Goal: Task Accomplishment & Management: Manage account settings

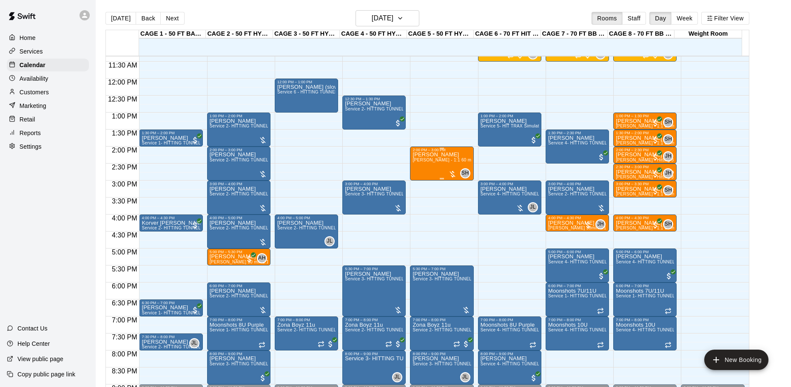
scroll to position [371, 0]
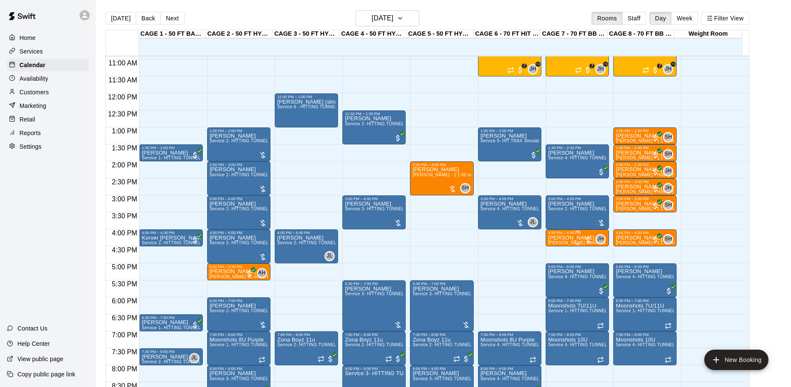
click at [573, 238] on p "[PERSON_NAME]" at bounding box center [577, 238] width 58 height 0
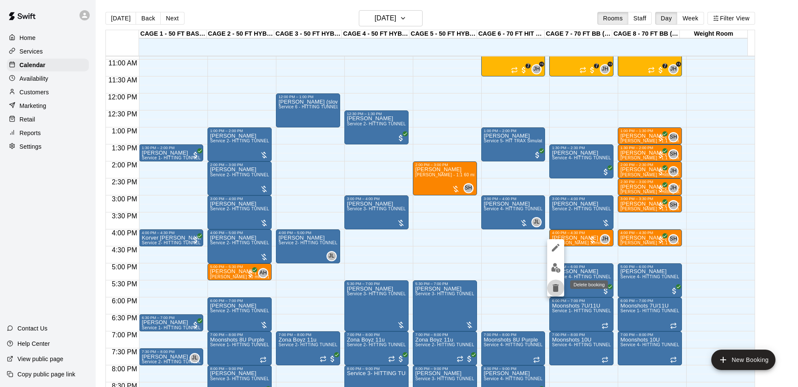
click at [554, 285] on icon "delete" at bounding box center [556, 288] width 6 height 8
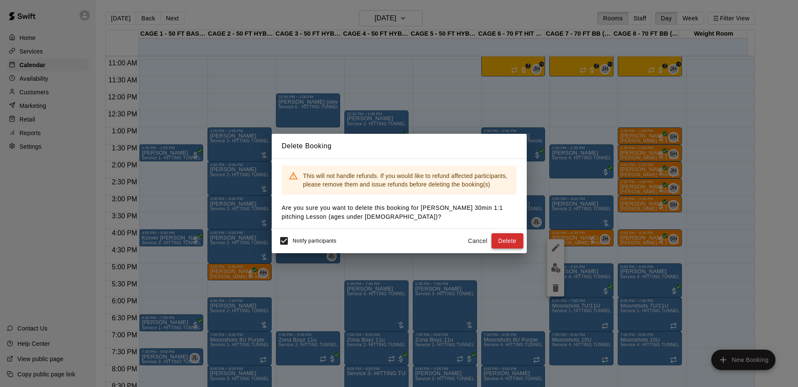
click at [505, 241] on button "Delete" at bounding box center [507, 241] width 32 height 16
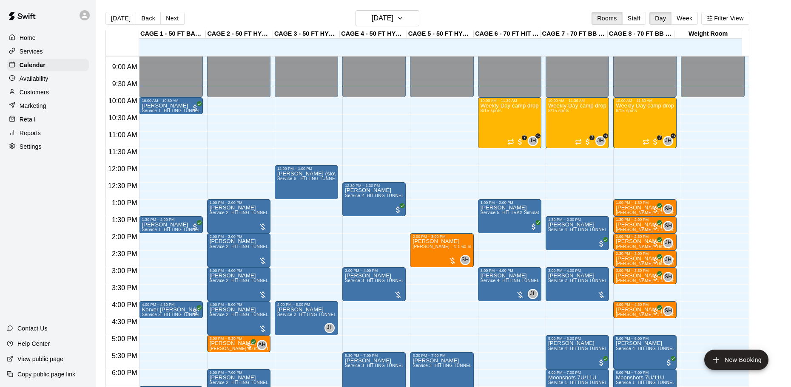
scroll to position [286, 0]
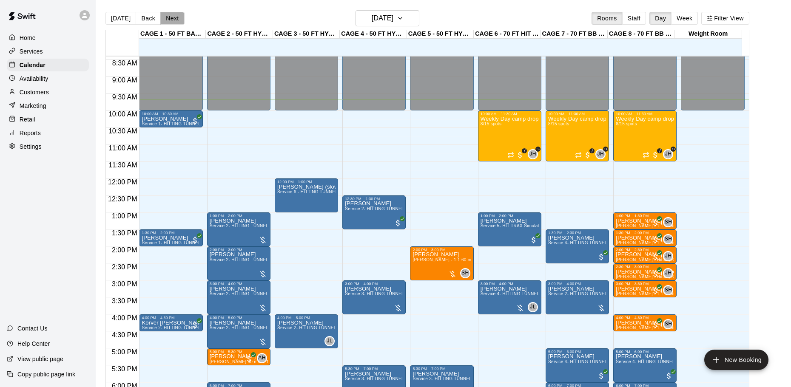
click at [175, 20] on button "Next" at bounding box center [172, 18] width 24 height 13
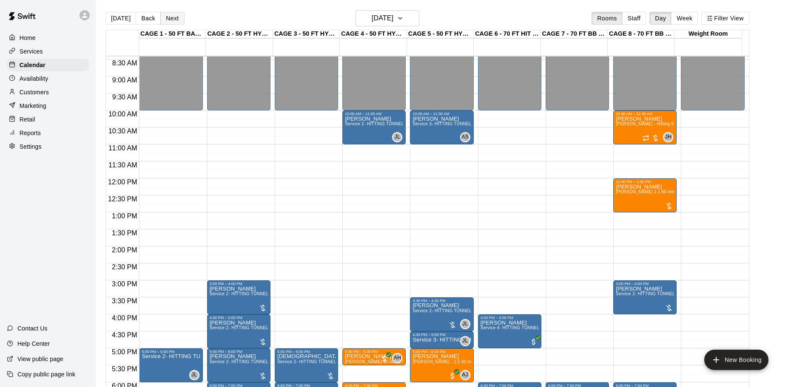
click at [172, 21] on button "Next" at bounding box center [172, 18] width 24 height 13
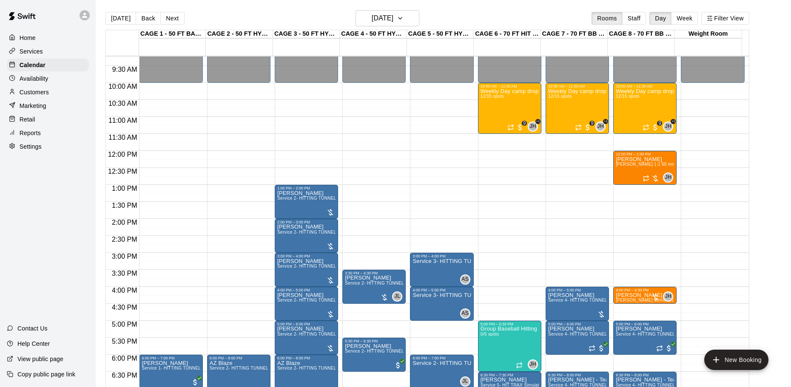
scroll to position [329, 0]
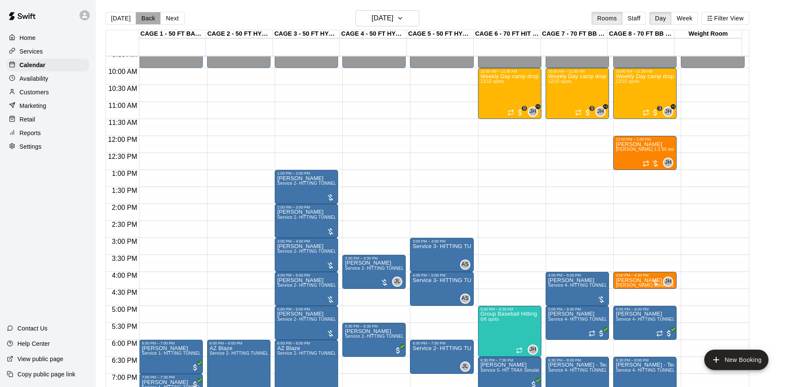
click at [153, 17] on button "Back" at bounding box center [148, 18] width 25 height 13
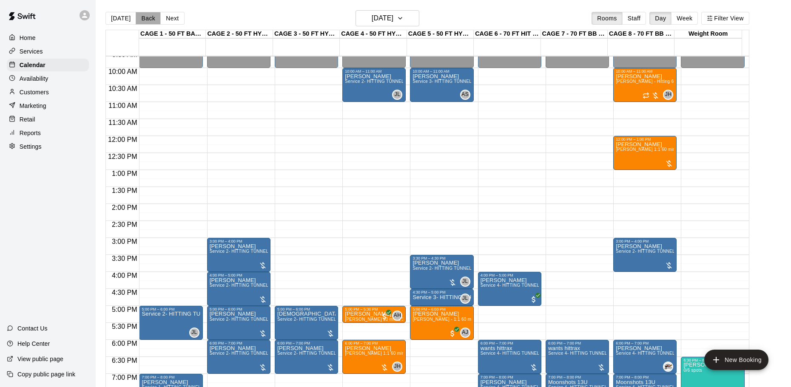
click at [139, 14] on button "Back" at bounding box center [148, 18] width 25 height 13
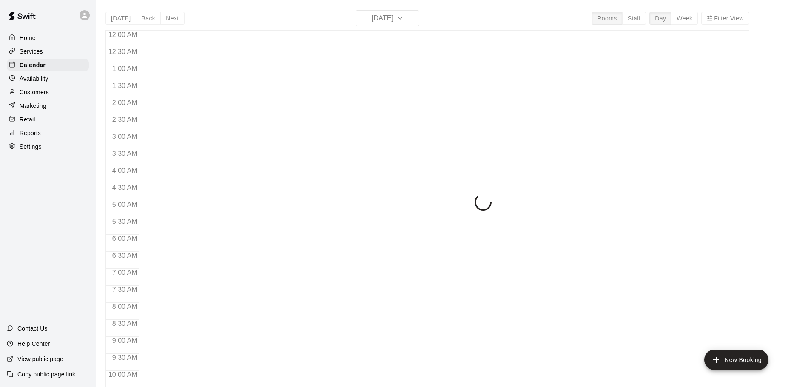
scroll to position [339, 0]
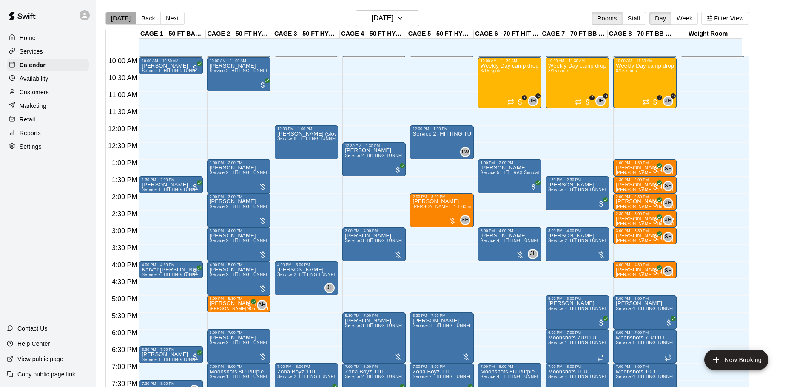
click at [132, 22] on button "[DATE]" at bounding box center [120, 18] width 31 height 13
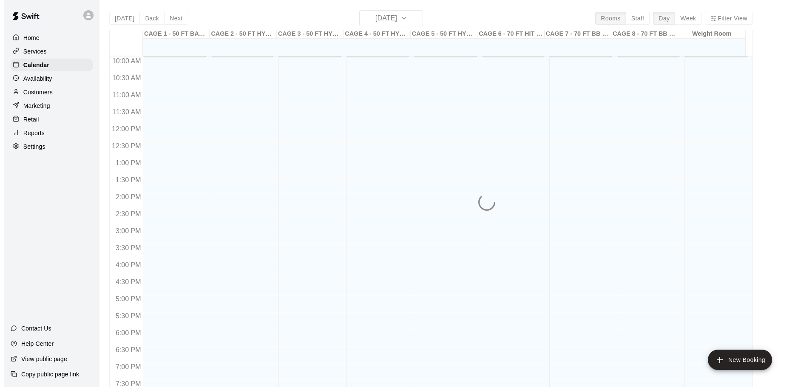
scroll to position [297, 0]
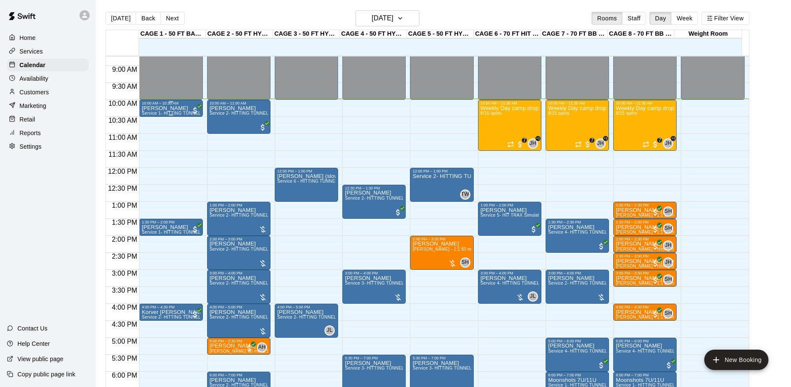
click at [180, 113] on span "Service 1- HITTING TUNNEL RENTAL - 50ft Baseball w/ Auto/Manual Feeder" at bounding box center [220, 113] width 156 height 5
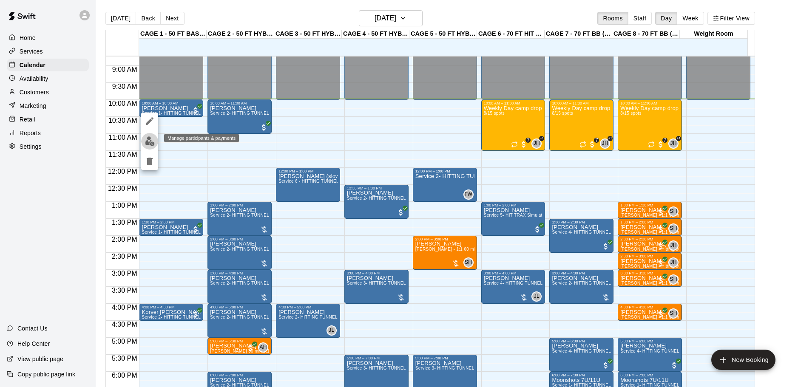
click at [149, 139] on img "edit" at bounding box center [150, 141] width 10 height 10
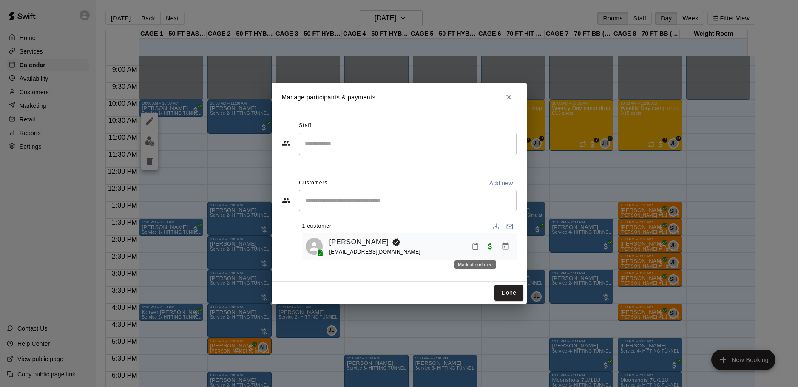
click at [473, 245] on icon "Mark attendance" at bounding box center [475, 247] width 5 height 6
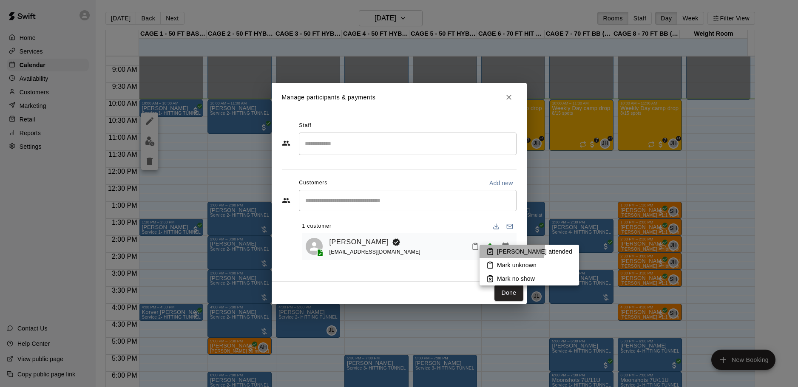
click at [485, 247] on li "Mark attended" at bounding box center [528, 252] width 99 height 14
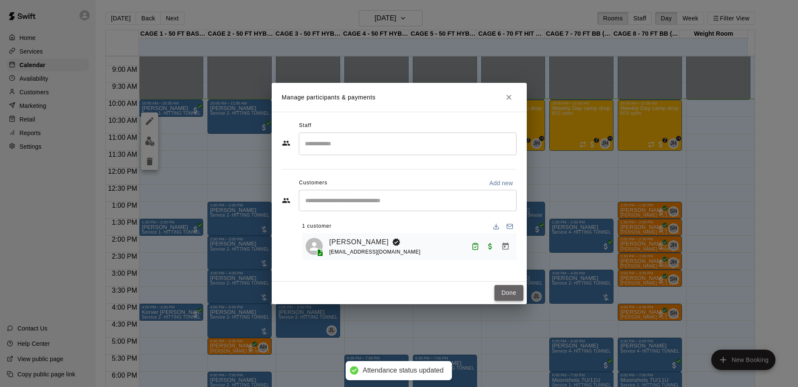
click at [509, 296] on button "Done" at bounding box center [508, 293] width 28 height 16
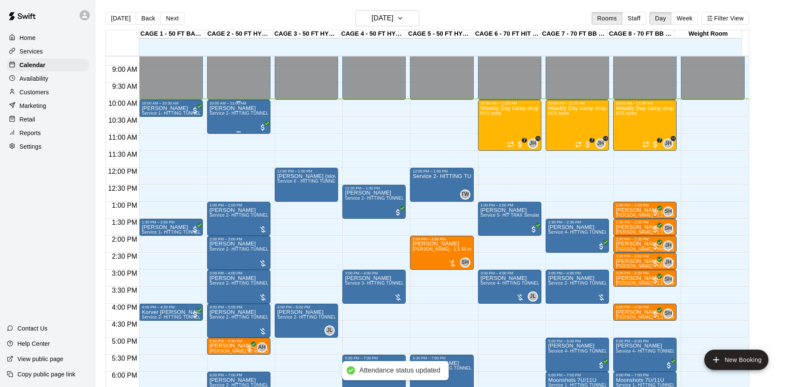
click at [253, 111] on div "Brian Roche Service 2- HITTING TUNNEL RENTAL - 50ft Baseball" at bounding box center [239, 298] width 58 height 387
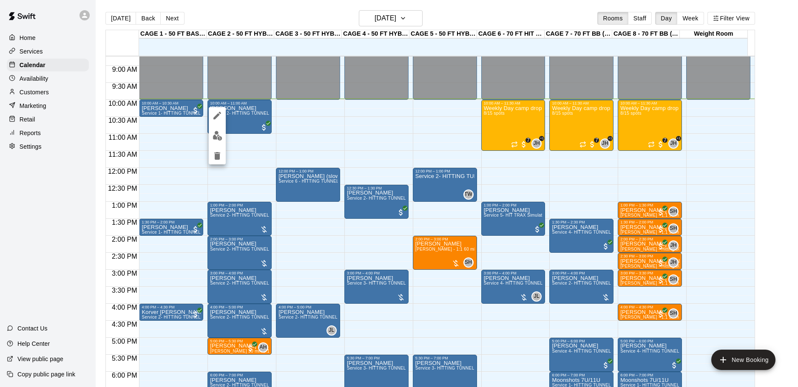
click at [294, 116] on div at bounding box center [399, 193] width 798 height 387
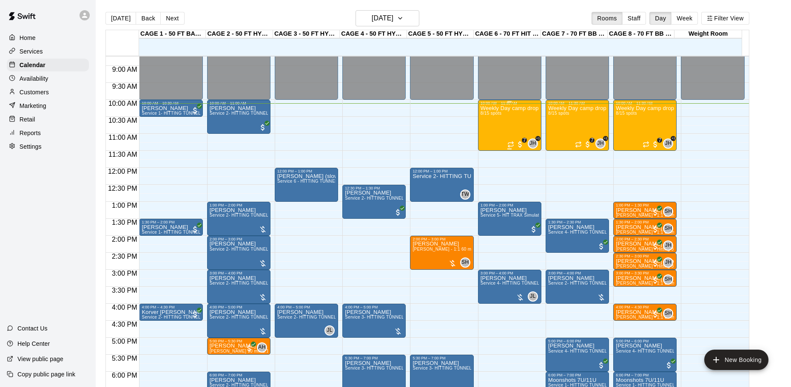
click at [507, 113] on div "Weekly Day camp drop in session - Monday / Wednesday / Friday's 8/15 spots" at bounding box center [509, 298] width 58 height 387
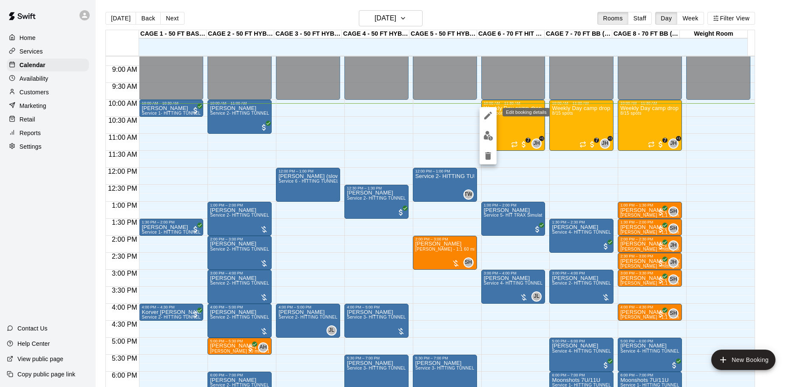
click at [483, 135] on img "edit" at bounding box center [488, 136] width 10 height 10
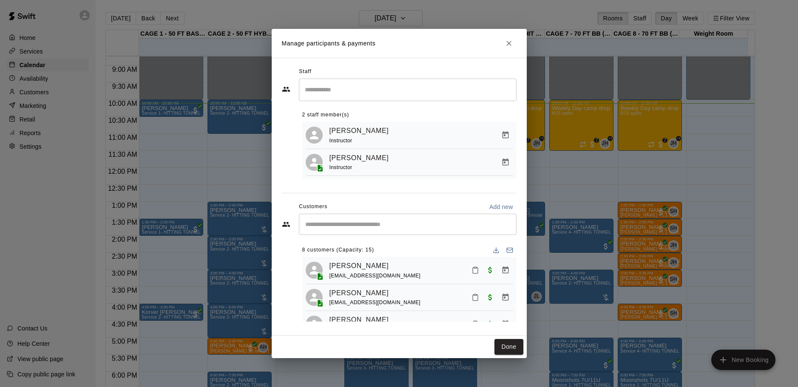
click at [411, 221] on div "​" at bounding box center [408, 224] width 218 height 21
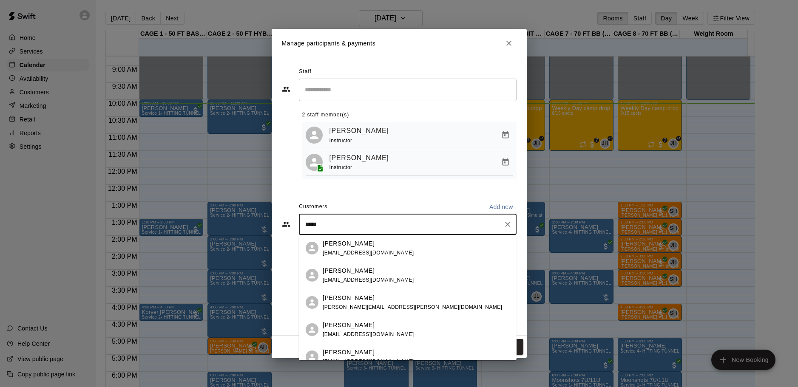
scroll to position [0, 0]
type input "*"
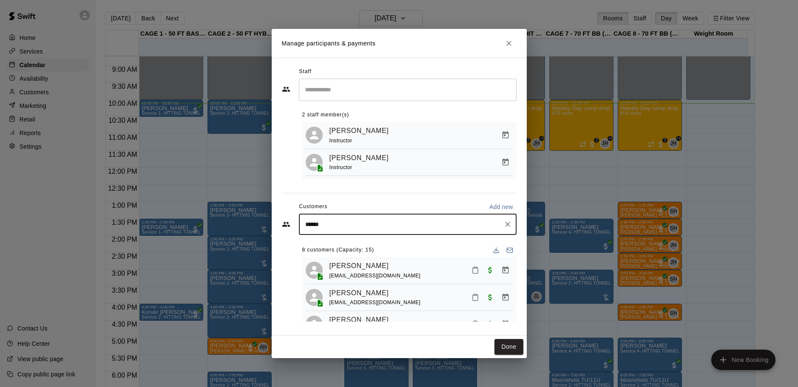
type input "*******"
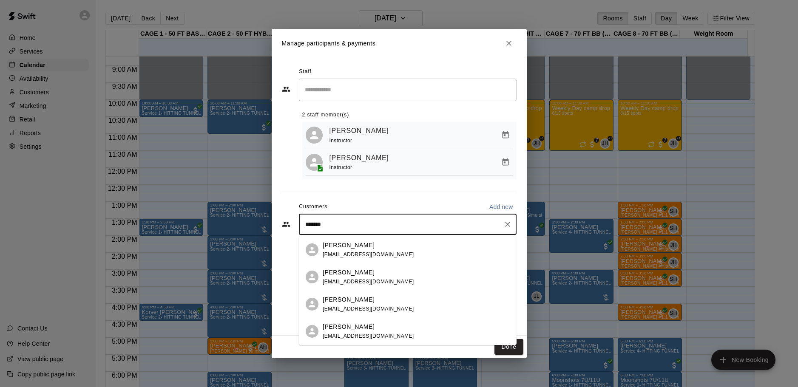
click at [368, 281] on span "ashbullock86@gmail.com" at bounding box center [368, 282] width 91 height 6
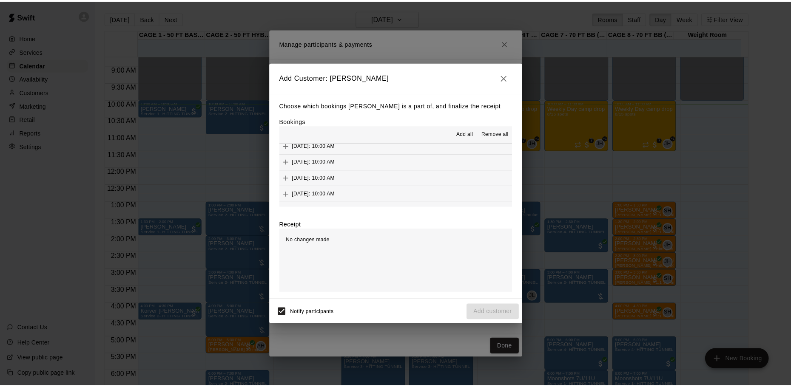
scroll to position [43, 0]
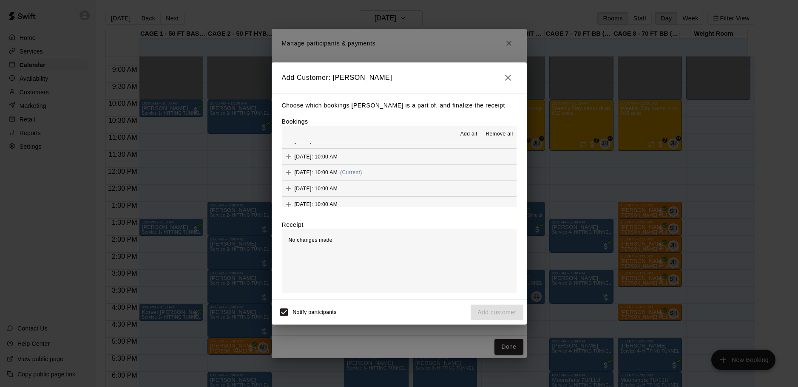
click at [416, 173] on button "Wednesday, August 20: 10:00 AM (Current)" at bounding box center [399, 173] width 235 height 16
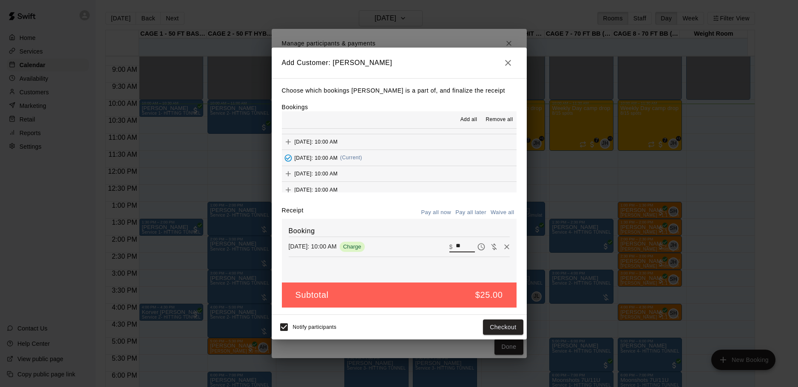
click at [457, 244] on input "**" at bounding box center [465, 246] width 19 height 11
click at [456, 244] on input "**" at bounding box center [465, 246] width 19 height 11
type input "**"
click at [462, 216] on button "Pay all later" at bounding box center [470, 212] width 35 height 13
click at [505, 326] on button "Add customer" at bounding box center [497, 328] width 52 height 16
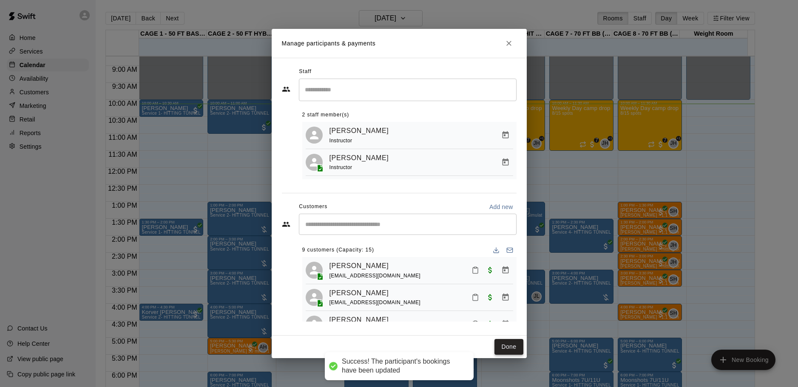
click at [504, 347] on button "Done" at bounding box center [508, 347] width 28 height 16
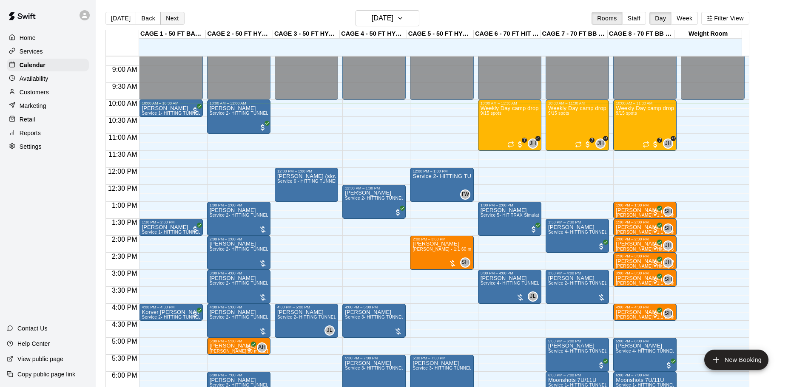
click at [166, 22] on button "Next" at bounding box center [172, 18] width 24 height 13
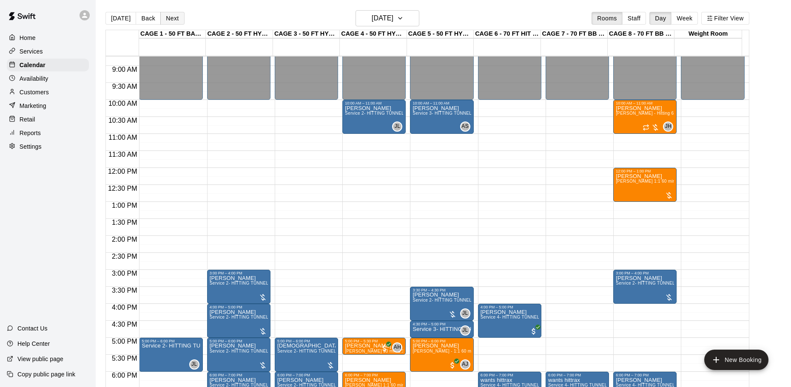
click at [174, 18] on button "Next" at bounding box center [172, 18] width 24 height 13
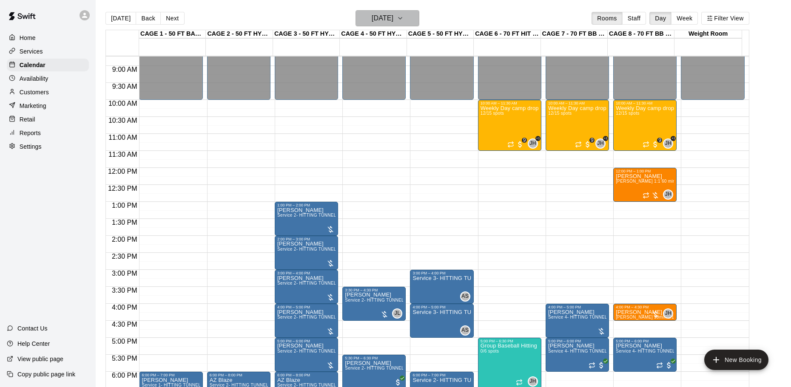
click at [371, 11] on button "Friday Aug 22" at bounding box center [387, 18] width 64 height 16
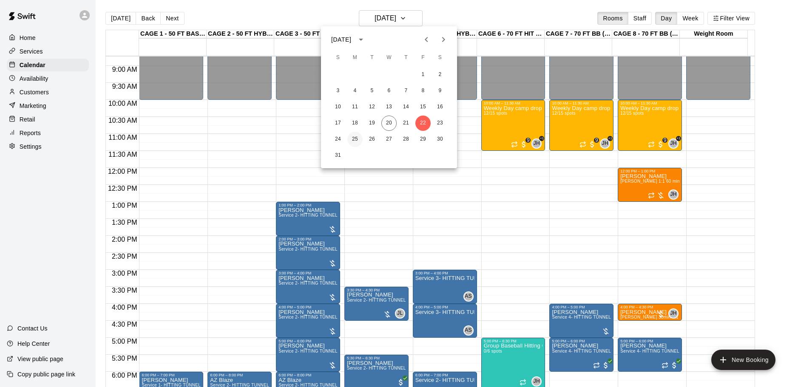
click at [354, 142] on button "25" at bounding box center [354, 139] width 15 height 15
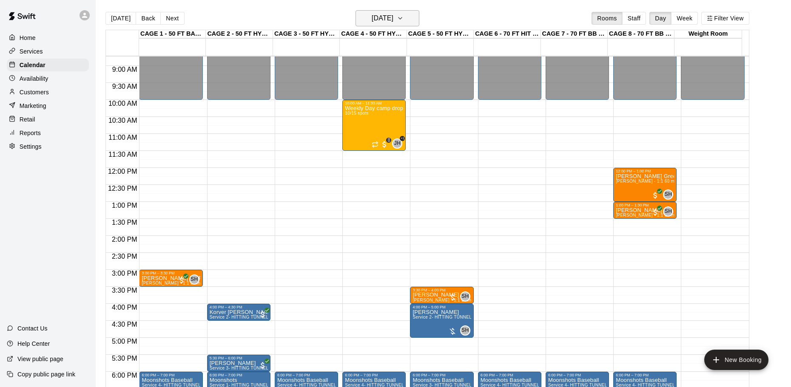
click at [393, 17] on h6 "Monday Aug 25" at bounding box center [382, 18] width 22 height 12
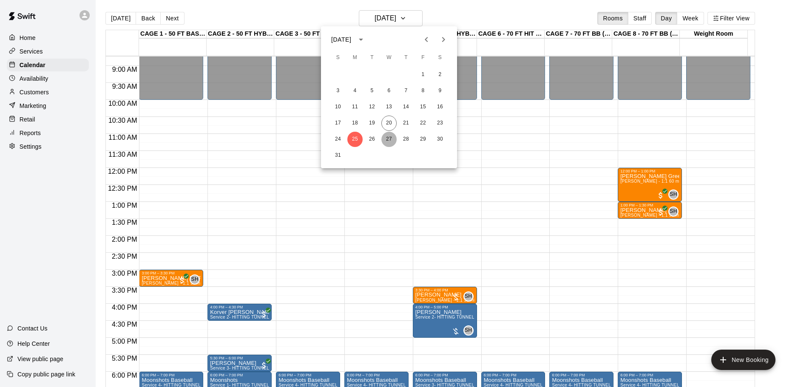
click at [387, 142] on button "27" at bounding box center [388, 139] width 15 height 15
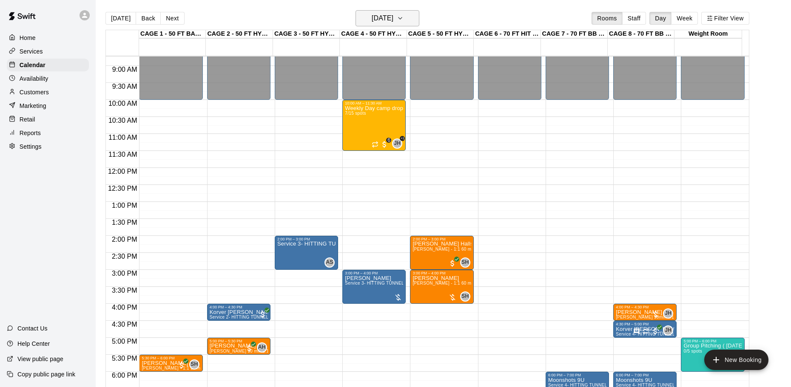
click at [409, 25] on button "Wednesday Aug 27" at bounding box center [387, 18] width 64 height 16
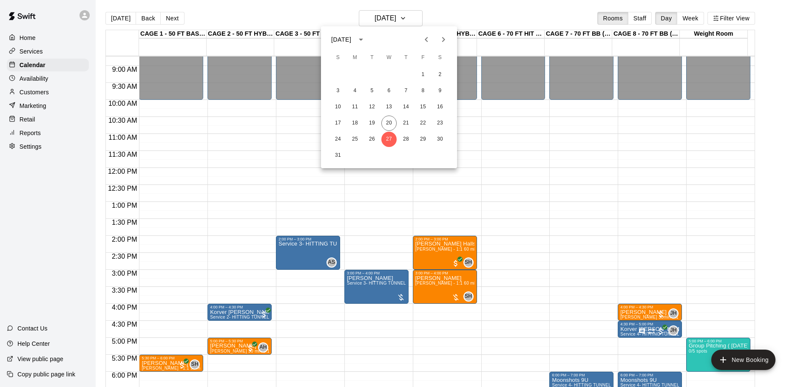
click at [441, 44] on icon "Next month" at bounding box center [443, 39] width 10 height 10
click at [431, 43] on icon "Previous month" at bounding box center [426, 39] width 10 height 10
click at [465, 17] on div at bounding box center [399, 193] width 798 height 387
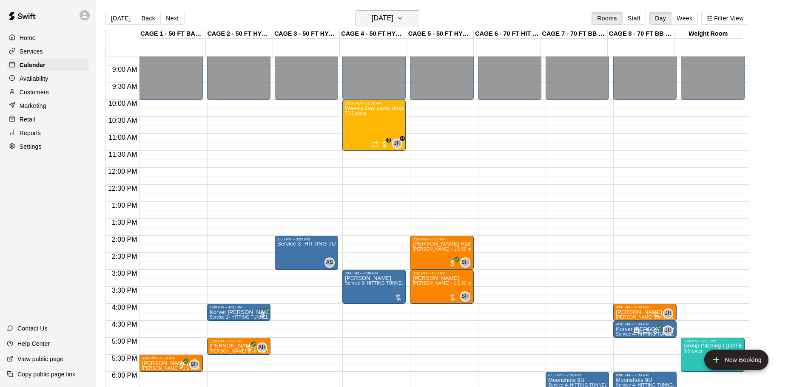
click at [403, 15] on icon "button" at bounding box center [400, 18] width 7 height 10
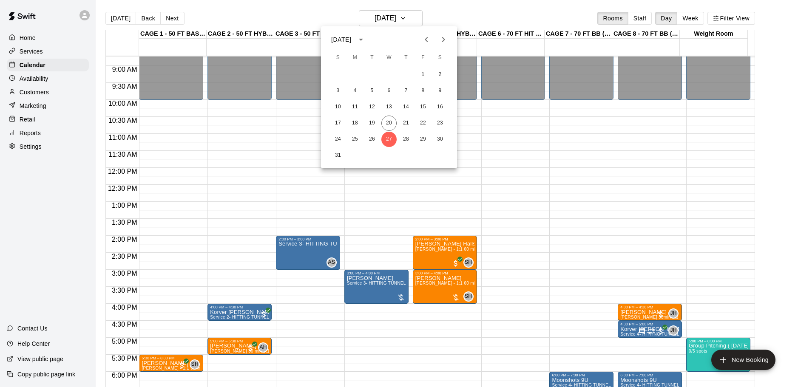
click at [441, 43] on icon "Next month" at bounding box center [443, 39] width 10 height 10
click at [431, 41] on button "Previous month" at bounding box center [426, 39] width 17 height 17
click at [449, 35] on button "Next month" at bounding box center [443, 39] width 17 height 17
click at [428, 39] on icon "Previous month" at bounding box center [426, 39] width 10 height 10
click at [199, 9] on div at bounding box center [399, 193] width 798 height 387
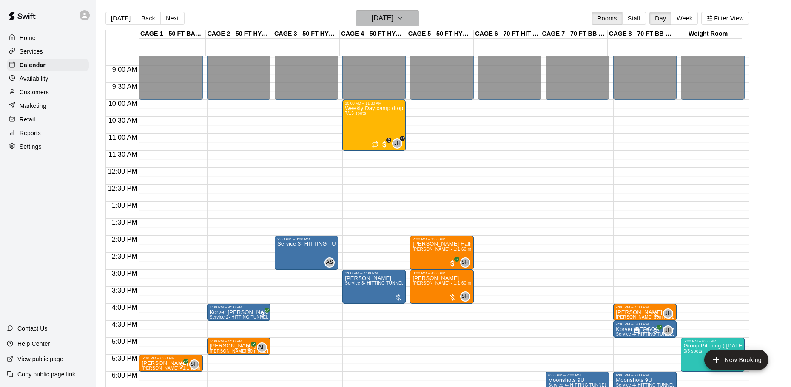
click at [377, 21] on h6 "Wednesday Aug 27" at bounding box center [382, 18] width 22 height 12
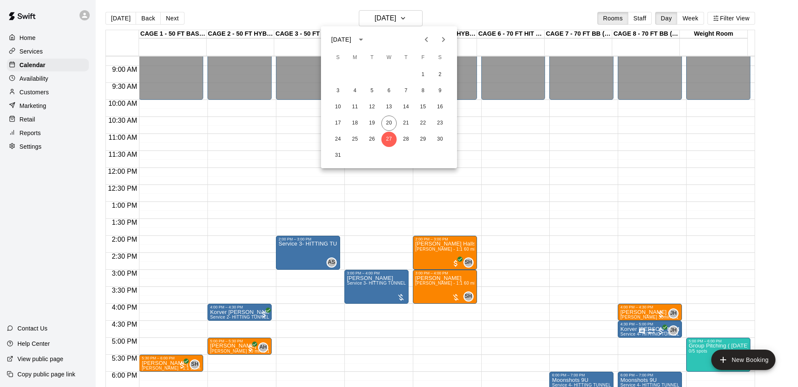
click at [375, 14] on div at bounding box center [399, 193] width 798 height 387
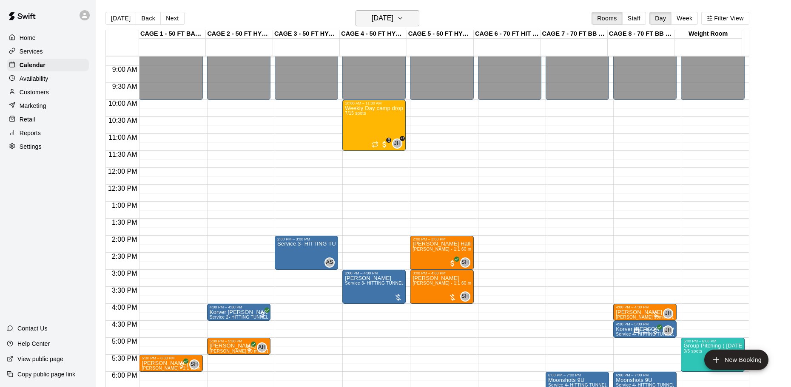
click at [415, 17] on button "Wednesday Aug 27" at bounding box center [387, 18] width 64 height 16
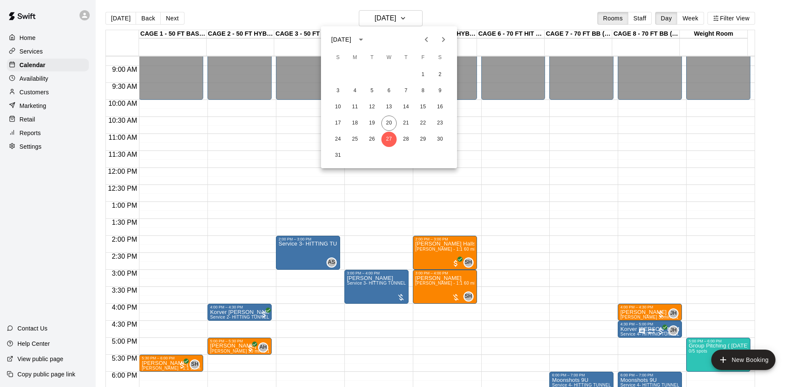
click at [421, 18] on div at bounding box center [399, 193] width 798 height 387
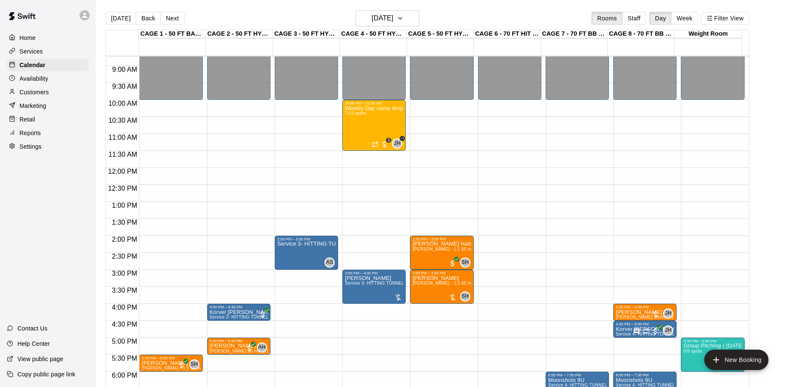
click at [436, 12] on div "Today Back Next Wednesday Aug 27 Rooms Staff Day Week Filter View" at bounding box center [426, 20] width 643 height 20
click at [306, 22] on div "Today Back Next Wednesday Aug 27 Rooms Staff Day Week Filter View" at bounding box center [426, 20] width 643 height 20
click at [312, 17] on div "Today Back Next Wednesday Aug 27 Rooms Staff Day Week Filter View" at bounding box center [426, 20] width 643 height 20
click at [124, 16] on button "[DATE]" at bounding box center [120, 18] width 31 height 13
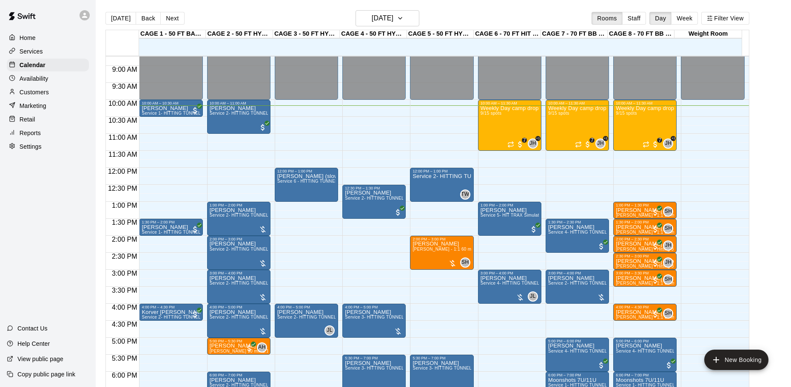
click at [220, 16] on div "Today Back Next Wednesday Aug 20 Rooms Staff Day Week Filter View" at bounding box center [426, 20] width 643 height 20
click at [336, 16] on div "Today Back Next Wednesday Aug 20 Rooms Staff Day Week Filter View" at bounding box center [426, 20] width 643 height 20
click at [371, 14] on h6 "[DATE]" at bounding box center [382, 18] width 22 height 12
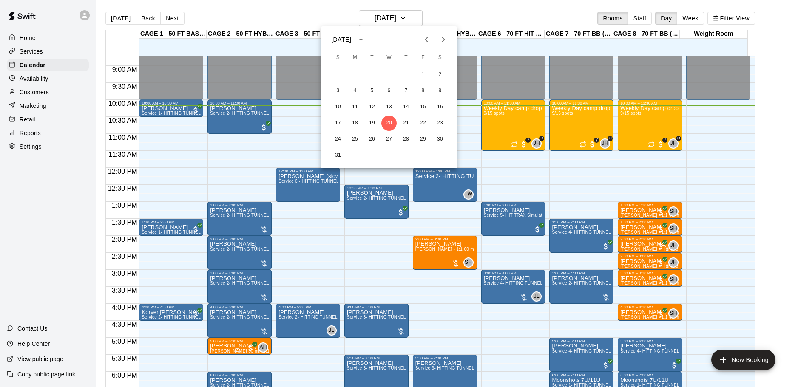
click at [288, 11] on div at bounding box center [399, 193] width 798 height 387
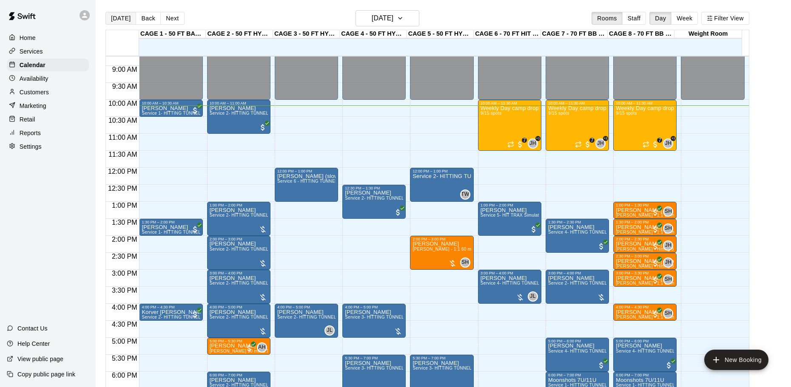
click at [124, 19] on button "[DATE]" at bounding box center [120, 18] width 31 height 13
click at [228, 14] on div "Today Back Next Wednesday Aug 20 Rooms Staff Day Week Filter View" at bounding box center [426, 20] width 643 height 20
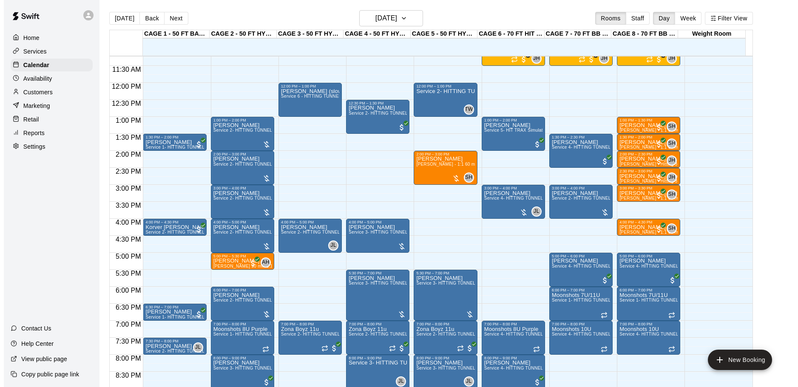
scroll to position [297, 0]
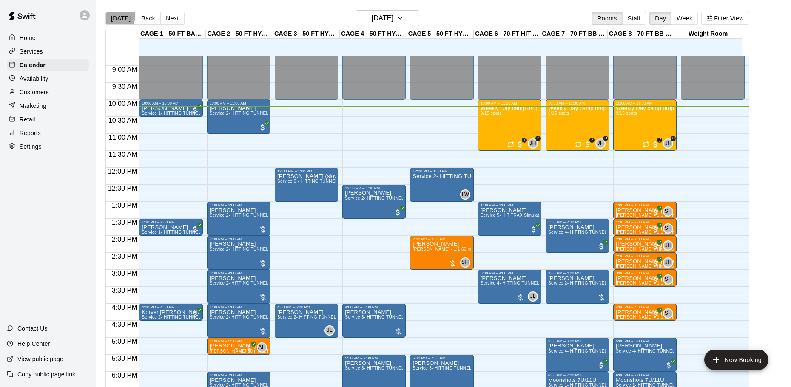
click at [115, 16] on button "[DATE]" at bounding box center [120, 18] width 31 height 13
click at [242, 12] on div "Today Back Next Wednesday Aug 20 Rooms Staff Day Week Filter View" at bounding box center [426, 20] width 643 height 20
click at [113, 27] on div "Today Back Next Wednesday Aug 20 Rooms Staff Day Week Filter View" at bounding box center [426, 20] width 643 height 20
click at [119, 17] on button "[DATE]" at bounding box center [120, 18] width 31 height 13
click at [304, 16] on div "Today Back Next Wednesday Aug 20 Rooms Staff Day Week Filter View" at bounding box center [426, 20] width 643 height 20
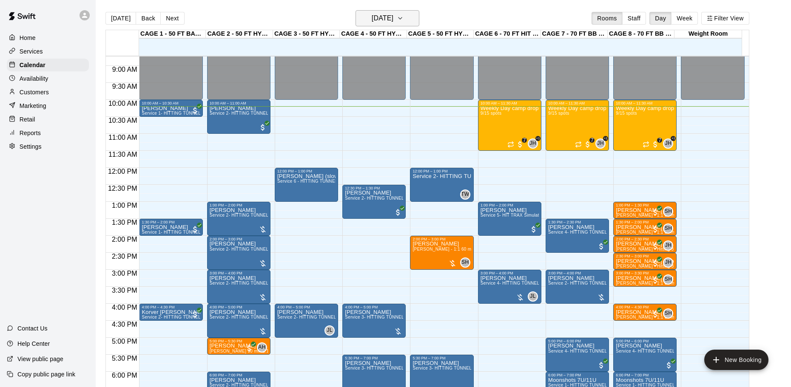
click at [411, 7] on main "Today Back Next Wednesday Aug 20 Rooms Staff Day Week Filter View CAGE 1 - 50 F…" at bounding box center [443, 200] width 695 height 401
click at [393, 13] on h6 "[DATE]" at bounding box center [382, 18] width 22 height 12
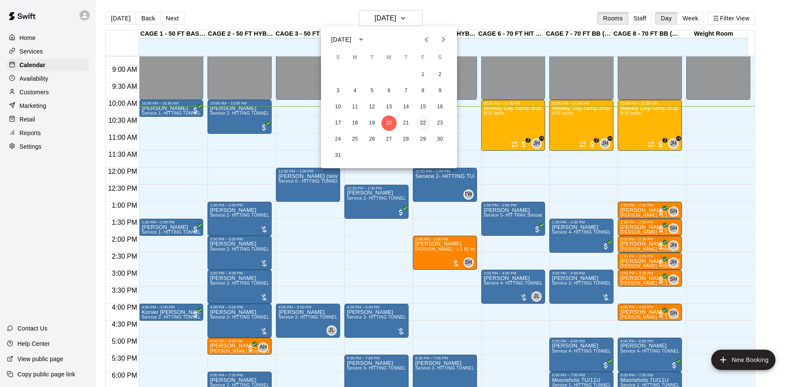
click at [421, 121] on button "22" at bounding box center [422, 123] width 15 height 15
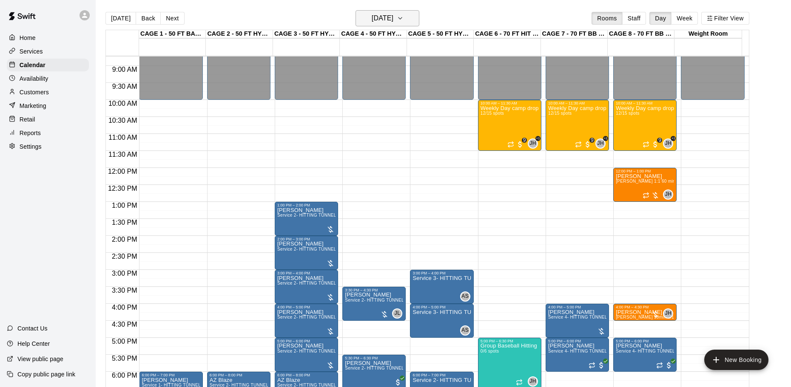
click at [391, 18] on h6 "Friday Aug 22" at bounding box center [382, 18] width 22 height 12
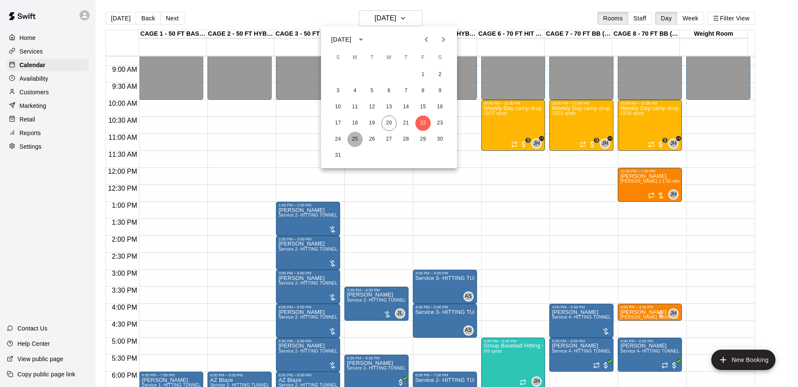
click at [356, 141] on button "25" at bounding box center [354, 139] width 15 height 15
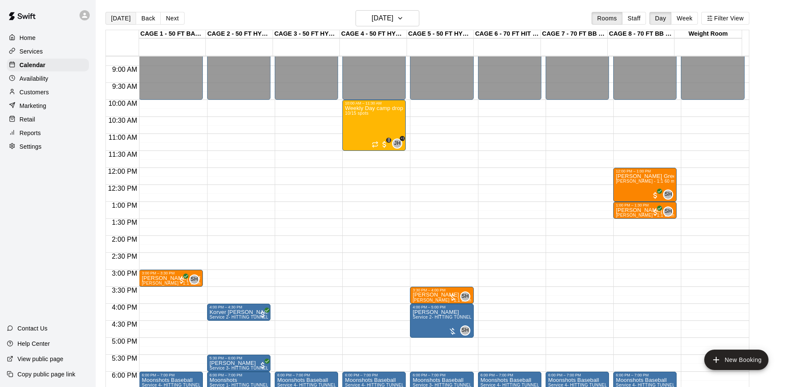
click at [114, 16] on button "[DATE]" at bounding box center [120, 18] width 31 height 13
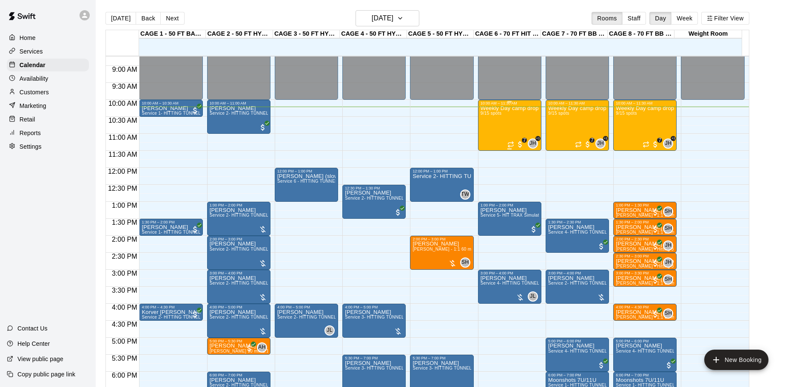
click at [518, 129] on div "Weekly Day camp drop in session - Monday / Wednesday / Friday's 9/15 spots" at bounding box center [509, 298] width 58 height 387
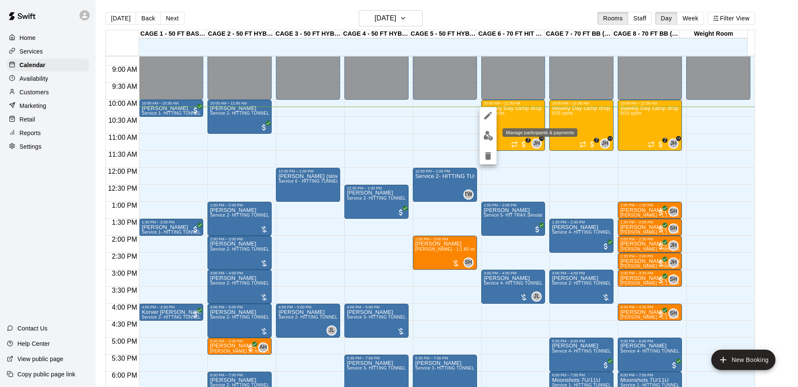
click at [492, 139] on img "edit" at bounding box center [488, 136] width 10 height 10
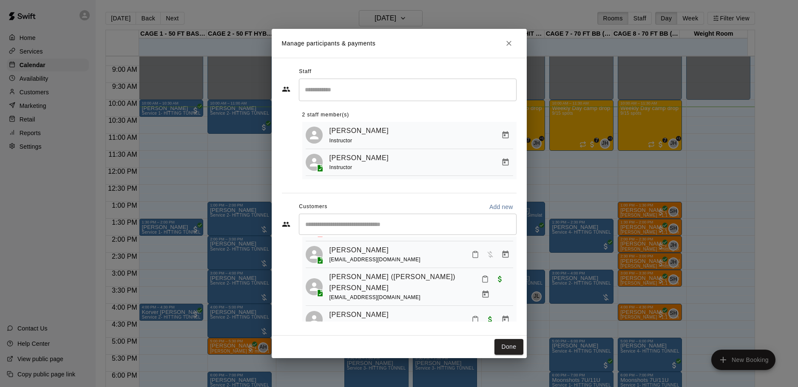
scroll to position [108, 0]
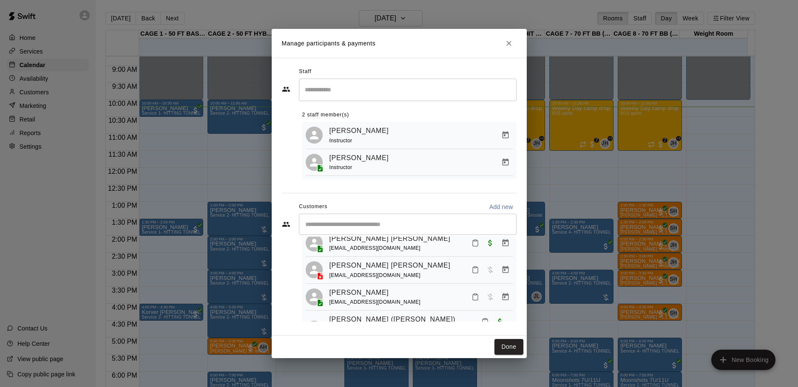
click at [510, 41] on icon "Close" at bounding box center [508, 43] width 5 height 5
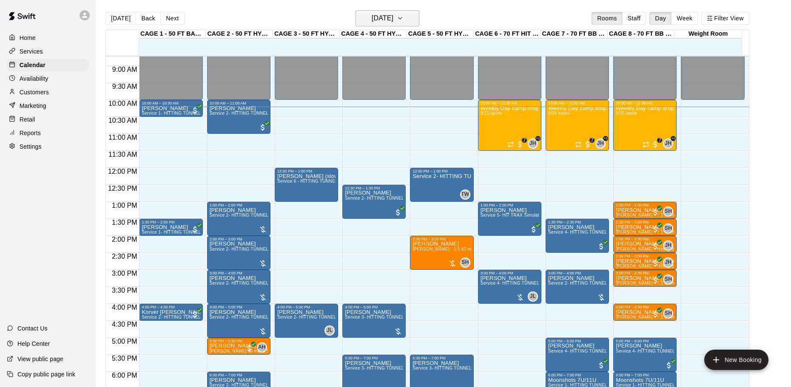
click at [393, 16] on h6 "[DATE]" at bounding box center [382, 18] width 22 height 12
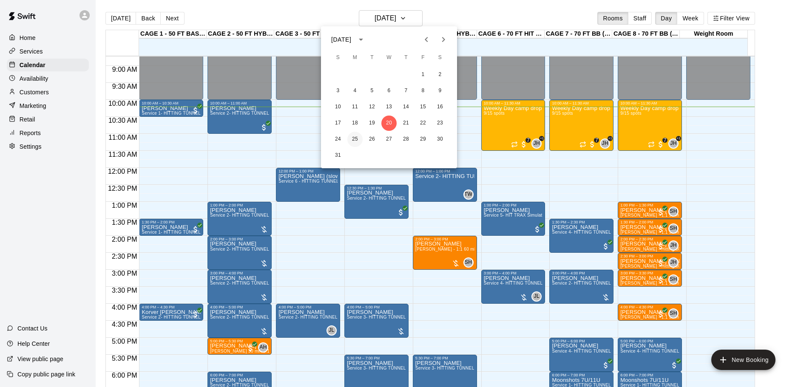
click at [353, 139] on button "25" at bounding box center [354, 139] width 15 height 15
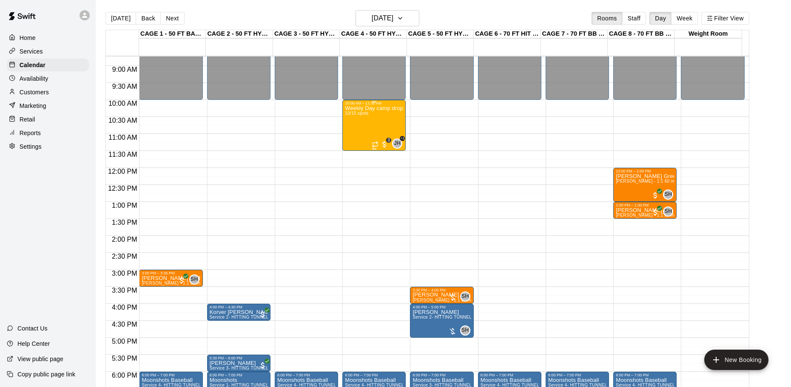
click at [380, 139] on div "JH +1 8" at bounding box center [386, 144] width 31 height 10
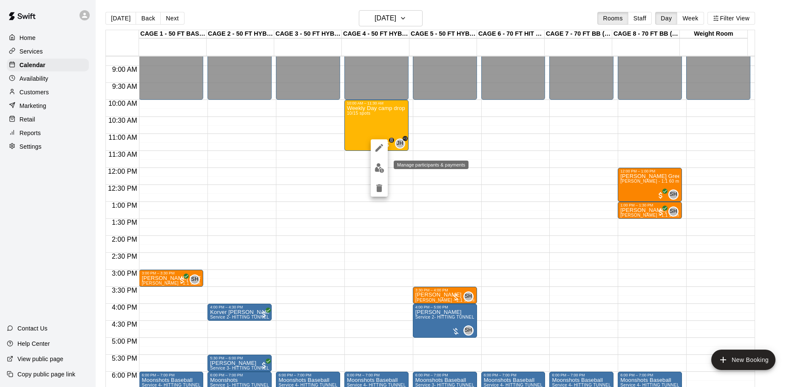
click at [378, 173] on button "edit" at bounding box center [379, 168] width 17 height 17
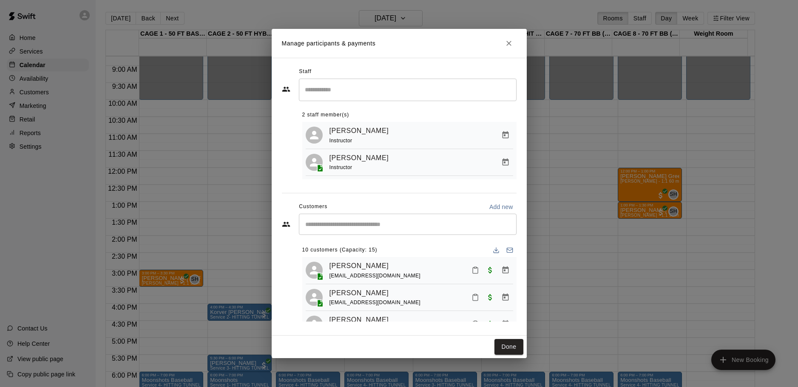
click at [364, 198] on div "Staff ​ 2 staff member(s) John Havird Instructor Andrew Haley Instructor Custom…" at bounding box center [399, 197] width 235 height 264
click at [348, 219] on div "​" at bounding box center [408, 224] width 218 height 21
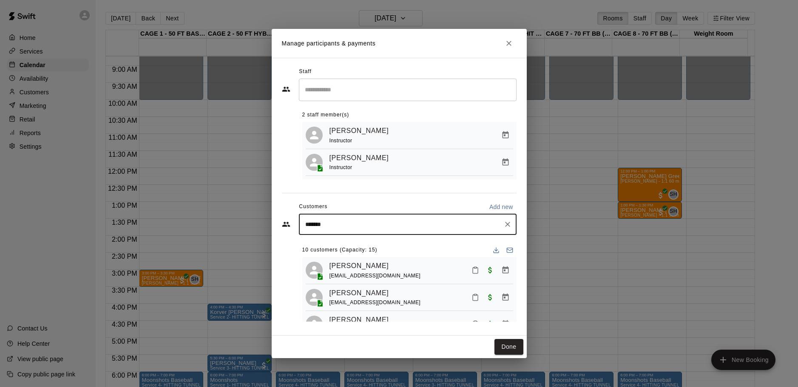
type input "********"
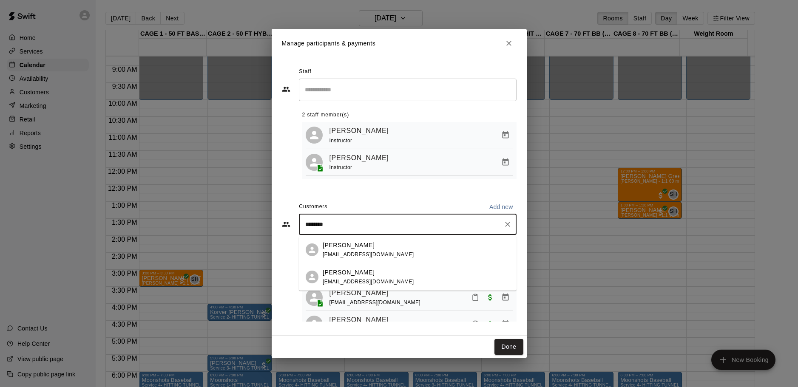
click at [373, 252] on span "ashbullock86@gmail.com" at bounding box center [368, 255] width 91 height 6
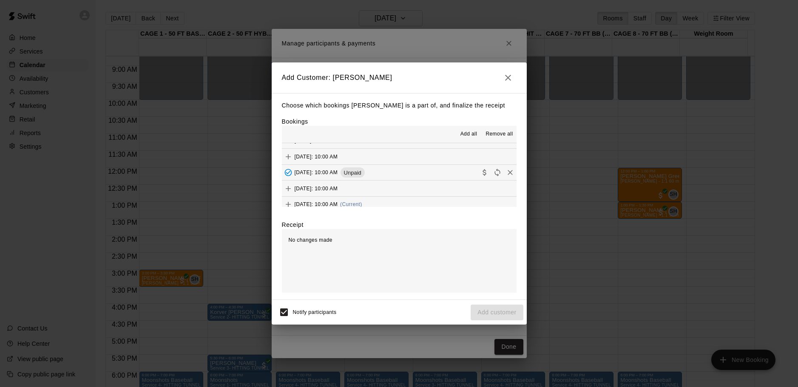
scroll to position [85, 0]
click at [362, 164] on span "(Current)" at bounding box center [351, 162] width 22 height 6
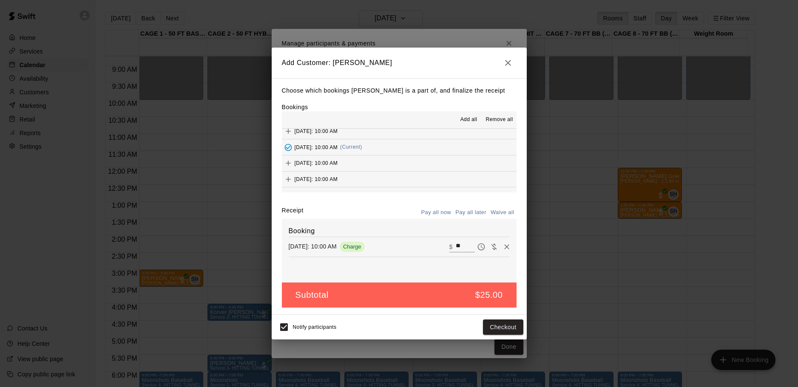
click at [380, 164] on button "Wednesday, August 27: 10:00 AM" at bounding box center [399, 164] width 235 height 16
click at [463, 268] on input "**" at bounding box center [465, 266] width 19 height 11
type input "**"
click at [456, 243] on input "**" at bounding box center [465, 246] width 19 height 11
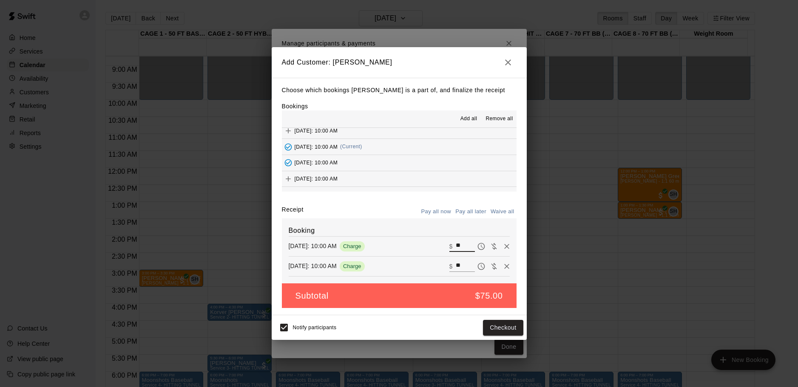
click at [456, 243] on input "**" at bounding box center [465, 246] width 19 height 11
type input "**"
click at [468, 214] on button "Pay all later" at bounding box center [470, 211] width 35 height 13
click at [489, 328] on button "Add customer" at bounding box center [497, 328] width 52 height 16
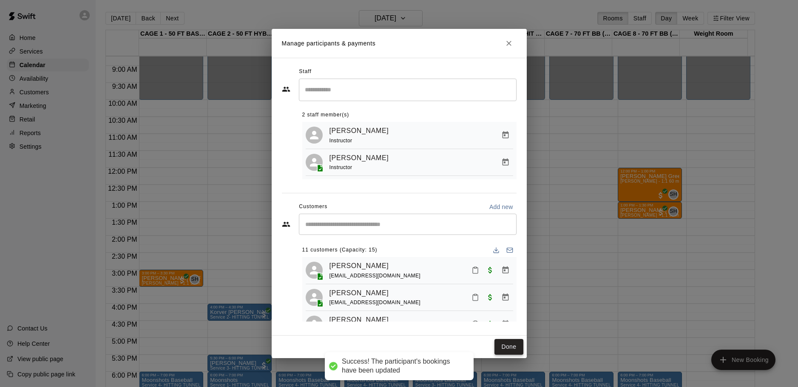
click at [503, 343] on button "Done" at bounding box center [508, 347] width 28 height 16
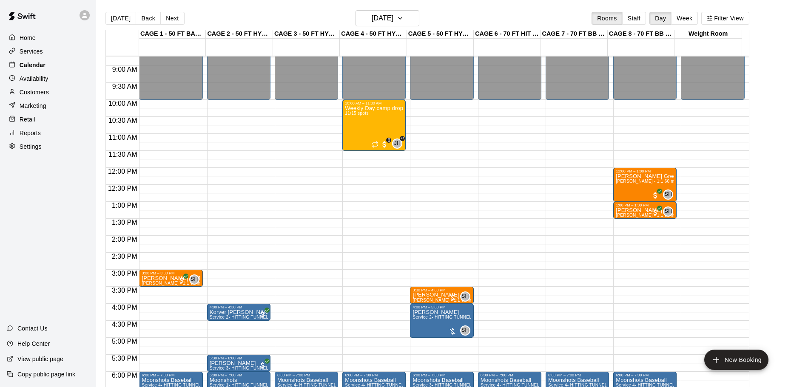
click at [75, 69] on div "Calendar" at bounding box center [48, 65] width 82 height 13
click at [56, 93] on div "Customers" at bounding box center [48, 92] width 82 height 13
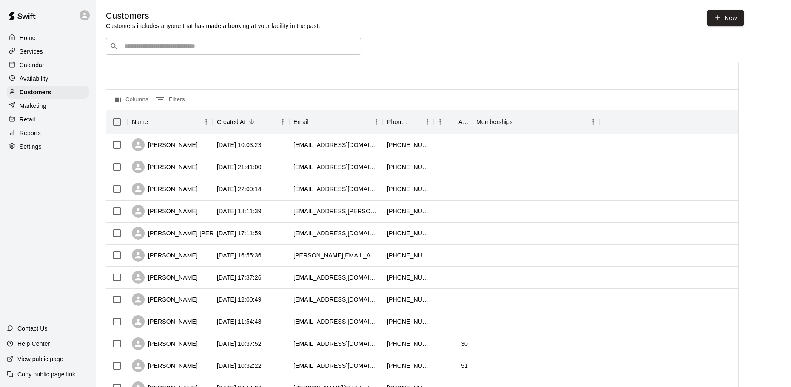
click at [283, 48] on input "Search customers by name or email" at bounding box center [239, 46] width 235 height 9
click at [147, 145] on div "Ashley Bullock" at bounding box center [165, 145] width 66 height 13
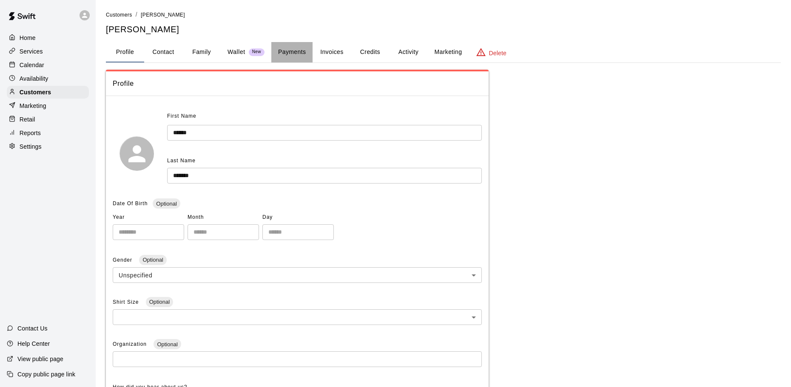
click at [281, 54] on button "Payments" at bounding box center [291, 52] width 41 height 20
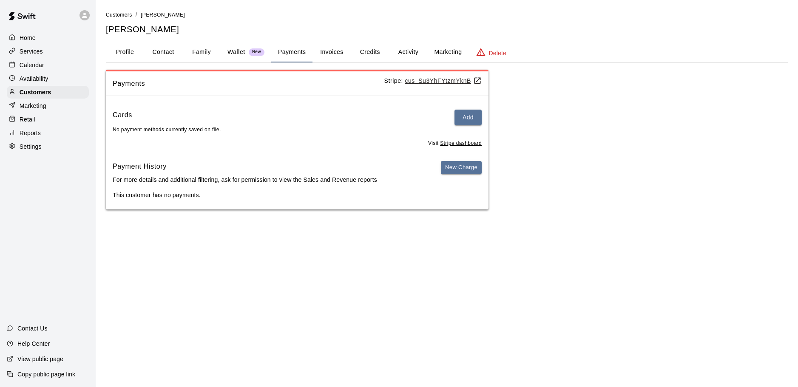
click at [325, 52] on button "Invoices" at bounding box center [331, 52] width 38 height 20
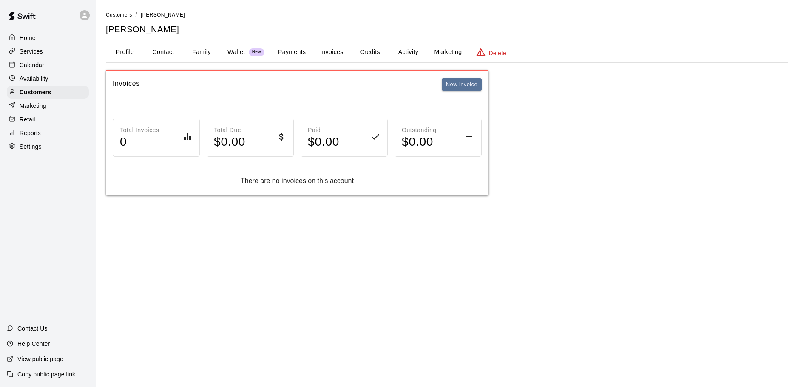
click at [483, 85] on div "Invoices New invoice" at bounding box center [297, 84] width 383 height 27
click at [470, 85] on button "New invoice" at bounding box center [462, 84] width 40 height 13
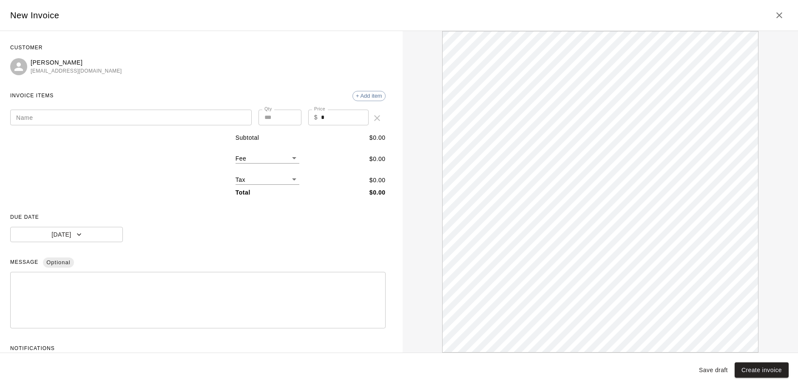
click at [154, 112] on input "Name" at bounding box center [130, 118] width 241 height 16
click at [780, 12] on icon "Close" at bounding box center [779, 15] width 10 height 10
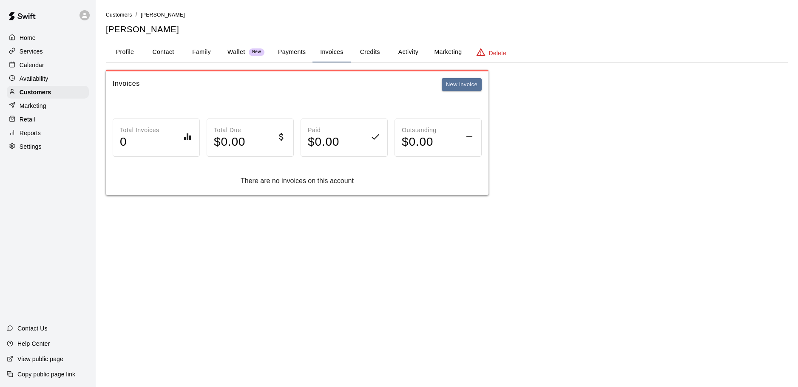
click at [134, 59] on button "Profile" at bounding box center [125, 52] width 38 height 20
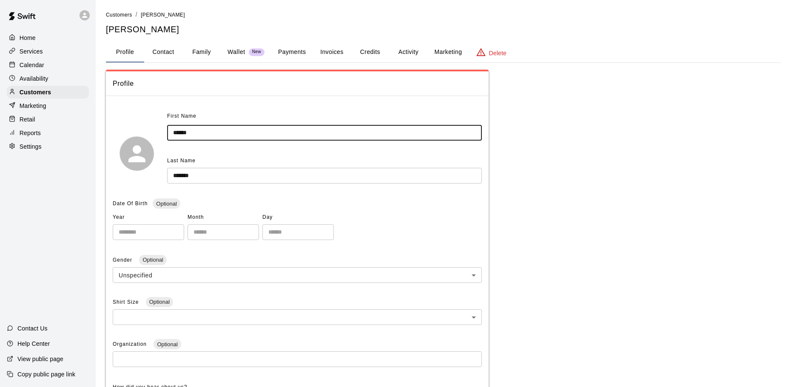
click at [198, 132] on input "******" at bounding box center [324, 133] width 315 height 16
type input "*****"
click at [289, 105] on div "**********" at bounding box center [297, 328] width 383 height 450
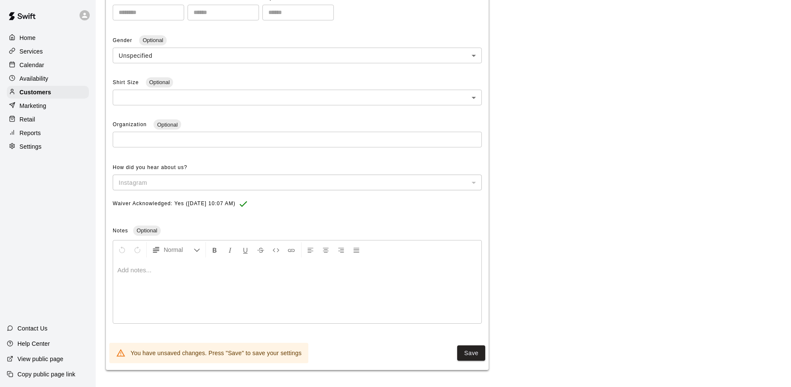
click at [479, 349] on button "Save" at bounding box center [471, 354] width 28 height 16
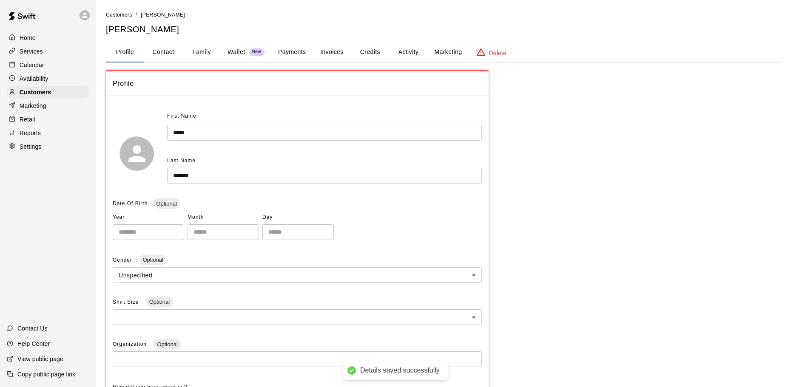
click at [314, 25] on h5 "Mason Bullock" at bounding box center [443, 29] width 675 height 11
click at [278, 56] on button "Payments" at bounding box center [291, 52] width 41 height 20
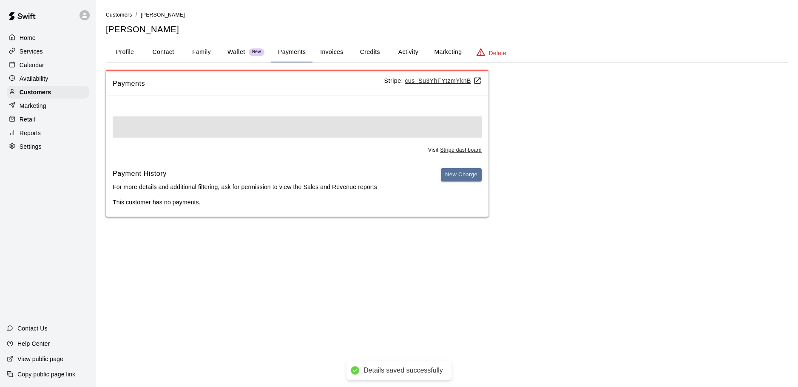
click at [341, 55] on button "Invoices" at bounding box center [331, 52] width 38 height 20
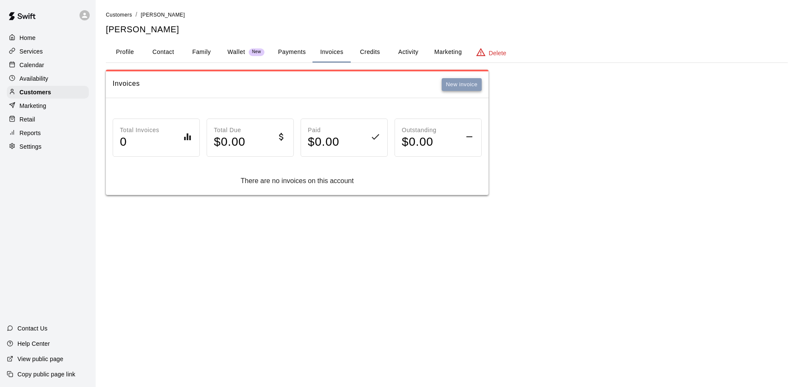
click at [450, 80] on button "New invoice" at bounding box center [462, 84] width 40 height 13
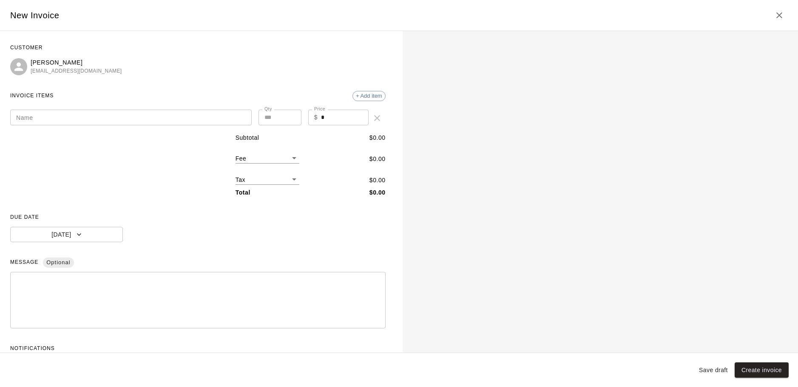
click at [210, 113] on input "Name" at bounding box center [130, 118] width 241 height 16
click at [180, 118] on input "*" at bounding box center [130, 118] width 241 height 16
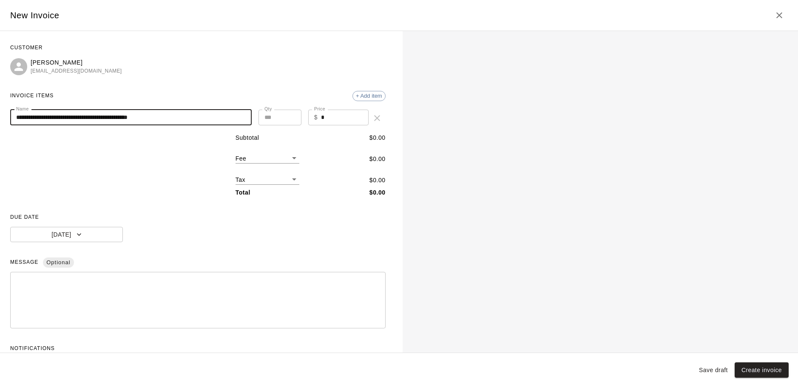
type input "**********"
click at [181, 88] on div "**********" at bounding box center [197, 207] width 375 height 333
click at [321, 119] on input "*" at bounding box center [345, 118] width 48 height 16
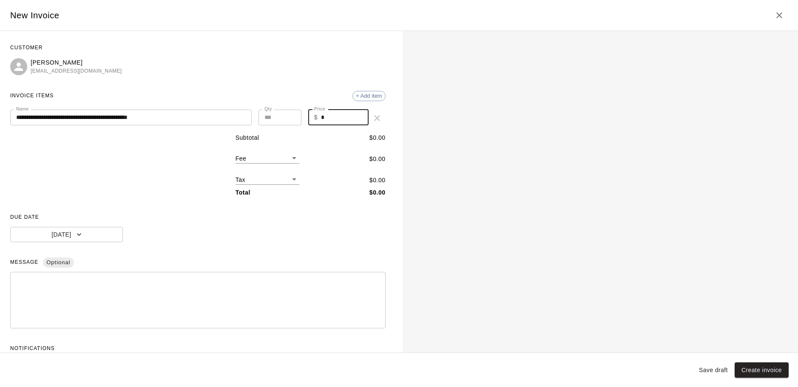
click at [321, 119] on input "*" at bounding box center [345, 118] width 48 height 16
type input "***"
click at [321, 76] on div "**********" at bounding box center [197, 207] width 375 height 333
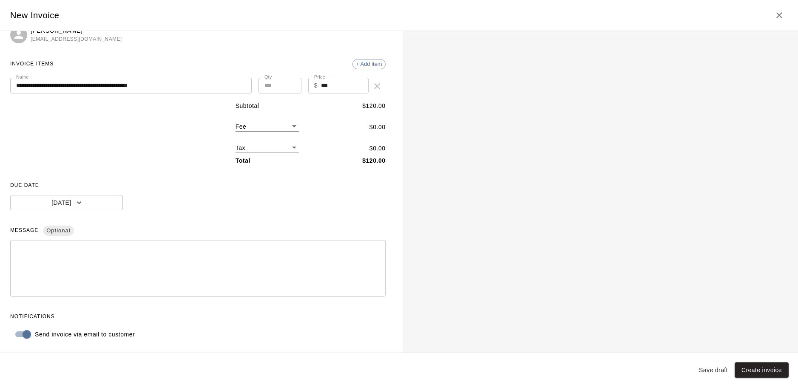
click at [123, 258] on textarea at bounding box center [197, 268] width 363 height 43
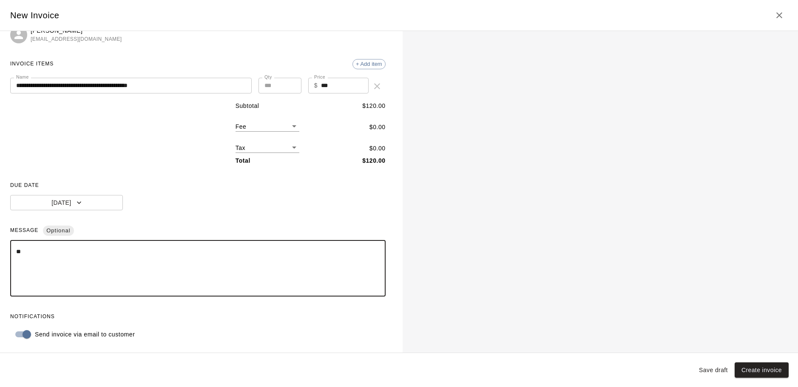
type textarea "*"
click at [250, 203] on div "DUE DATE Today" at bounding box center [197, 194] width 375 height 31
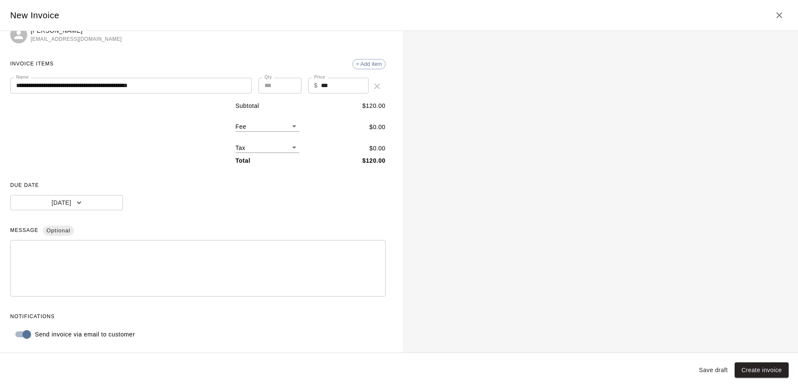
scroll to position [0, 0]
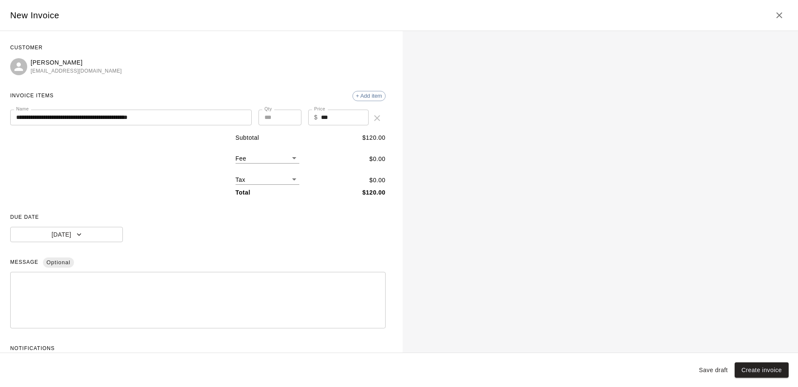
click at [58, 119] on input "**********" at bounding box center [130, 118] width 241 height 16
click at [63, 118] on input "**********" at bounding box center [130, 118] width 241 height 16
click at [133, 193] on div "Subtotal $ 120.00 Fee ​ $ 0.00 Tax ​ $ 0.00 Total $ 120.00" at bounding box center [197, 165] width 375 height 64
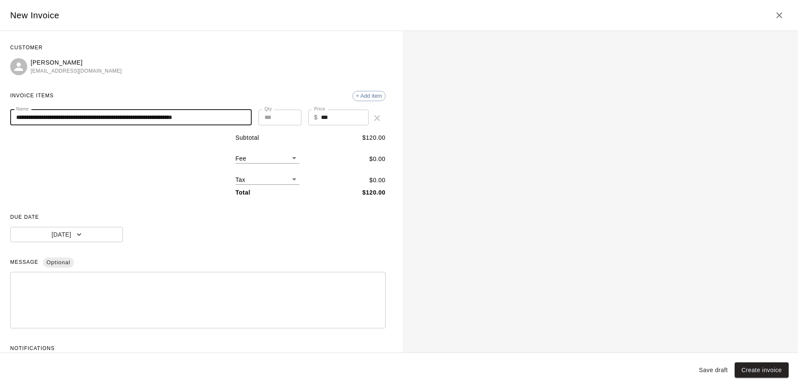
drag, startPoint x: 124, startPoint y: 118, endPoint x: 96, endPoint y: 118, distance: 28.1
click at [96, 118] on input "**********" at bounding box center [130, 118] width 241 height 16
type input "**********"
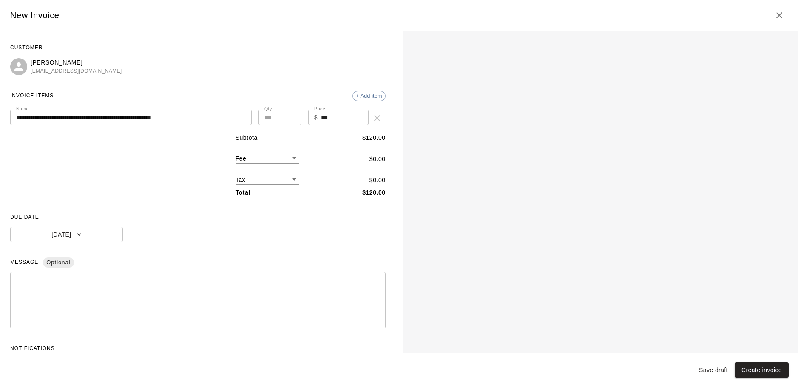
click at [157, 155] on div "Subtotal $ 120.00 Fee ​ $ 0.00 Tax ​ $ 0.00 Total $ 120.00" at bounding box center [197, 165] width 375 height 64
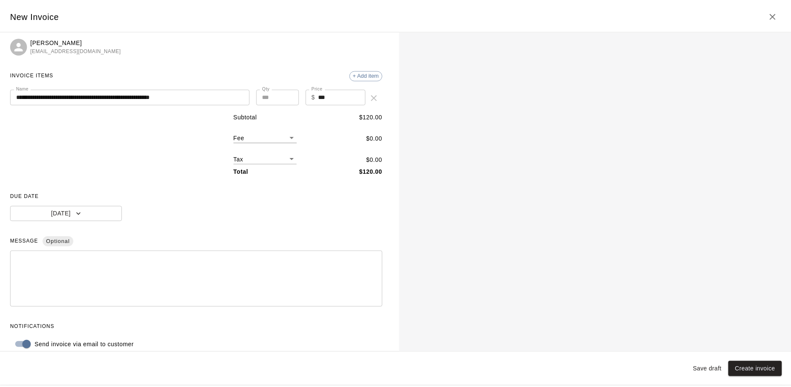
scroll to position [32, 0]
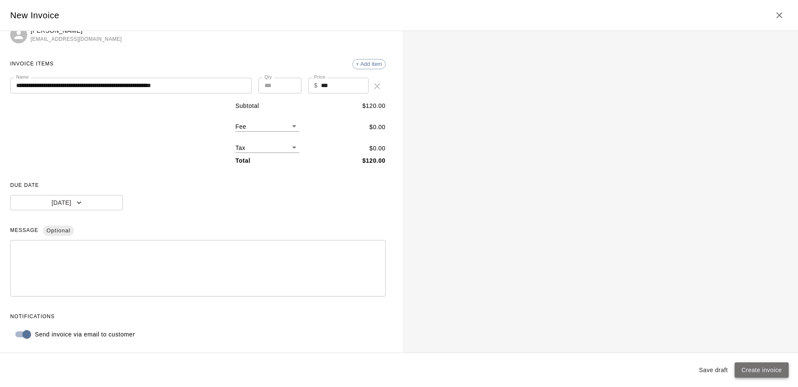
click at [765, 373] on button "Create invoice" at bounding box center [761, 371] width 54 height 16
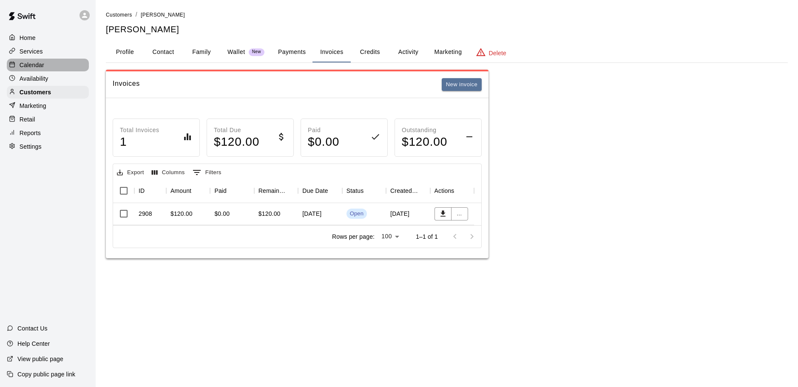
click at [56, 67] on div "Calendar" at bounding box center [48, 65] width 82 height 13
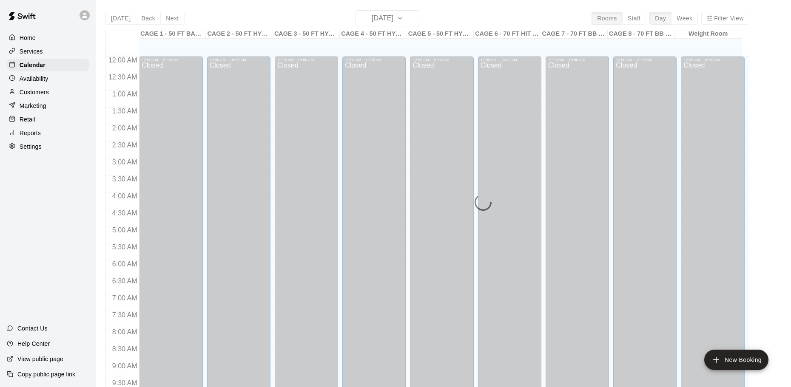
scroll to position [349, 0]
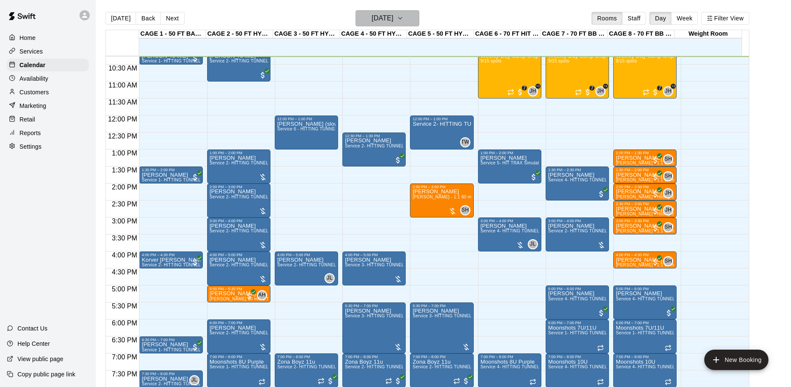
click at [393, 21] on h6 "[DATE]" at bounding box center [382, 18] width 22 height 12
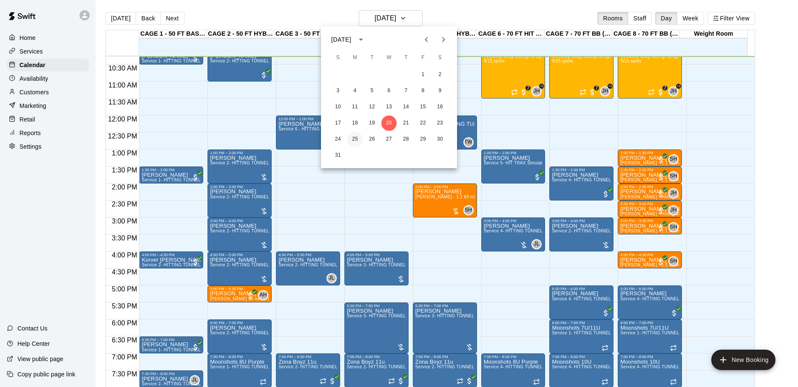
click at [356, 146] on button "25" at bounding box center [354, 139] width 15 height 15
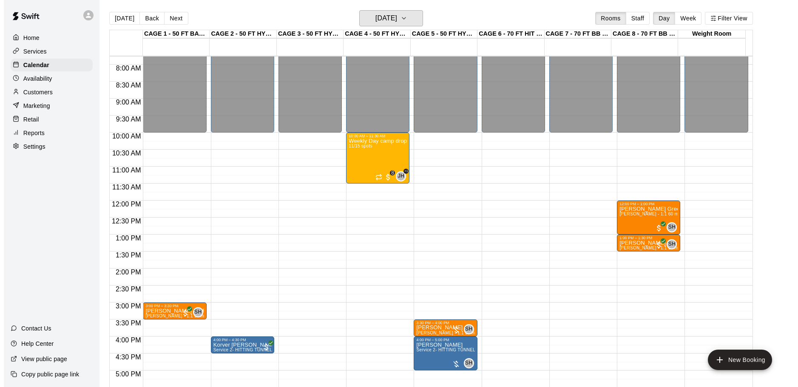
scroll to position [221, 0]
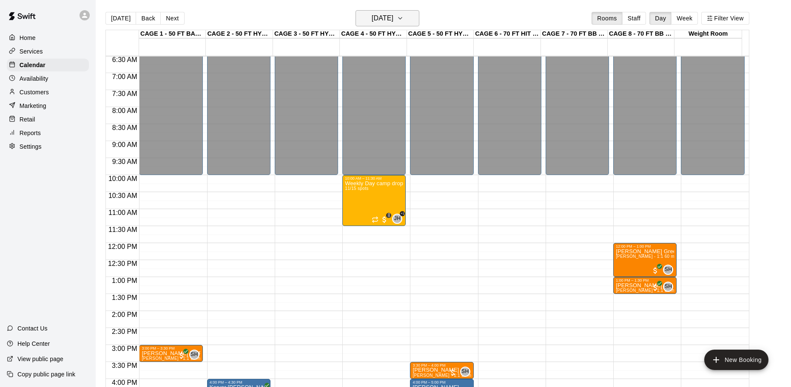
click at [393, 18] on h6 "Monday Aug 25" at bounding box center [382, 18] width 22 height 12
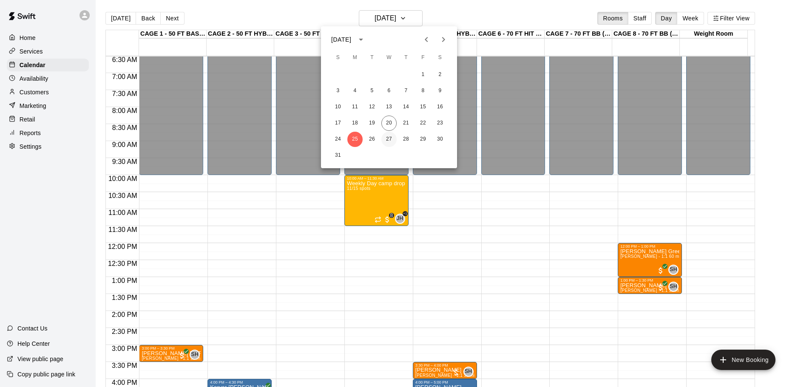
click at [388, 132] on button "27" at bounding box center [388, 139] width 15 height 15
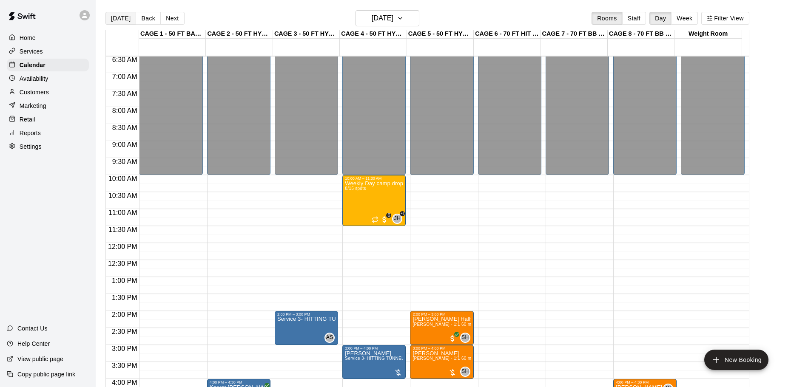
click at [126, 18] on button "[DATE]" at bounding box center [120, 18] width 31 height 13
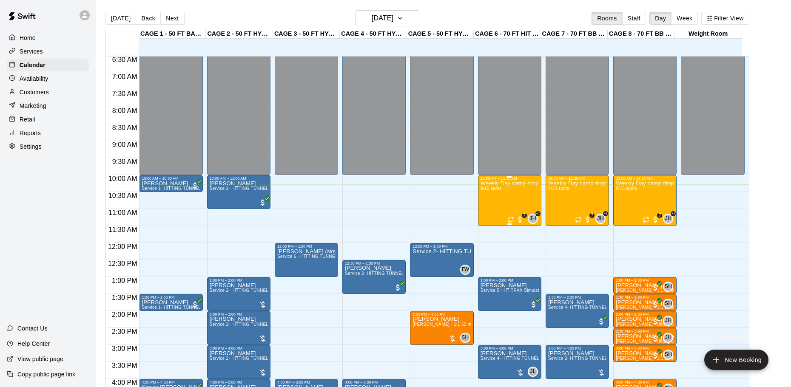
click at [500, 196] on div "Weekly Day camp drop in session - Monday / Wednesday / Friday's 9/15 spots" at bounding box center [509, 374] width 58 height 387
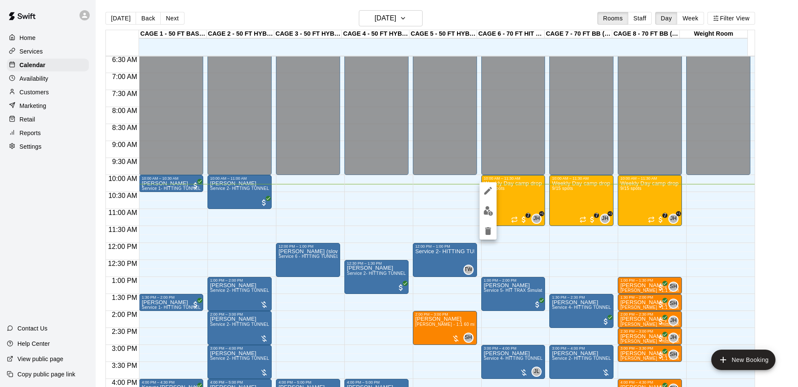
click at [484, 207] on img "edit" at bounding box center [488, 211] width 10 height 10
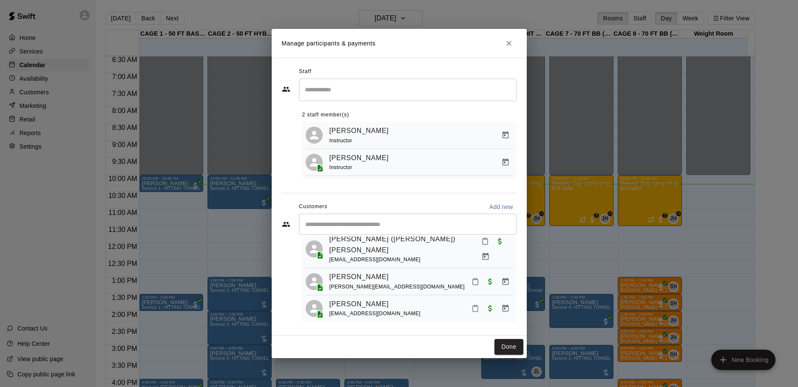
scroll to position [193, 0]
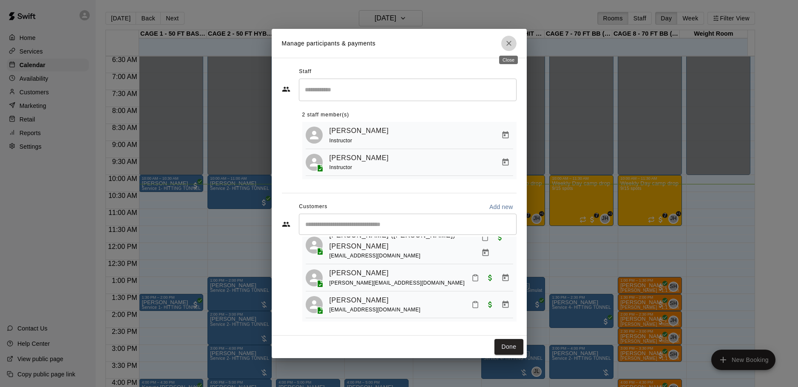
click at [506, 44] on icon "Close" at bounding box center [509, 43] width 9 height 9
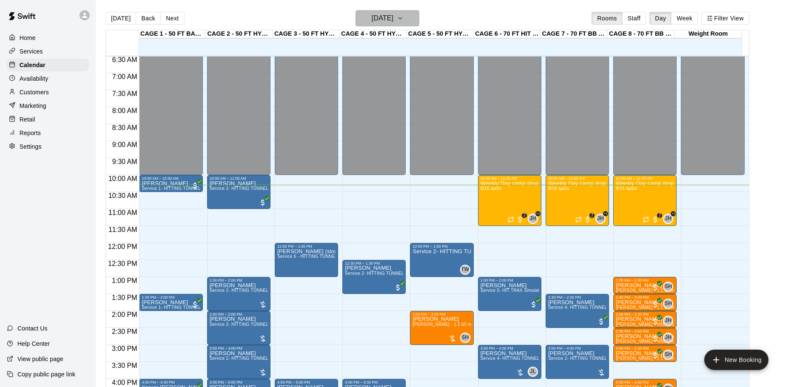
click at [379, 17] on h6 "[DATE]" at bounding box center [382, 18] width 22 height 12
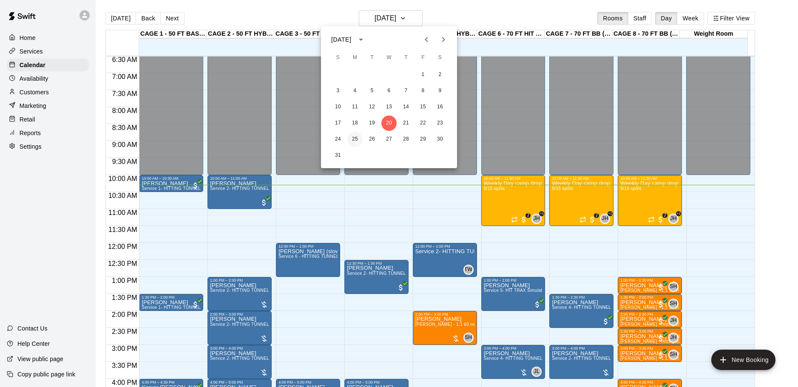
click at [359, 142] on button "25" at bounding box center [354, 139] width 15 height 15
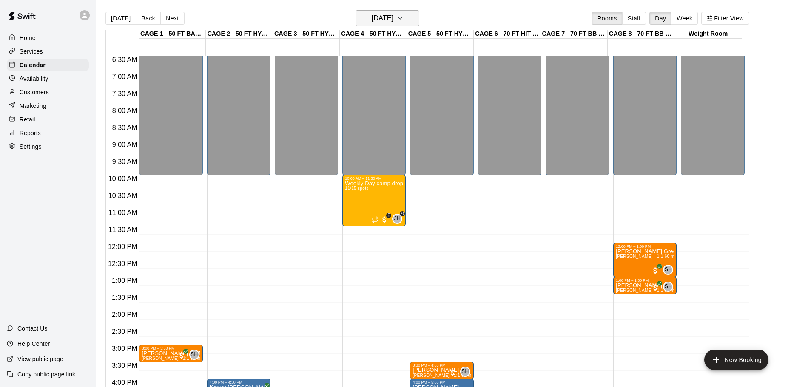
click at [391, 15] on h6 "Monday Aug 25" at bounding box center [382, 18] width 22 height 12
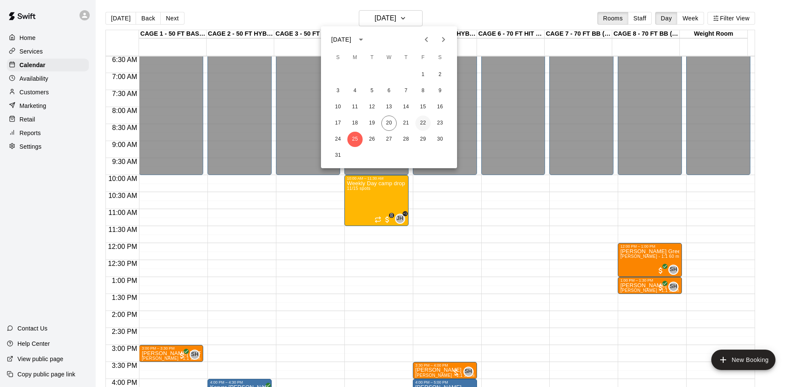
click at [417, 125] on button "22" at bounding box center [422, 123] width 15 height 15
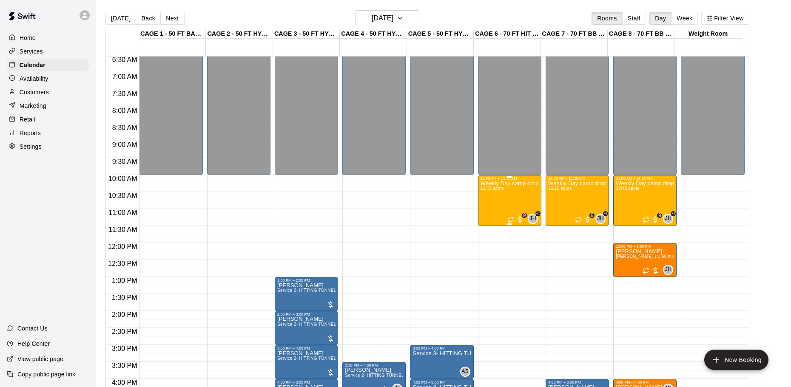
click at [519, 208] on div "Weekly Day camp drop in session - Monday / Wednesday / Friday's 12/15 spots" at bounding box center [509, 374] width 58 height 387
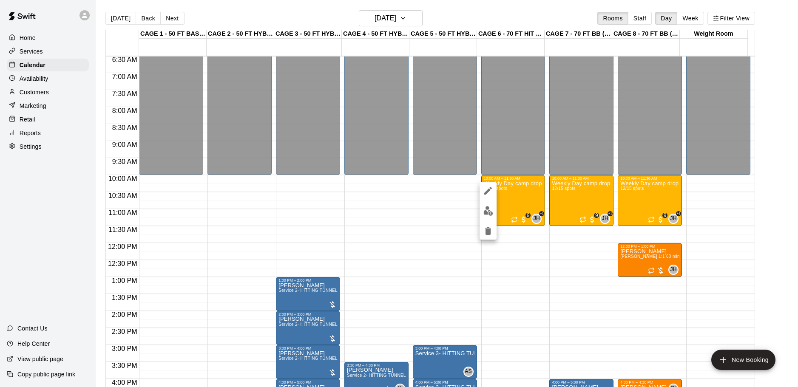
click at [485, 212] on img "edit" at bounding box center [488, 211] width 10 height 10
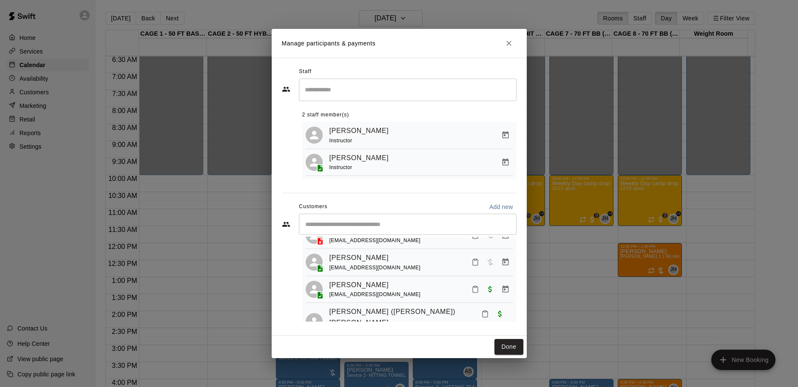
scroll to position [128, 0]
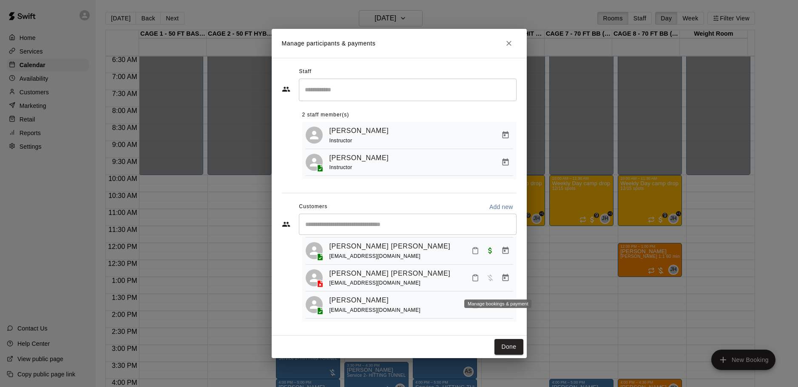
click at [501, 282] on icon "Manage bookings & payment" at bounding box center [505, 278] width 9 height 9
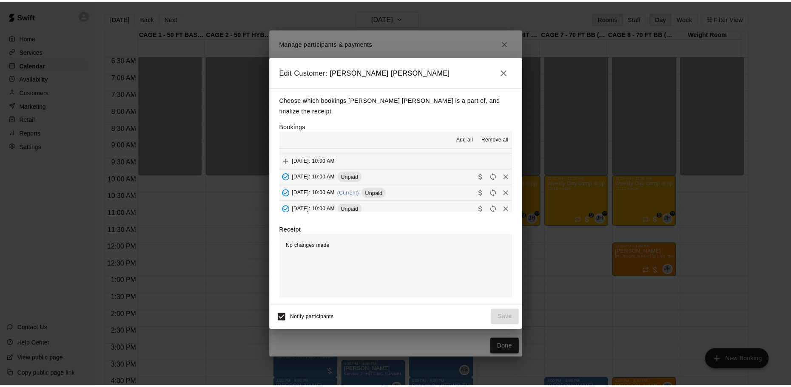
scroll to position [86, 0]
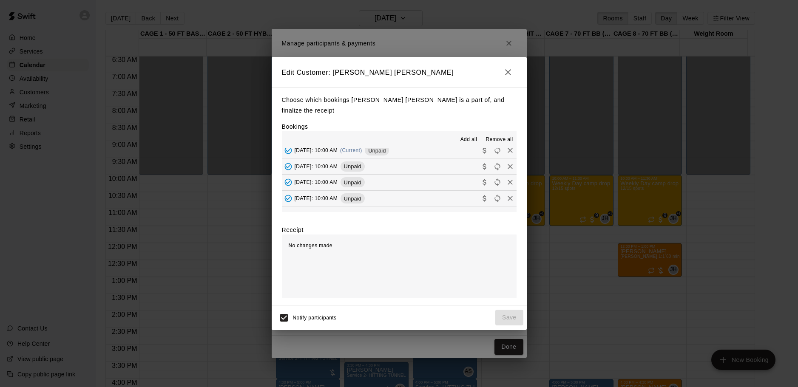
click at [509, 77] on icon "button" at bounding box center [508, 72] width 10 height 10
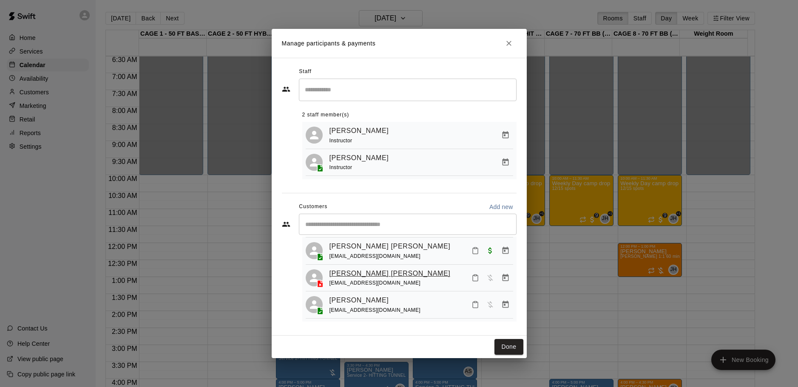
click at [347, 279] on link "Jackson Fullerton" at bounding box center [389, 273] width 121 height 11
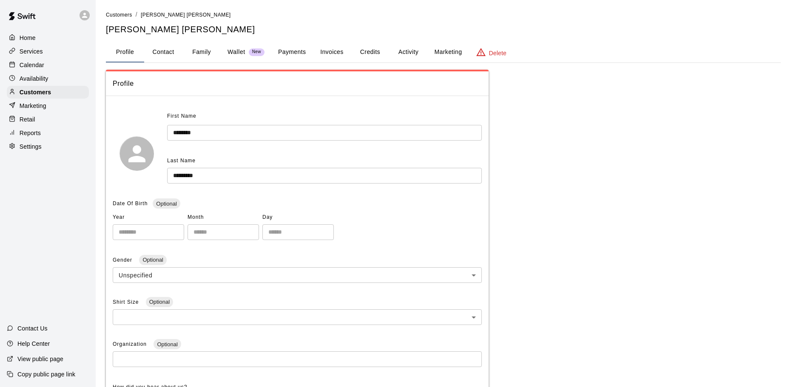
click at [330, 49] on button "Invoices" at bounding box center [331, 52] width 38 height 20
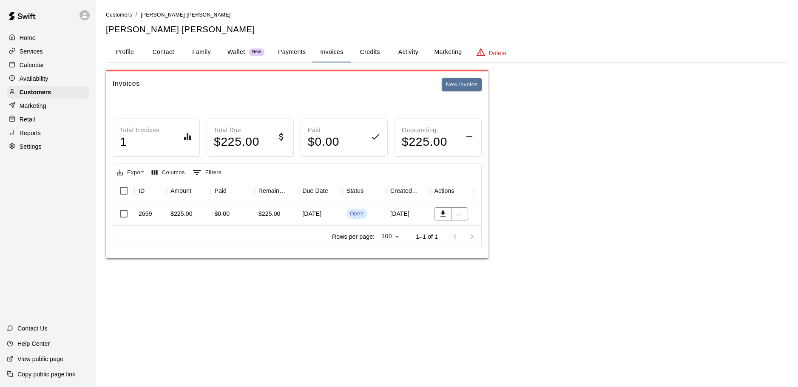
click at [250, 214] on div "$0.00" at bounding box center [232, 214] width 44 height 22
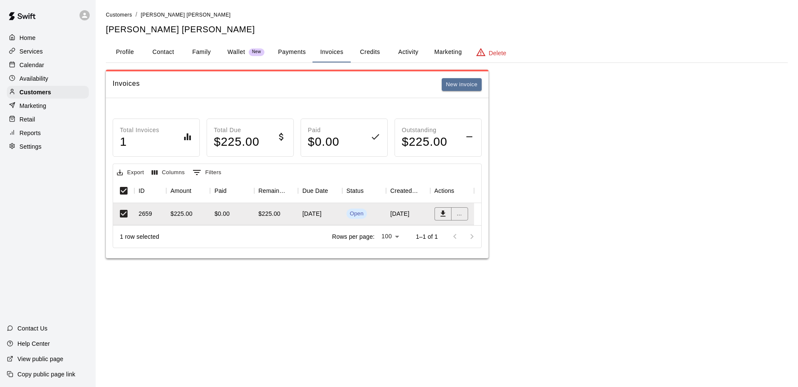
click at [55, 70] on div "Calendar" at bounding box center [48, 65] width 82 height 13
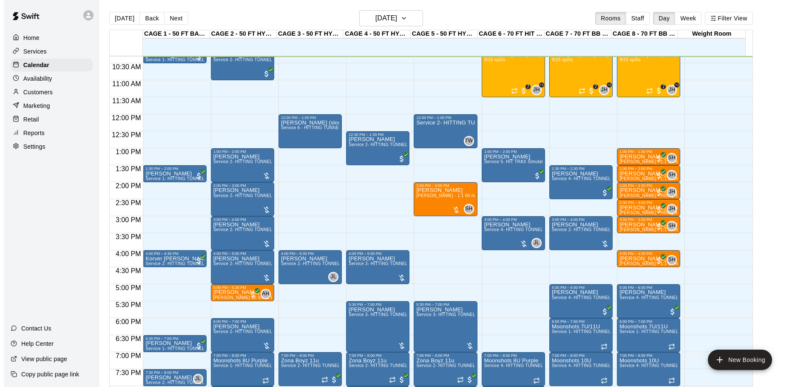
scroll to position [308, 0]
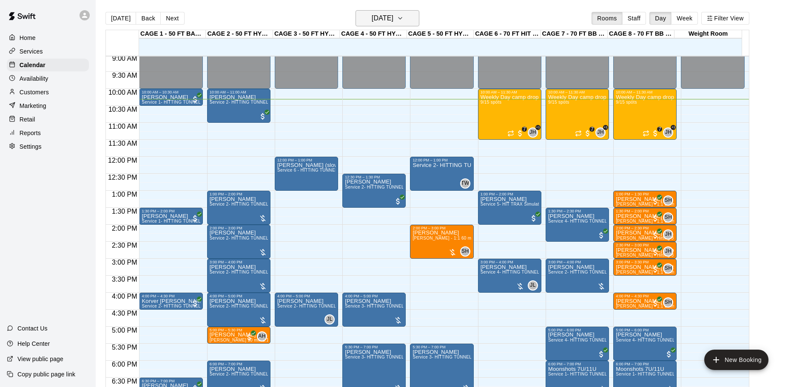
click at [403, 15] on icon "button" at bounding box center [400, 18] width 7 height 10
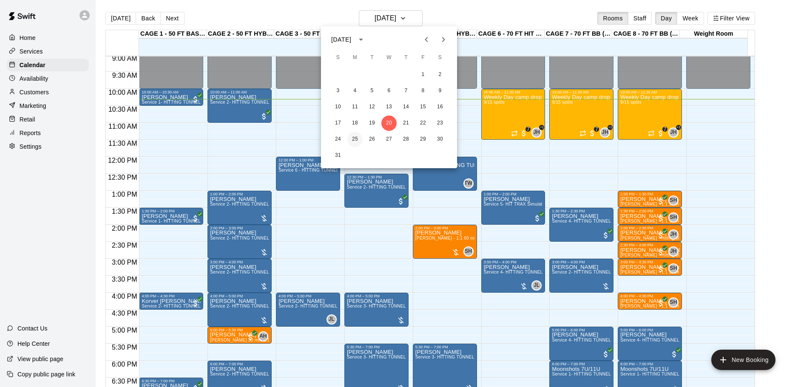
click at [354, 142] on button "25" at bounding box center [354, 139] width 15 height 15
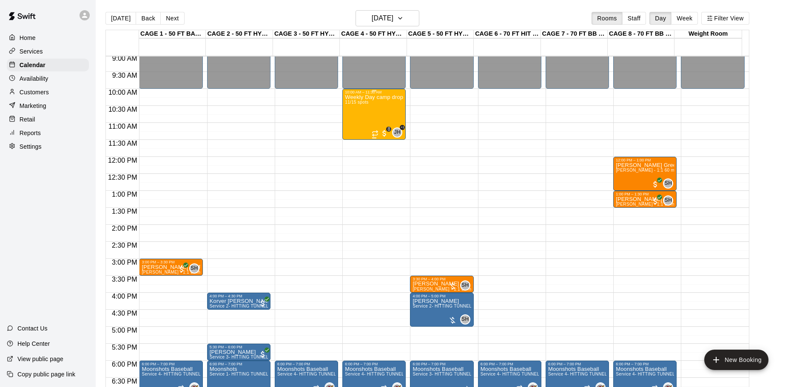
click at [388, 112] on div "Weekly Day camp drop in session - Monday / Wednesday / Friday's 11/15 spots" at bounding box center [374, 287] width 58 height 387
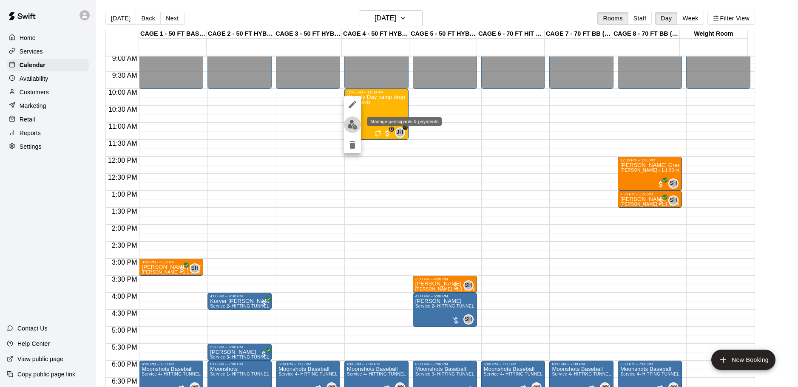
click at [348, 124] on img "edit" at bounding box center [353, 125] width 10 height 10
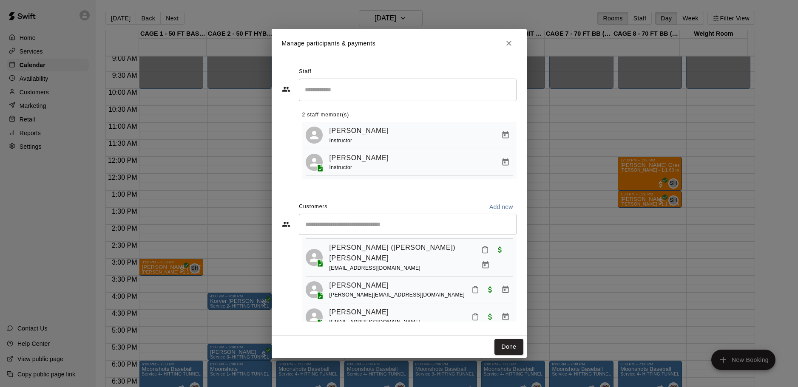
scroll to position [122, 0]
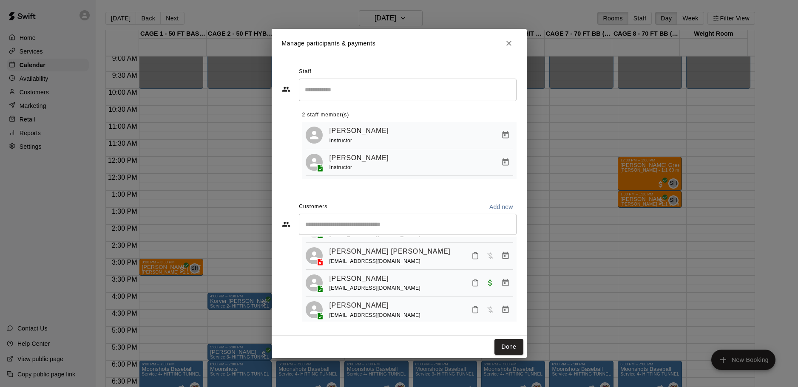
click at [502, 45] on button "Close" at bounding box center [508, 43] width 15 height 15
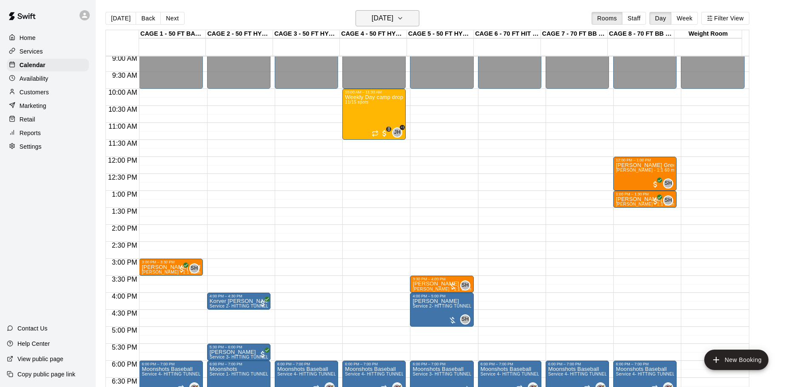
click at [403, 20] on icon "button" at bounding box center [400, 18] width 7 height 10
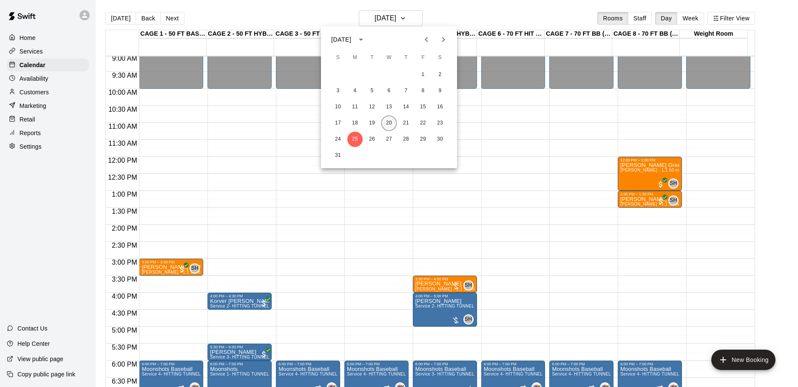
click at [388, 123] on button "20" at bounding box center [388, 123] width 15 height 15
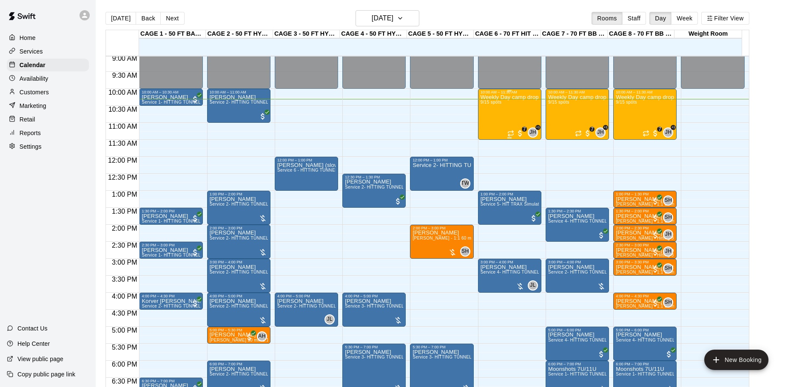
click at [503, 114] on div "Weekly Day camp drop in session - Monday / Wednesday / Friday's 9/15 spots" at bounding box center [509, 287] width 58 height 387
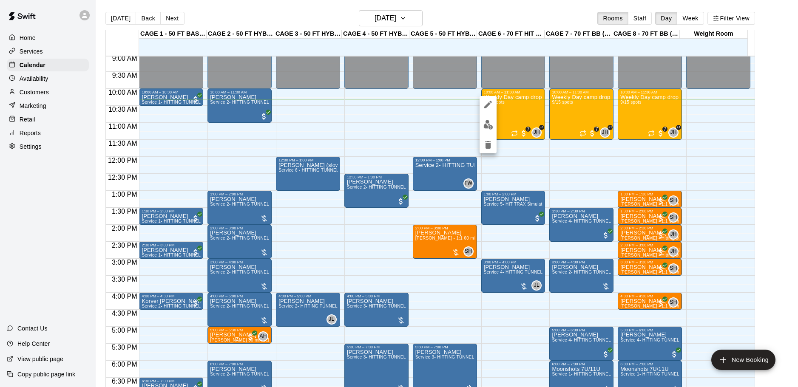
click at [489, 133] on div at bounding box center [487, 124] width 17 height 57
click at [490, 130] on button "edit" at bounding box center [487, 124] width 17 height 17
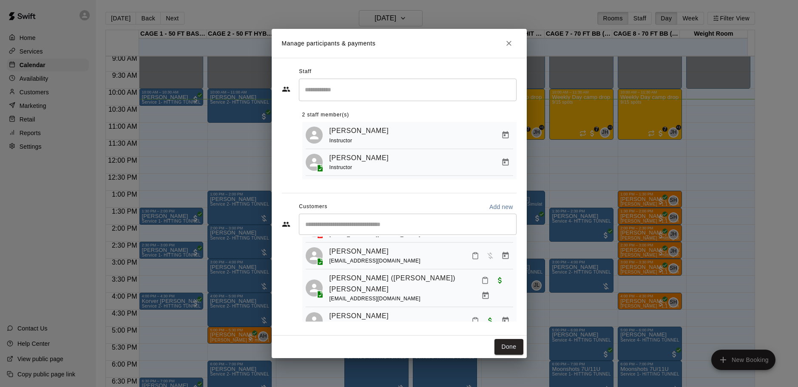
scroll to position [108, 0]
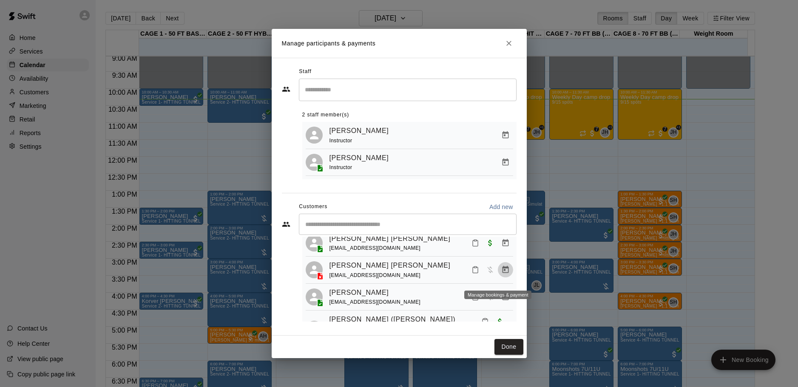
click at [501, 274] on icon "Manage bookings & payment" at bounding box center [505, 270] width 9 height 9
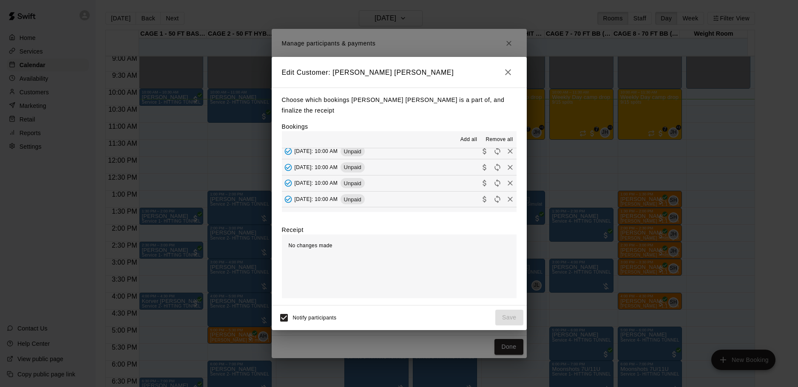
scroll to position [43, 0]
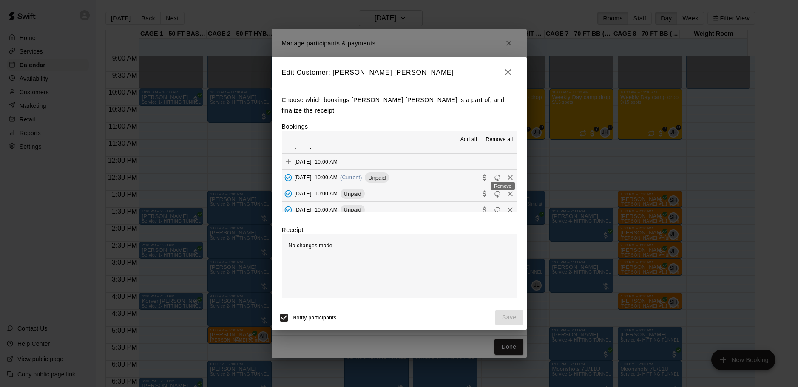
click at [506, 173] on icon "Remove" at bounding box center [510, 177] width 9 height 9
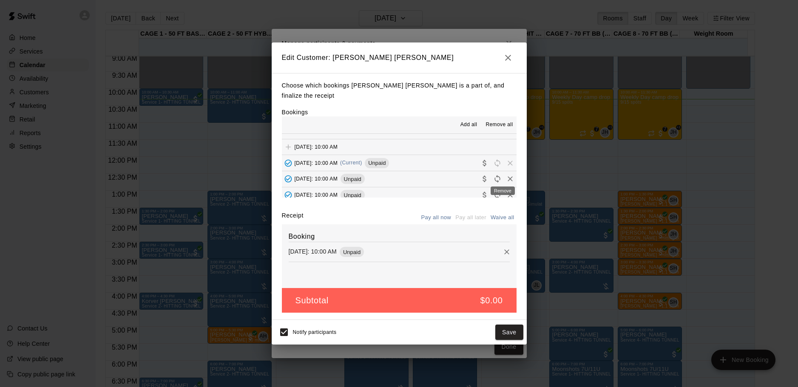
click at [506, 175] on icon "Remove" at bounding box center [510, 179] width 9 height 9
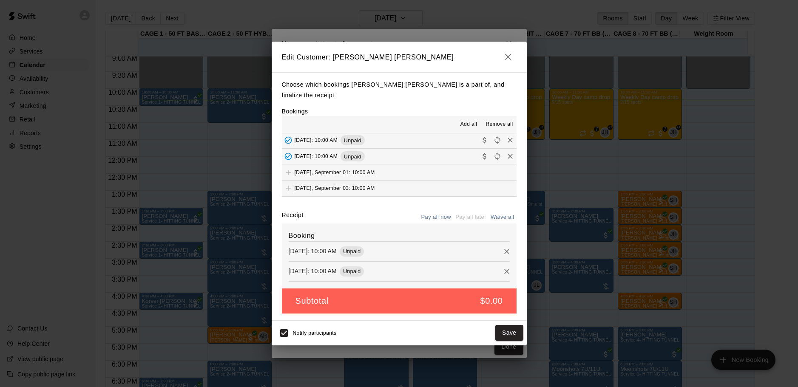
scroll to position [128, 0]
click at [366, 150] on div "Monday, September 01: 10:00 AM" at bounding box center [328, 156] width 93 height 13
click at [496, 325] on button "Save" at bounding box center [509, 333] width 28 height 16
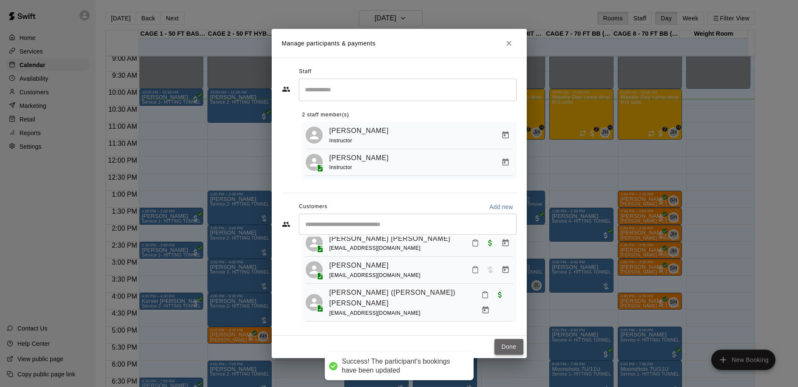
drag, startPoint x: 508, startPoint y: 347, endPoint x: 458, endPoint y: 194, distance: 161.4
click at [506, 348] on button "Done" at bounding box center [508, 347] width 28 height 16
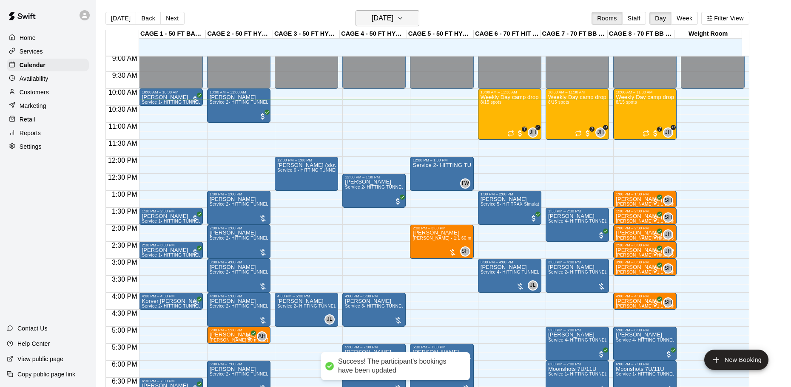
click at [393, 20] on h6 "[DATE]" at bounding box center [382, 18] width 22 height 12
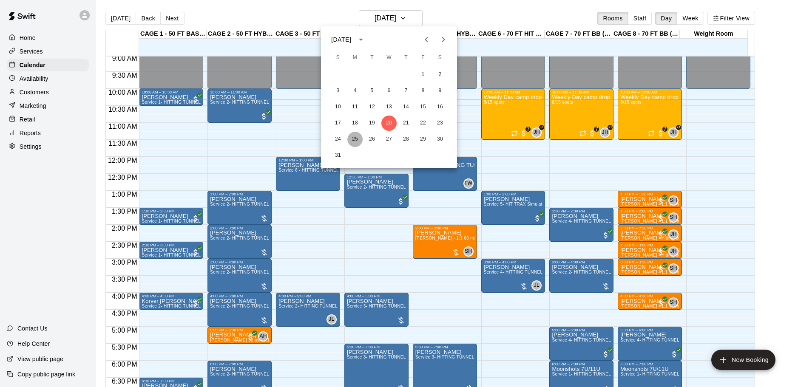
click at [357, 139] on button "25" at bounding box center [354, 139] width 15 height 15
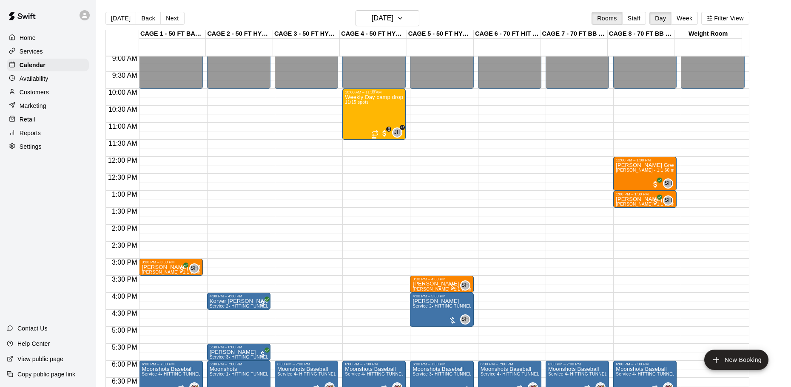
click at [381, 113] on div "Weekly Day camp drop in session - Monday / Wednesday / Friday's 11/15 spots" at bounding box center [374, 287] width 58 height 387
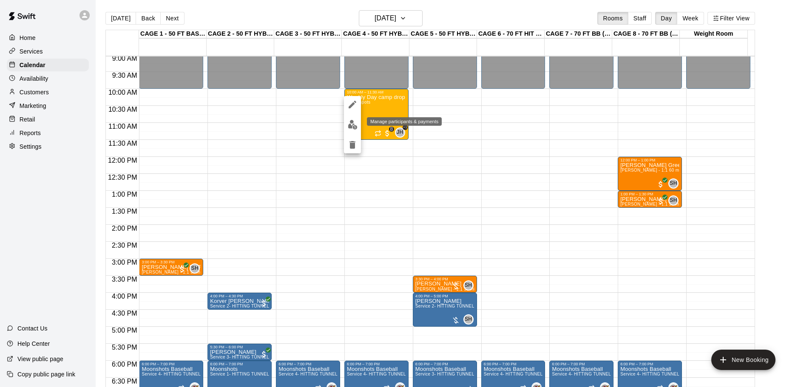
click at [353, 128] on img "edit" at bounding box center [353, 125] width 10 height 10
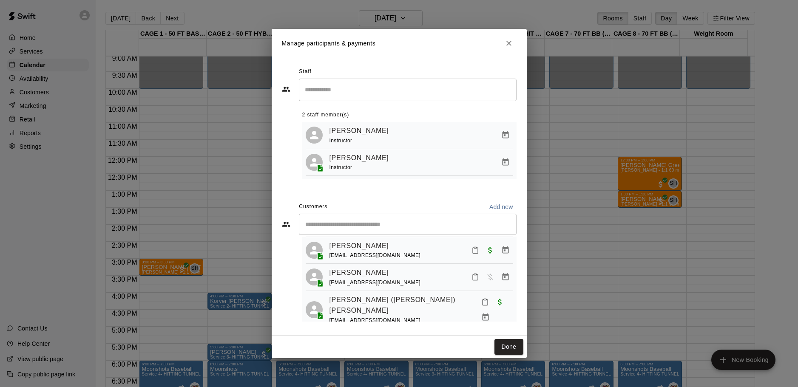
scroll to position [128, 0]
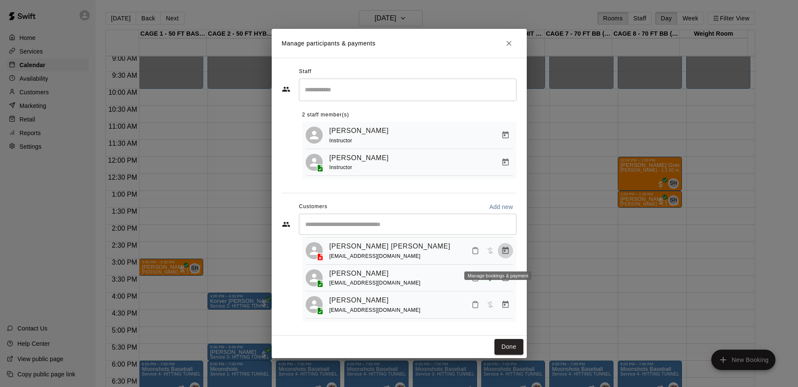
click at [502, 254] on icon "Manage bookings & payment" at bounding box center [505, 250] width 6 height 7
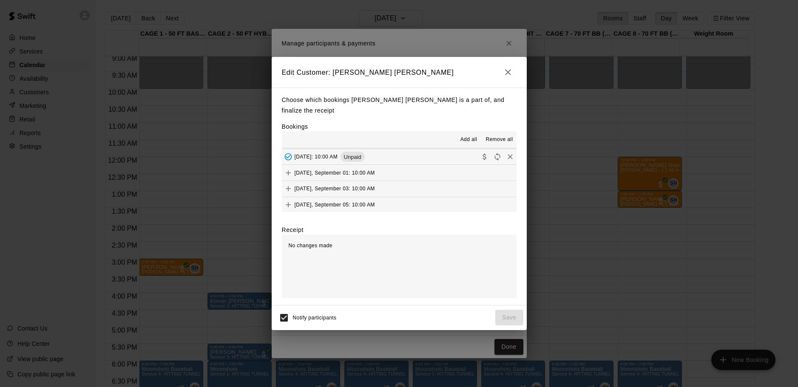
click at [385, 167] on button "Monday, September 01: 10:00 AM" at bounding box center [399, 173] width 235 height 16
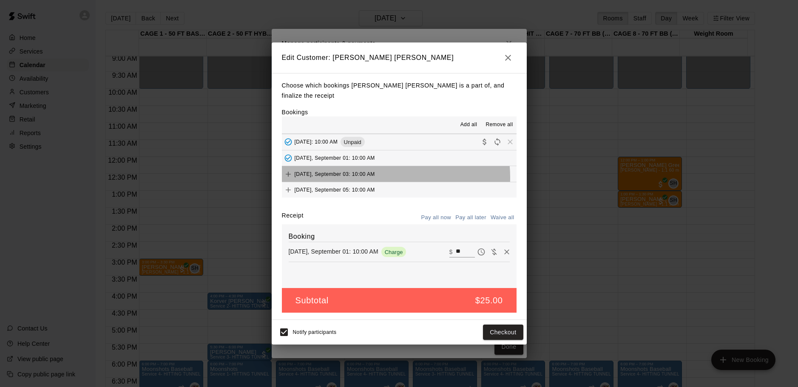
click at [375, 173] on div "Wednesday, September 03: 10:00 AM" at bounding box center [328, 174] width 93 height 13
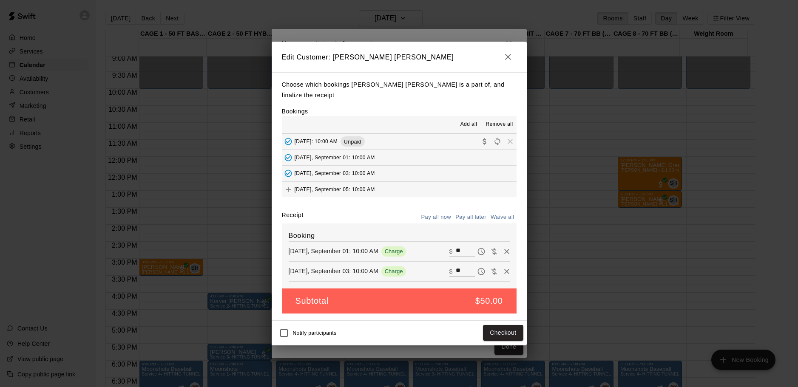
click at [456, 246] on input "**" at bounding box center [465, 251] width 19 height 11
type input "**"
click at [456, 268] on input "**" at bounding box center [465, 271] width 19 height 11
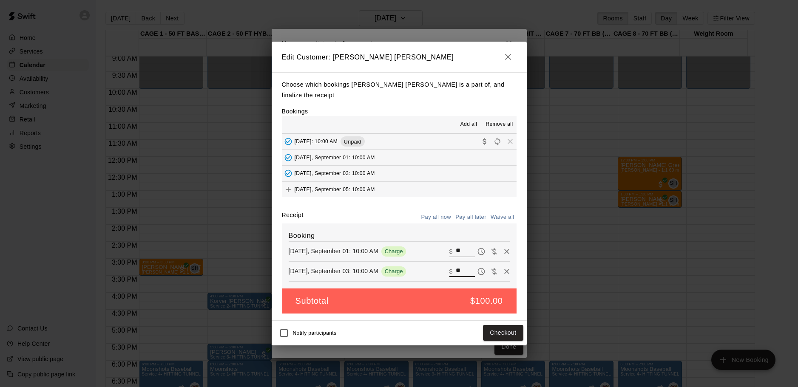
type input "**"
drag, startPoint x: 366, startPoint y: 216, endPoint x: 369, endPoint y: 201, distance: 15.2
click at [366, 216] on div "Receipt Pay all now Pay all later Waive all" at bounding box center [399, 217] width 235 height 13
click at [477, 214] on button "Pay all later" at bounding box center [470, 217] width 35 height 13
click at [508, 330] on button "Save" at bounding box center [509, 333] width 28 height 16
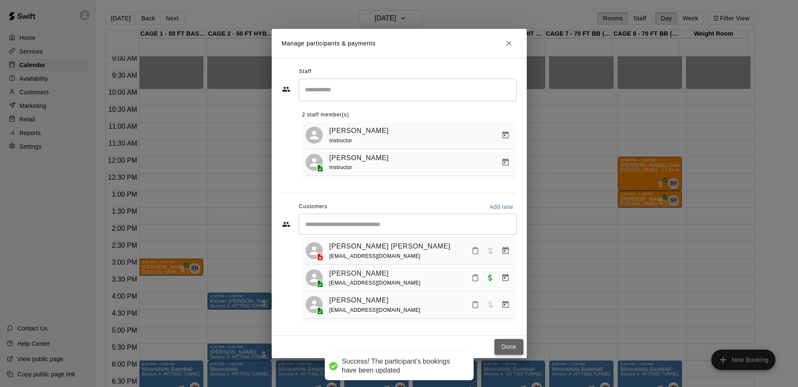
click at [508, 349] on button "Done" at bounding box center [508, 347] width 28 height 16
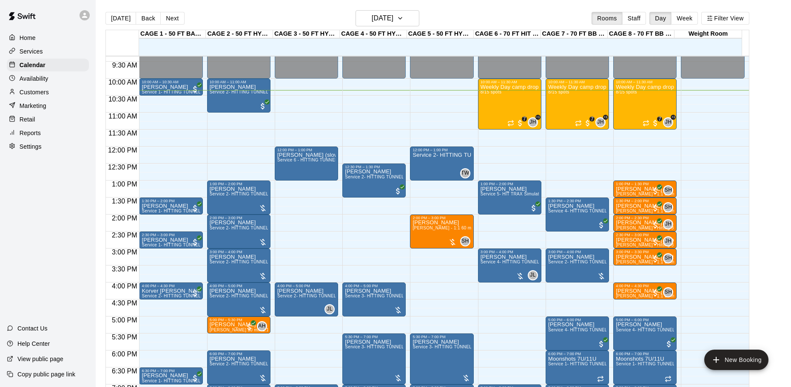
scroll to position [266, 0]
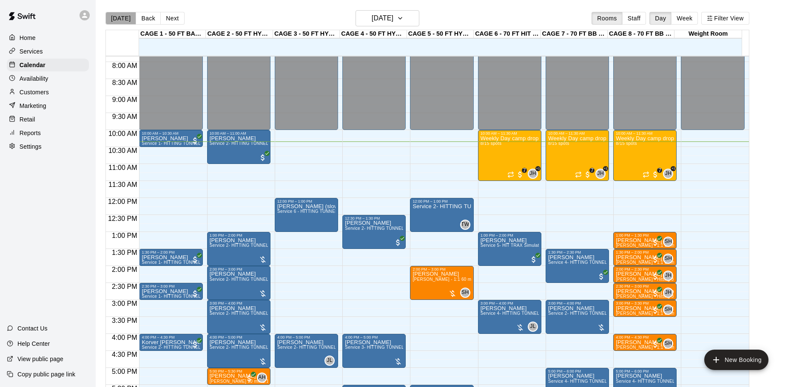
click at [127, 17] on button "[DATE]" at bounding box center [120, 18] width 31 height 13
click at [154, 20] on button "Back" at bounding box center [148, 18] width 25 height 13
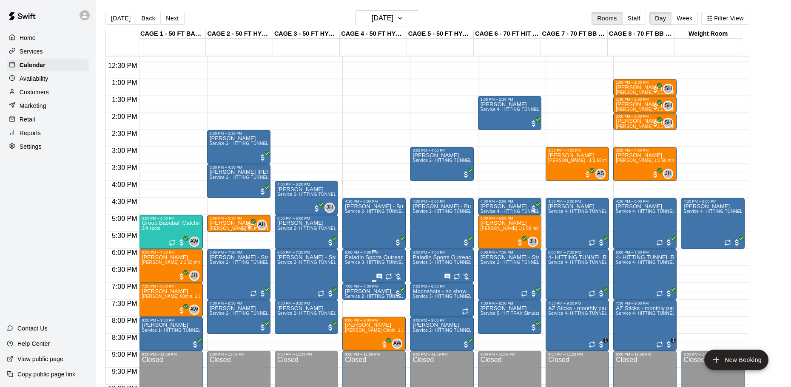
scroll to position [434, 0]
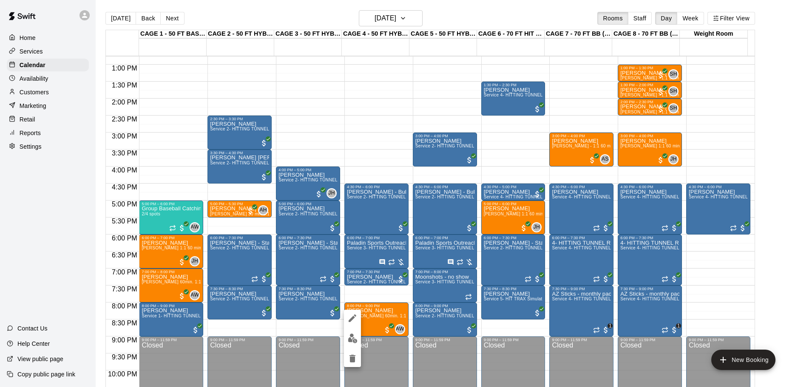
click at [354, 334] on img "edit" at bounding box center [353, 339] width 10 height 10
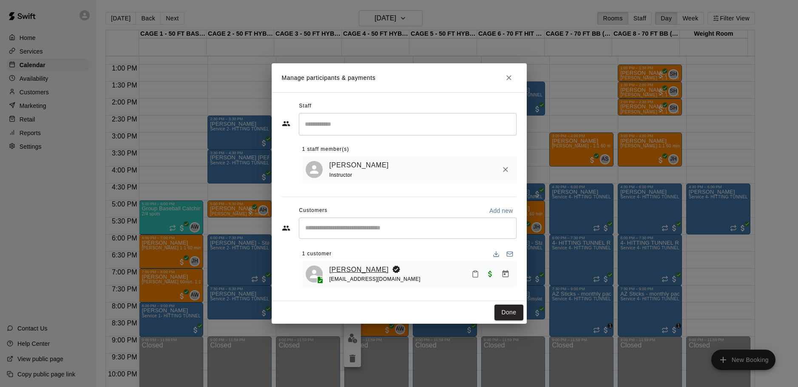
click at [343, 270] on link "[PERSON_NAME]" at bounding box center [359, 269] width 60 height 11
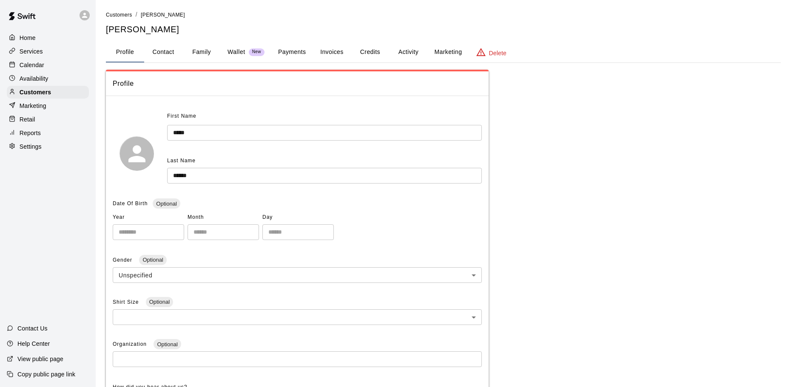
click at [37, 67] on p "Calendar" at bounding box center [32, 65] width 25 height 9
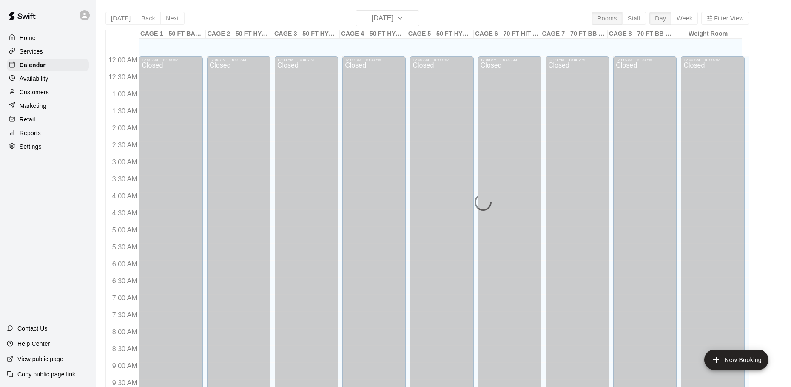
scroll to position [353, 0]
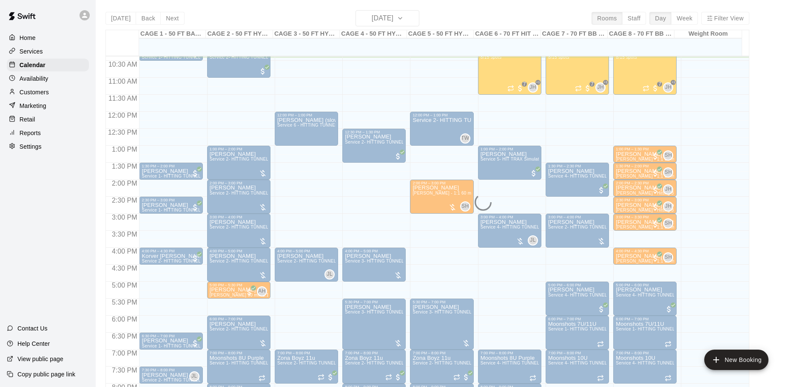
click at [40, 95] on p "Customers" at bounding box center [34, 92] width 29 height 9
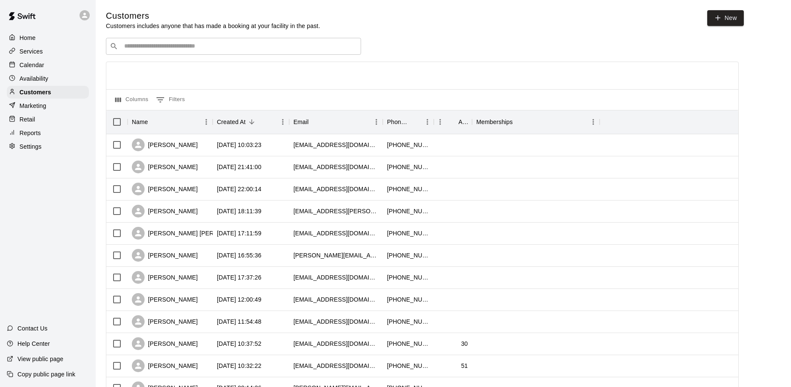
click at [199, 38] on div "Customers Customers includes anyone that has made a booking at your facility in…" at bounding box center [443, 360] width 675 height 700
click at [198, 45] on input "Search customers by name or email" at bounding box center [239, 46] width 235 height 9
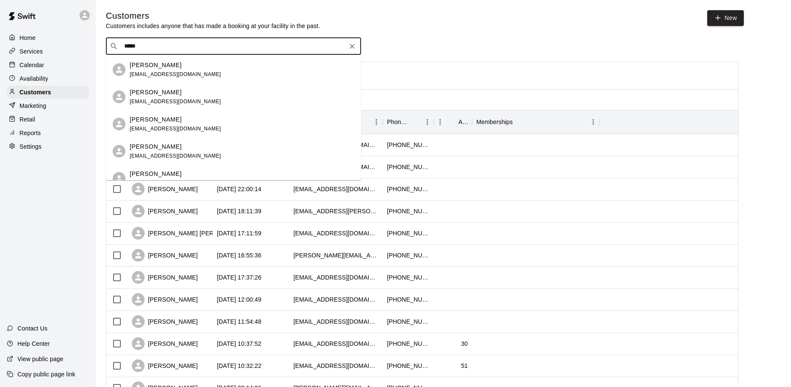
type input "****"
click at [53, 66] on div "Calendar" at bounding box center [48, 65] width 82 height 13
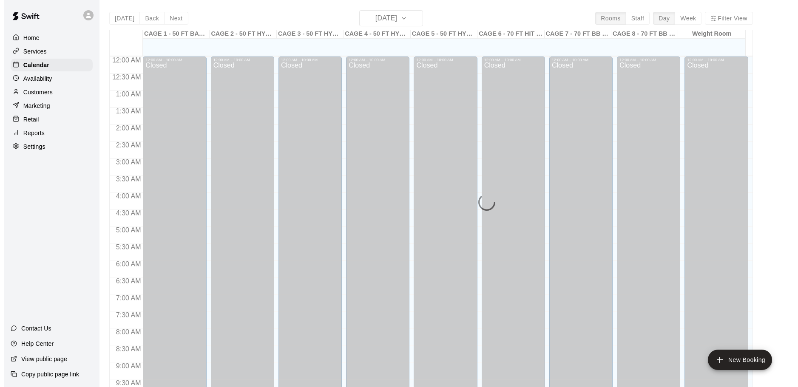
scroll to position [354, 0]
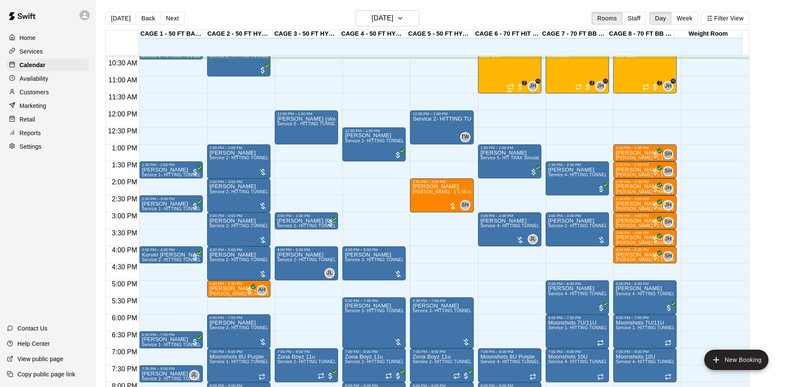
click at [529, 71] on div "Weekly Day camp drop in session - Monday / Wednesday / Friday's 8/15 spots" at bounding box center [509, 241] width 58 height 387
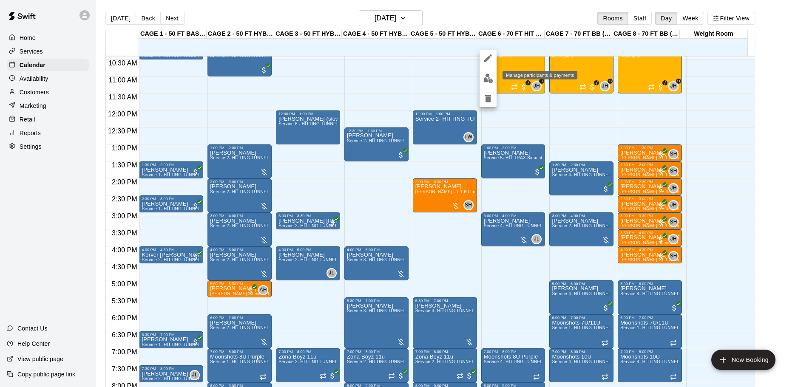
click at [488, 79] on img "edit" at bounding box center [488, 79] width 10 height 10
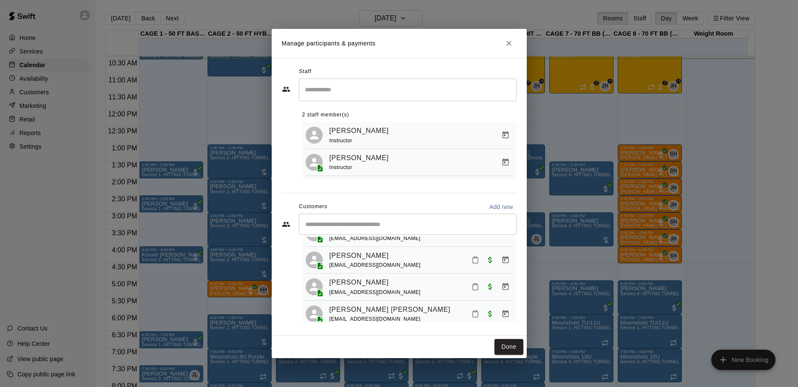
scroll to position [80, 0]
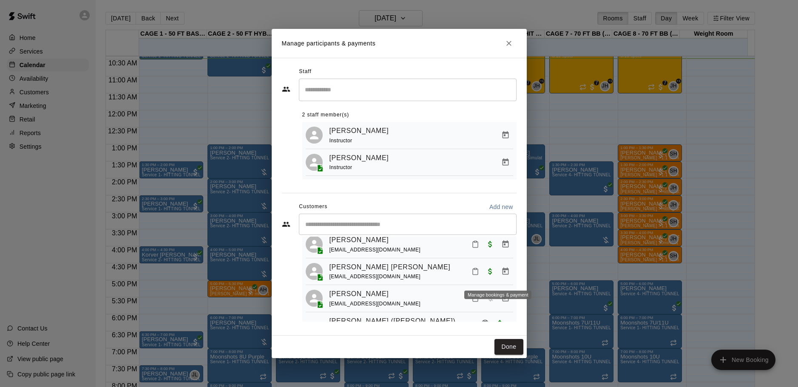
click at [501, 276] on icon "Manage bookings & payment" at bounding box center [505, 271] width 9 height 9
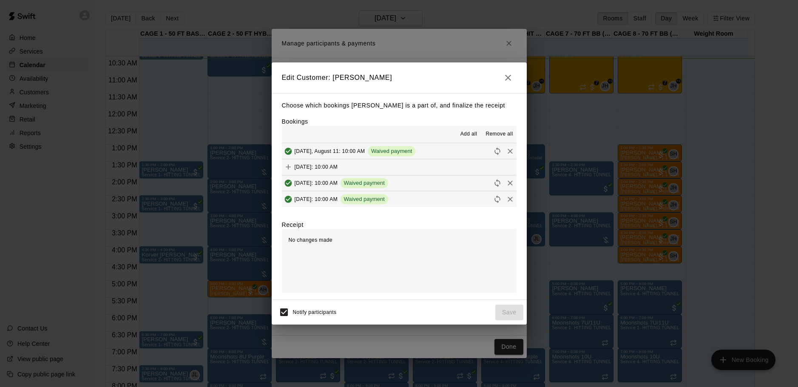
scroll to position [43, 0]
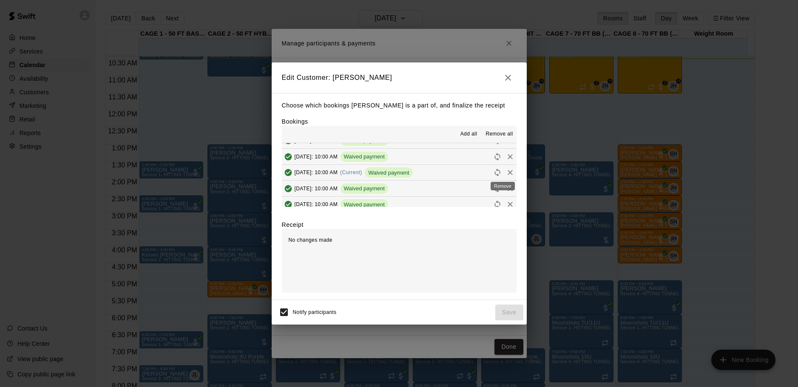
click at [506, 173] on icon "Remove" at bounding box center [510, 172] width 9 height 9
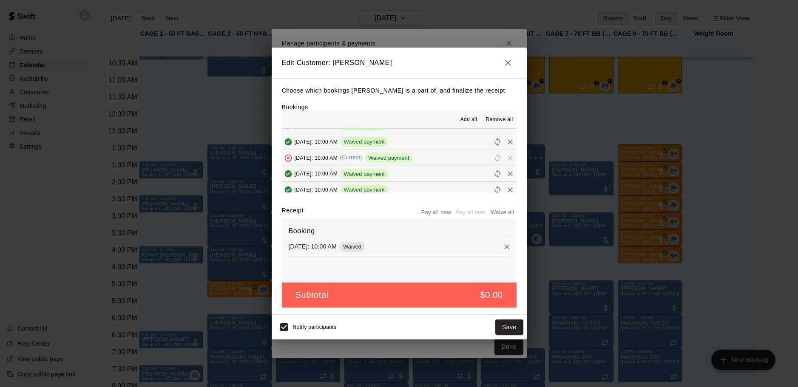
scroll to position [85, 0]
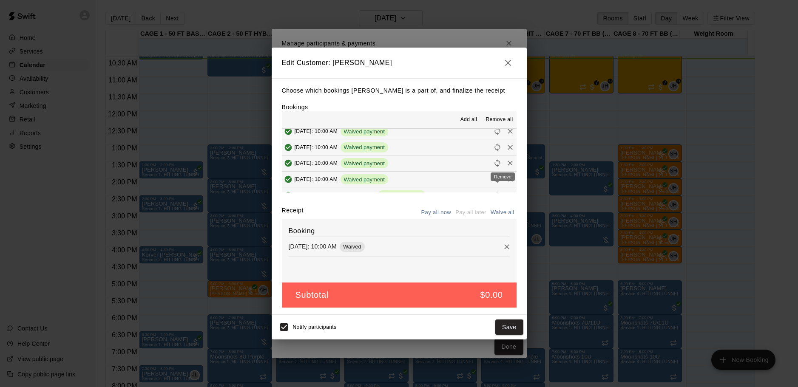
click at [507, 167] on div "Remove" at bounding box center [503, 174] width 26 height 15
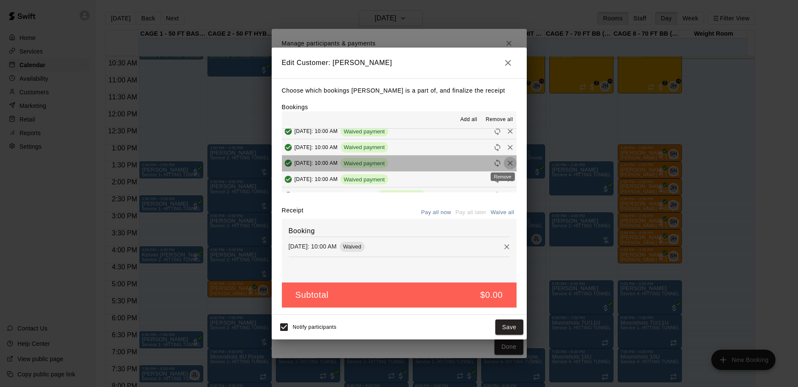
click at [507, 164] on icon "Remove" at bounding box center [509, 163] width 5 height 5
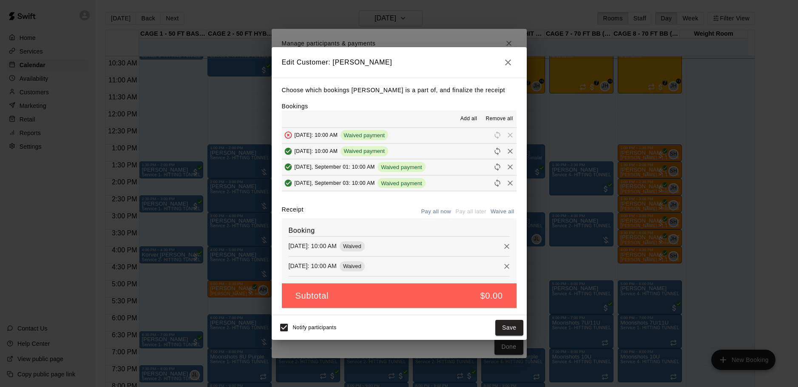
scroll to position [128, 0]
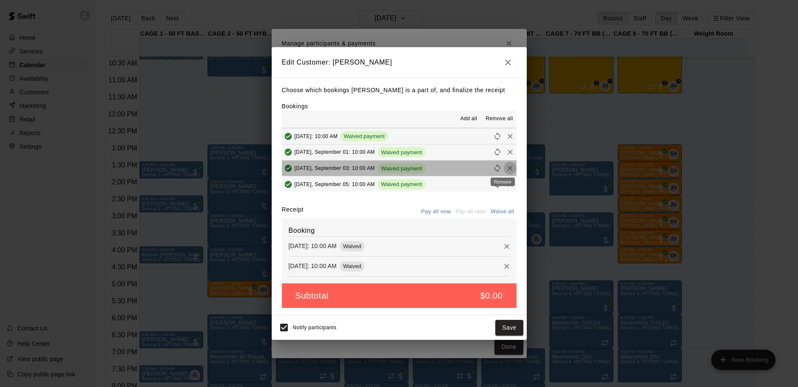
click at [506, 170] on icon "Remove" at bounding box center [510, 168] width 9 height 9
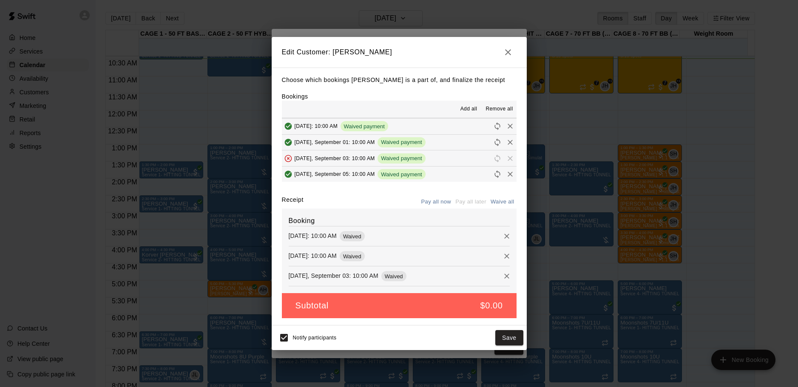
scroll to position [128, 0]
click at [499, 337] on button "Save" at bounding box center [509, 338] width 28 height 16
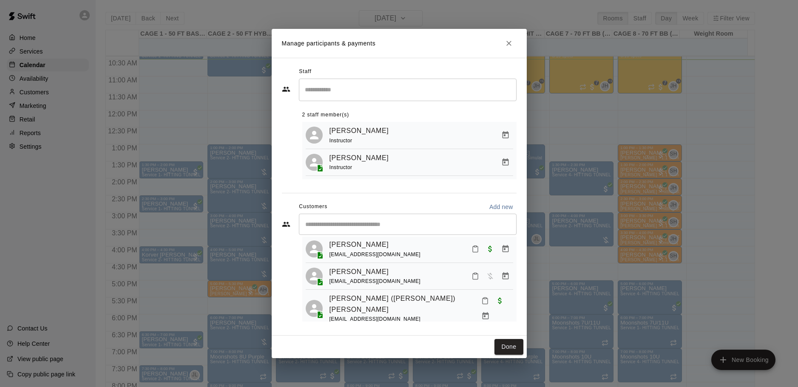
scroll to position [137, 0]
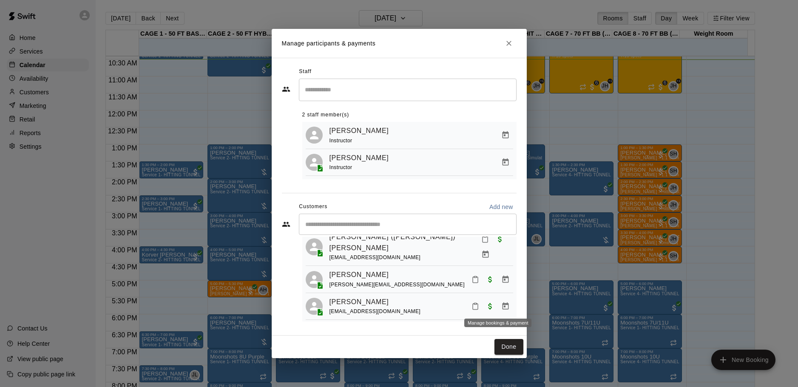
click at [502, 303] on icon "Manage bookings & payment" at bounding box center [505, 306] width 6 height 7
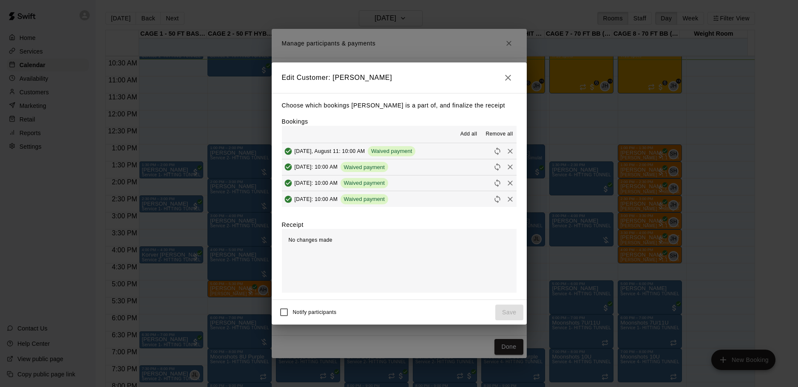
scroll to position [43, 0]
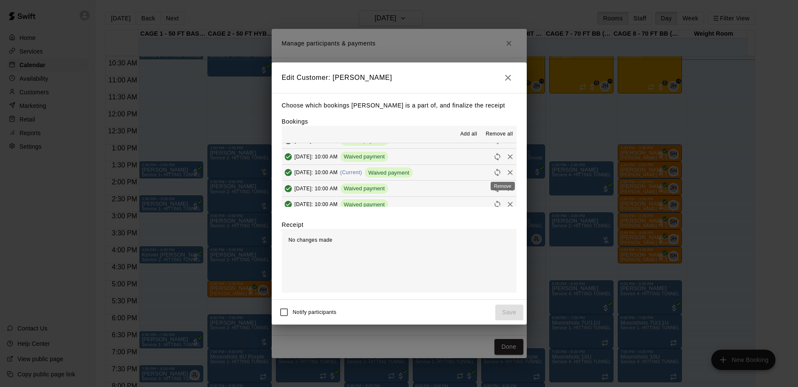
click at [506, 174] on icon "Remove" at bounding box center [510, 172] width 9 height 9
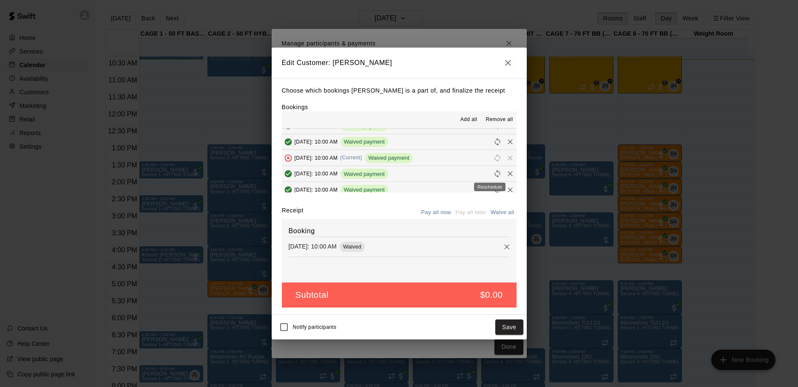
scroll to position [85, 0]
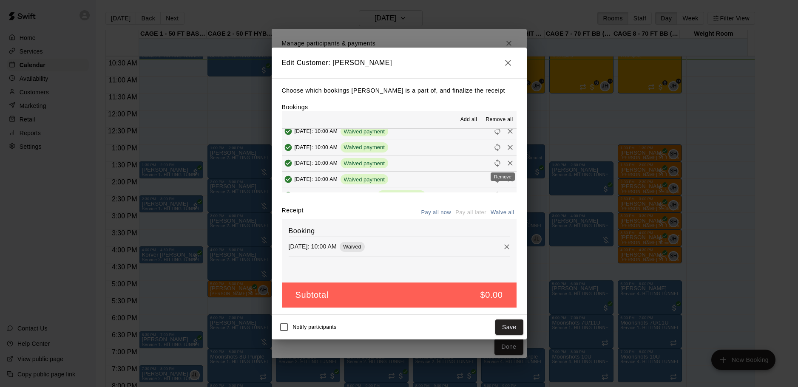
click at [507, 164] on icon "Remove" at bounding box center [509, 163] width 5 height 5
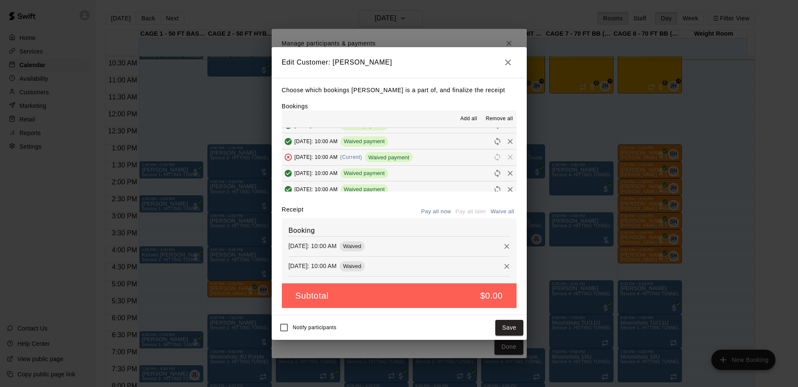
scroll to position [0, 0]
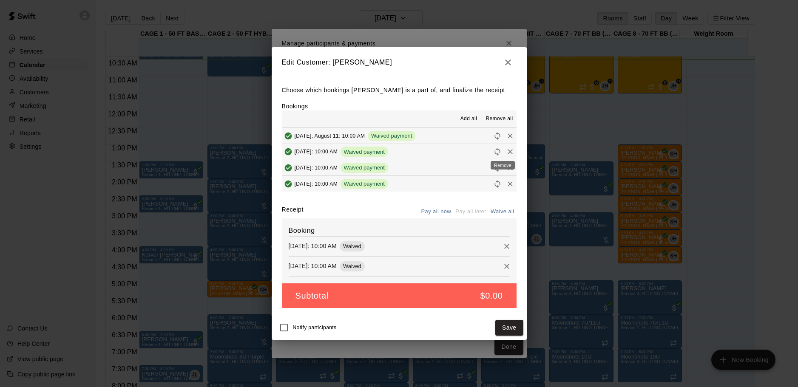
click at [506, 152] on icon "Remove" at bounding box center [510, 151] width 9 height 9
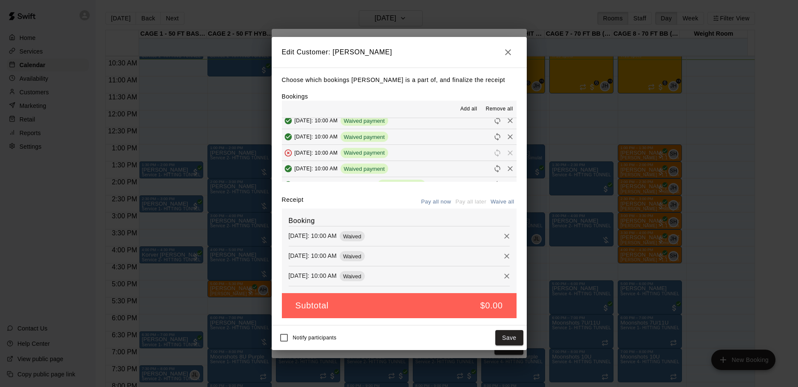
scroll to position [128, 0]
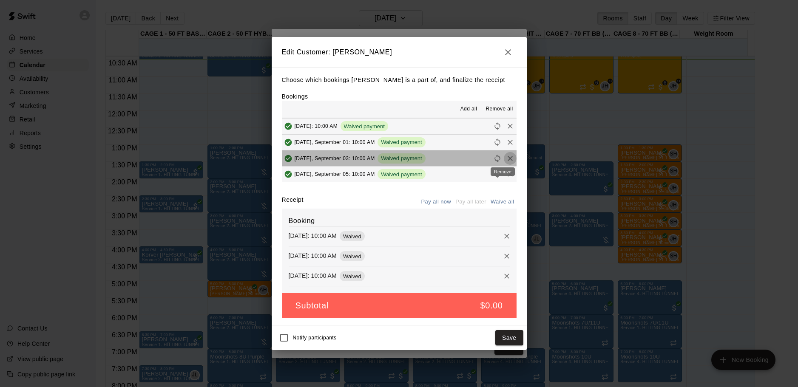
click at [506, 158] on icon "Remove" at bounding box center [510, 158] width 9 height 9
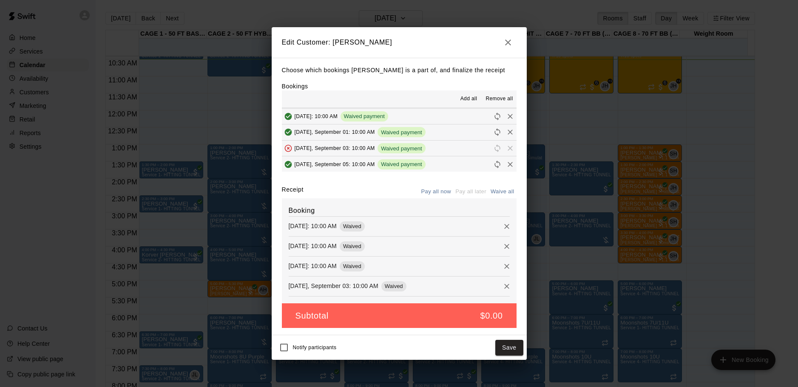
scroll to position [128, 0]
click at [503, 345] on button "Save" at bounding box center [509, 348] width 28 height 16
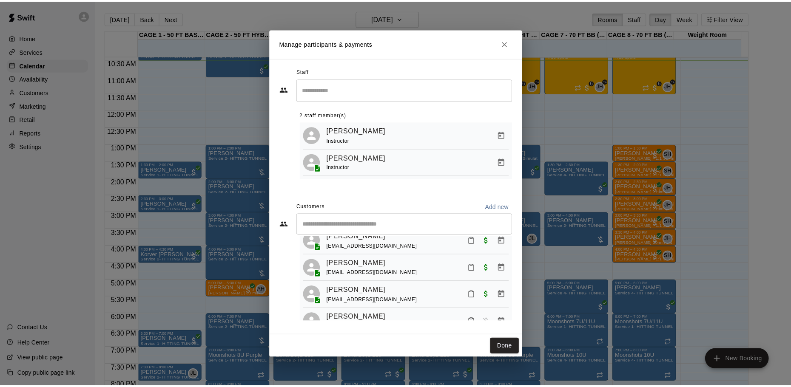
scroll to position [23, 0]
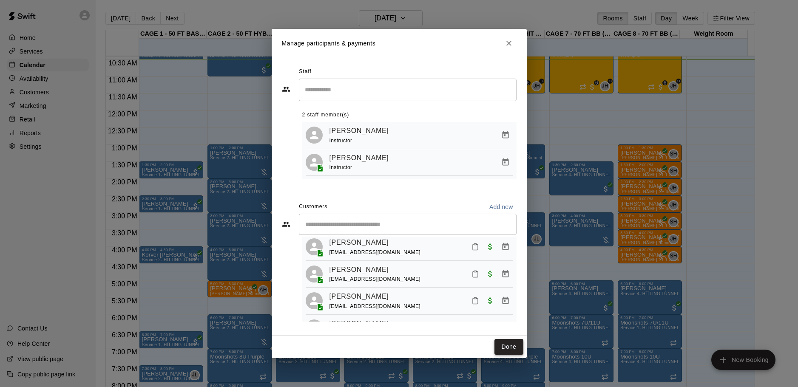
click at [517, 346] on button "Done" at bounding box center [508, 347] width 28 height 16
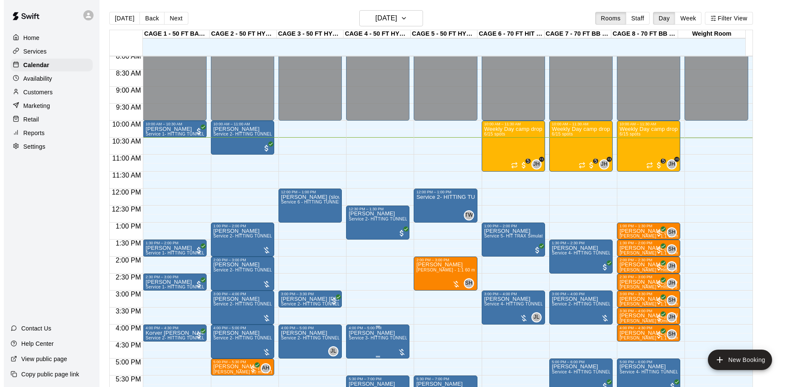
scroll to position [269, 0]
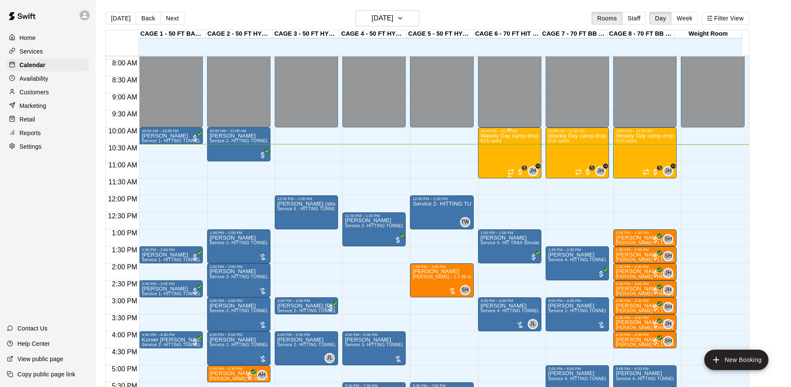
click at [503, 151] on div "Weekly Day camp drop in session - Monday / Wednesday / Friday's 6/15 spots" at bounding box center [509, 326] width 58 height 387
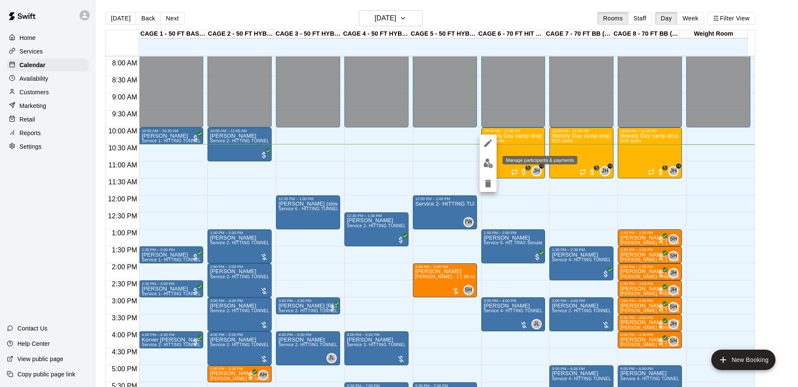
click at [482, 164] on button "edit" at bounding box center [487, 163] width 17 height 17
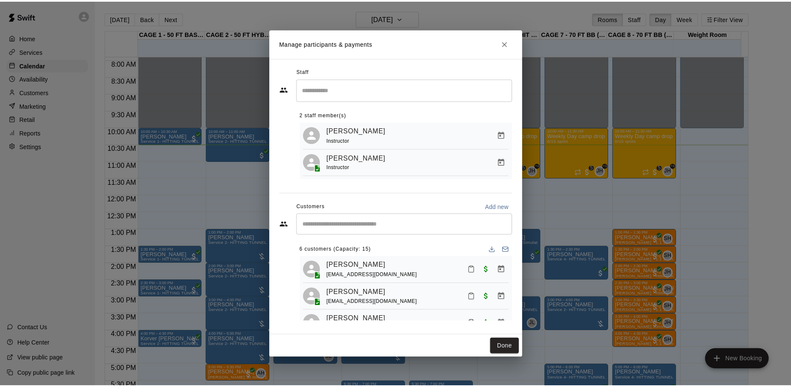
scroll to position [0, 0]
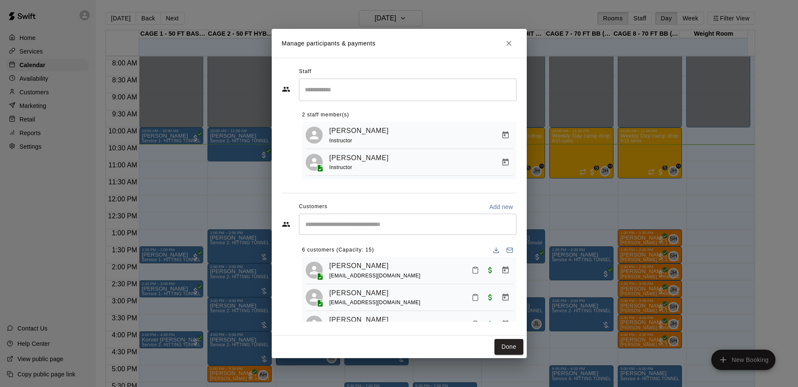
click at [507, 37] on button "Close" at bounding box center [508, 43] width 15 height 15
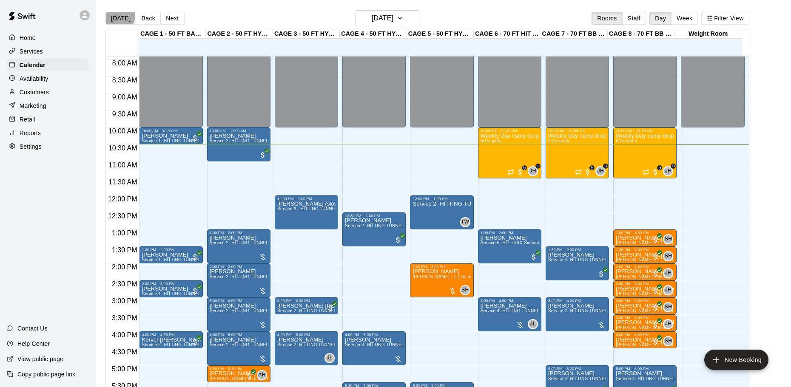
click at [111, 14] on button "[DATE]" at bounding box center [120, 18] width 31 height 13
click at [371, 17] on h6 "[DATE]" at bounding box center [382, 18] width 22 height 12
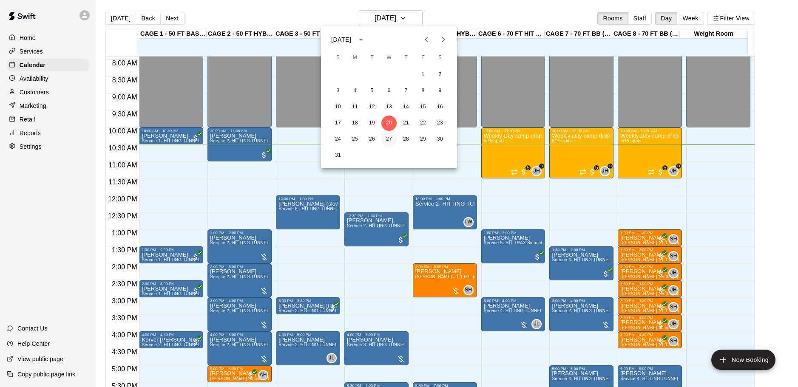
click at [389, 137] on button "27" at bounding box center [388, 139] width 15 height 15
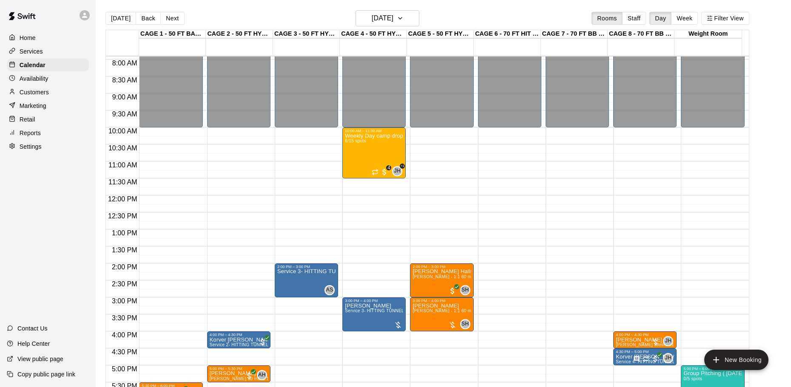
click at [102, 11] on div "Today Back Next Wednesday Aug 27 Rooms Staff Day Week Filter View CAGE 1 - 50 F…" at bounding box center [427, 203] width 656 height 387
click at [117, 14] on button "[DATE]" at bounding box center [120, 18] width 31 height 13
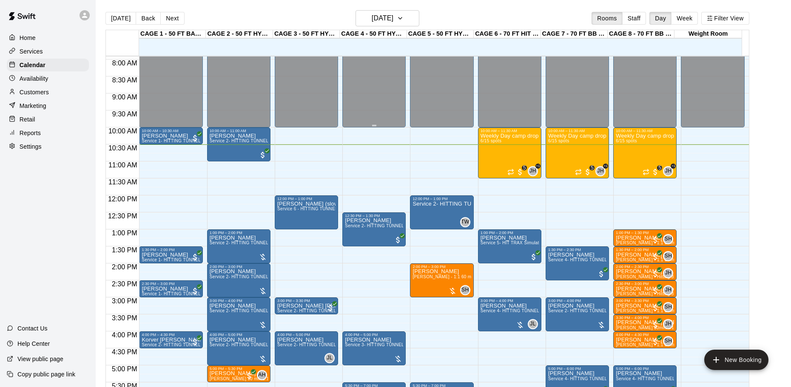
scroll to position [312, 0]
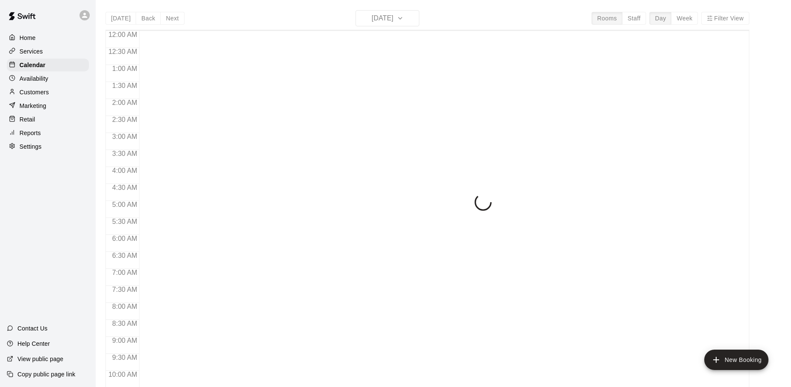
scroll to position [366, 0]
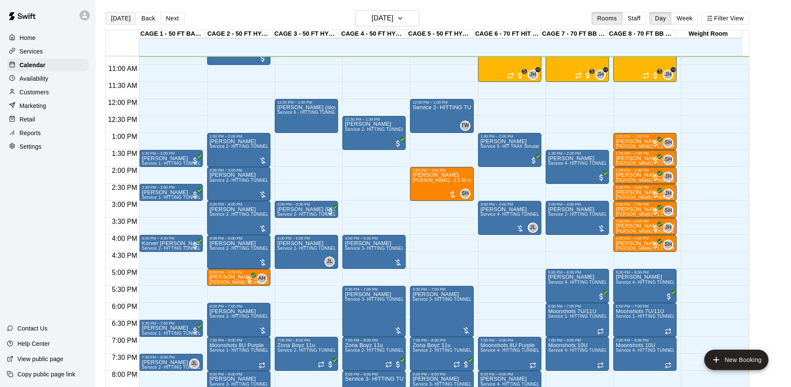
click at [114, 17] on button "[DATE]" at bounding box center [120, 18] width 31 height 13
click at [202, 12] on div "[DATE] Back [DATE][DATE] Rooms Staff Day Week Filter View" at bounding box center [426, 20] width 643 height 20
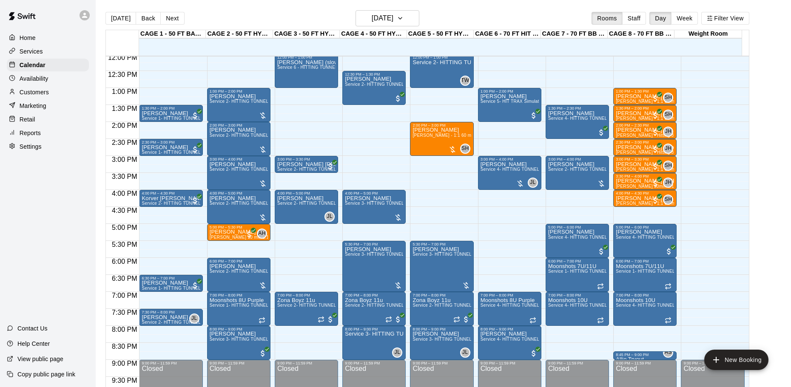
scroll to position [476, 0]
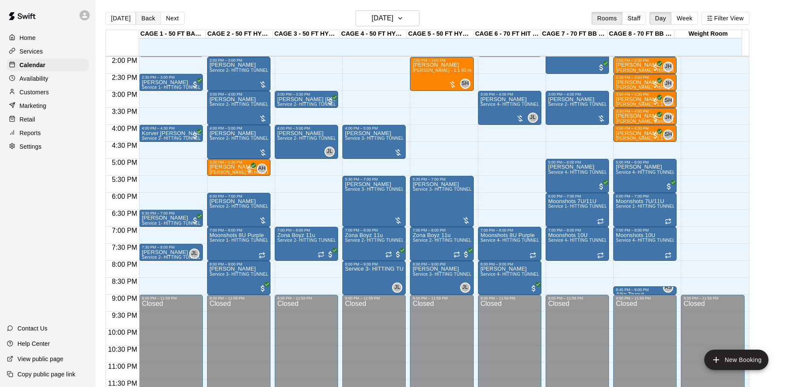
click at [144, 17] on button "Back" at bounding box center [148, 18] width 25 height 13
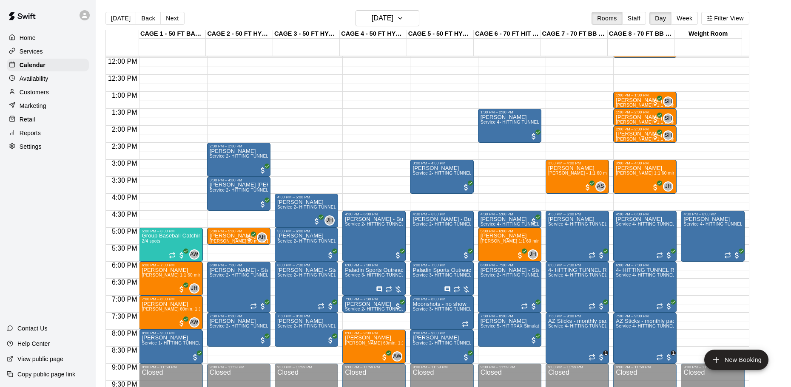
scroll to position [434, 0]
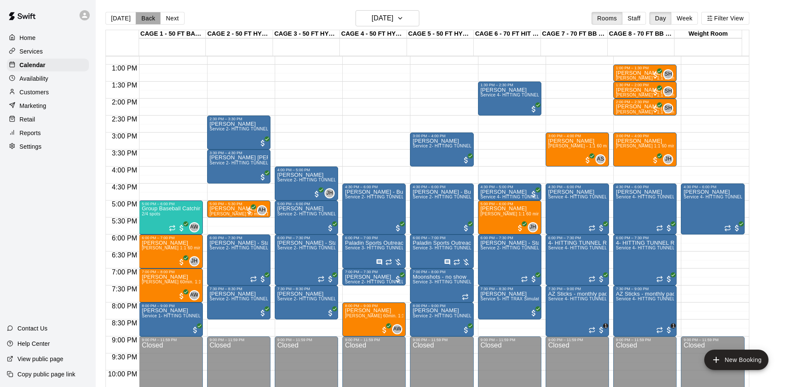
click at [154, 17] on button "Back" at bounding box center [148, 18] width 25 height 13
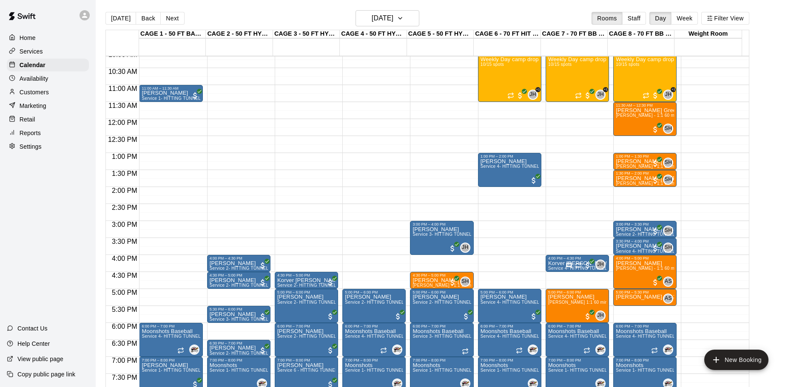
scroll to position [306, 0]
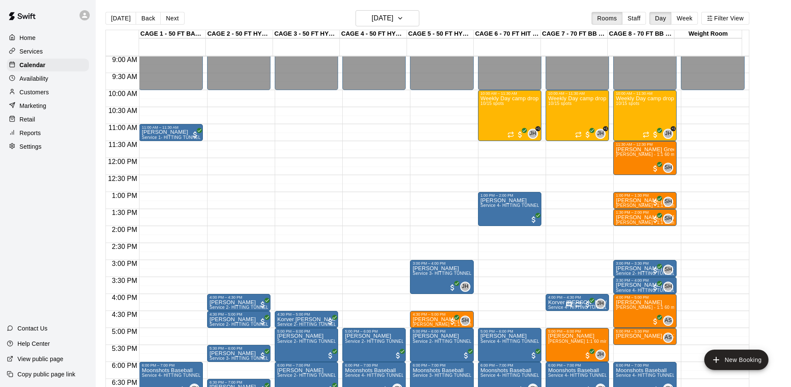
click at [149, 11] on div "Today Back Next Monday Aug 18 Rooms Staff Day Week Filter View" at bounding box center [426, 20] width 643 height 20
click at [149, 15] on button "Back" at bounding box center [148, 18] width 25 height 13
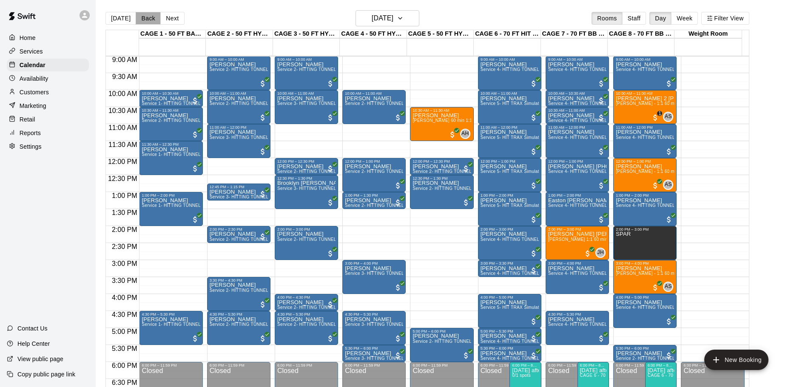
click at [153, 20] on button "Back" at bounding box center [148, 18] width 25 height 13
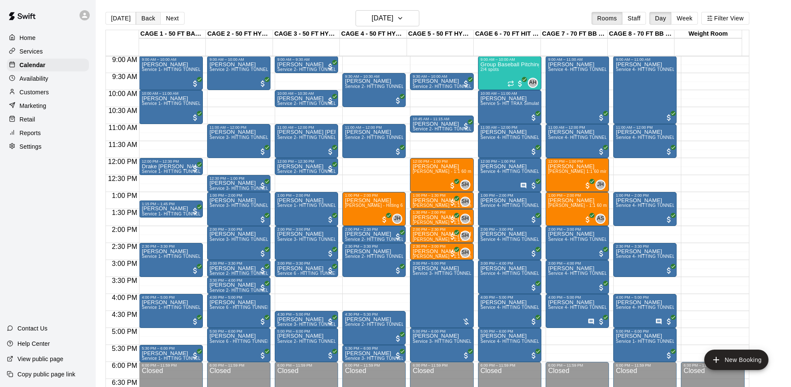
click at [144, 14] on button "Back" at bounding box center [148, 18] width 25 height 13
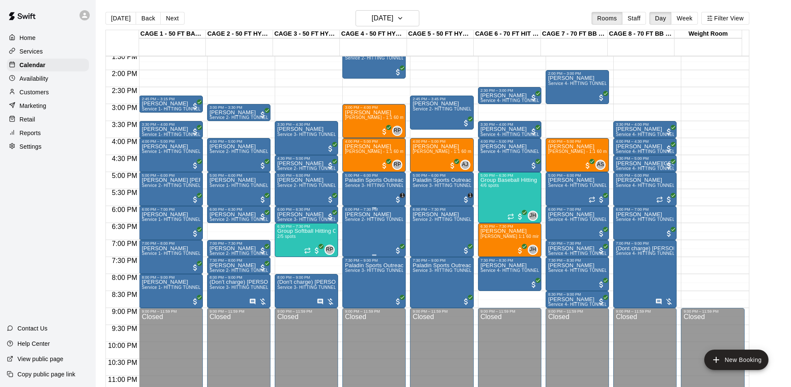
scroll to position [476, 0]
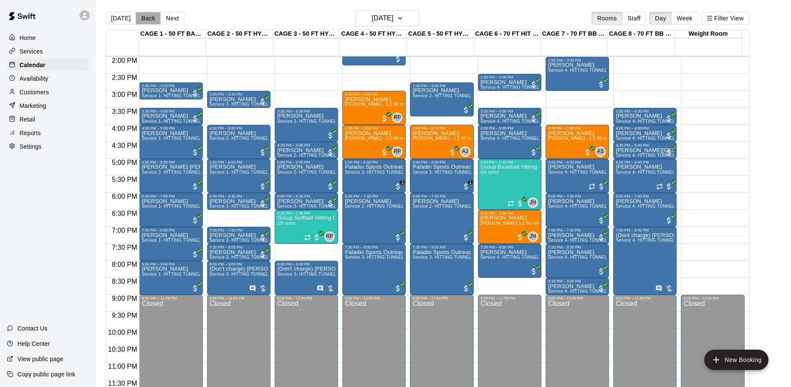
click at [136, 13] on button "Back" at bounding box center [148, 18] width 25 height 13
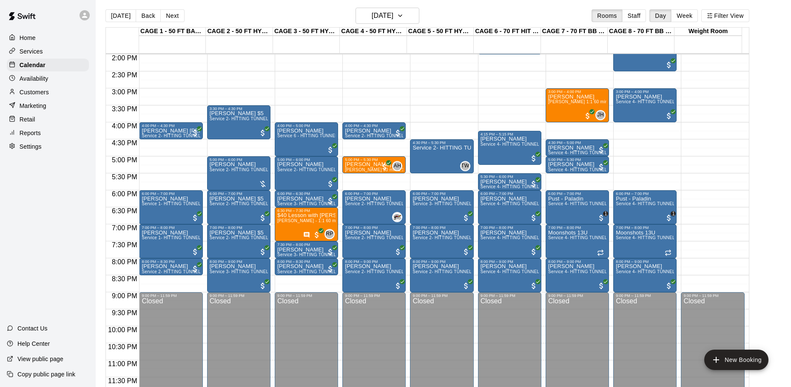
scroll to position [0, 0]
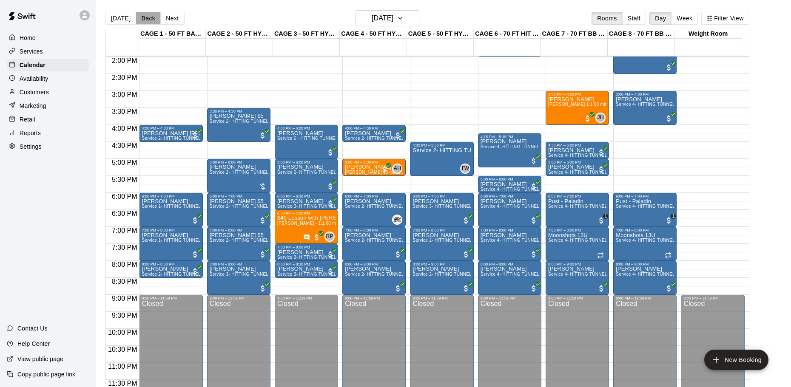
click at [137, 19] on button "Back" at bounding box center [148, 18] width 25 height 13
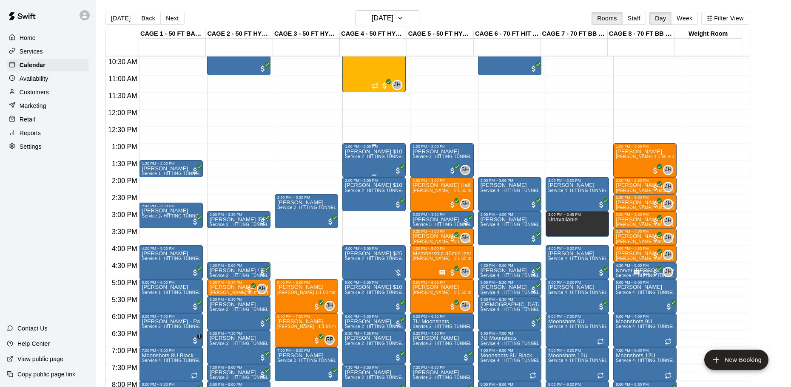
scroll to position [391, 0]
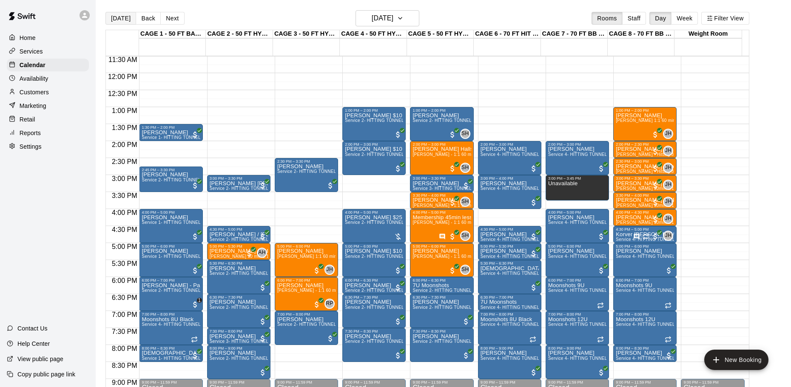
click at [114, 20] on button "[DATE]" at bounding box center [120, 18] width 31 height 13
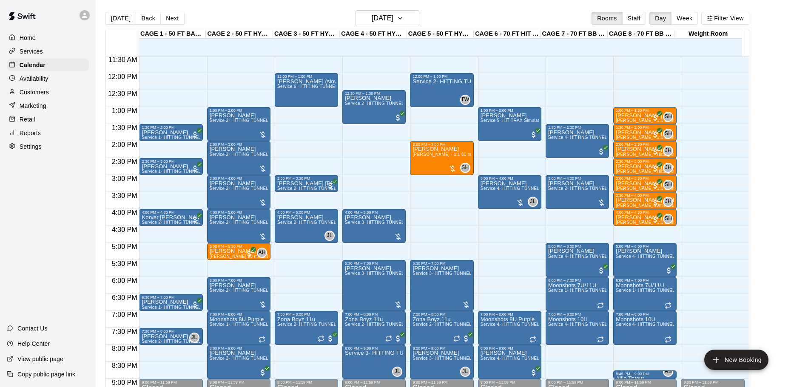
scroll to position [14, 0]
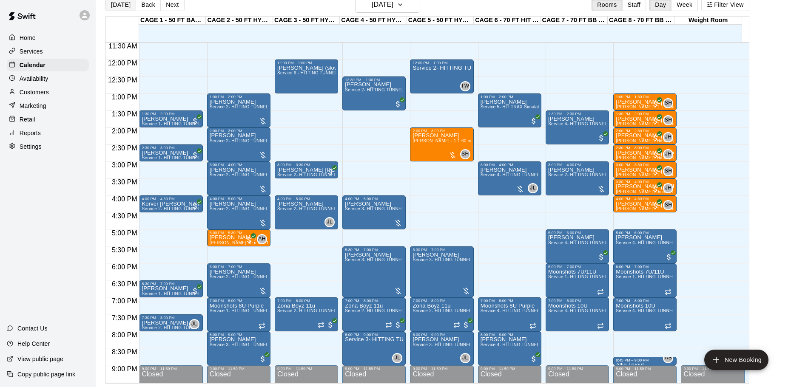
click at [125, 8] on button "[DATE]" at bounding box center [120, 4] width 31 height 13
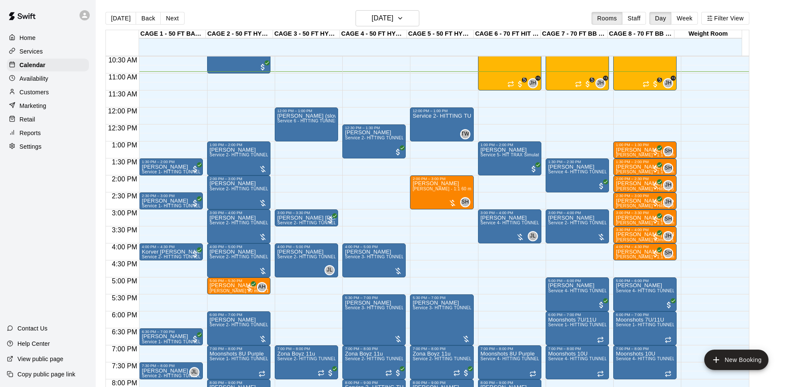
scroll to position [372, 0]
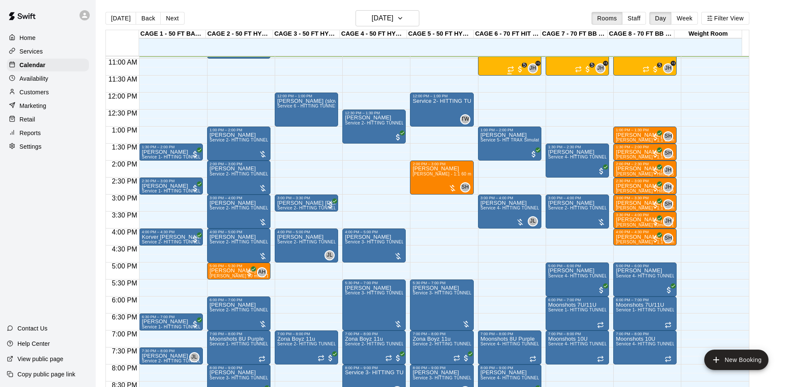
click at [490, 67] on div "Weekly Day camp drop in session - [DATE] / [DATE] / [DATE] 6/15 spots" at bounding box center [509, 223] width 58 height 387
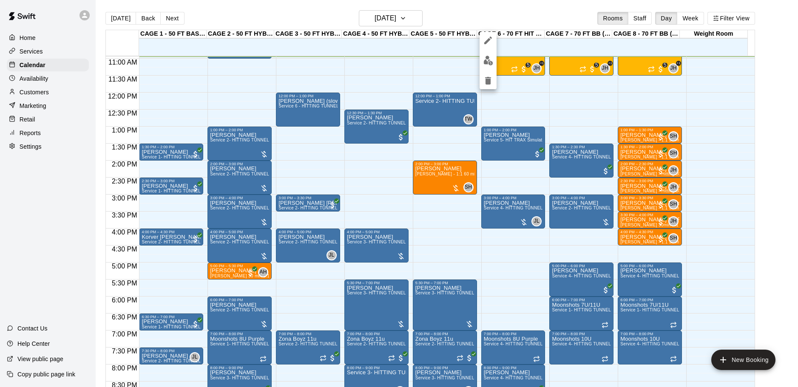
click at [523, 91] on div at bounding box center [399, 193] width 798 height 387
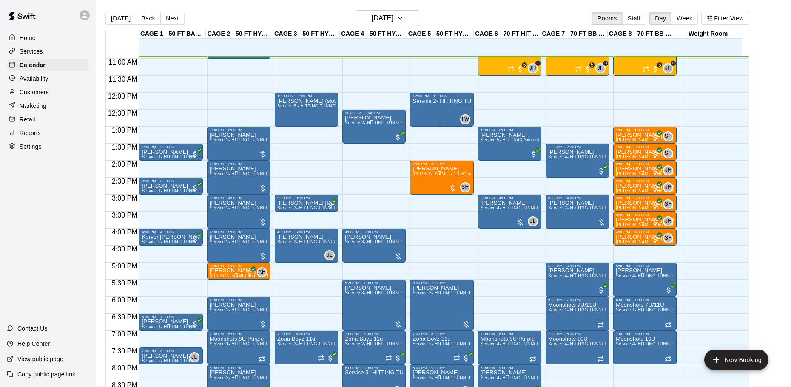
scroll to position [414, 0]
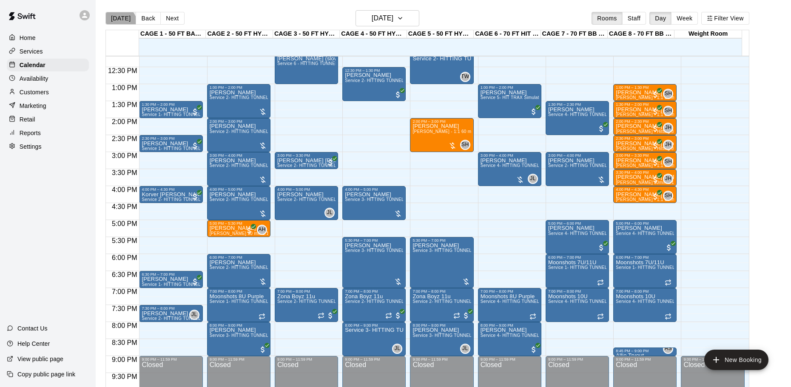
click at [118, 24] on button "[DATE]" at bounding box center [120, 18] width 31 height 13
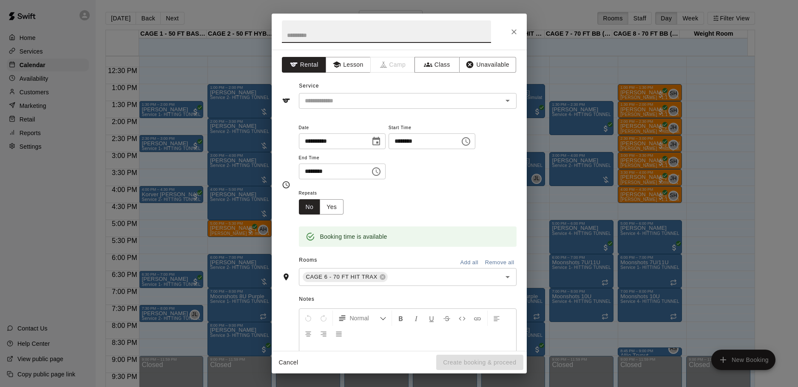
click at [512, 29] on icon "Close" at bounding box center [514, 32] width 9 height 9
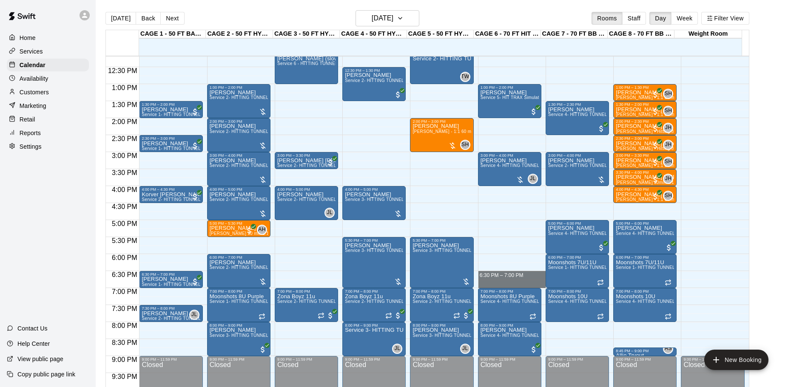
drag, startPoint x: 524, startPoint y: 274, endPoint x: 524, endPoint y: 284, distance: 10.2
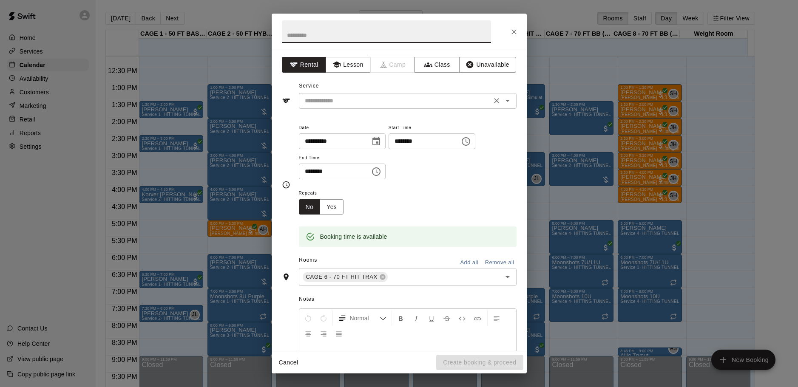
click at [419, 101] on input "text" at bounding box center [394, 101] width 187 height 11
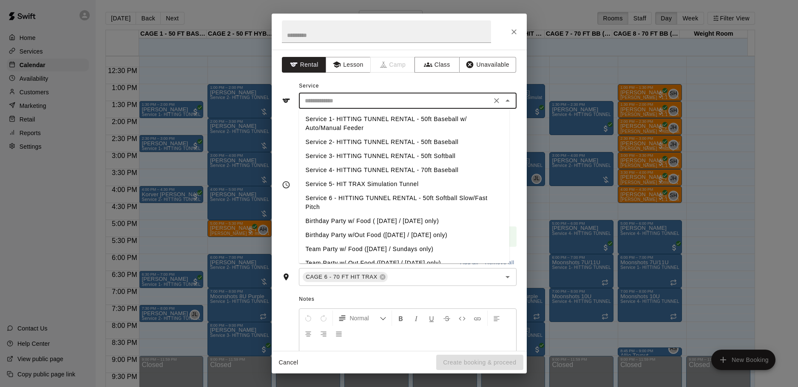
click at [417, 168] on li "Service 4- HITTING TUNNEL RENTAL - 70ft Baseball" at bounding box center [404, 170] width 210 height 14
type input "**********"
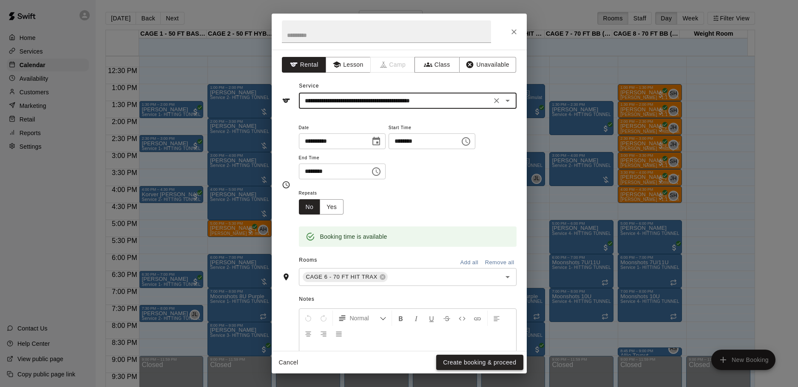
click at [454, 360] on button "Create booking & proceed" at bounding box center [479, 363] width 87 height 16
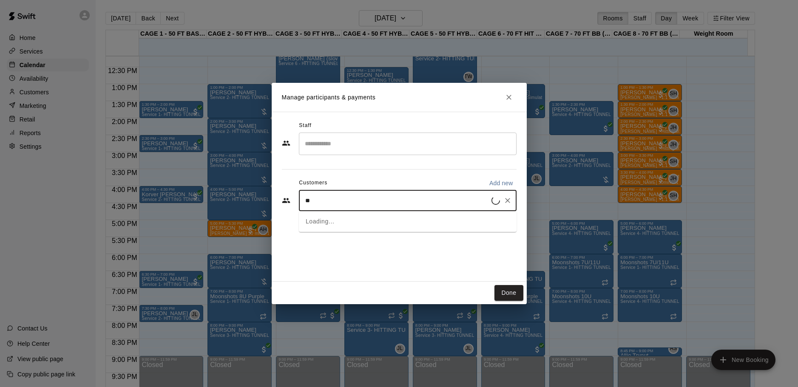
type input "*"
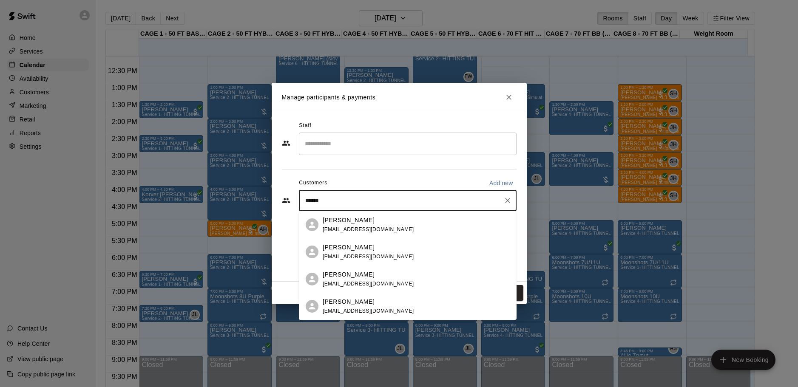
type input "*******"
click at [375, 258] on span "[EMAIL_ADDRESS][DOMAIN_NAME]" at bounding box center [368, 257] width 91 height 6
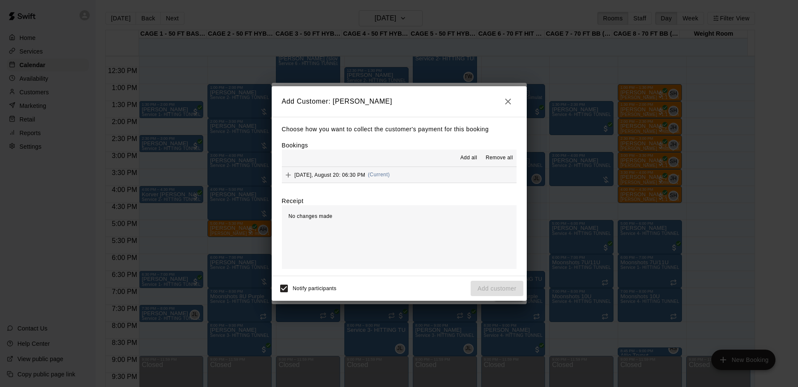
click at [409, 173] on button "[DATE], August 20: 06:30 PM (Current)" at bounding box center [399, 175] width 235 height 16
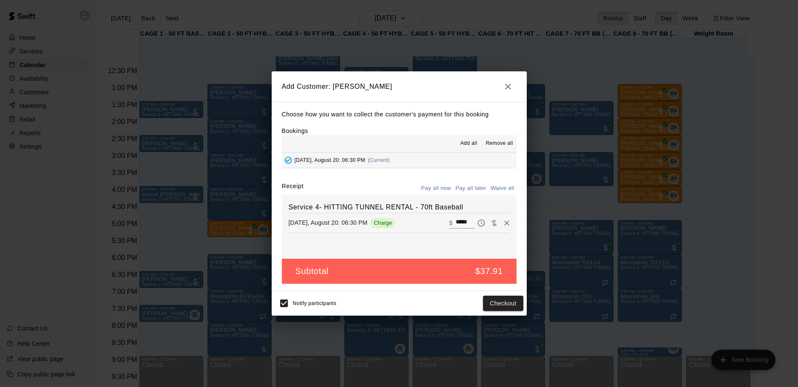
click at [469, 187] on button "Pay all later" at bounding box center [470, 188] width 35 height 13
click at [496, 298] on button "Add customer" at bounding box center [497, 304] width 52 height 16
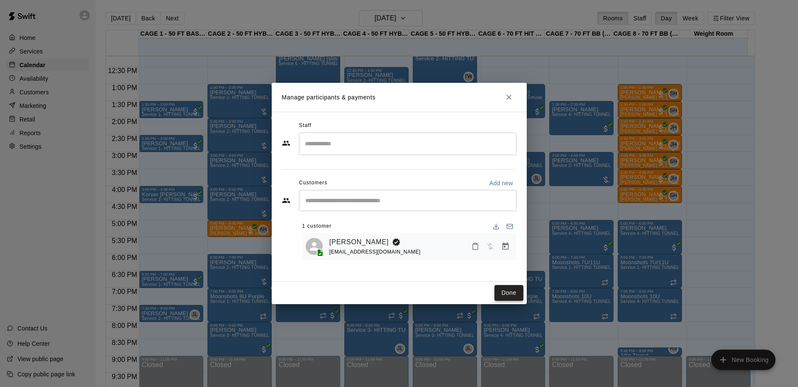
click at [499, 292] on button "Done" at bounding box center [508, 293] width 28 height 16
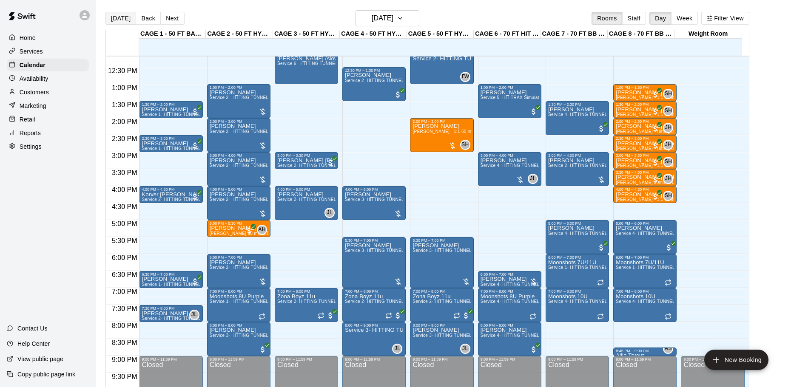
click at [120, 16] on button "[DATE]" at bounding box center [120, 18] width 31 height 13
click at [247, 19] on div "[DATE] Back [DATE][DATE] Rooms Staff Day Week Filter View" at bounding box center [426, 20] width 643 height 20
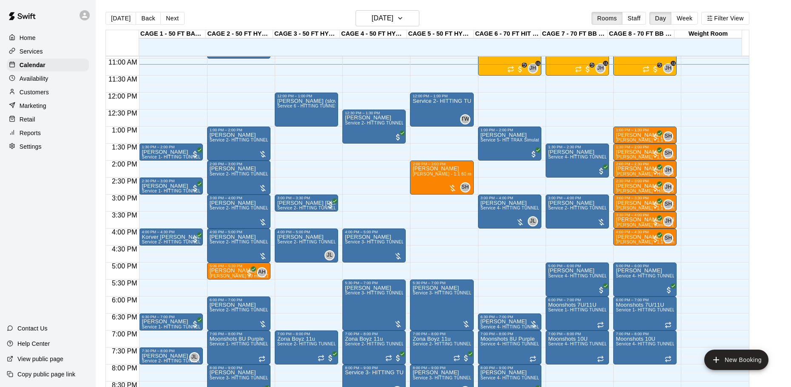
scroll to position [329, 0]
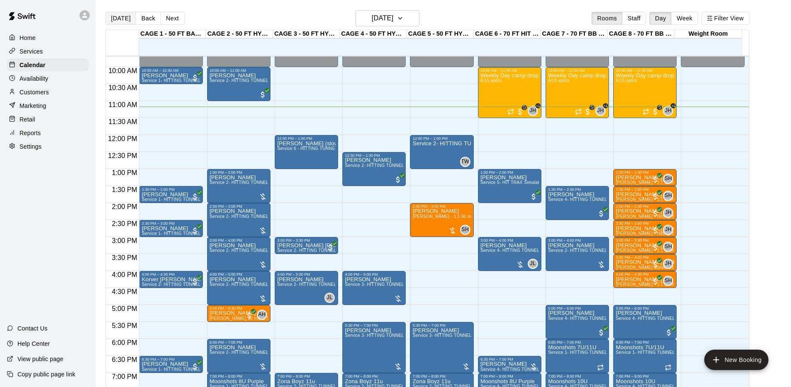
click at [112, 17] on button "[DATE]" at bounding box center [120, 18] width 31 height 13
click at [393, 19] on h6 "[DATE]" at bounding box center [382, 18] width 22 height 12
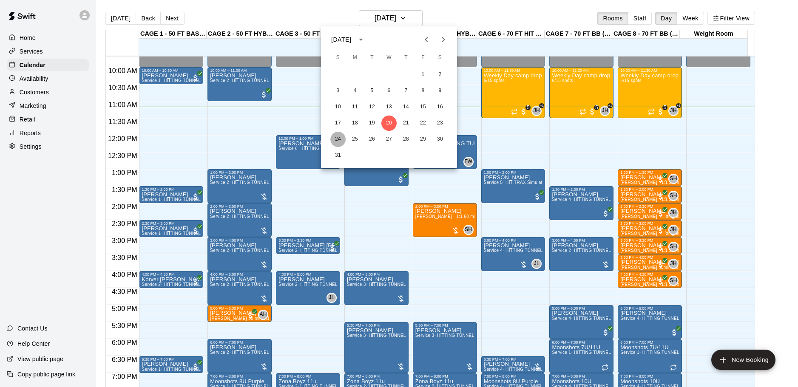
click at [335, 136] on button "24" at bounding box center [337, 139] width 15 height 15
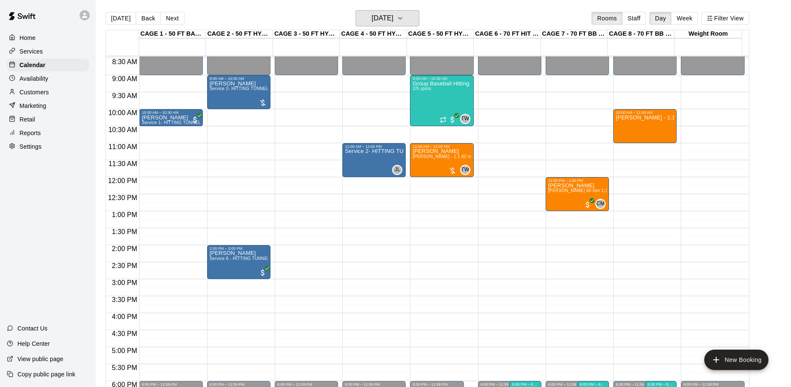
scroll to position [287, 0]
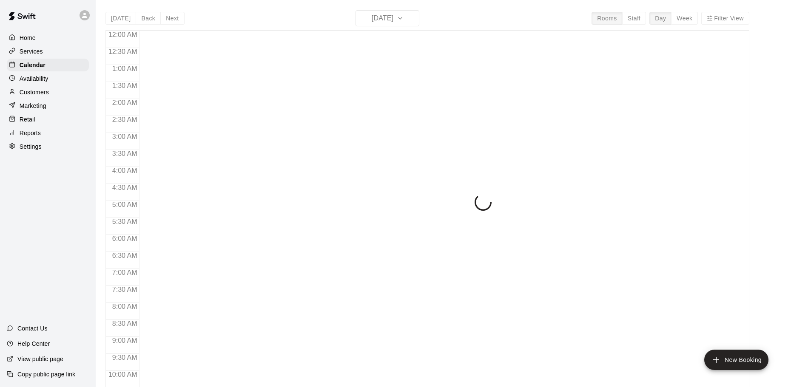
scroll to position [380, 0]
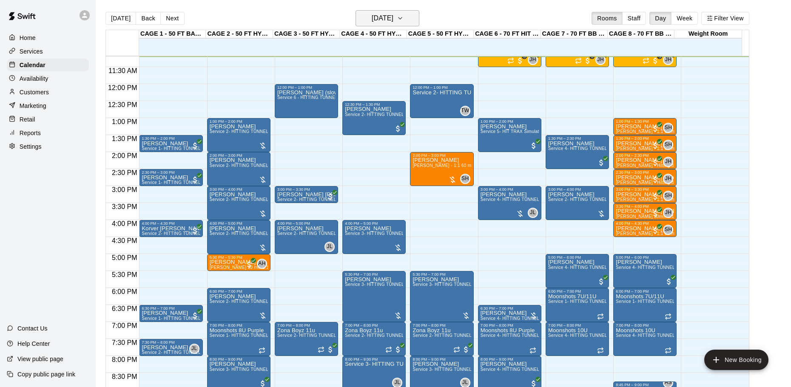
click at [393, 17] on h6 "[DATE]" at bounding box center [382, 18] width 22 height 12
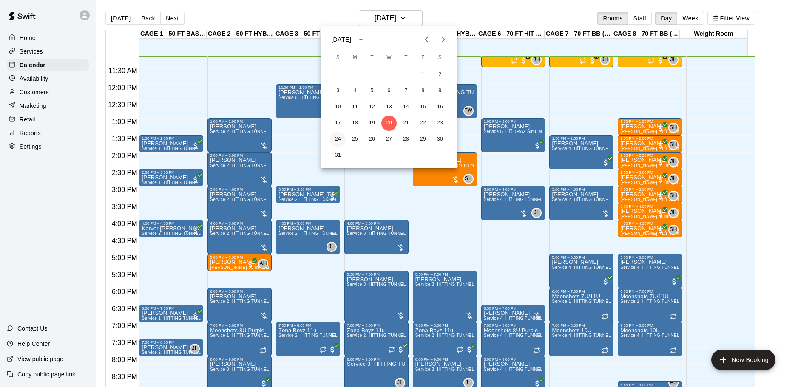
click at [339, 135] on button "24" at bounding box center [337, 139] width 15 height 15
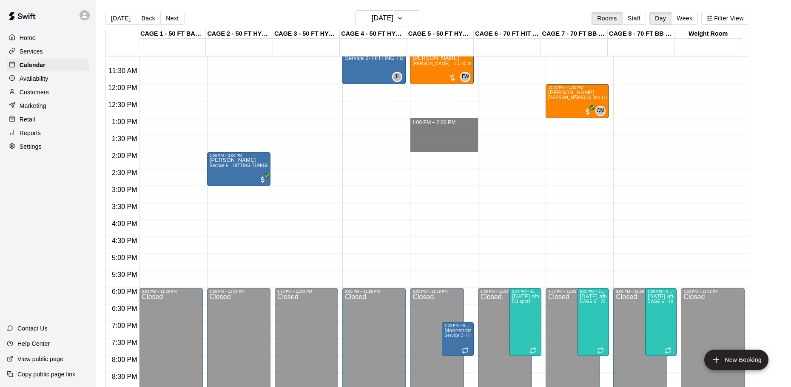
drag, startPoint x: 454, startPoint y: 120, endPoint x: 452, endPoint y: 149, distance: 28.6
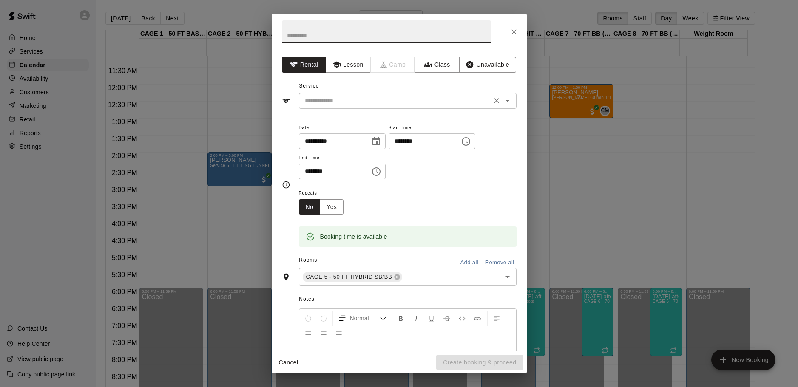
click at [371, 94] on div "​" at bounding box center [408, 101] width 218 height 16
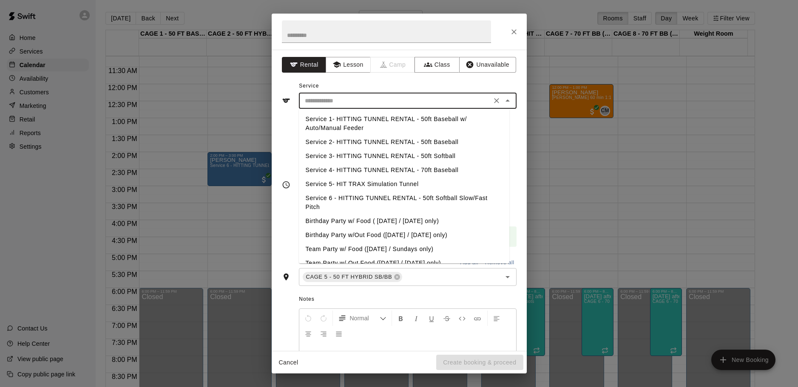
click at [431, 158] on li "Service 3- HITTING TUNNEL RENTAL - 50ft Softball" at bounding box center [404, 156] width 210 height 14
type input "**********"
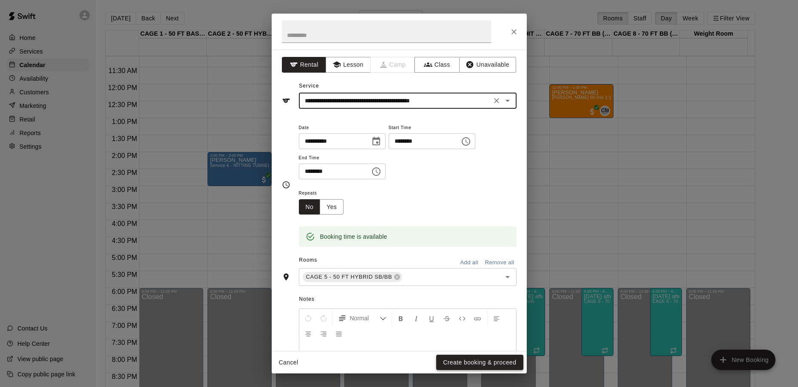
click at [468, 366] on button "Create booking & proceed" at bounding box center [479, 363] width 87 height 16
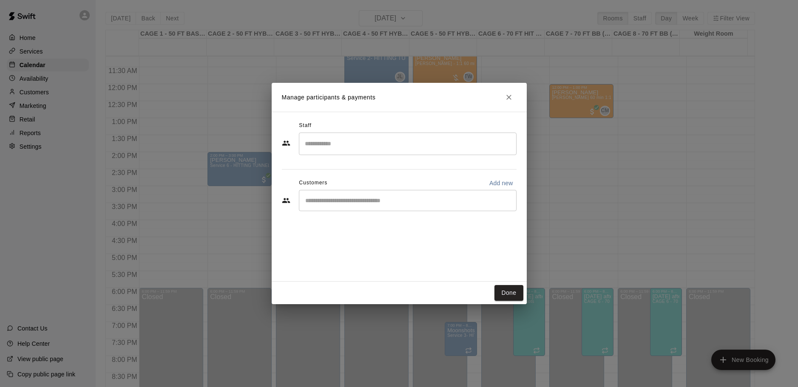
click at [376, 216] on div "Staff ​ Customers Add new ​" at bounding box center [399, 169] width 235 height 101
click at [379, 204] on input "Start typing to search customers..." at bounding box center [408, 200] width 210 height 9
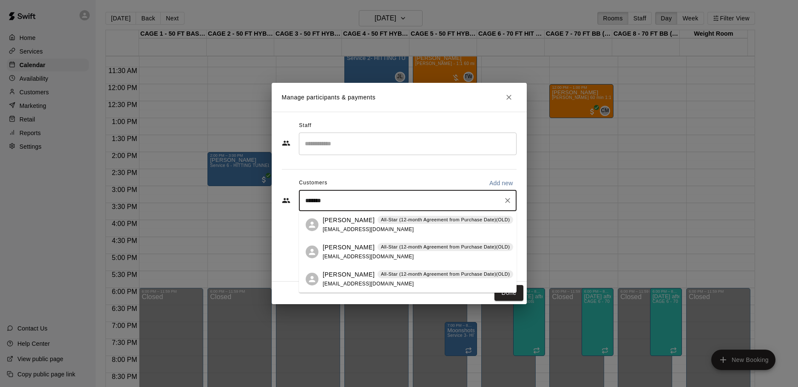
type input "********"
click at [359, 226] on div "[PERSON_NAME] All-Star (12-month Agreement from Purchase Date)(OLD) [EMAIL_ADDR…" at bounding box center [418, 225] width 190 height 18
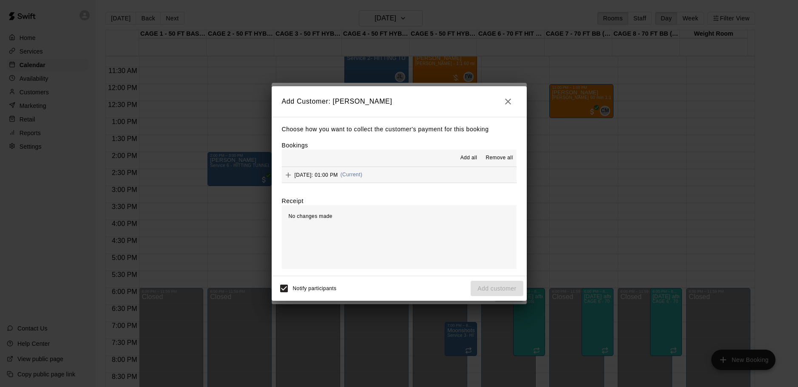
click at [424, 182] on button "[DATE]: 01:00 PM (Current)" at bounding box center [399, 175] width 235 height 16
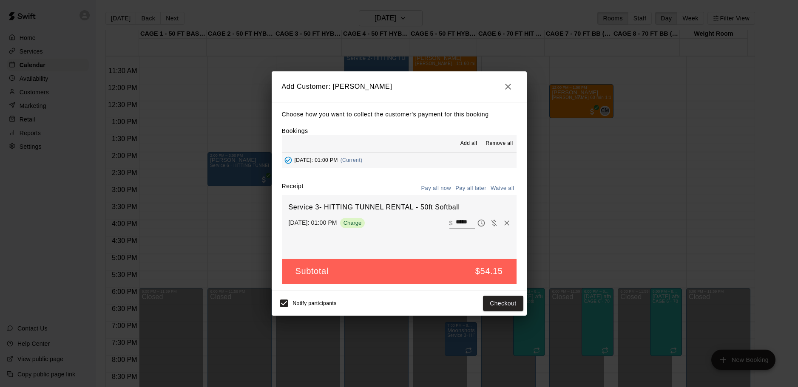
click at [475, 187] on button "Pay all later" at bounding box center [470, 188] width 35 height 13
click at [493, 300] on button "Add customer" at bounding box center [497, 304] width 52 height 16
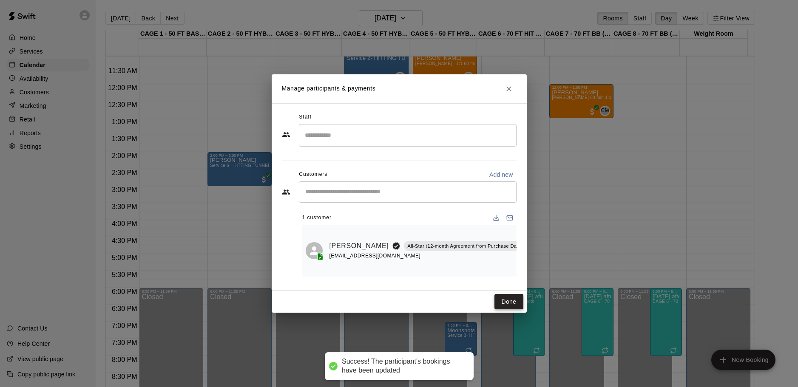
click at [499, 301] on button "Done" at bounding box center [508, 302] width 28 height 16
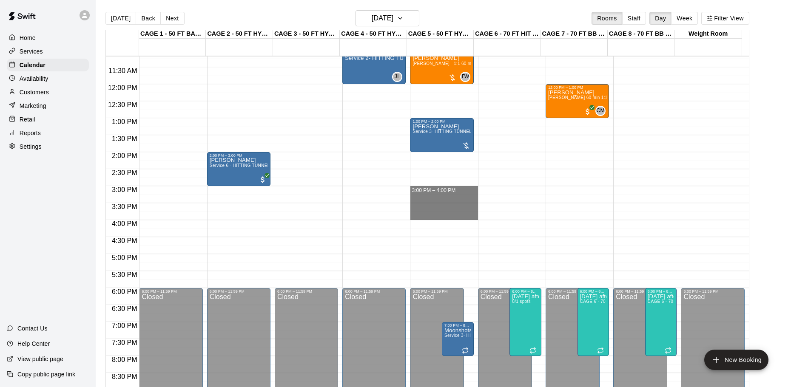
drag, startPoint x: 437, startPoint y: 190, endPoint x: 437, endPoint y: 213, distance: 22.5
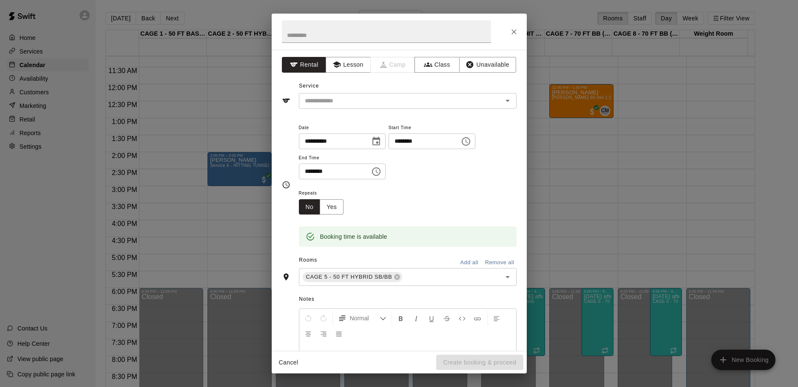
click at [371, 111] on div "**********" at bounding box center [399, 200] width 255 height 301
click at [372, 103] on input "text" at bounding box center [394, 101] width 187 height 11
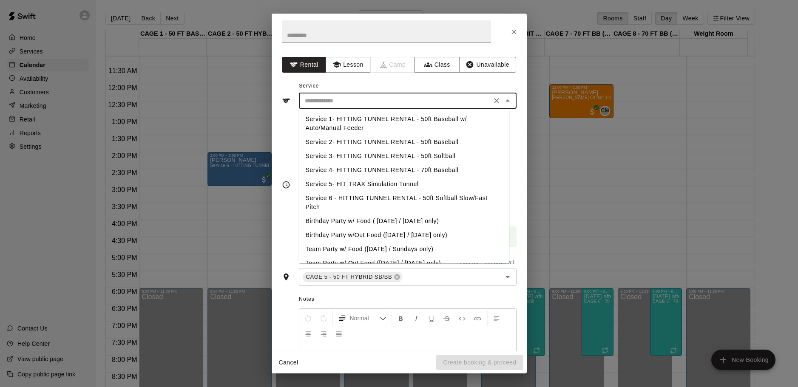
click at [428, 154] on li "Service 3- HITTING TUNNEL RENTAL - 50ft Softball" at bounding box center [404, 156] width 210 height 14
type input "**********"
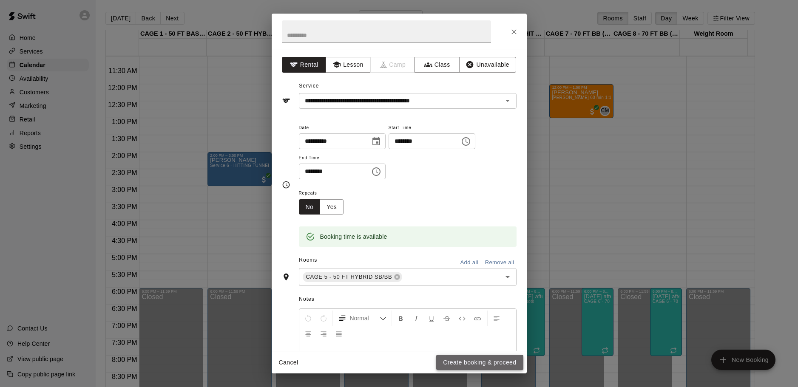
click at [485, 360] on button "Create booking & proceed" at bounding box center [479, 363] width 87 height 16
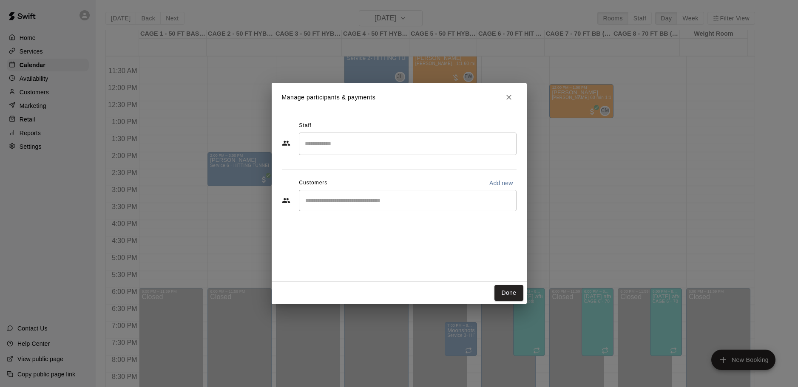
click at [374, 206] on div "​" at bounding box center [408, 200] width 218 height 21
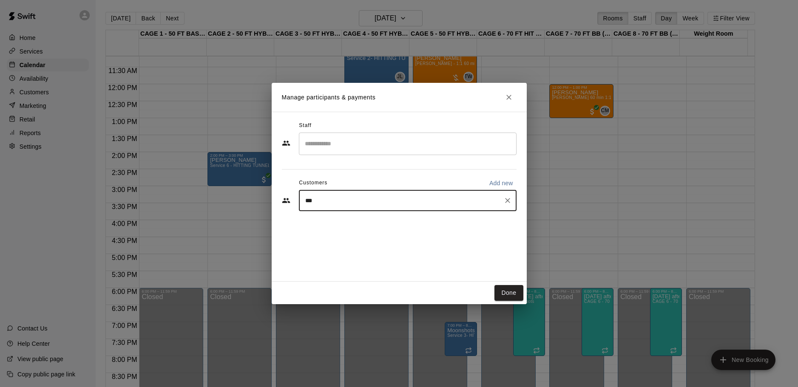
type input "****"
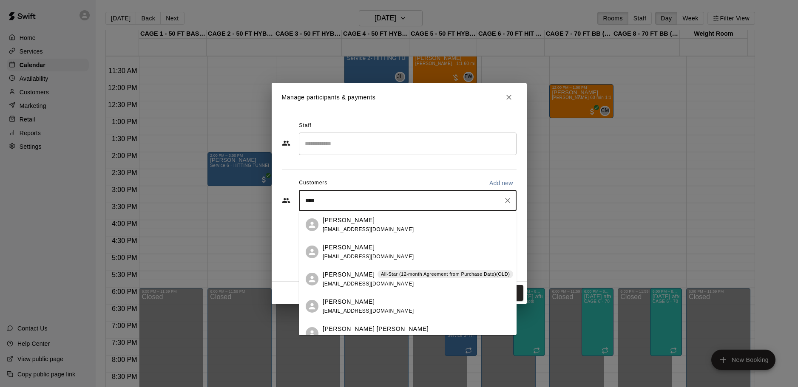
click at [342, 275] on p "[PERSON_NAME]" at bounding box center [349, 274] width 52 height 9
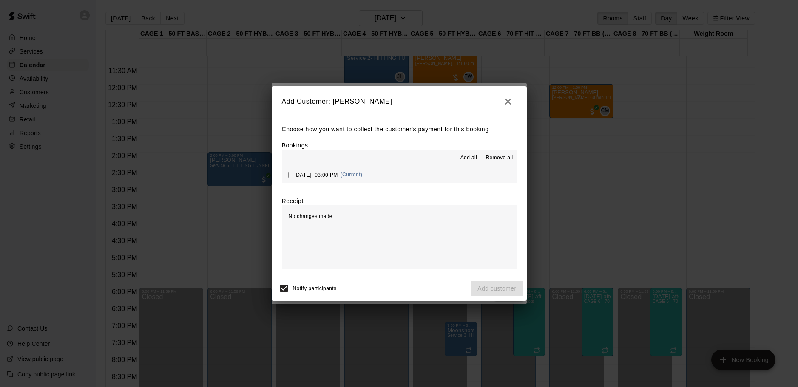
click at [397, 172] on button "Sunday, August 24: 03:00 PM (Current)" at bounding box center [399, 175] width 235 height 16
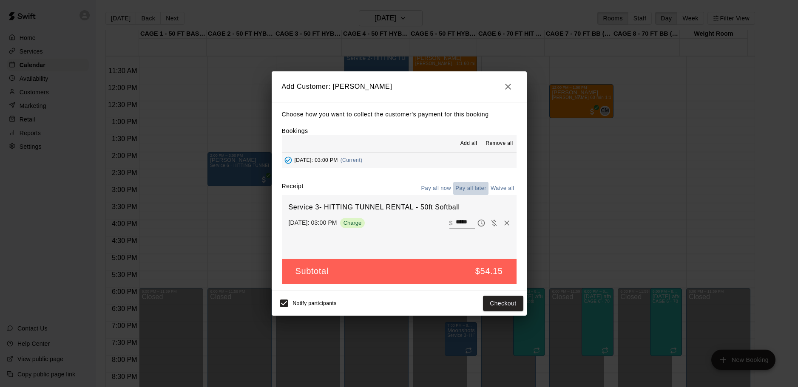
click at [463, 187] on button "Pay all later" at bounding box center [470, 188] width 35 height 13
click at [492, 299] on button "Add customer" at bounding box center [497, 304] width 52 height 16
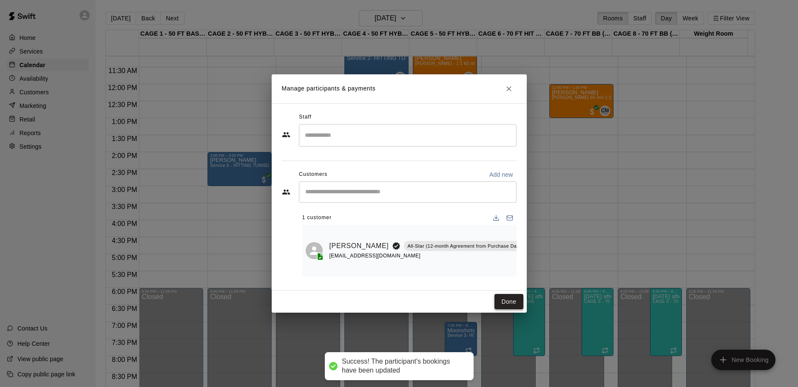
click at [500, 310] on button "Done" at bounding box center [508, 302] width 28 height 16
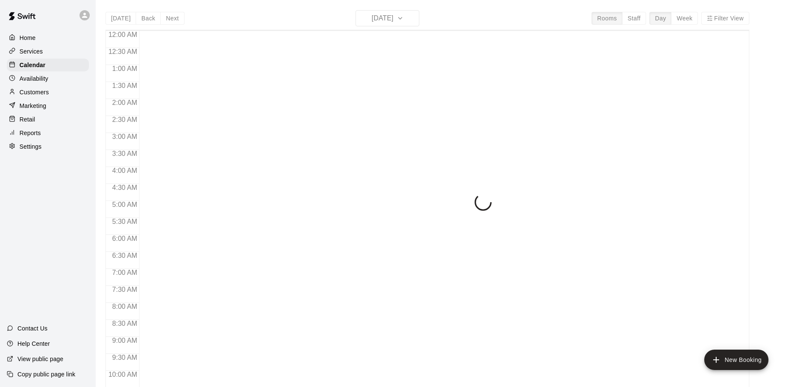
scroll to position [392, 0]
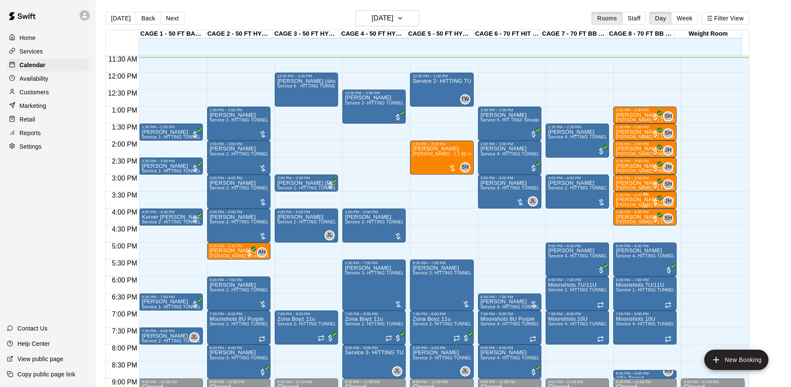
click at [637, 200] on p "[PERSON_NAME] [PERSON_NAME]" at bounding box center [644, 200] width 58 height 0
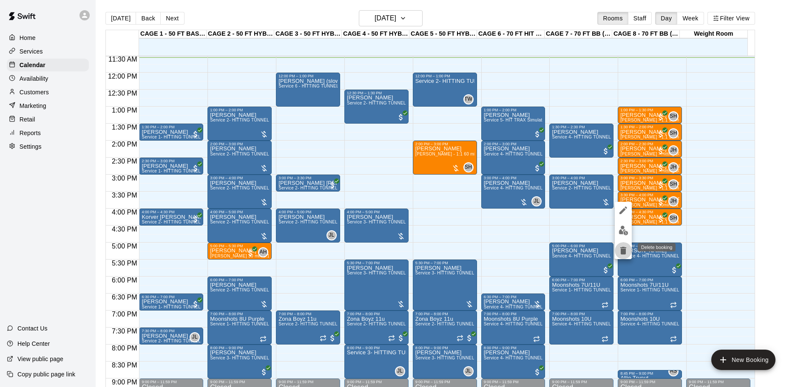
click at [624, 247] on icon "delete" at bounding box center [623, 251] width 10 height 10
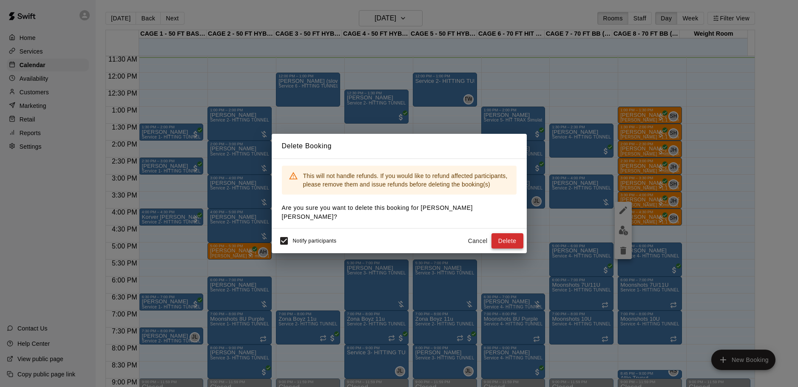
click at [504, 235] on button "Delete" at bounding box center [507, 241] width 32 height 16
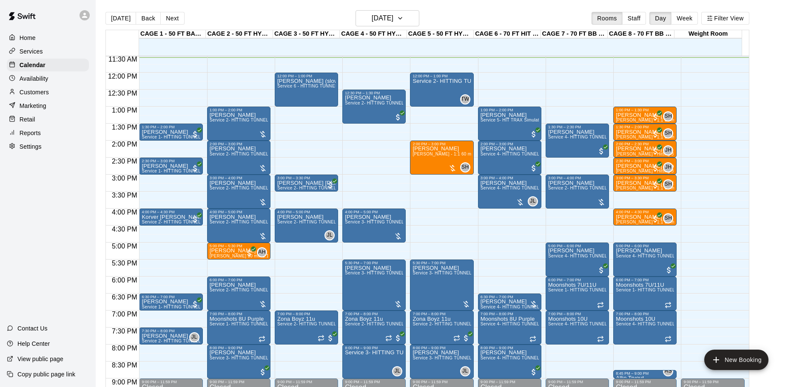
click at [75, 84] on div "Availability" at bounding box center [48, 78] width 82 height 13
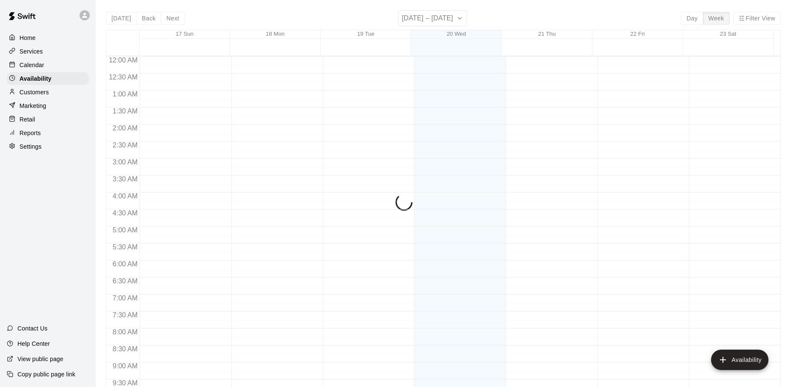
scroll to position [394, 0]
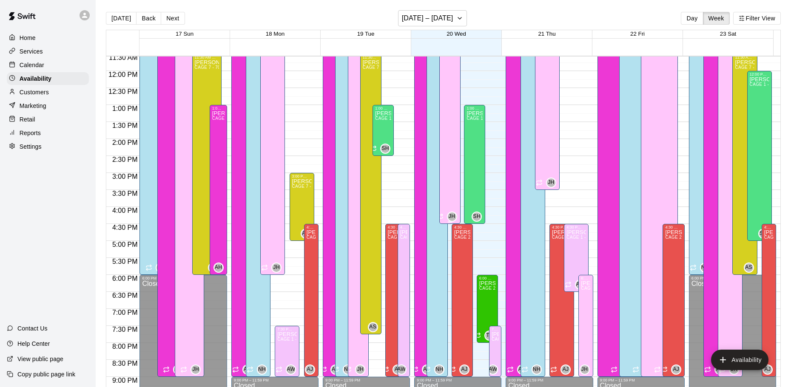
click at [449, 198] on div "John Havird CAGE 6 - 70 FT HIT TRAX , CAGE 7 - 70 FT BB (w/ pitching mound), CA…" at bounding box center [450, 202] width 16 height 387
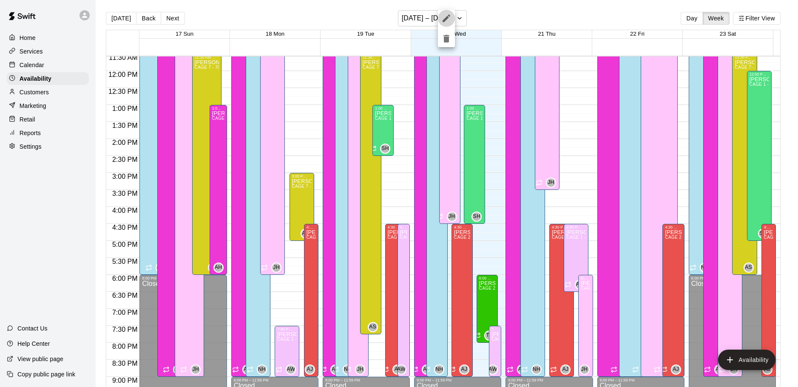
click at [448, 16] on icon "edit" at bounding box center [446, 18] width 8 height 8
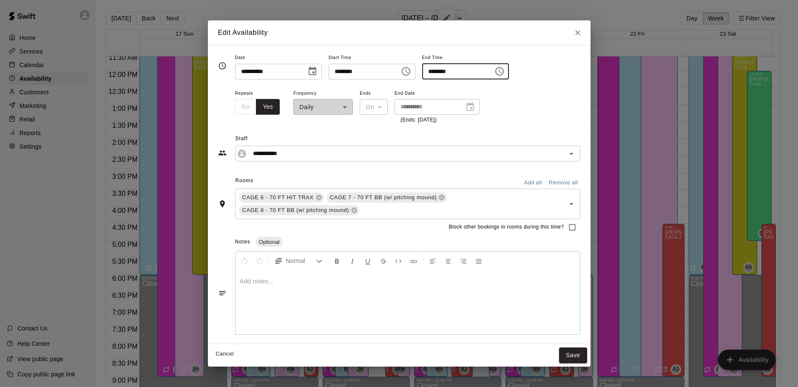
click at [480, 73] on input "********" at bounding box center [454, 72] width 65 height 16
type input "********"
click at [576, 360] on button "Save" at bounding box center [573, 356] width 28 height 16
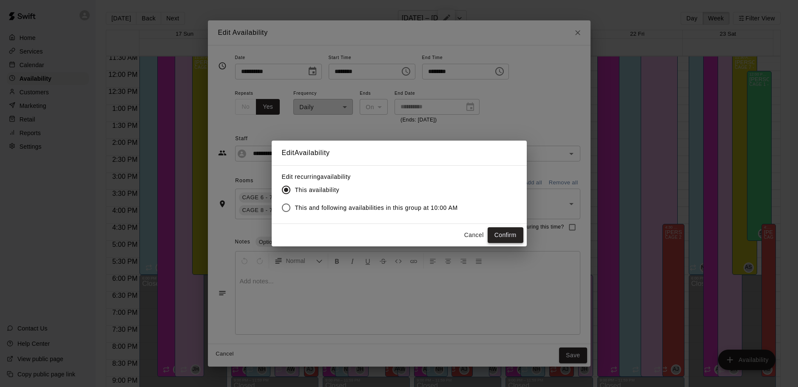
click at [507, 237] on button "Confirm" at bounding box center [506, 235] width 36 height 16
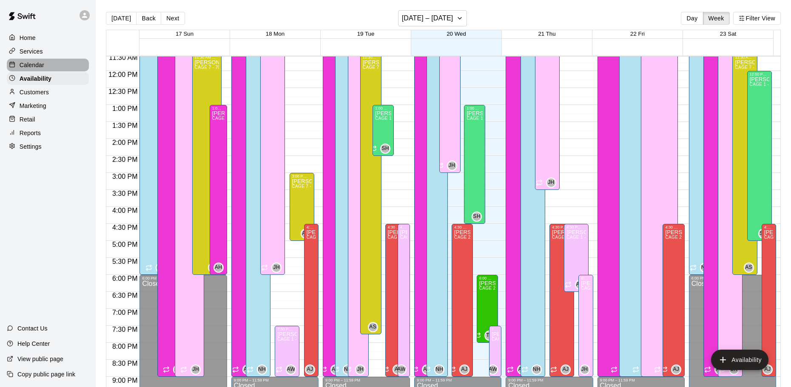
click at [44, 67] on div "Calendar" at bounding box center [48, 65] width 82 height 13
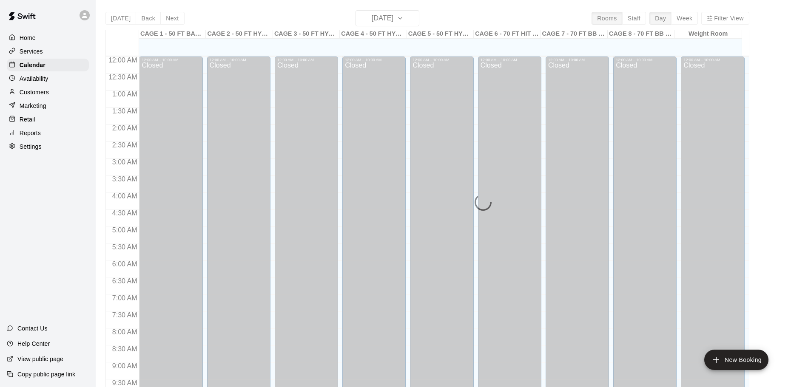
scroll to position [394, 0]
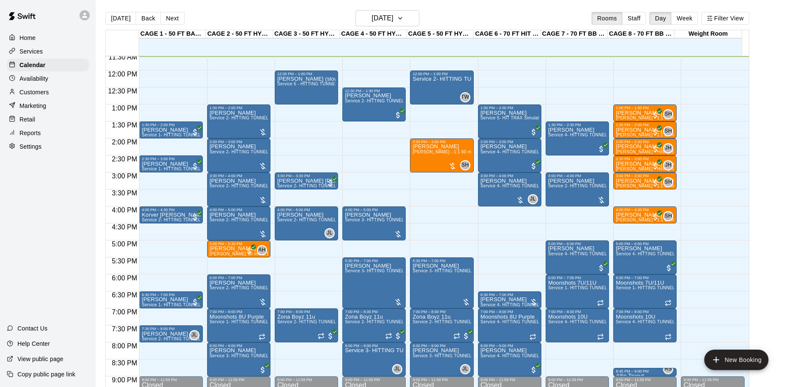
click at [54, 97] on div "Customers" at bounding box center [48, 92] width 82 height 13
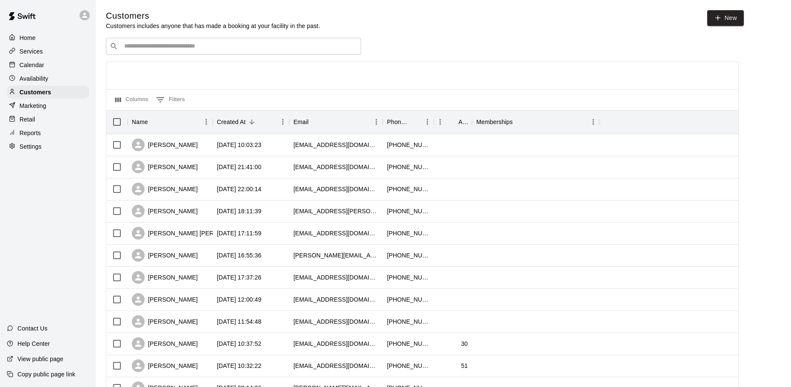
click at [206, 44] on input "Search customers by name or email" at bounding box center [239, 46] width 235 height 9
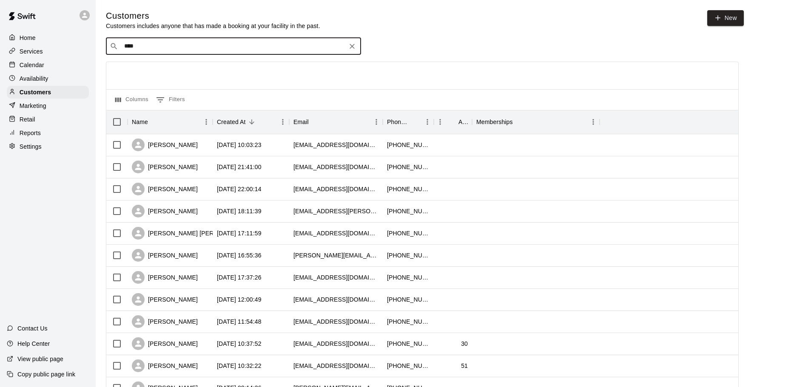
type input "*****"
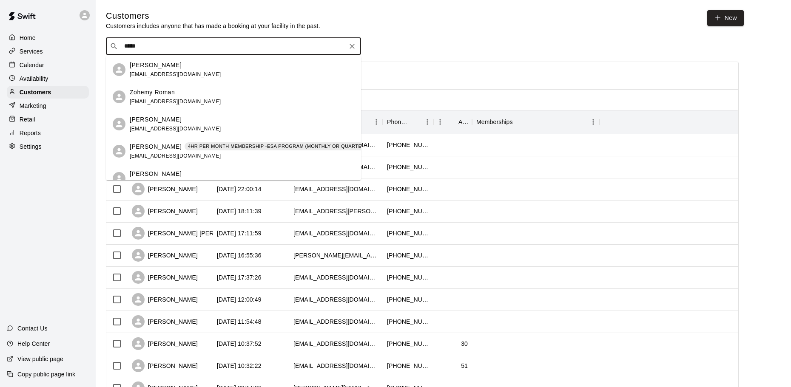
click at [202, 68] on div "Roman McClure mariah.vera92@gmail.com" at bounding box center [242, 70] width 224 height 18
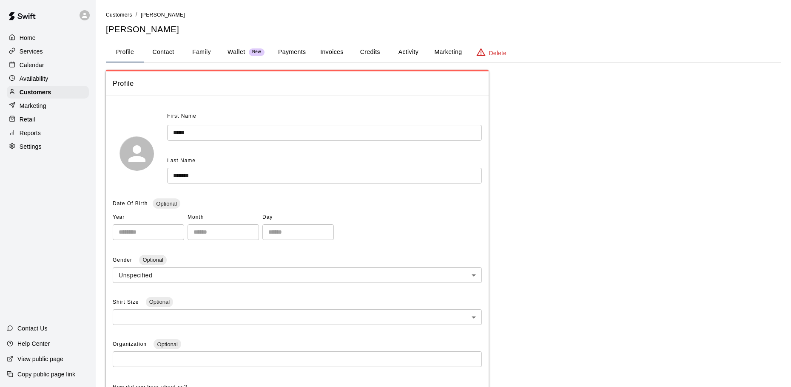
click at [162, 52] on button "Contact" at bounding box center [163, 52] width 38 height 20
select select "**"
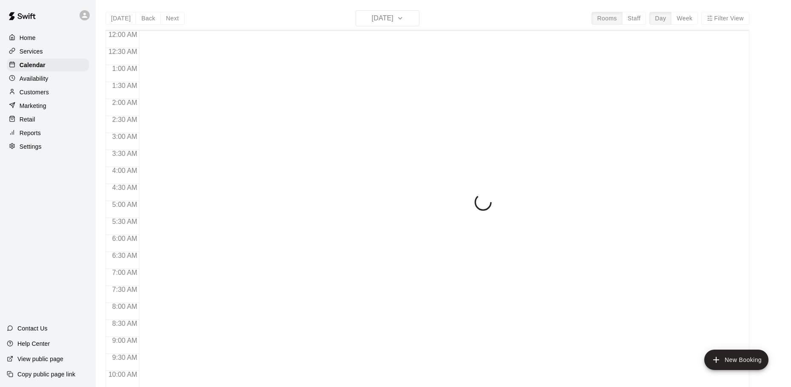
scroll to position [396, 0]
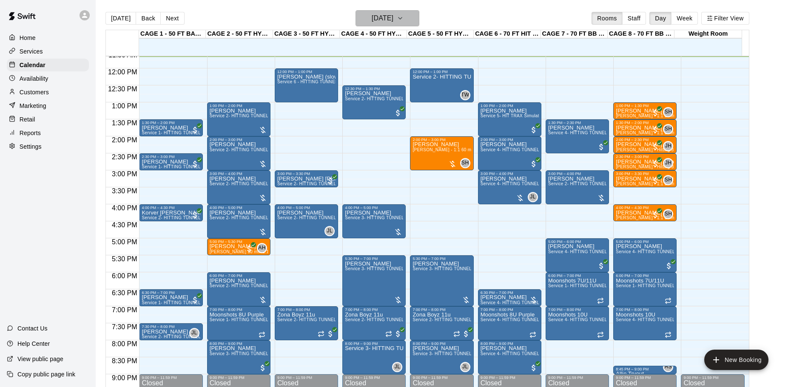
click at [391, 17] on h6 "[DATE]" at bounding box center [382, 18] width 22 height 12
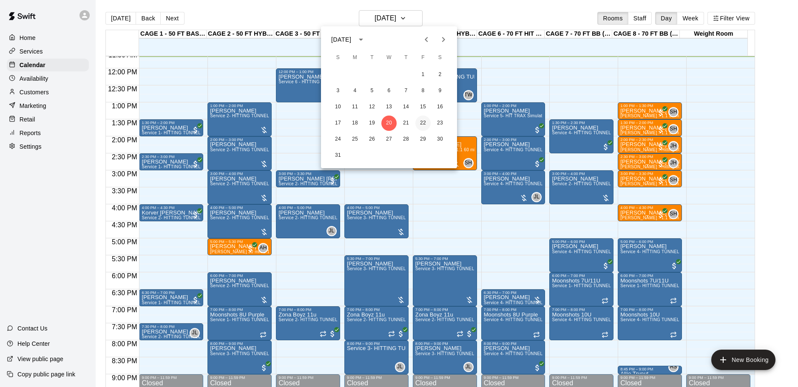
click at [424, 123] on button "22" at bounding box center [422, 123] width 15 height 15
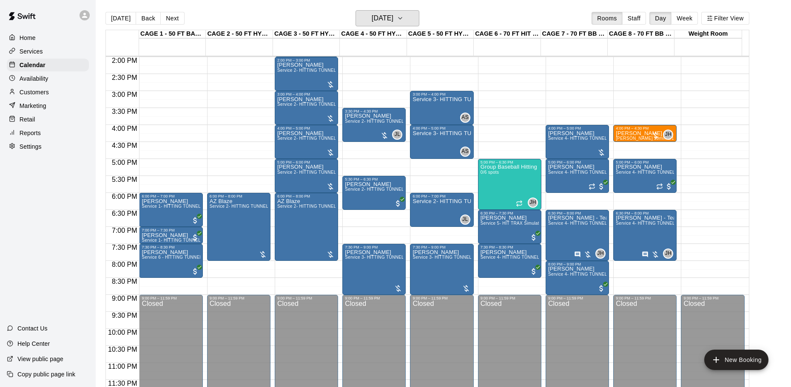
scroll to position [434, 0]
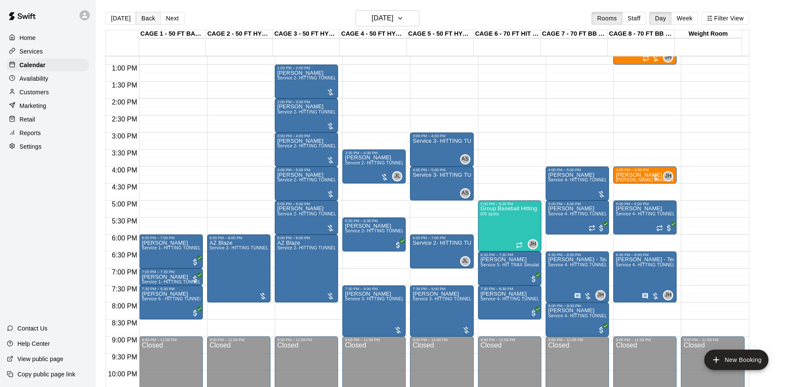
click at [145, 18] on button "Back" at bounding box center [148, 18] width 25 height 13
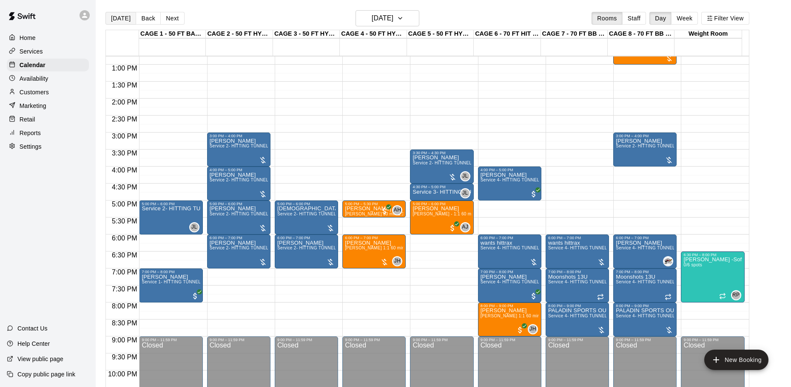
click at [115, 15] on button "[DATE]" at bounding box center [120, 18] width 31 height 13
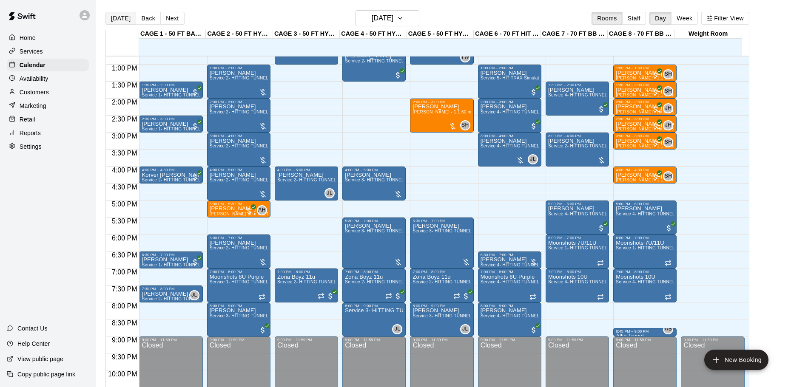
click at [113, 23] on button "[DATE]" at bounding box center [120, 18] width 31 height 13
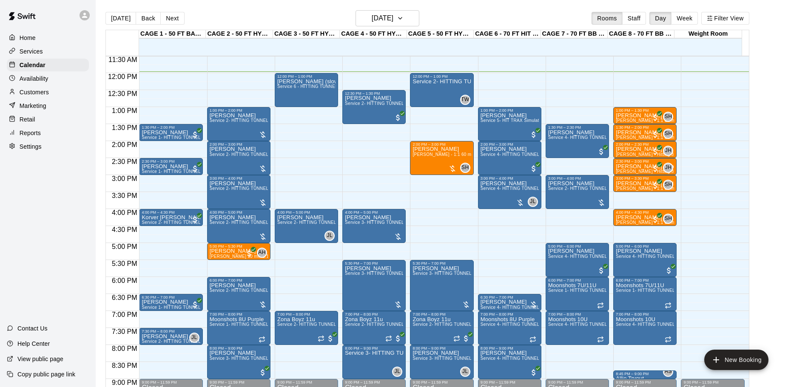
click at [63, 93] on div "Customers" at bounding box center [48, 92] width 82 height 13
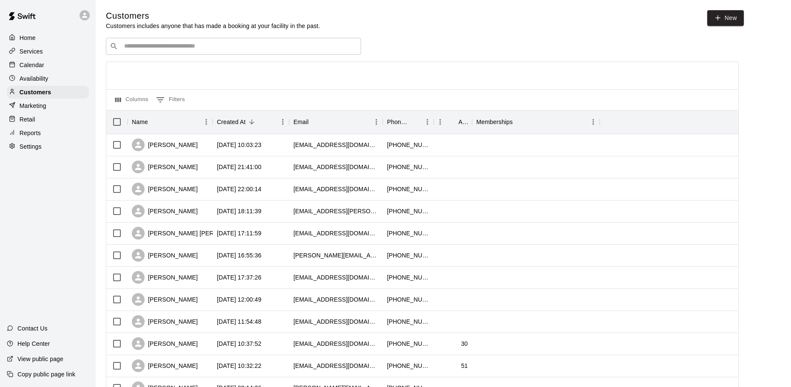
click at [196, 44] on input "Search customers by name or email" at bounding box center [239, 46] width 235 height 9
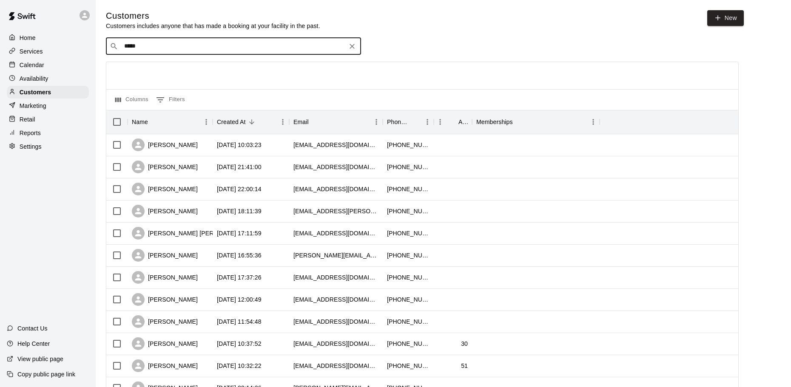
type input "******"
click at [180, 66] on div "Luke Larson" at bounding box center [175, 65] width 91 height 9
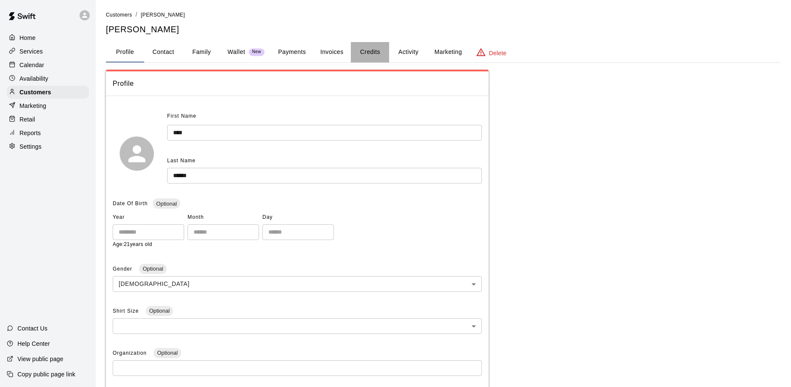
click at [366, 48] on button "Credits" at bounding box center [370, 52] width 38 height 20
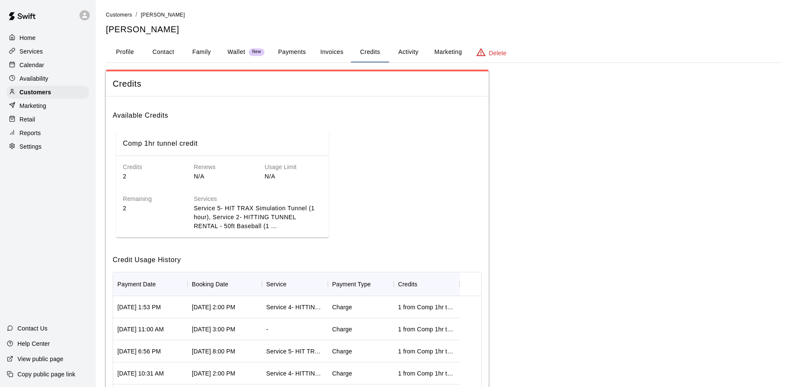
click at [401, 51] on button "Activity" at bounding box center [408, 52] width 38 height 20
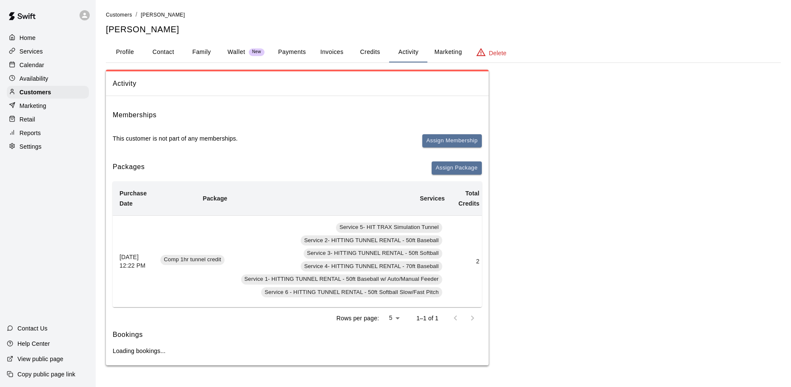
click at [377, 53] on button "Credits" at bounding box center [370, 52] width 38 height 20
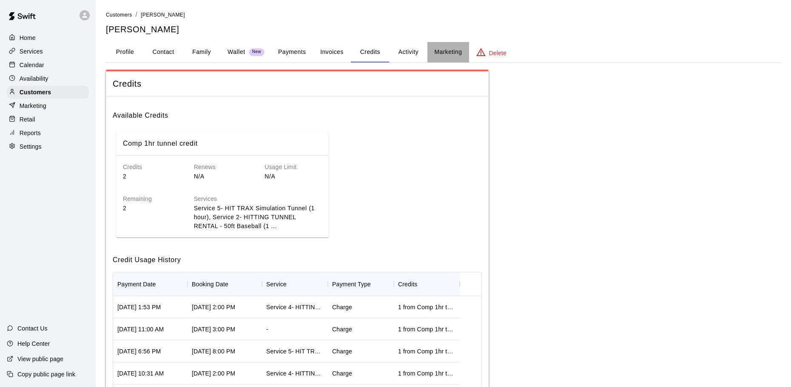
click at [431, 53] on button "Marketing" at bounding box center [447, 52] width 41 height 20
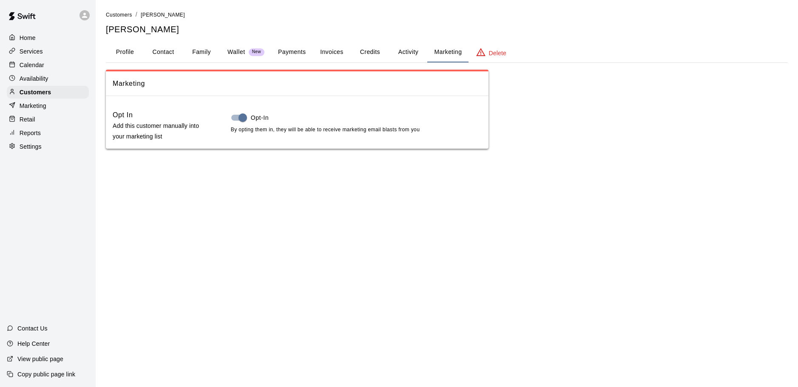
click at [407, 51] on button "Activity" at bounding box center [408, 52] width 38 height 20
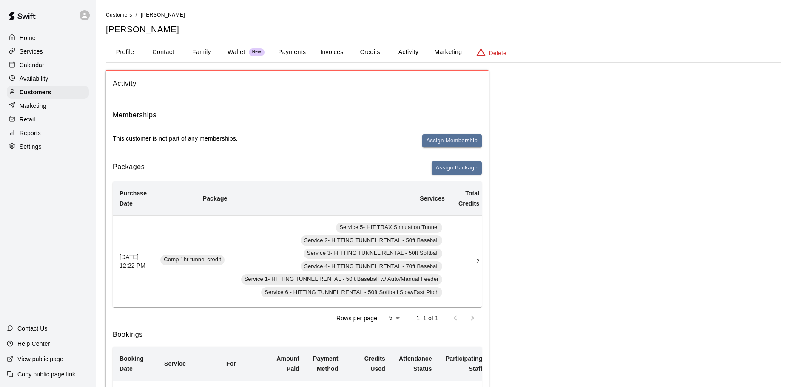
click at [366, 50] on button "Credits" at bounding box center [370, 52] width 38 height 20
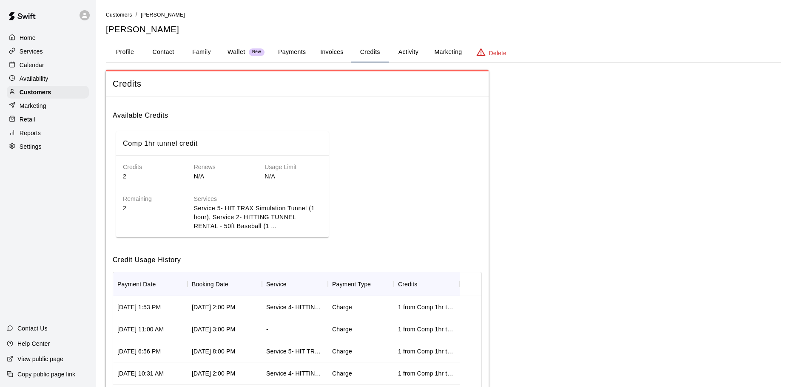
click at [173, 174] on p "2" at bounding box center [151, 176] width 57 height 9
click at [305, 51] on button "Payments" at bounding box center [291, 52] width 41 height 20
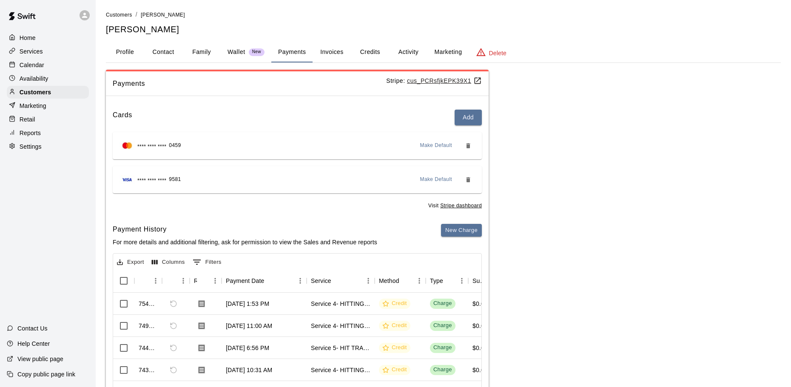
click at [372, 52] on button "Credits" at bounding box center [370, 52] width 38 height 20
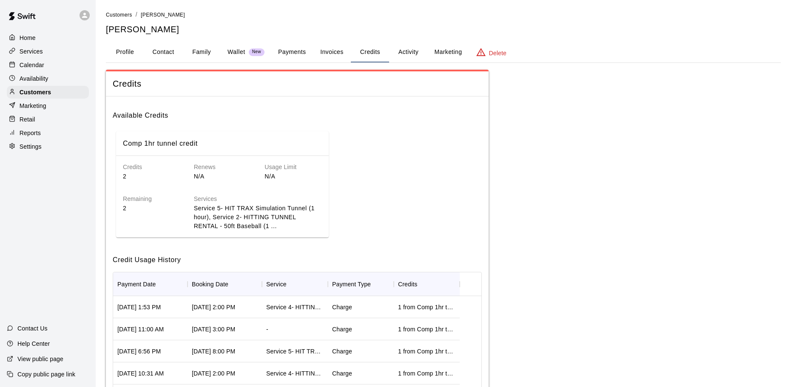
click at [410, 48] on button "Activity" at bounding box center [408, 52] width 38 height 20
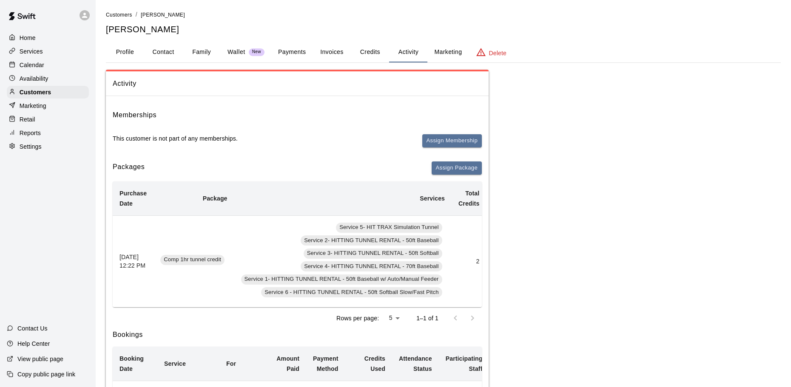
scroll to position [0, 138]
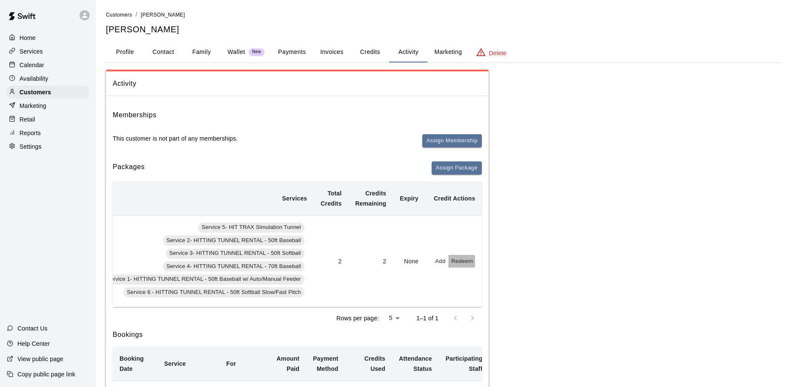
click at [468, 259] on button "Redeem" at bounding box center [462, 261] width 26 height 13
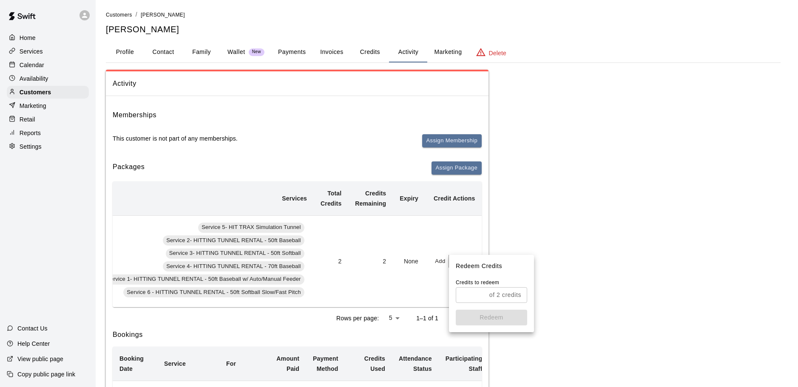
click at [480, 290] on input "text" at bounding box center [471, 295] width 30 height 16
type input "*"
click at [467, 315] on button "Redeem" at bounding box center [491, 318] width 71 height 16
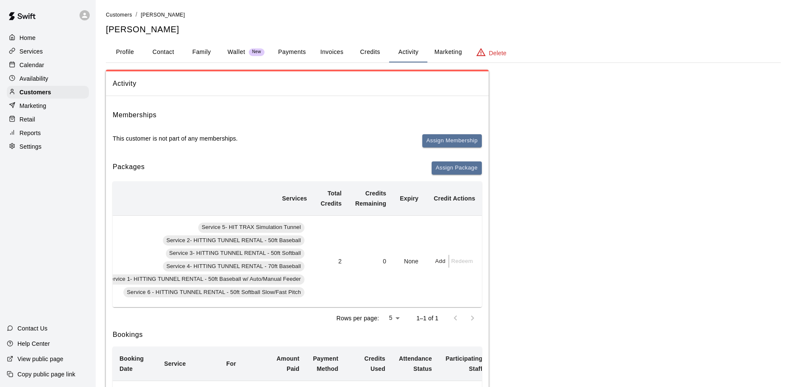
click at [367, 52] on button "Credits" at bounding box center [370, 52] width 38 height 20
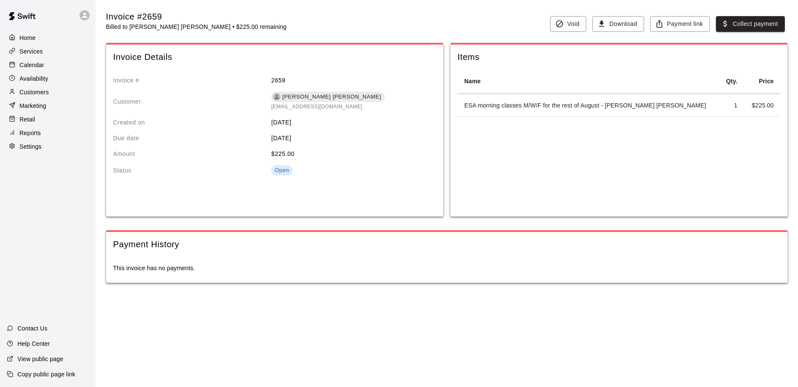
click at [35, 71] on div "Calendar" at bounding box center [48, 65] width 82 height 13
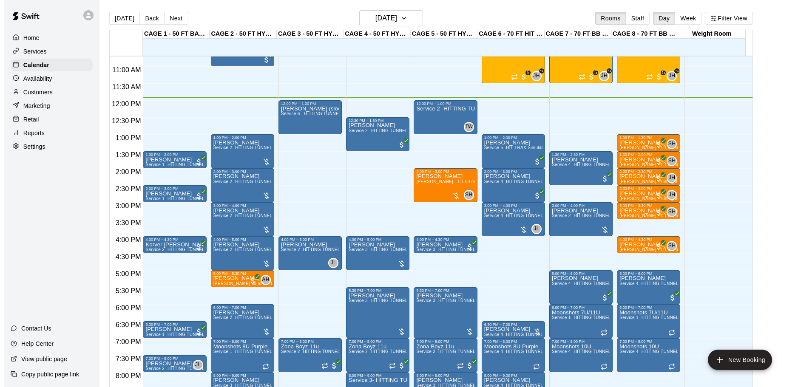
scroll to position [278, 0]
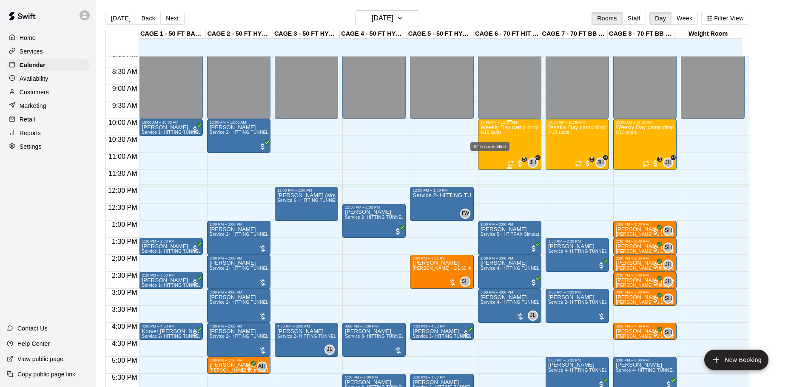
click at [495, 134] on span "6/15 spots" at bounding box center [490, 132] width 21 height 5
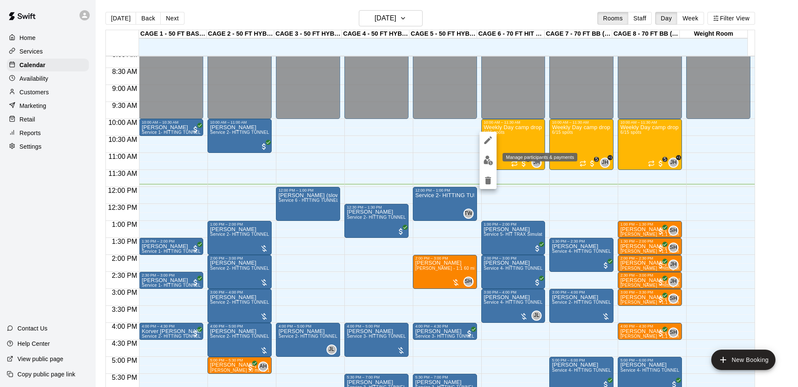
click at [481, 164] on button "edit" at bounding box center [487, 160] width 17 height 17
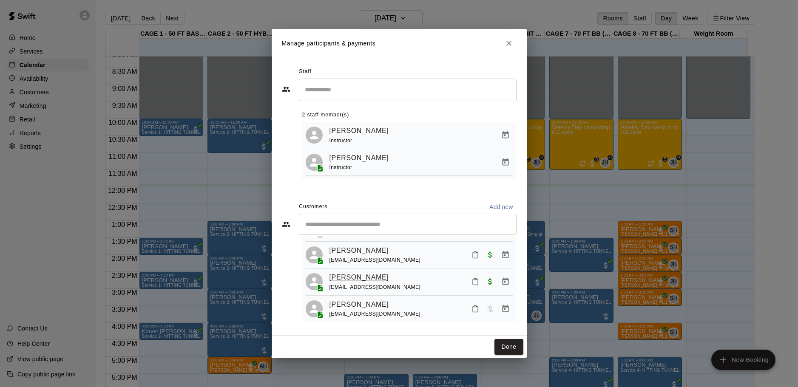
scroll to position [108, 0]
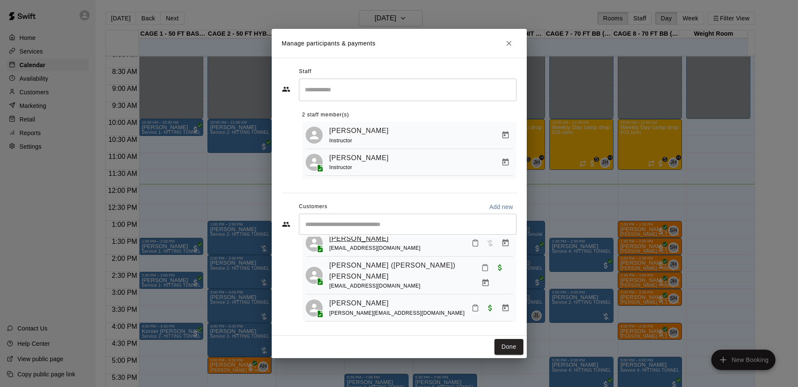
click at [362, 244] on link "[PERSON_NAME]" at bounding box center [359, 238] width 60 height 11
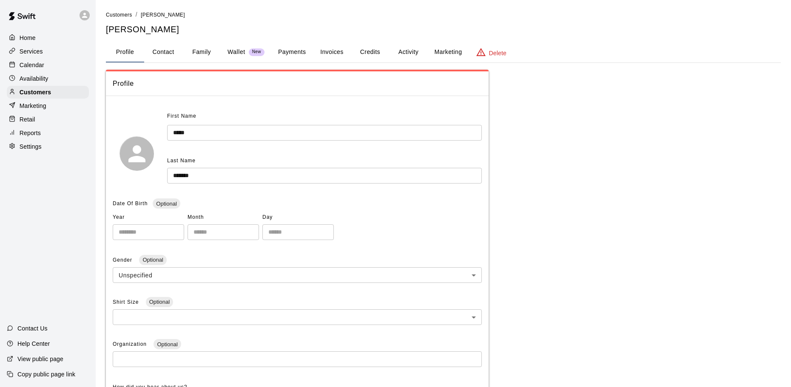
click at [344, 51] on button "Invoices" at bounding box center [331, 52] width 38 height 20
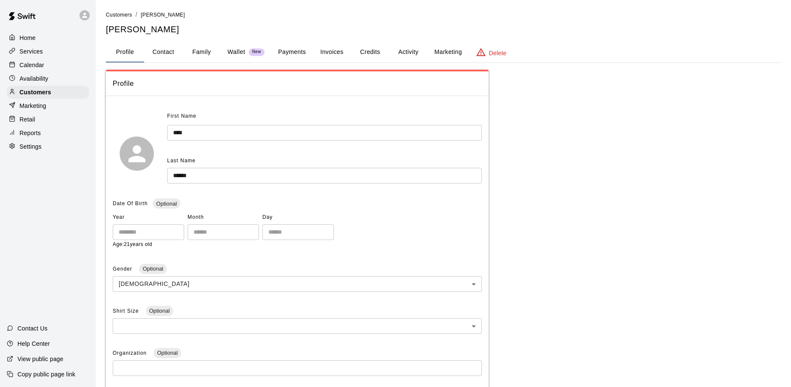
scroll to position [117, 0]
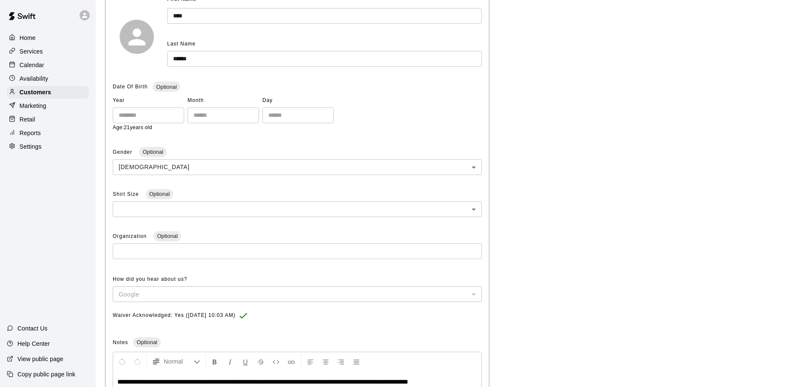
click at [60, 68] on div "Calendar" at bounding box center [48, 65] width 82 height 13
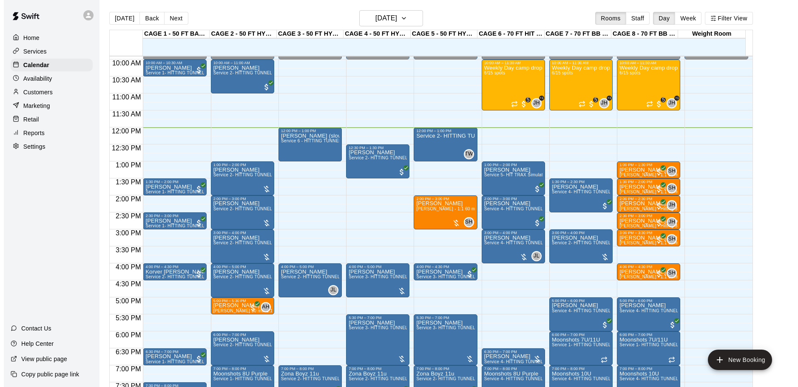
scroll to position [322, 0]
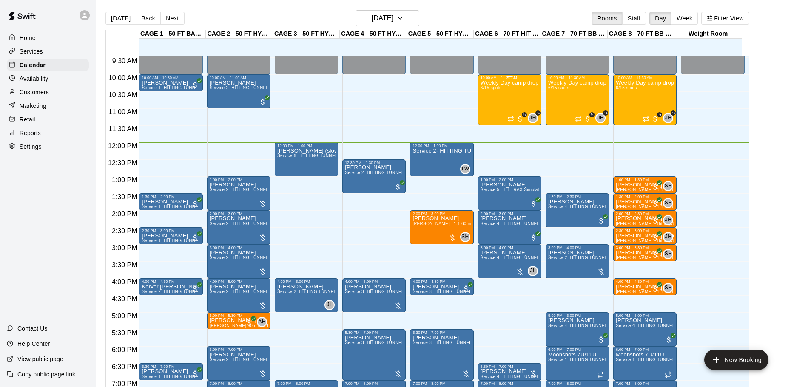
click at [523, 103] on div "Weekly Day camp drop in session - Monday / Wednesday / Friday's 6/15 spots" at bounding box center [509, 273] width 58 height 387
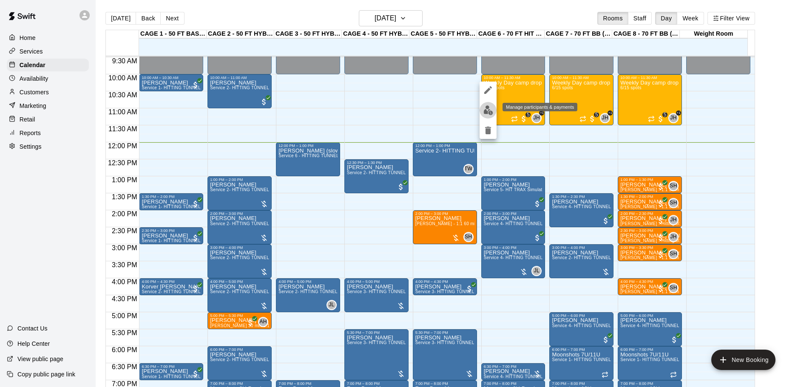
click at [493, 113] on button "edit" at bounding box center [487, 110] width 17 height 17
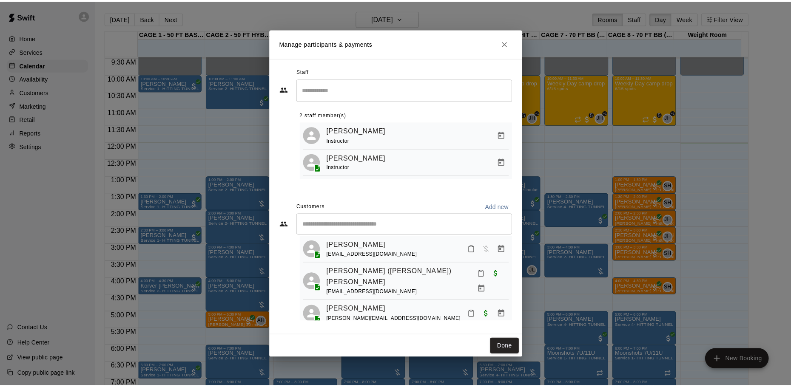
scroll to position [108, 0]
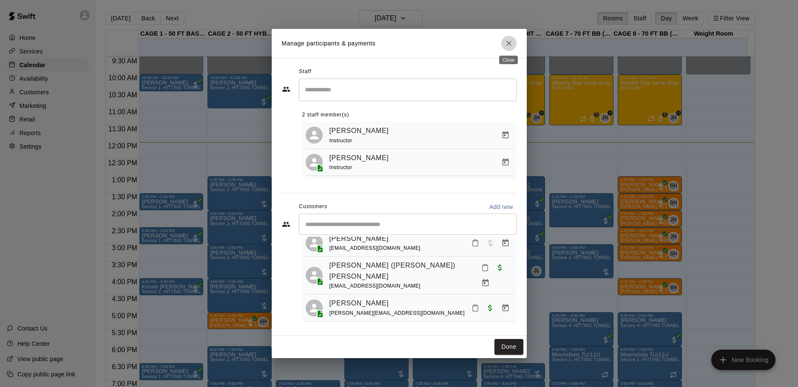
click at [508, 42] on icon "Close" at bounding box center [508, 43] width 5 height 5
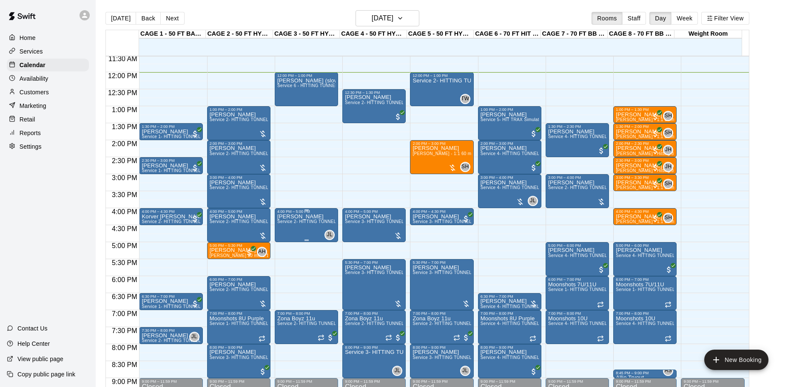
scroll to position [407, 0]
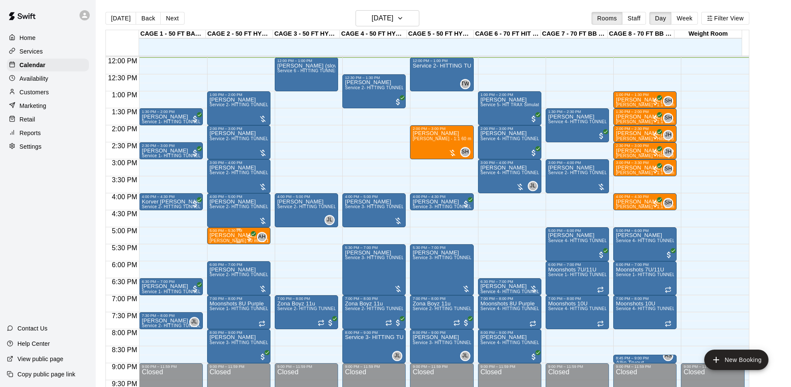
click at [230, 235] on p "[PERSON_NAME]" at bounding box center [239, 235] width 58 height 0
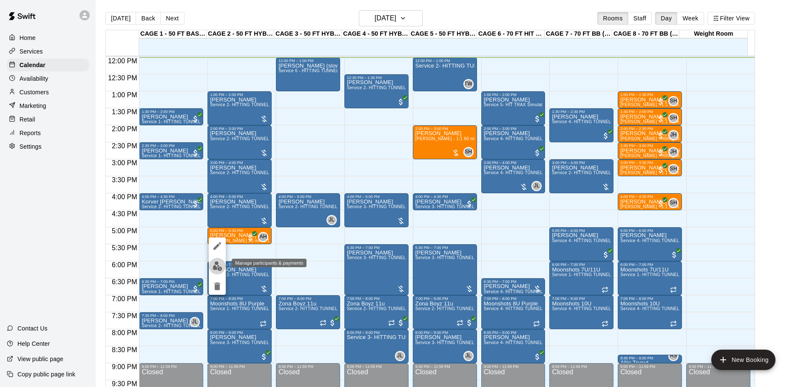
click at [216, 263] on img "edit" at bounding box center [218, 266] width 10 height 10
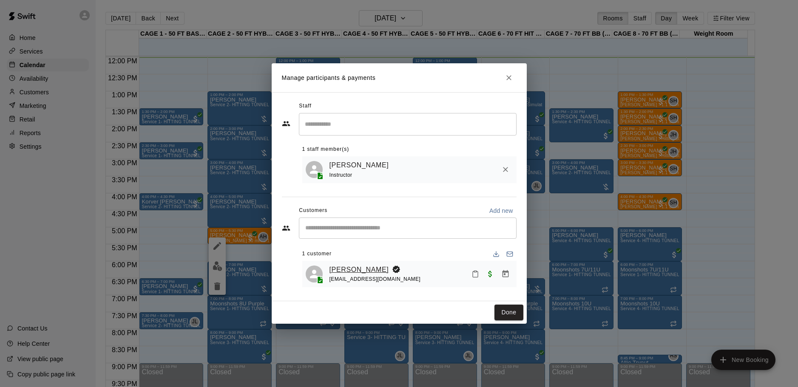
click at [348, 271] on link "[PERSON_NAME]" at bounding box center [359, 269] width 60 height 11
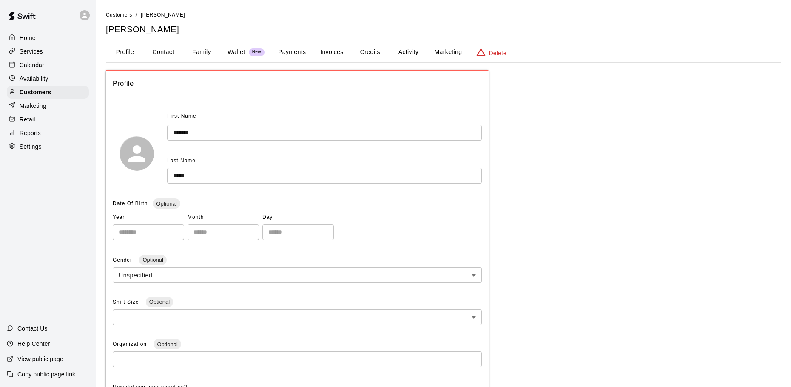
click at [213, 64] on div "**********" at bounding box center [443, 297] width 675 height 575
click at [210, 59] on button "Family" at bounding box center [201, 52] width 38 height 20
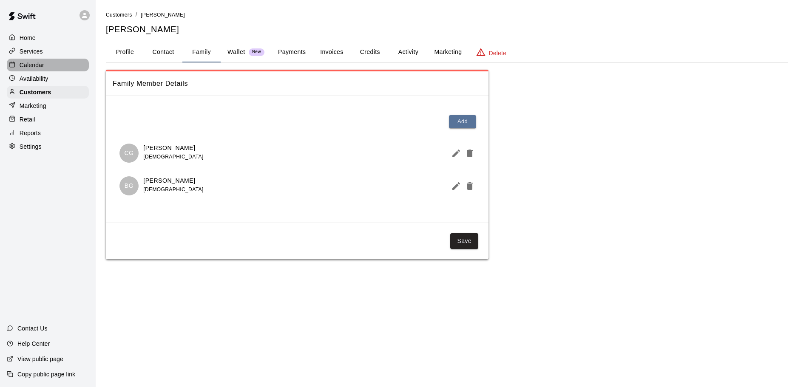
click at [60, 63] on div "Calendar" at bounding box center [48, 65] width 82 height 13
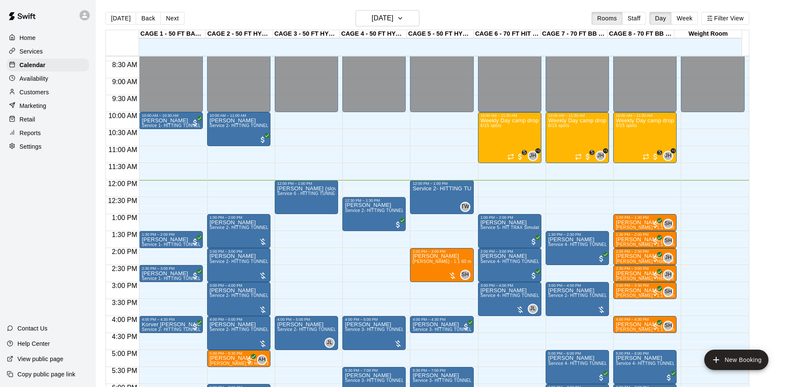
scroll to position [281, 0]
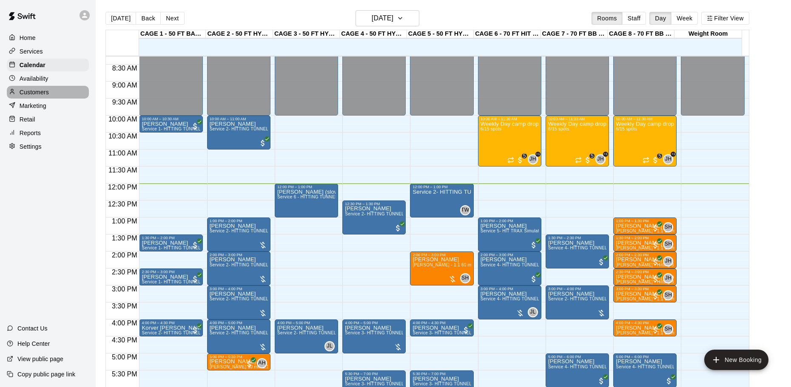
click at [68, 99] on div "Customers" at bounding box center [48, 92] width 82 height 13
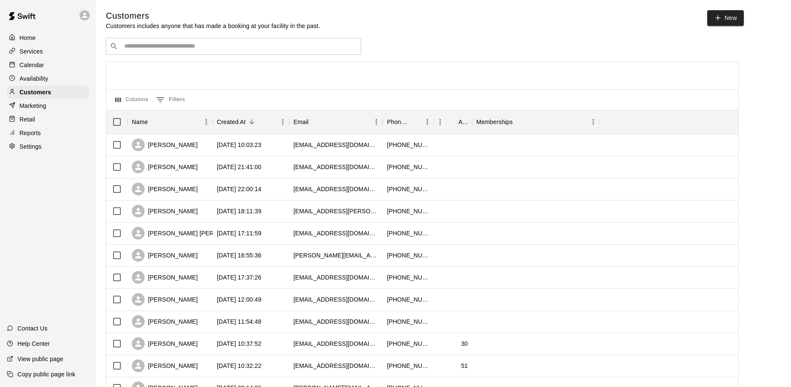
click at [175, 44] on input "Search customers by name or email" at bounding box center [239, 46] width 235 height 9
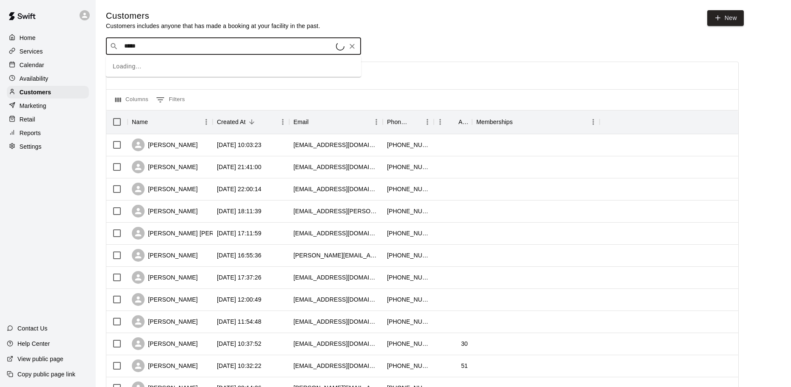
type input "******"
click at [181, 61] on div "adriana bitonti" at bounding box center [175, 65] width 91 height 9
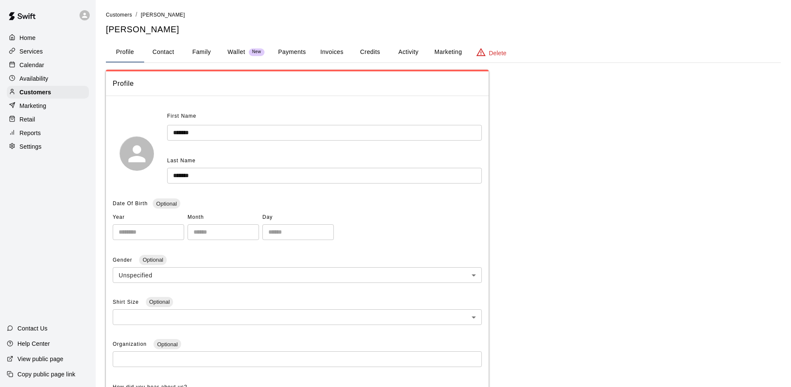
click at [409, 47] on button "Activity" at bounding box center [408, 52] width 38 height 20
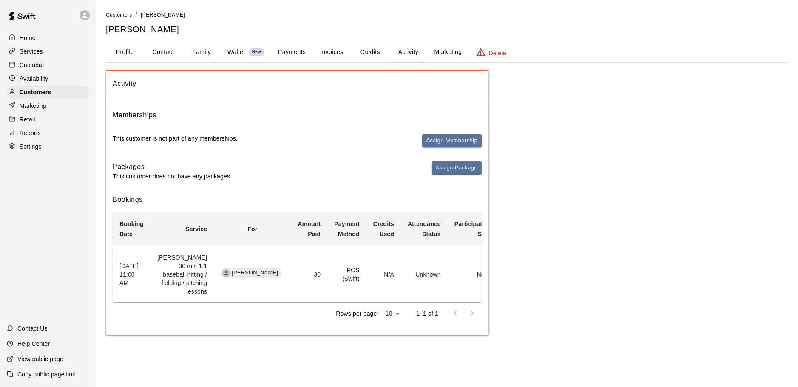
click at [68, 63] on div "Calendar" at bounding box center [48, 65] width 82 height 13
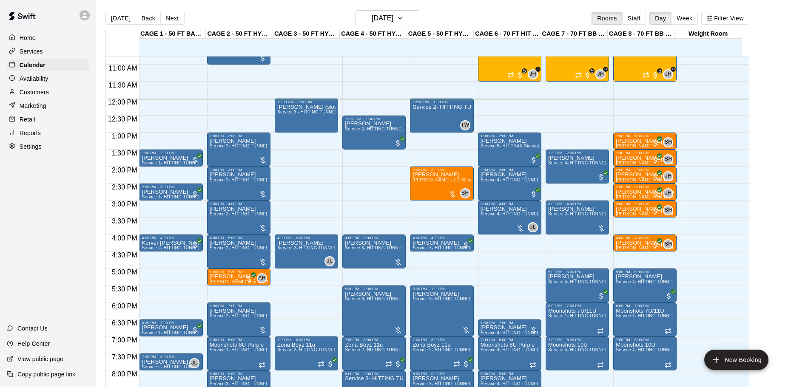
scroll to position [408, 0]
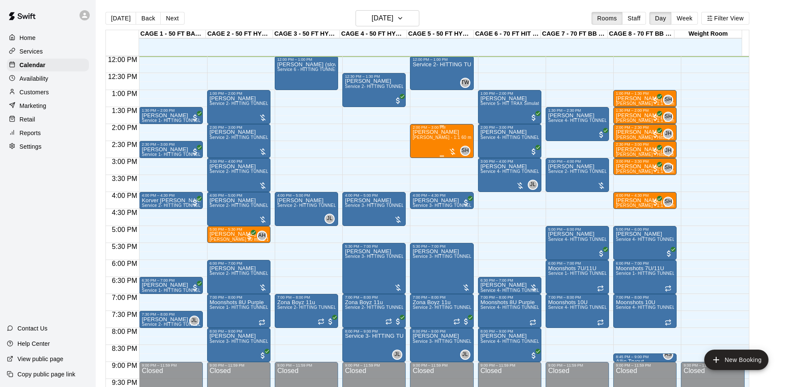
click at [440, 156] on div at bounding box center [441, 156] width 4 height 1
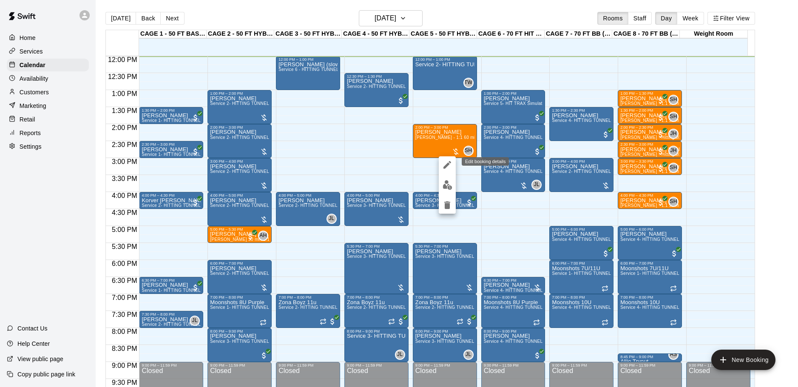
click at [400, 173] on div at bounding box center [399, 193] width 798 height 387
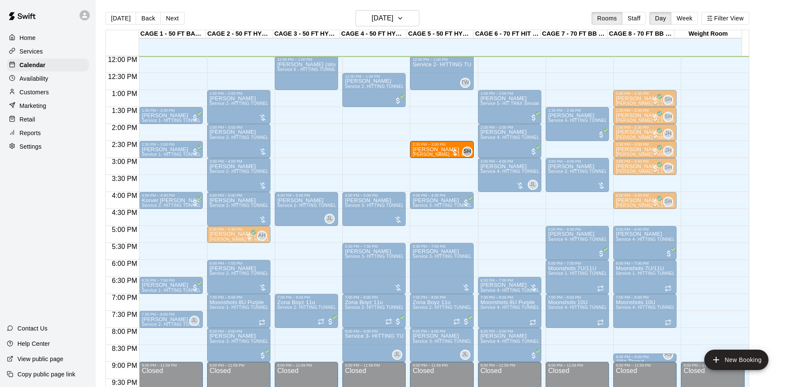
drag, startPoint x: 439, startPoint y: 126, endPoint x: 435, endPoint y: 146, distance: 20.0
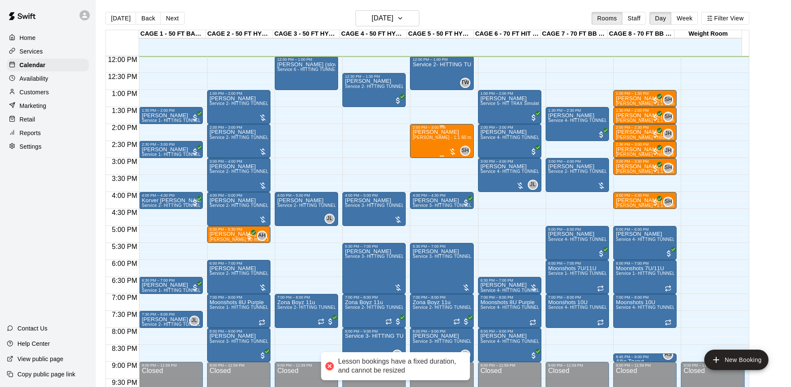
click at [437, 144] on div "Lauren Mendoza Scott Hairston - 1:1 60 min Baseball Hitting instruction" at bounding box center [441, 323] width 58 height 387
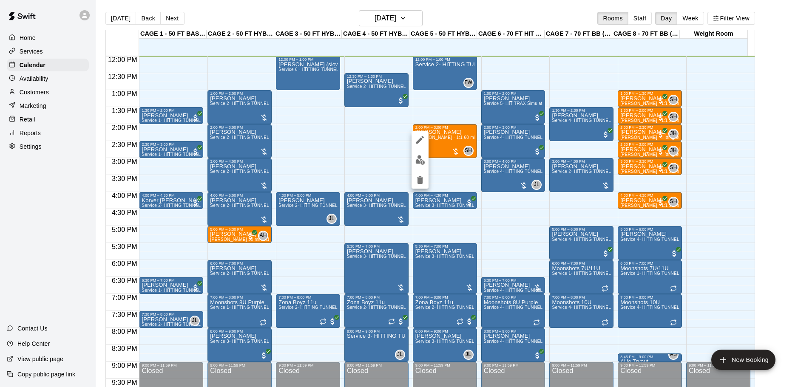
click at [394, 143] on div at bounding box center [399, 193] width 798 height 387
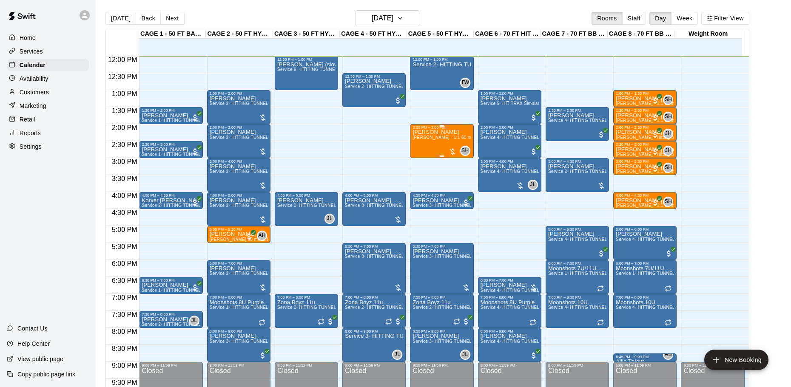
click at [437, 147] on div "Lauren Mendoza Scott Hairston - 1:1 60 min Baseball Hitting instruction" at bounding box center [441, 323] width 58 height 387
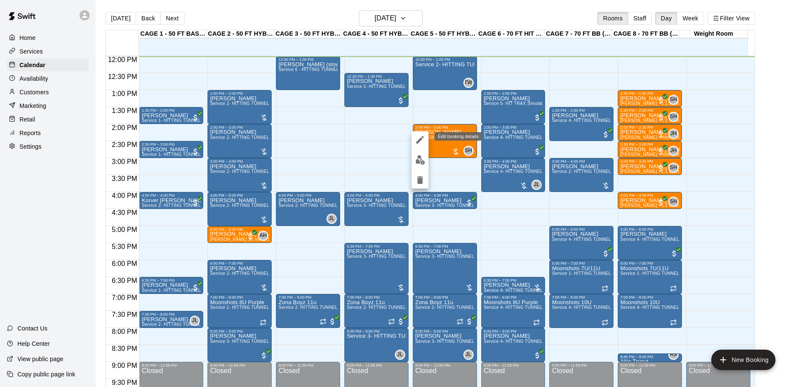
click at [425, 137] on icon "edit" at bounding box center [420, 140] width 10 height 10
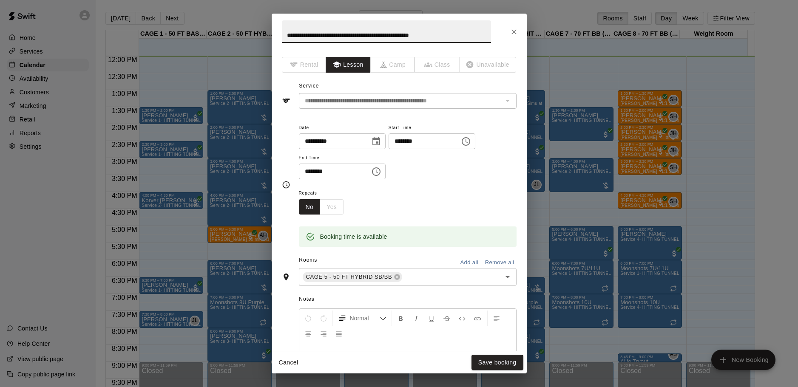
click at [419, 140] on input "********" at bounding box center [420, 141] width 65 height 16
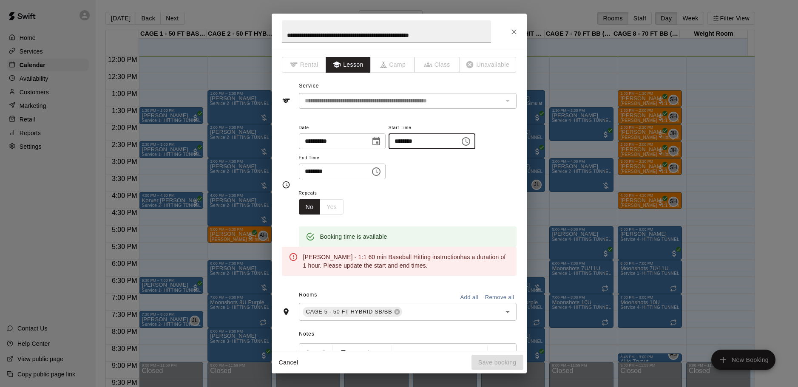
type input "********"
click at [439, 186] on div "**********" at bounding box center [408, 155] width 218 height 66
click at [404, 90] on div "**********" at bounding box center [399, 93] width 235 height 29
click at [314, 67] on span "Rental" at bounding box center [304, 65] width 45 height 16
click at [515, 29] on icon "Close" at bounding box center [514, 32] width 9 height 9
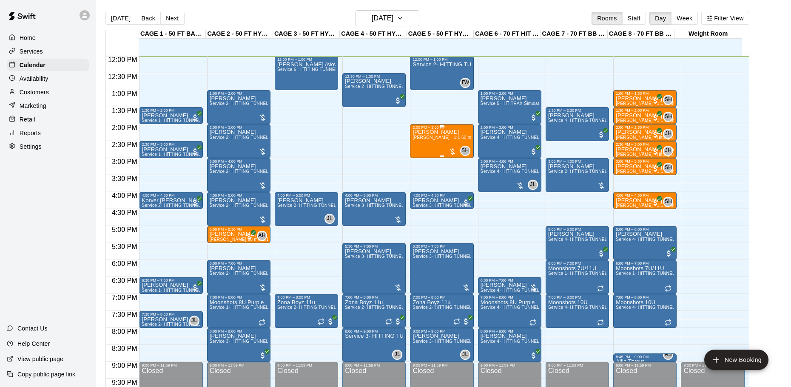
click at [437, 139] on span "Scott Hairston - 1:1 60 min Baseball Hitting instruction" at bounding box center [471, 137] width 118 height 5
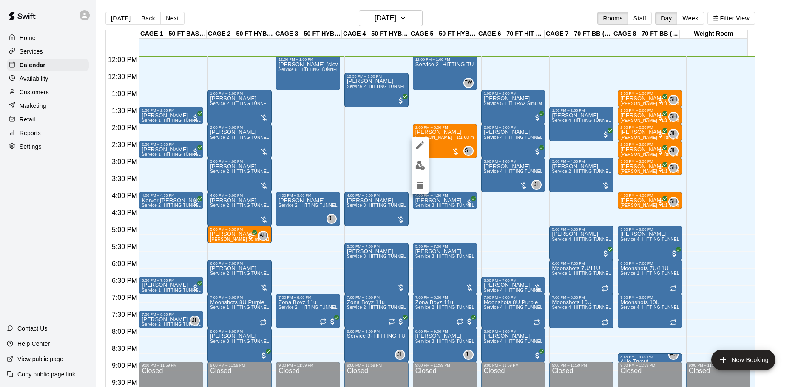
click at [422, 184] on icon "delete" at bounding box center [420, 186] width 6 height 8
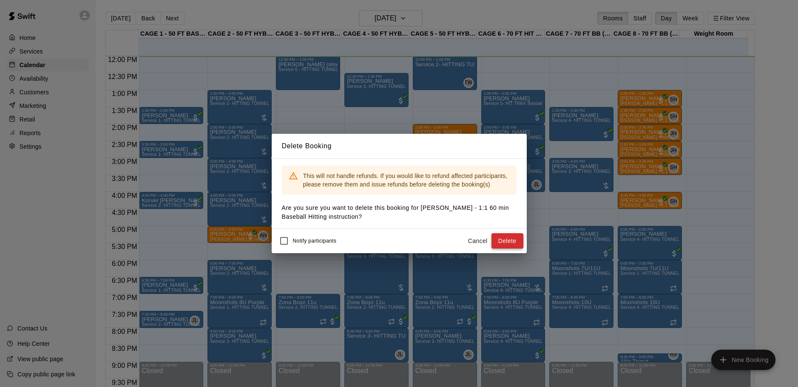
click at [503, 235] on button "Delete" at bounding box center [507, 241] width 32 height 16
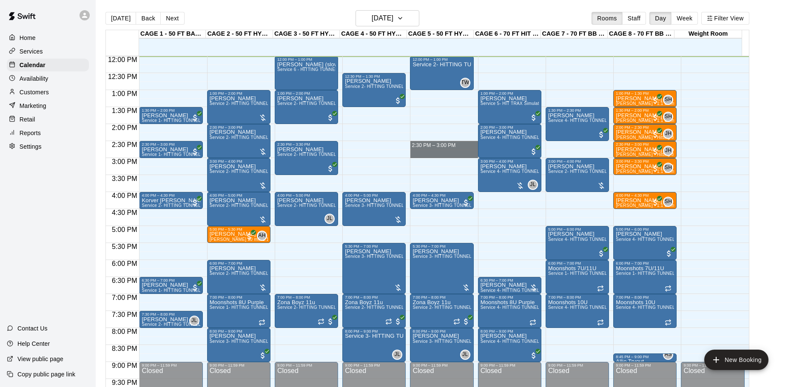
drag, startPoint x: 428, startPoint y: 143, endPoint x: 428, endPoint y: 154, distance: 11.1
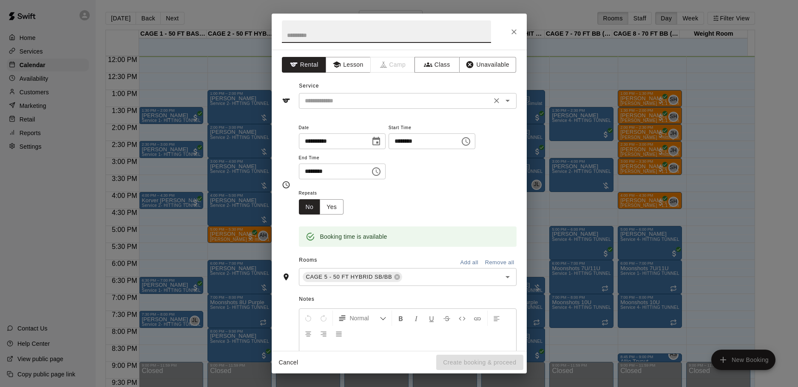
click at [367, 96] on input "text" at bounding box center [394, 101] width 187 height 11
click at [350, 73] on div "**********" at bounding box center [399, 200] width 255 height 301
click at [350, 69] on button "Lesson" at bounding box center [348, 65] width 45 height 16
click at [368, 108] on div "​" at bounding box center [408, 101] width 218 height 16
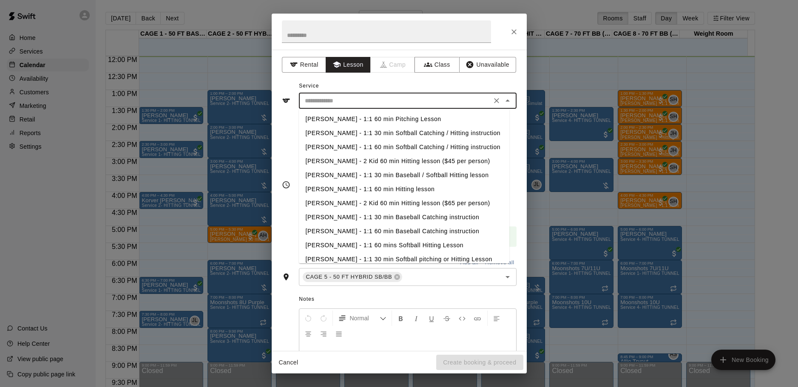
click at [368, 105] on input "text" at bounding box center [394, 101] width 187 height 11
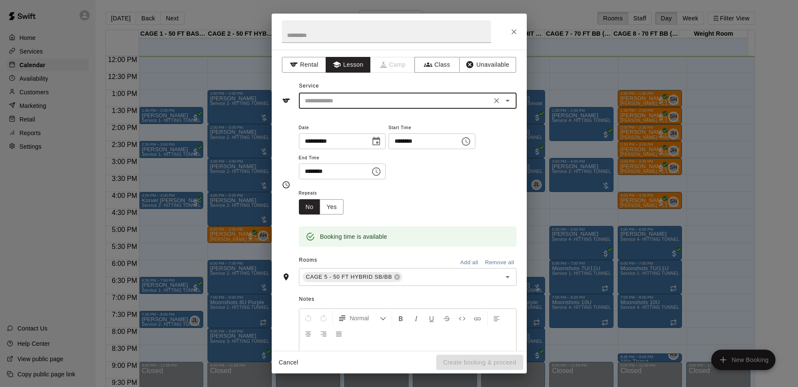
click at [368, 105] on input "text" at bounding box center [394, 101] width 187 height 11
click at [383, 117] on li "[PERSON_NAME] - 1:1 30 min Baseball Hitting instruction" at bounding box center [404, 119] width 210 height 14
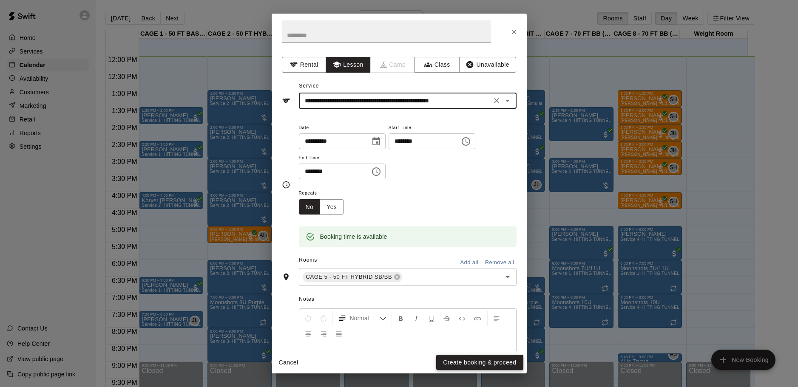
type input "**********"
click at [490, 364] on button "Create booking & proceed" at bounding box center [479, 363] width 87 height 16
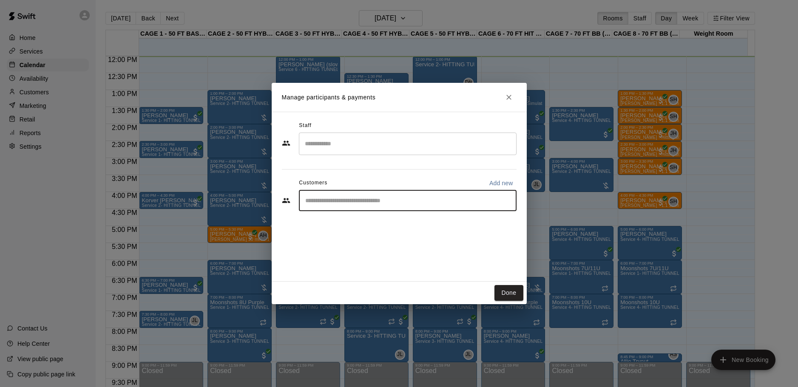
click at [417, 197] on input "Start typing to search customers..." at bounding box center [408, 200] width 210 height 9
type input "*****"
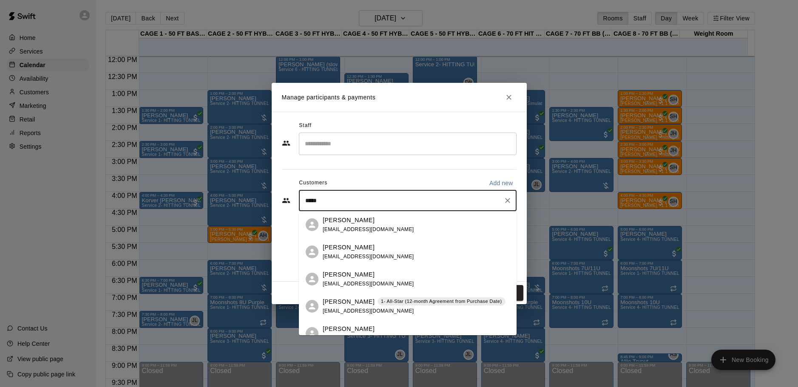
click at [360, 298] on p "[PERSON_NAME]" at bounding box center [349, 302] width 52 height 9
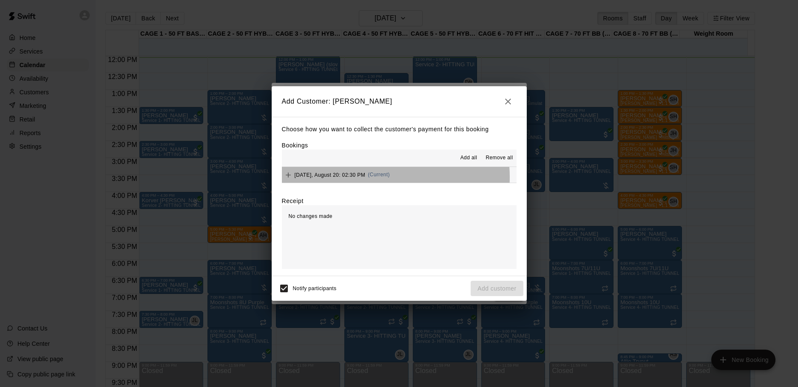
click at [366, 178] on span "Wednesday, August 20: 02:30 PM" at bounding box center [330, 175] width 71 height 6
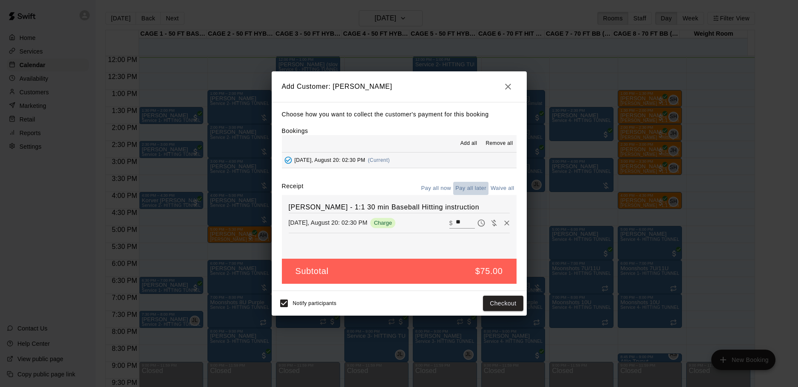
click at [475, 185] on button "Pay all later" at bounding box center [470, 188] width 35 height 13
click at [483, 303] on button "Add customer" at bounding box center [497, 304] width 52 height 16
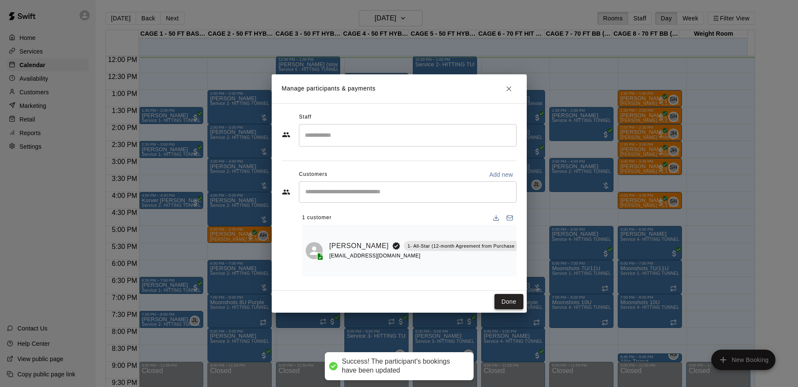
click at [510, 305] on button "Done" at bounding box center [508, 302] width 28 height 16
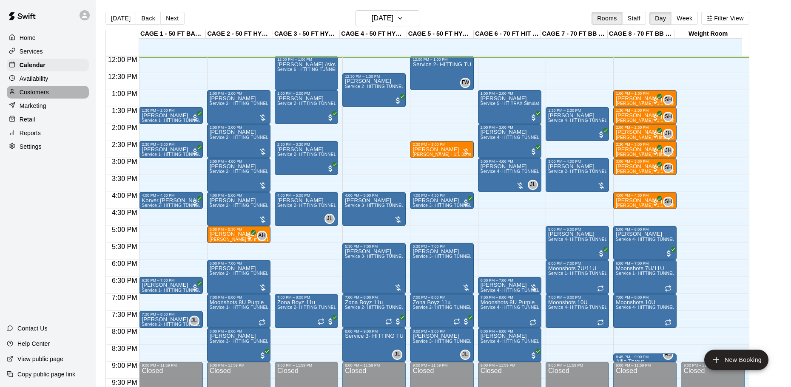
click at [80, 91] on div "Customers" at bounding box center [48, 92] width 82 height 13
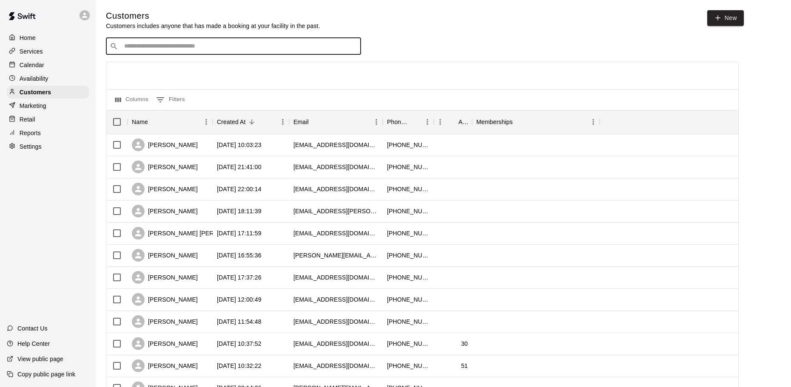
click at [191, 47] on input "Search customers by name or email" at bounding box center [239, 46] width 235 height 9
type input "******"
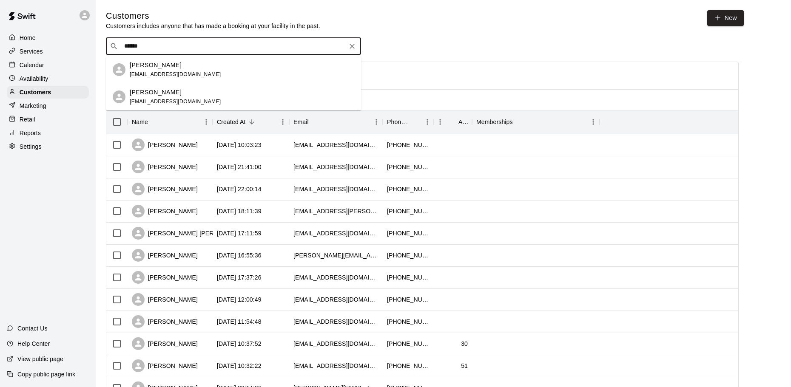
click at [192, 77] on span "bitontiadriana@yahoo.com" at bounding box center [175, 74] width 91 height 6
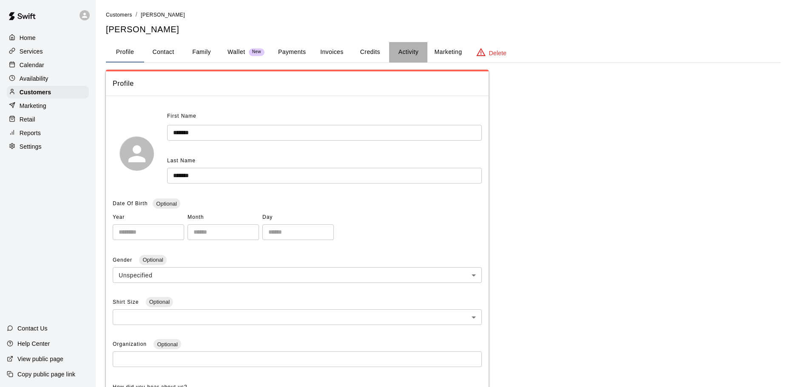
click at [397, 43] on button "Activity" at bounding box center [408, 52] width 38 height 20
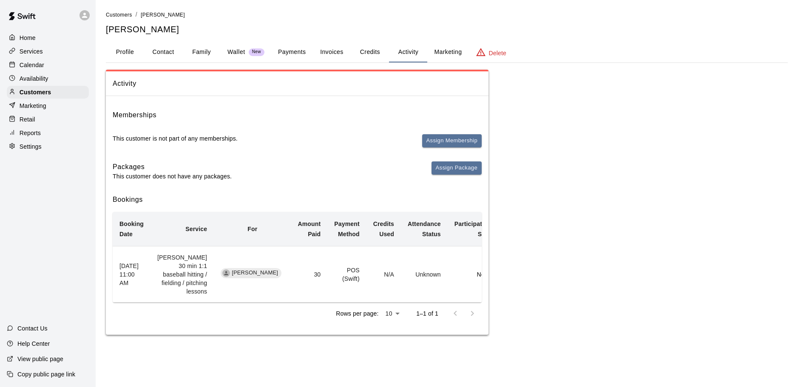
click at [367, 49] on button "Credits" at bounding box center [370, 52] width 38 height 20
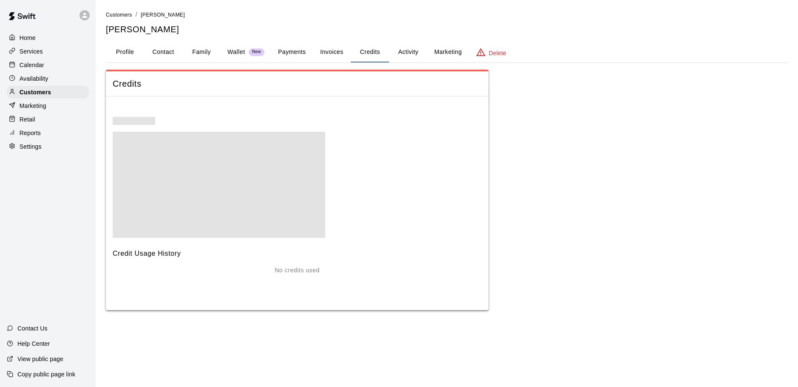
click at [337, 56] on button "Invoices" at bounding box center [331, 52] width 38 height 20
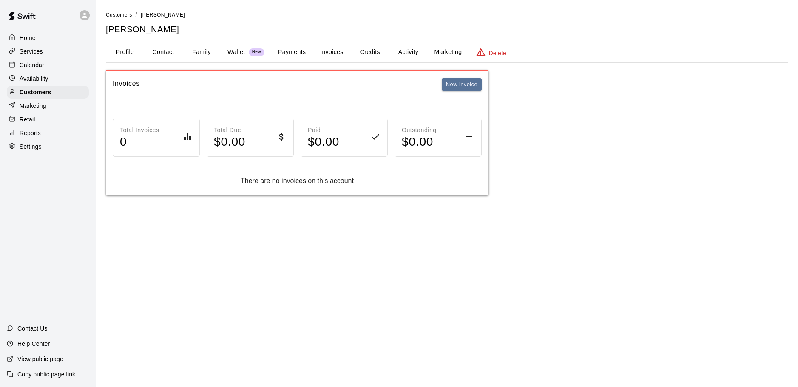
click at [312, 51] on button "Invoices" at bounding box center [331, 52] width 38 height 20
click at [307, 53] on button "Payments" at bounding box center [291, 52] width 41 height 20
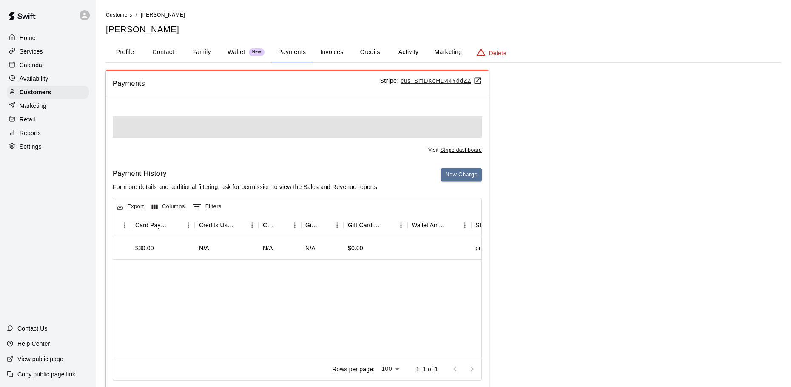
scroll to position [0, 790]
click at [550, 293] on div "Payments Stripe: cus_SmDKeHD44YddZZ Visit Stripe dashboard Payment History For …" at bounding box center [443, 230] width 675 height 321
click at [23, 65] on p "Calendar" at bounding box center [32, 65] width 25 height 9
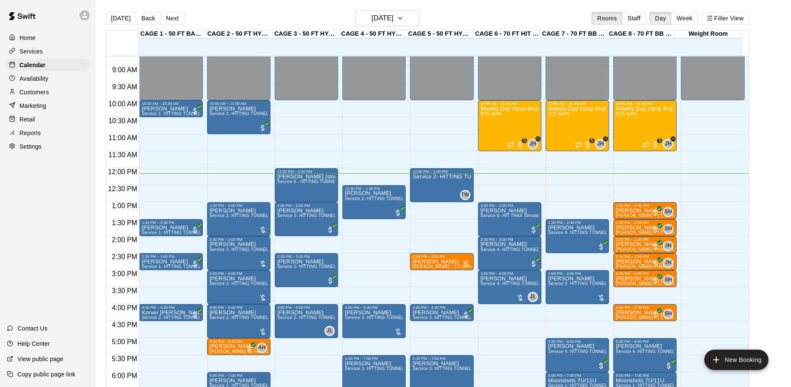
scroll to position [282, 0]
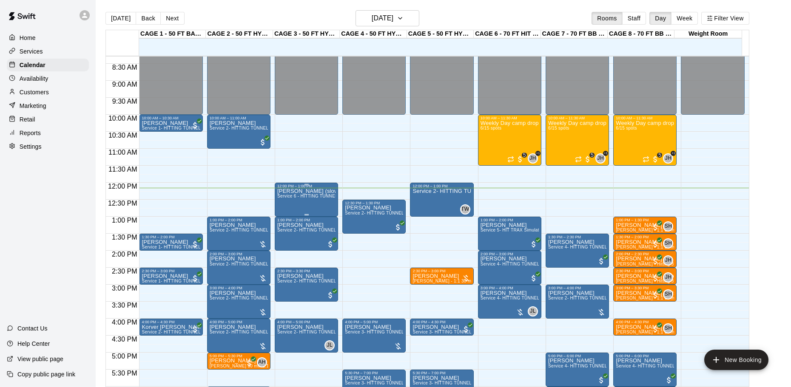
click at [295, 195] on div "Brewer (slow pitch) Service 6 - HITTING TUNNEL RENTAL - 50ft Softball Slow/Fast…" at bounding box center [306, 381] width 58 height 387
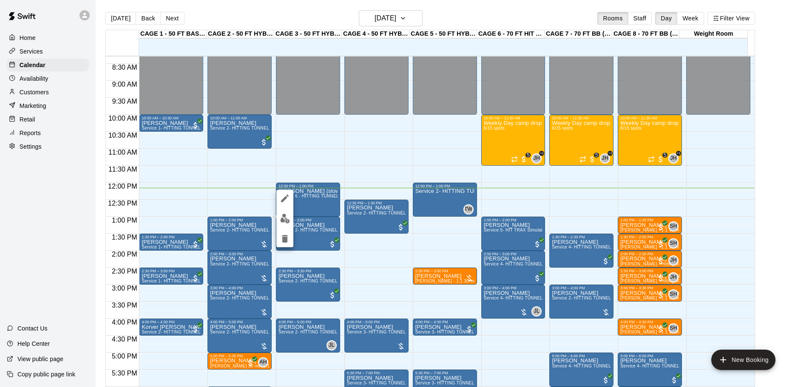
click at [280, 216] on img "edit" at bounding box center [285, 219] width 10 height 10
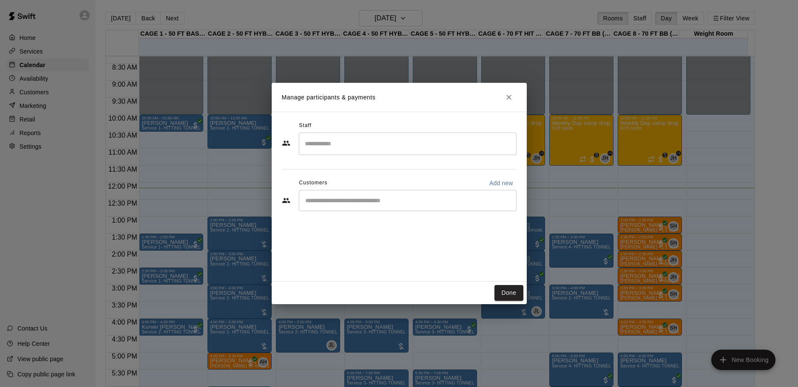
click at [512, 98] on icon "Close" at bounding box center [509, 97] width 9 height 9
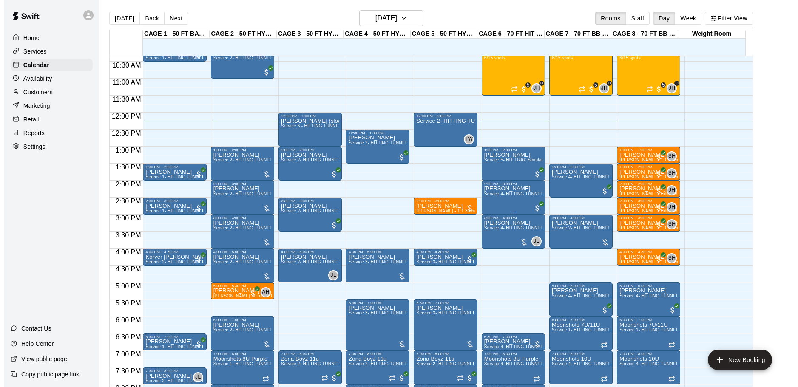
scroll to position [367, 0]
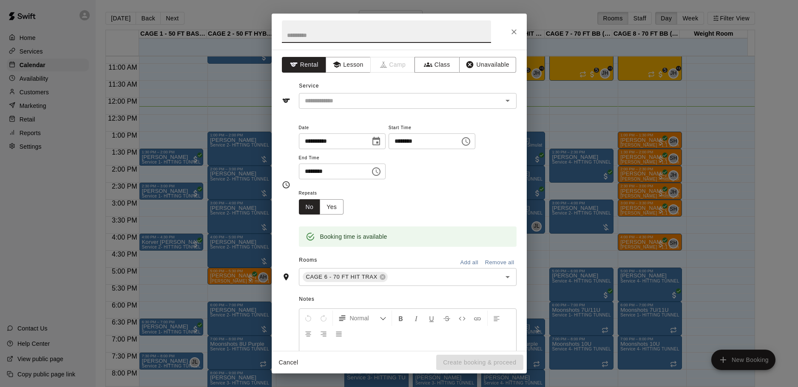
click at [508, 29] on button "Close" at bounding box center [513, 31] width 15 height 15
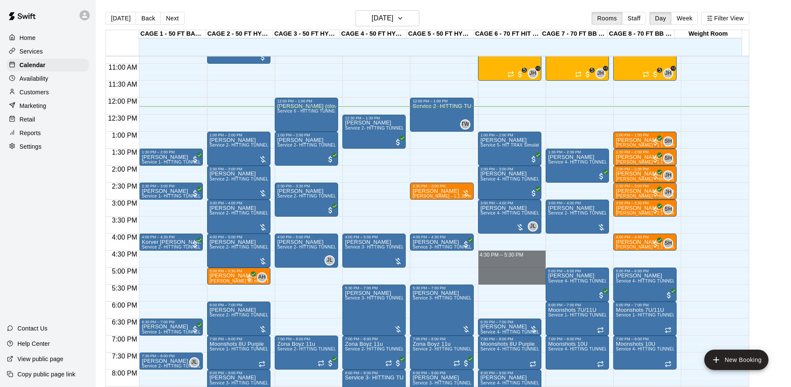
drag, startPoint x: 505, startPoint y: 255, endPoint x: 504, endPoint y: 279, distance: 23.8
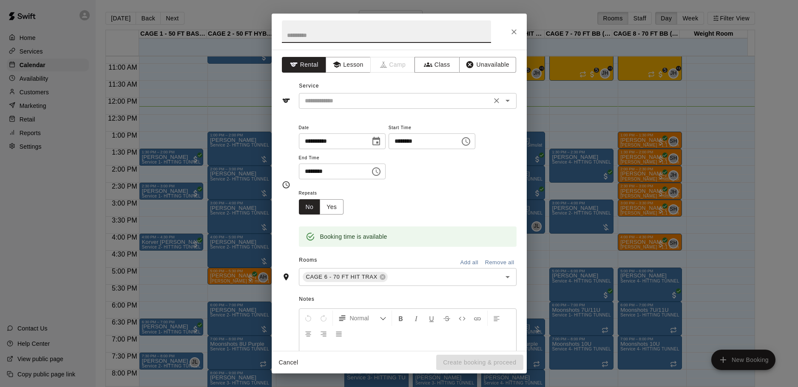
click at [399, 101] on input "text" at bounding box center [394, 101] width 187 height 11
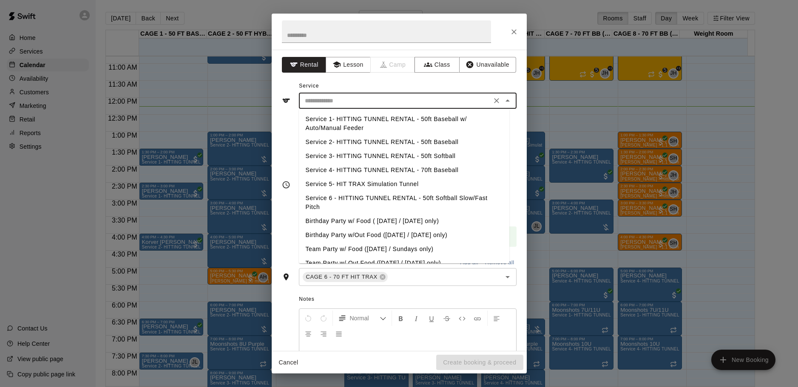
click at [409, 202] on li "Service 6 - HITTING TUNNEL RENTAL - 50ft Softball Slow/Fast Pitch" at bounding box center [404, 202] width 210 height 23
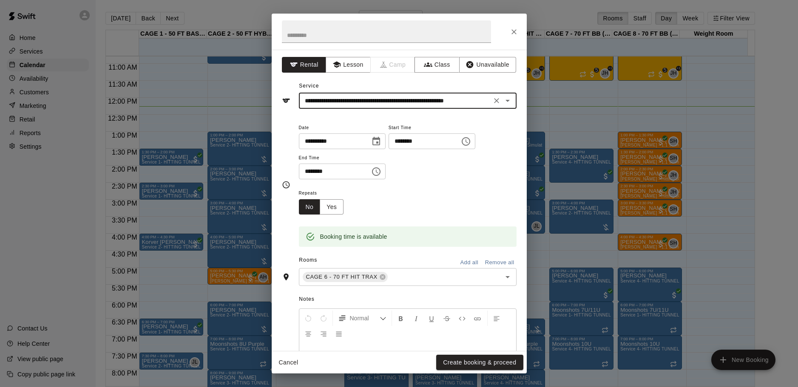
click at [448, 97] on input "**********" at bounding box center [394, 101] width 187 height 11
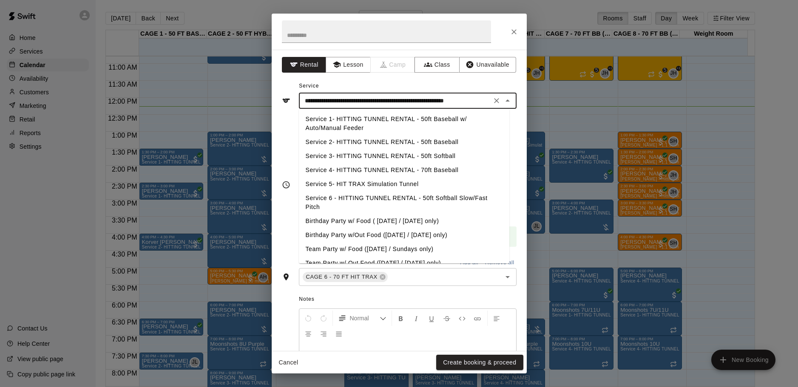
click at [410, 182] on li "Service 5- HIT TRAX Simulation Tunnel" at bounding box center [404, 184] width 210 height 14
type input "**********"
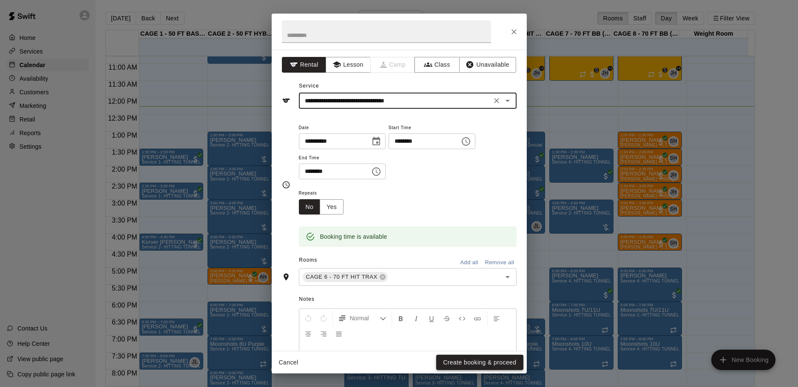
click at [456, 369] on button "Create booking & proceed" at bounding box center [479, 363] width 87 height 16
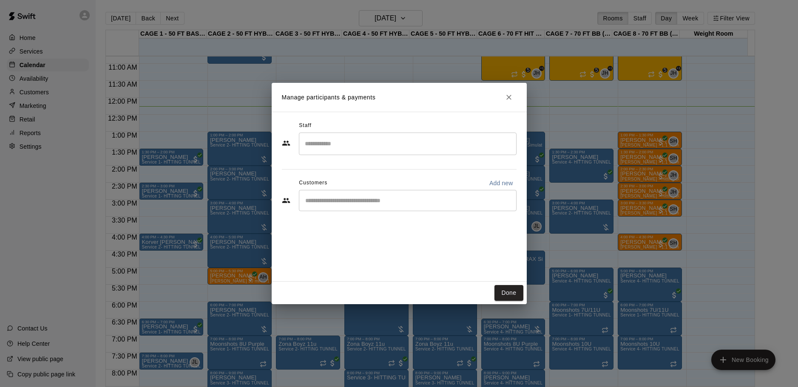
click at [382, 206] on div "​" at bounding box center [408, 200] width 218 height 21
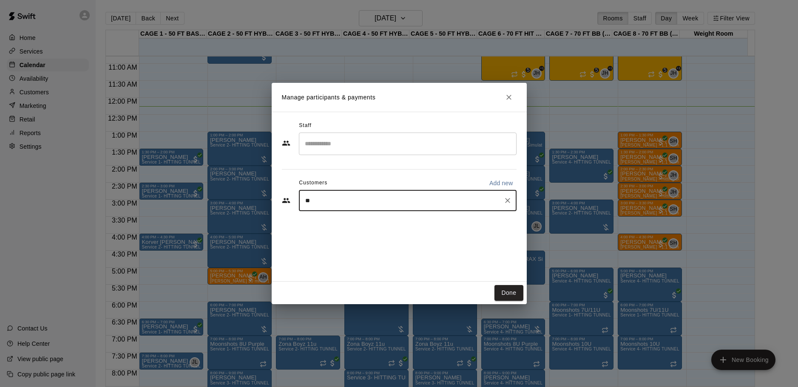
type input "***"
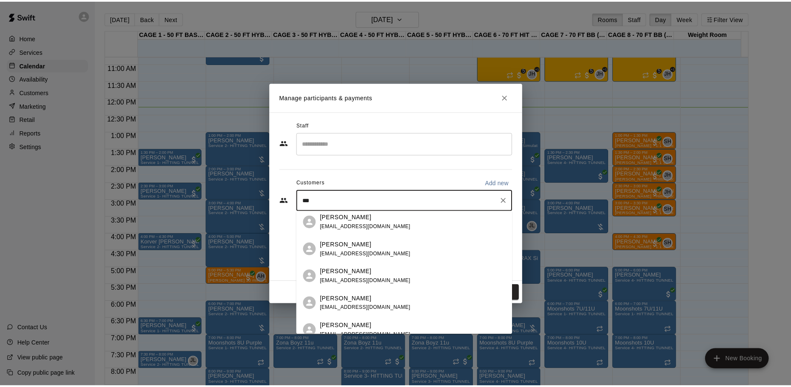
scroll to position [0, 0]
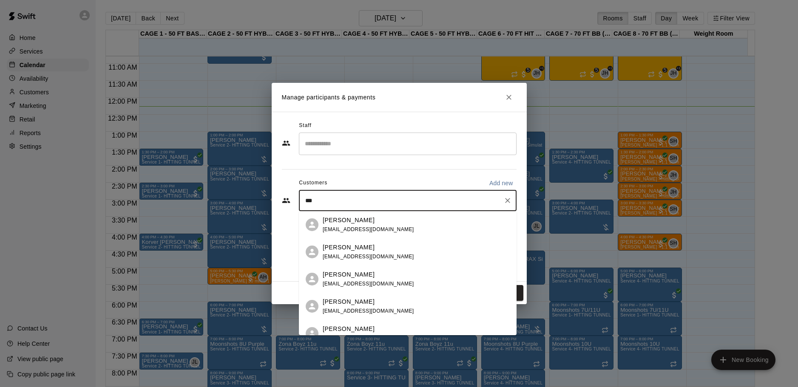
click at [389, 262] on div "Mike Rux mikerux22@gmail.com" at bounding box center [408, 251] width 218 height 27
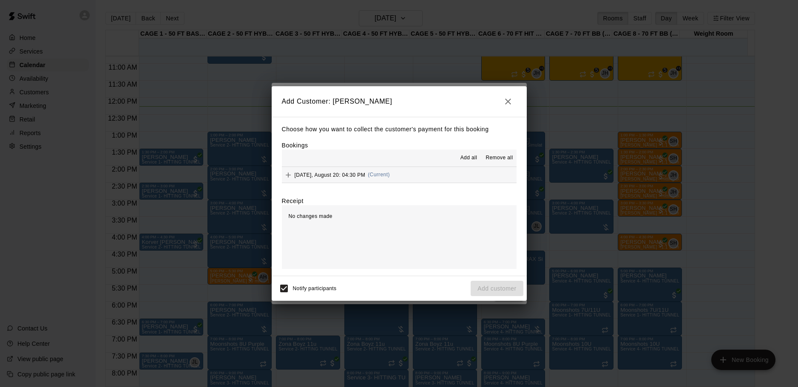
click at [446, 181] on button "Wednesday, August 20: 04:30 PM (Current)" at bounding box center [399, 175] width 235 height 16
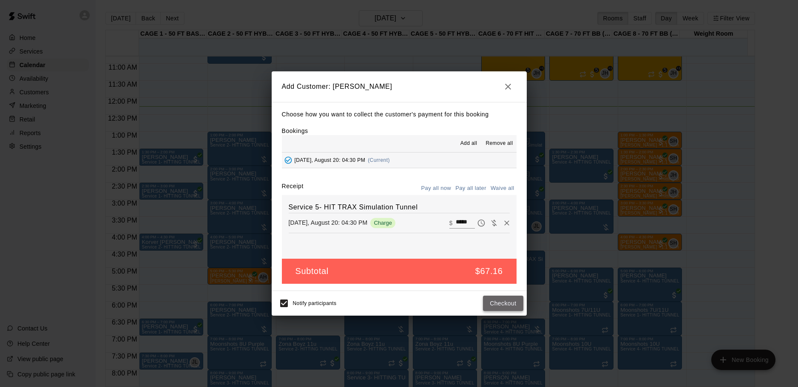
click at [507, 306] on button "Checkout" at bounding box center [503, 304] width 40 height 16
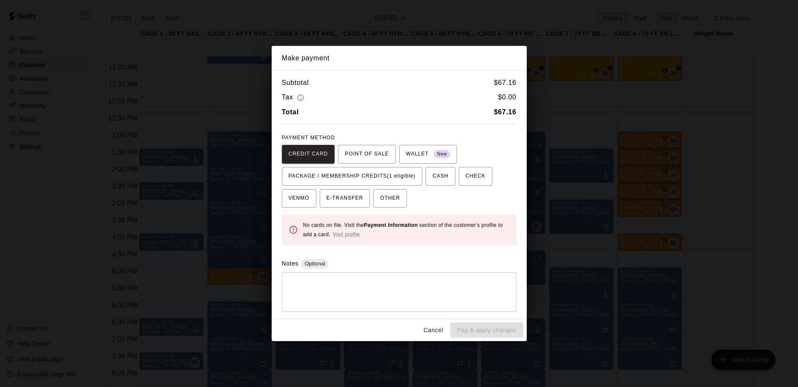
click at [390, 164] on div "CREDIT CARD POINT OF SALE WALLET New PACKAGE / MEMBERSHIP CREDITS (1 eligible) …" at bounding box center [399, 176] width 235 height 63
click at [388, 175] on span "PACKAGE / MEMBERSHIP CREDITS (1 eligible)" at bounding box center [352, 177] width 127 height 14
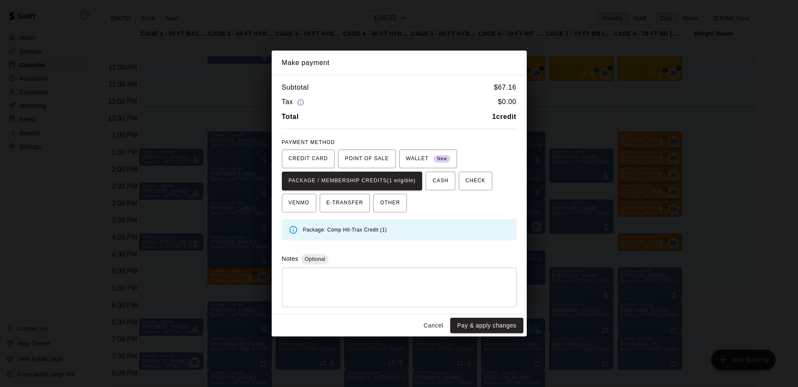
click at [423, 326] on button "Cancel" at bounding box center [432, 326] width 27 height 16
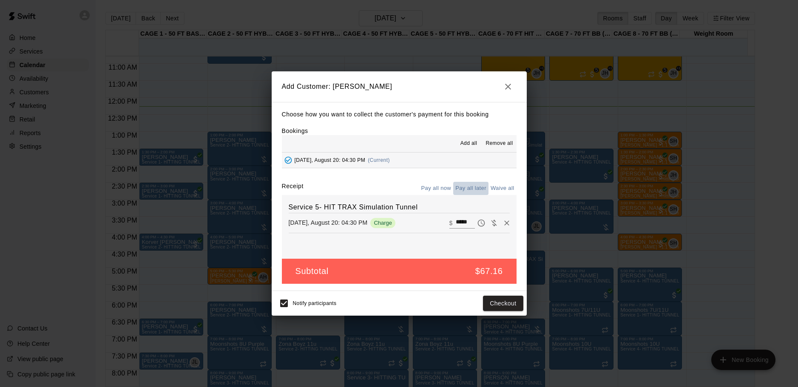
click at [476, 184] on button "Pay all later" at bounding box center [470, 188] width 35 height 13
click at [494, 299] on button "Add customer" at bounding box center [497, 304] width 52 height 16
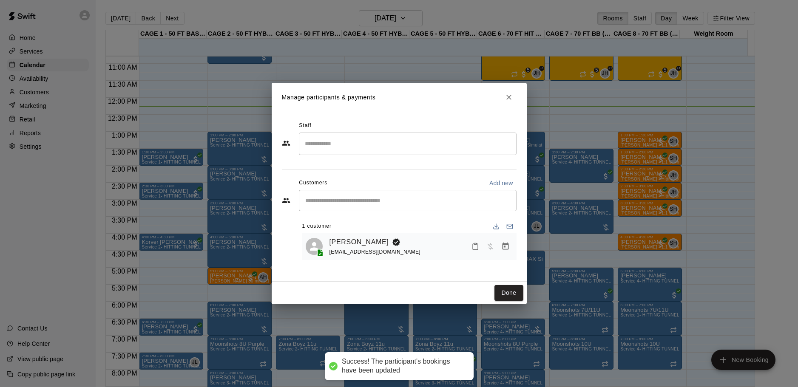
click at [515, 301] on div "Done" at bounding box center [399, 293] width 255 height 23
click at [513, 302] on div "Done" at bounding box center [399, 293] width 255 height 23
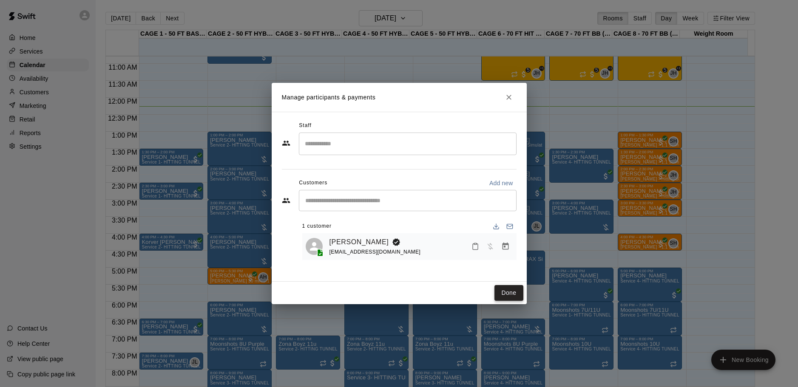
click at [497, 296] on button "Done" at bounding box center [508, 293] width 28 height 16
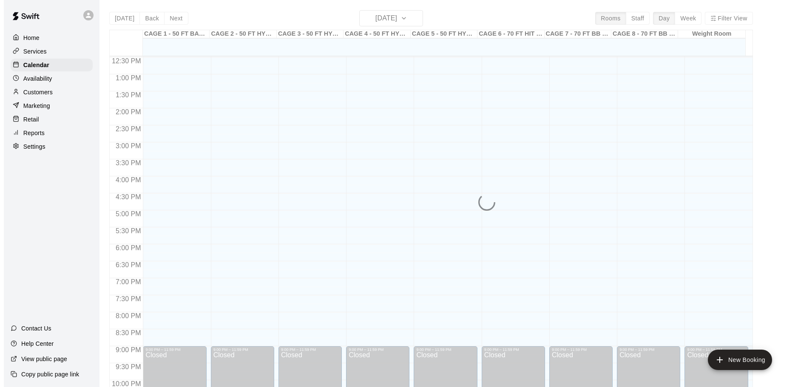
scroll to position [382, 0]
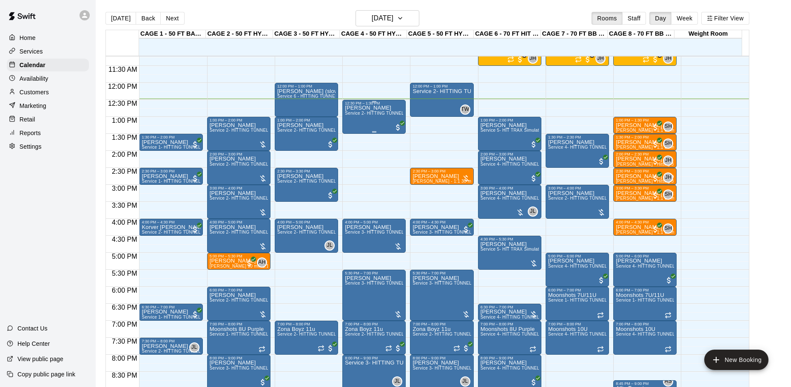
click at [372, 113] on span "Service 2- HITTING TUNNEL RENTAL - 50ft Baseball" at bounding box center [399, 113] width 108 height 5
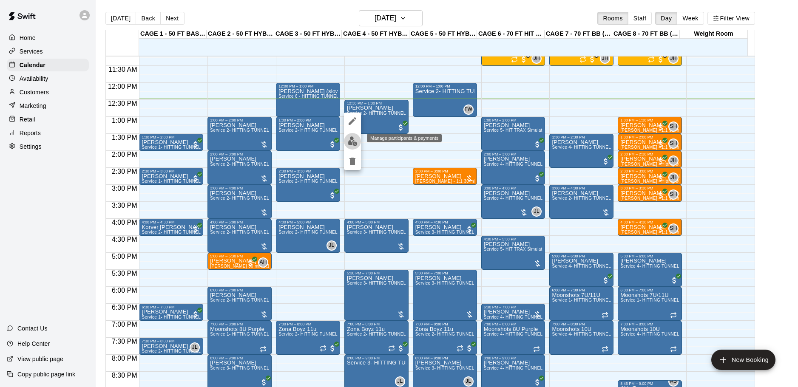
click at [358, 138] on button "edit" at bounding box center [352, 141] width 17 height 17
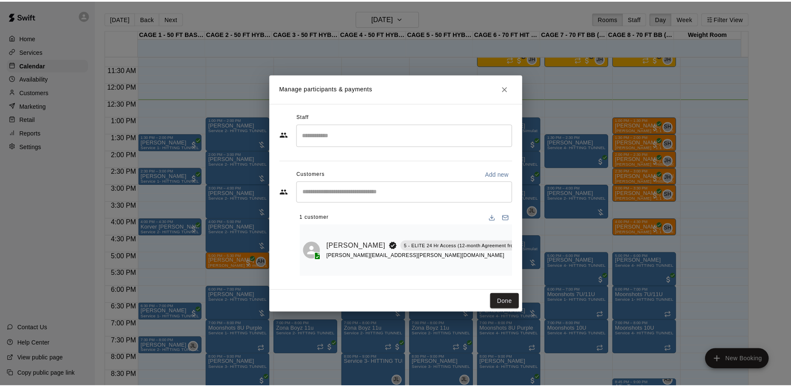
scroll to position [0, 28]
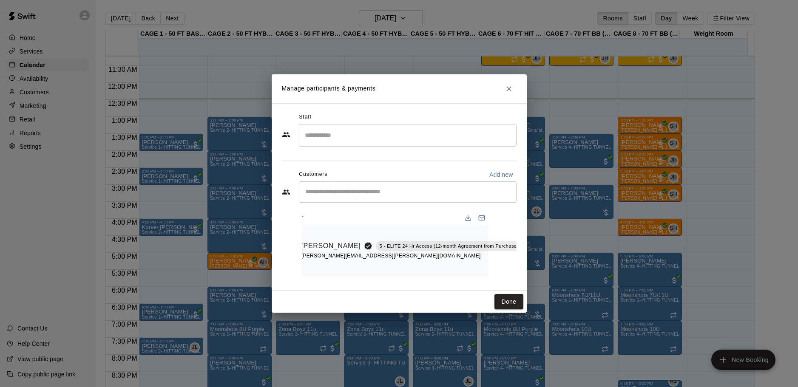
drag, startPoint x: 488, startPoint y: 272, endPoint x: 505, endPoint y: 257, distance: 23.5
click at [499, 272] on div "1 customer Alonzo Jackson Atencio 5 - ELITE 24 Hr Access (12-month Agreement fr…" at bounding box center [409, 240] width 214 height 72
click at [537, 232] on icon "Mark attendance" at bounding box center [541, 236] width 8 height 8
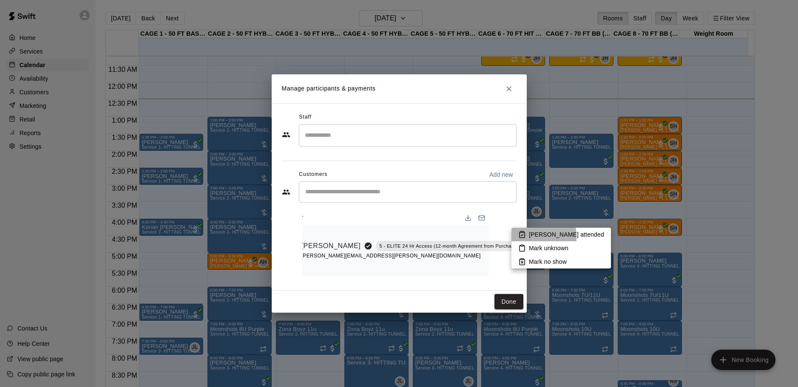
click at [513, 237] on li "Mark attended" at bounding box center [560, 235] width 99 height 14
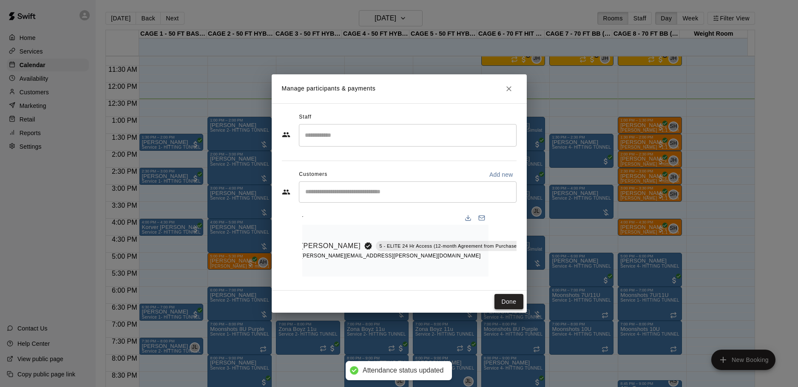
click at [508, 307] on button "Done" at bounding box center [508, 302] width 28 height 16
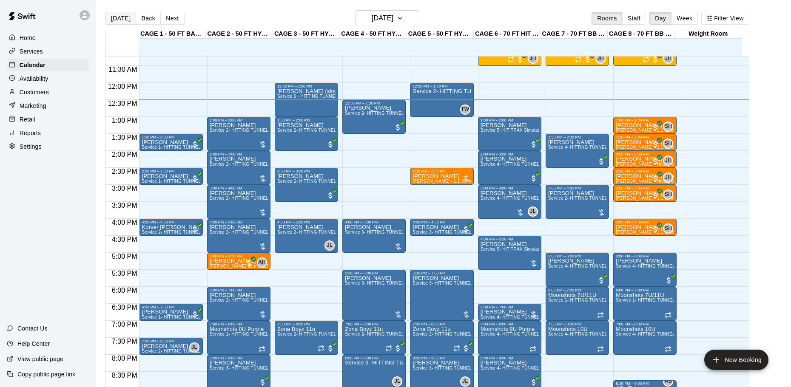
click at [122, 17] on button "[DATE]" at bounding box center [120, 18] width 31 height 13
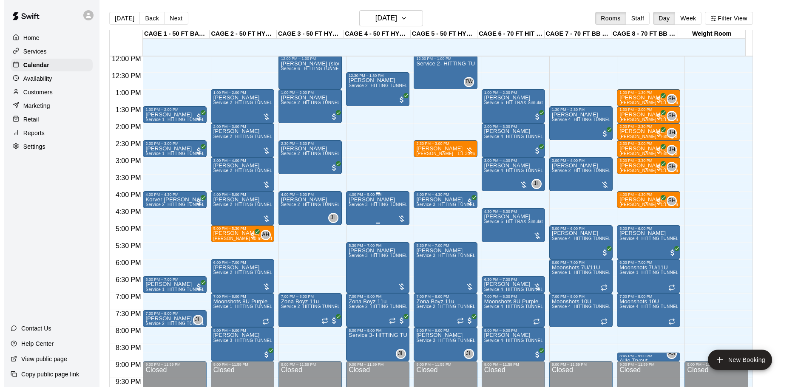
scroll to position [424, 0]
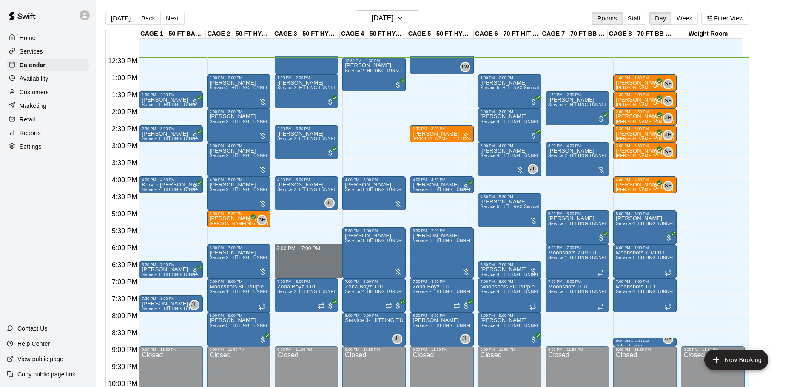
drag, startPoint x: 305, startPoint y: 247, endPoint x: 303, endPoint y: 271, distance: 24.8
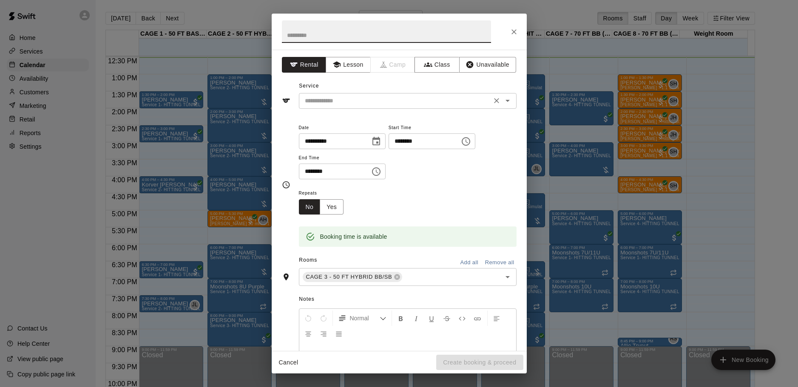
click at [457, 102] on input "text" at bounding box center [394, 101] width 187 height 11
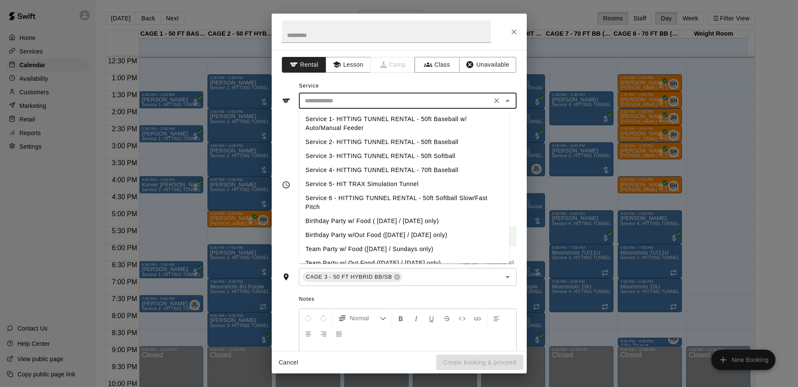
click at [419, 139] on li "Service 2- HITTING TUNNEL RENTAL - 50ft Baseball" at bounding box center [404, 142] width 210 height 14
type input "**********"
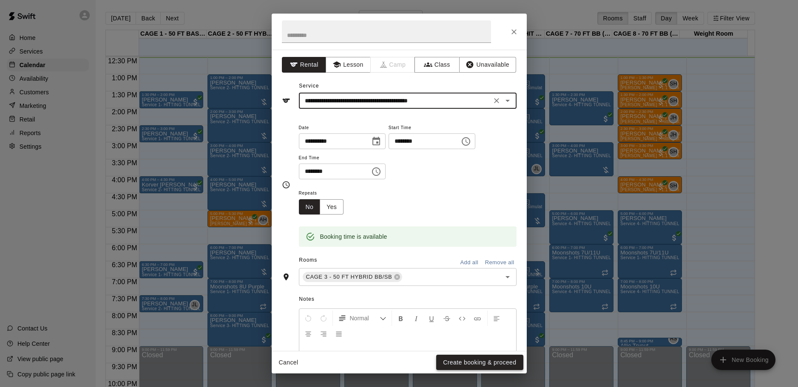
click at [448, 361] on button "Create booking & proceed" at bounding box center [479, 363] width 87 height 16
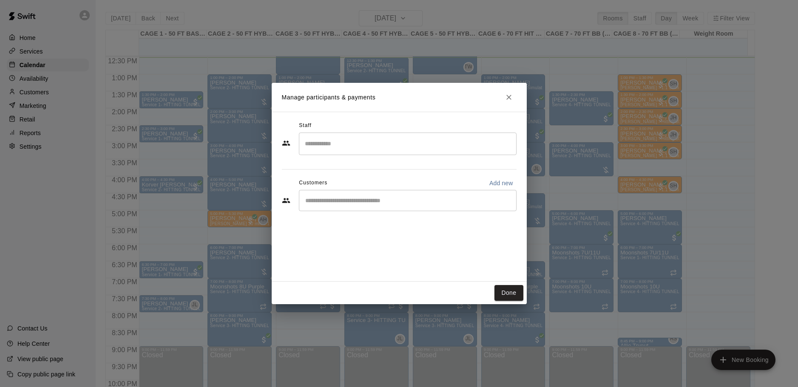
click at [378, 202] on input "Start typing to search customers..." at bounding box center [408, 200] width 210 height 9
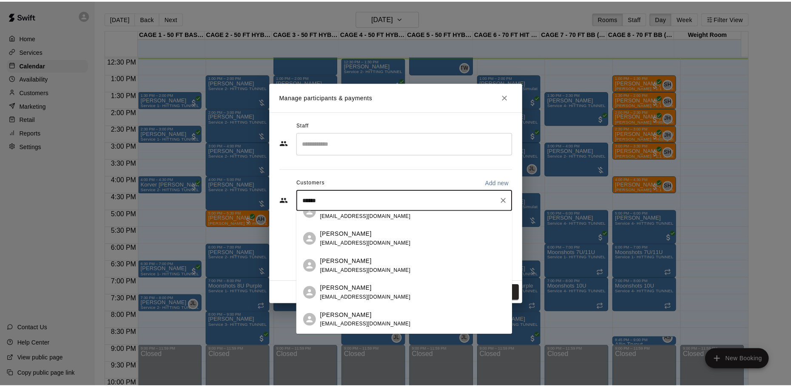
scroll to position [0, 0]
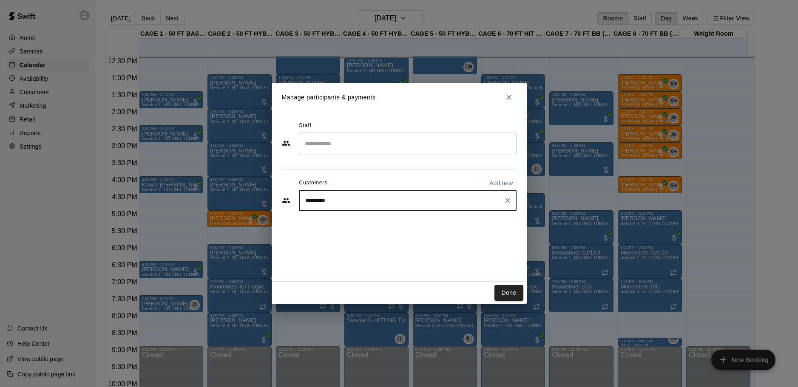
click at [350, 203] on input "*********" at bounding box center [401, 200] width 197 height 9
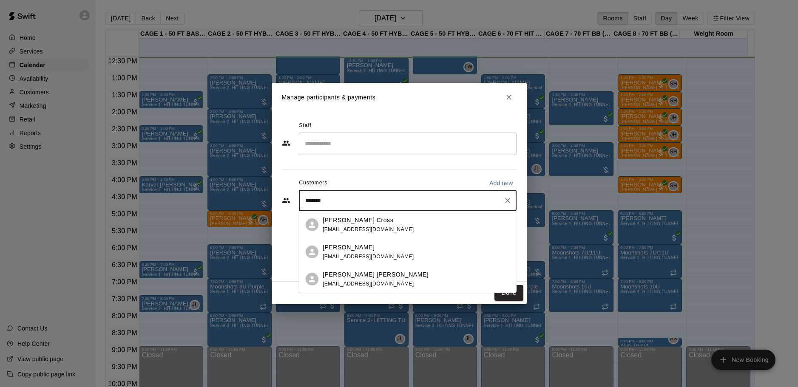
type input "******"
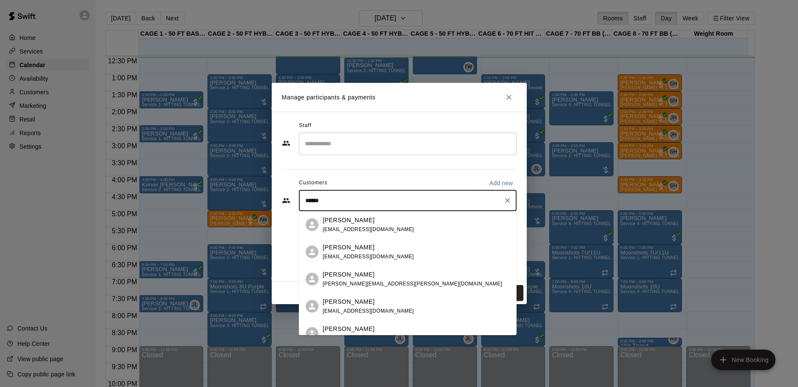
click at [339, 223] on p "[PERSON_NAME]" at bounding box center [349, 220] width 52 height 9
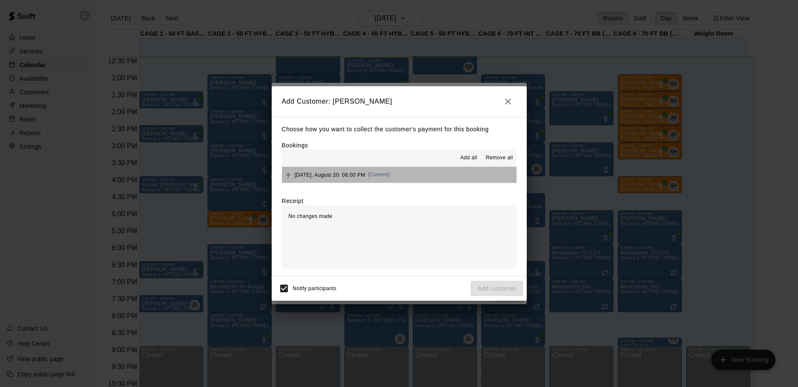
click at [405, 170] on button "Wednesday, August 20: 06:00 PM (Current)" at bounding box center [399, 175] width 235 height 16
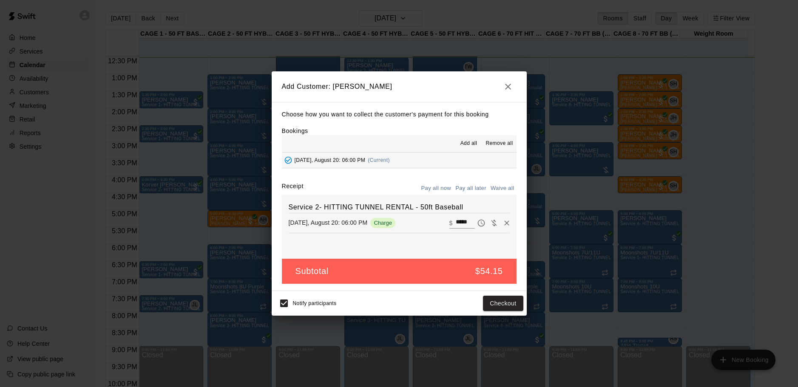
click at [464, 188] on button "Pay all later" at bounding box center [470, 188] width 35 height 13
click at [500, 306] on button "Add customer" at bounding box center [497, 304] width 52 height 16
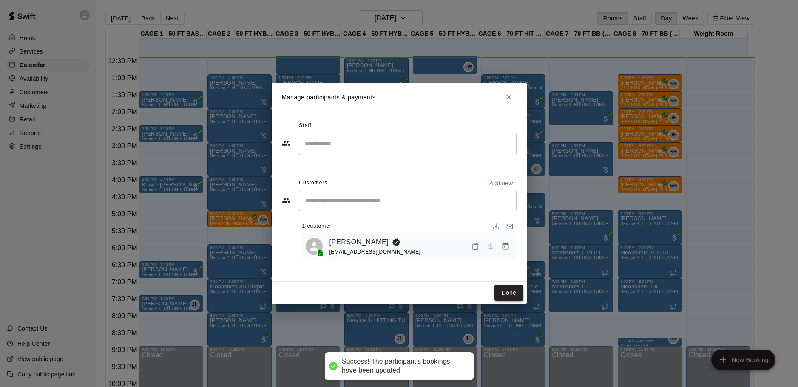
click at [501, 290] on button "Done" at bounding box center [508, 293] width 28 height 16
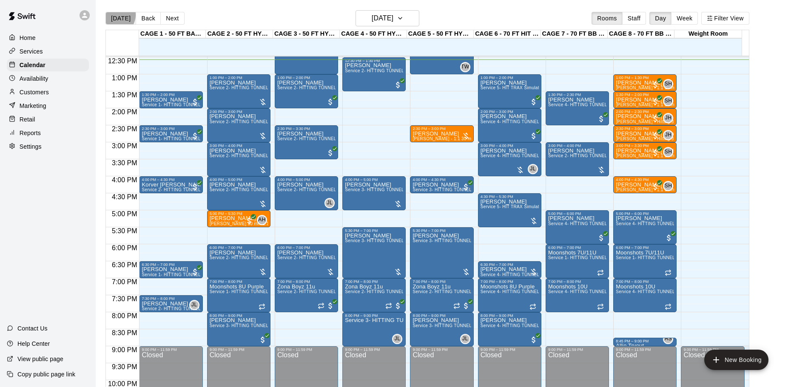
click at [115, 15] on button "[DATE]" at bounding box center [120, 18] width 31 height 13
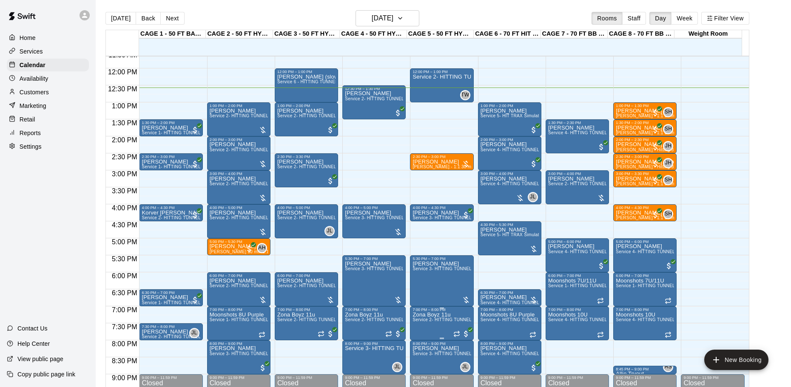
scroll to position [382, 0]
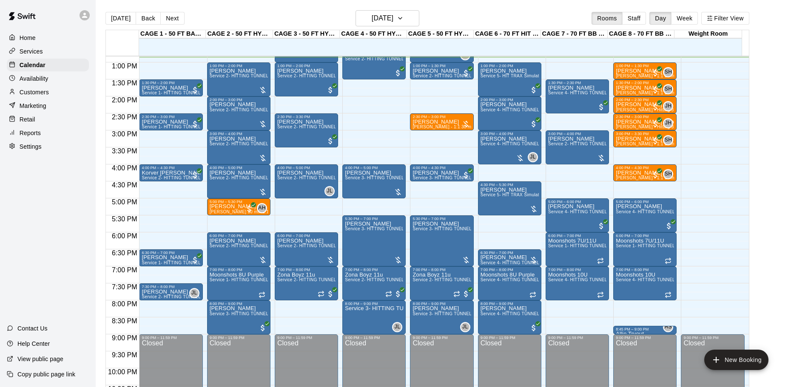
scroll to position [394, 0]
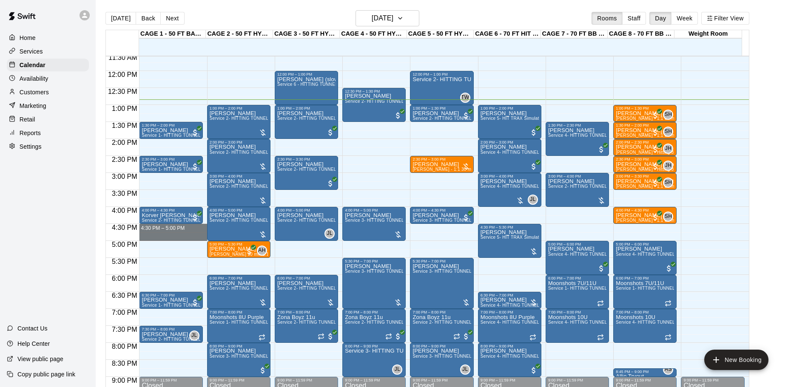
drag, startPoint x: 170, startPoint y: 227, endPoint x: 173, endPoint y: 235, distance: 9.0
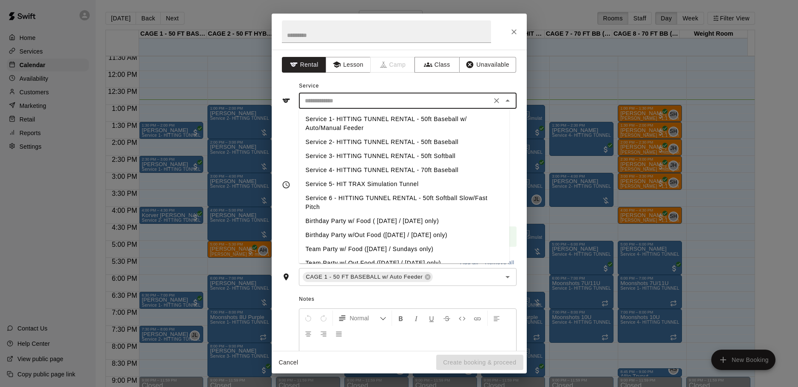
click at [343, 101] on input "text" at bounding box center [394, 101] width 187 height 11
click at [378, 125] on li "Service 1- HITTING TUNNEL RENTAL - 50ft Baseball w/ Auto/Manual Feeder" at bounding box center [404, 123] width 210 height 23
type input "**********"
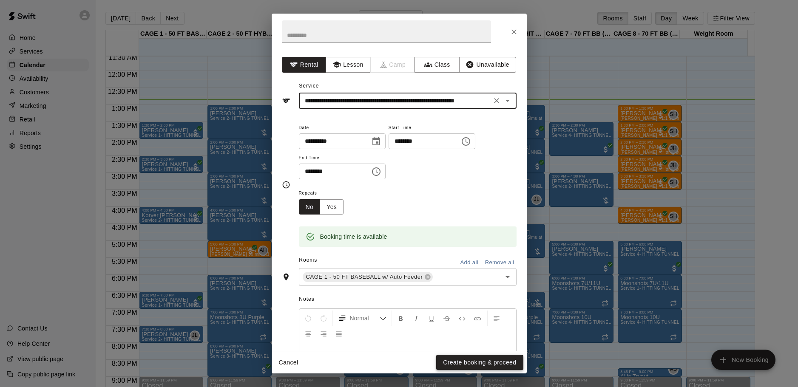
click at [460, 360] on button "Create booking & proceed" at bounding box center [479, 363] width 87 height 16
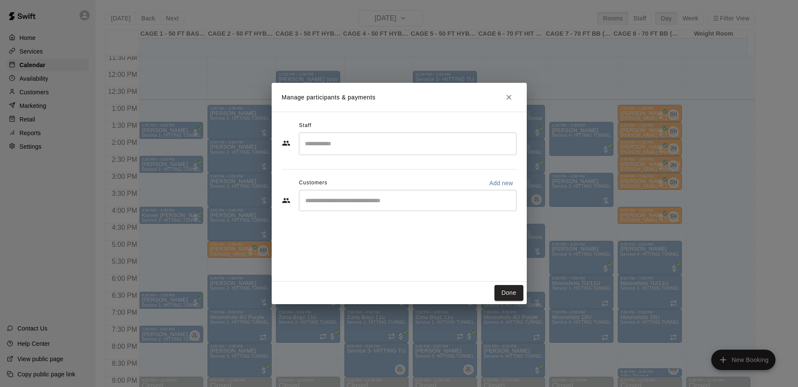
click at [366, 199] on input "Start typing to search customers..." at bounding box center [408, 200] width 210 height 9
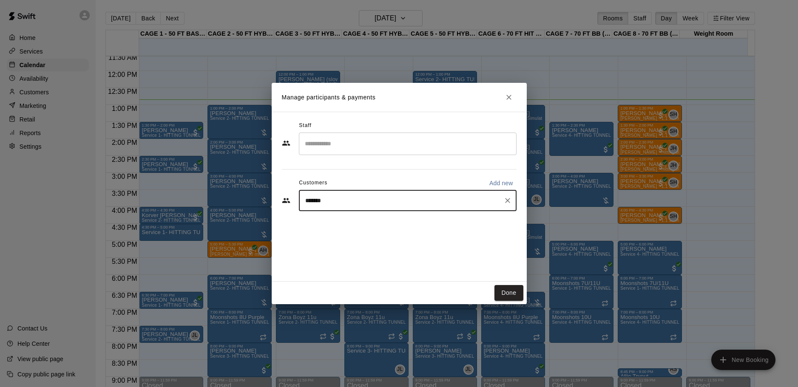
type input "********"
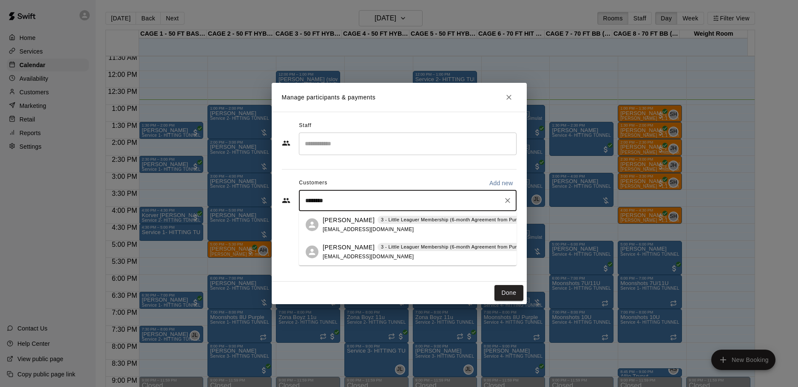
click at [366, 223] on p "[PERSON_NAME]" at bounding box center [349, 220] width 52 height 9
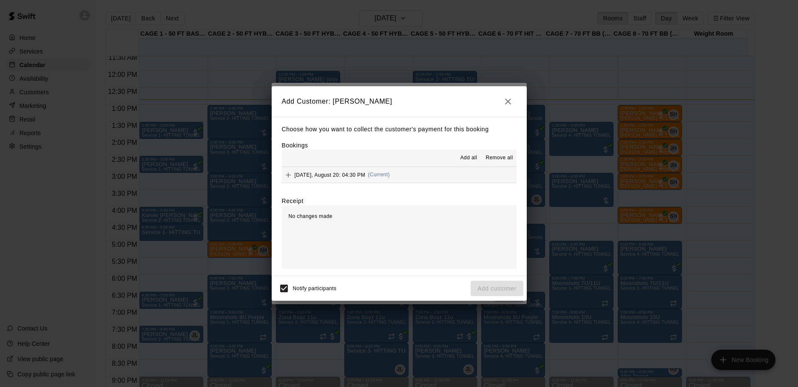
click at [456, 165] on button "Add all" at bounding box center [468, 158] width 27 height 14
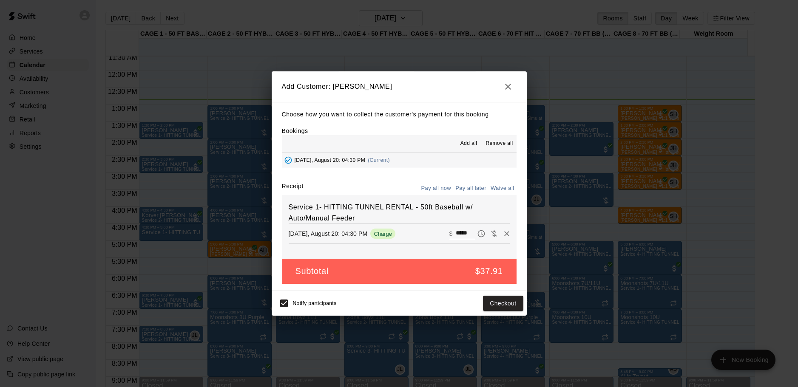
click at [456, 158] on button "[DATE], August 20: 04:30 PM (Current)" at bounding box center [399, 161] width 235 height 16
click at [473, 180] on div "Choose how you want to collect the customer's payment for this booking Bookings…" at bounding box center [399, 196] width 255 height 189
click at [472, 181] on div "Choose how you want to collect the customer's payment for this booking Bookings…" at bounding box center [399, 196] width 255 height 189
click at [472, 185] on button "Pay all later" at bounding box center [470, 188] width 35 height 13
click at [496, 305] on button "Add customer" at bounding box center [497, 304] width 52 height 16
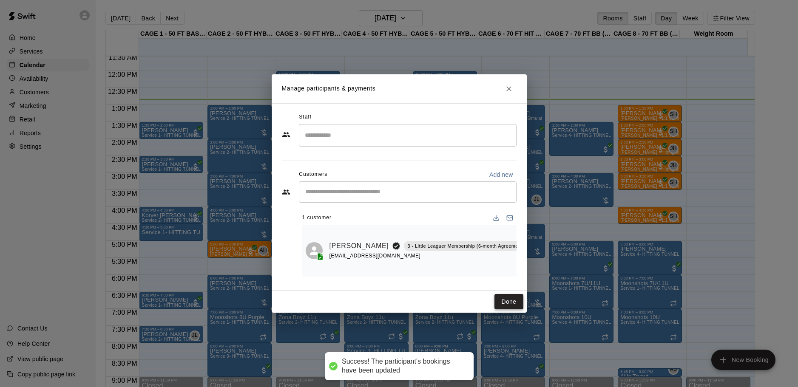
click at [499, 307] on button "Done" at bounding box center [508, 302] width 28 height 16
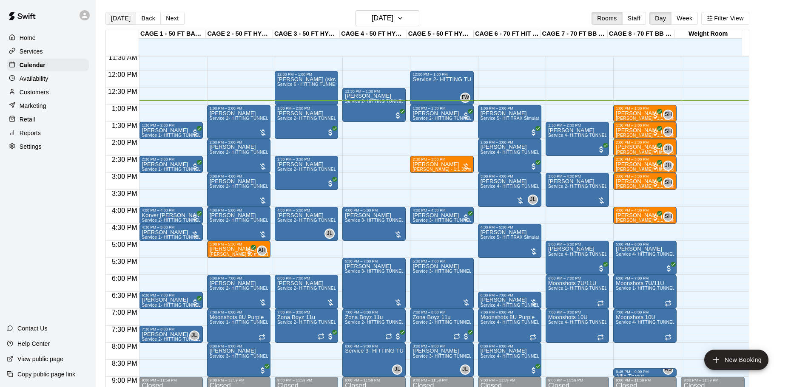
click at [108, 21] on button "[DATE]" at bounding box center [120, 18] width 31 height 13
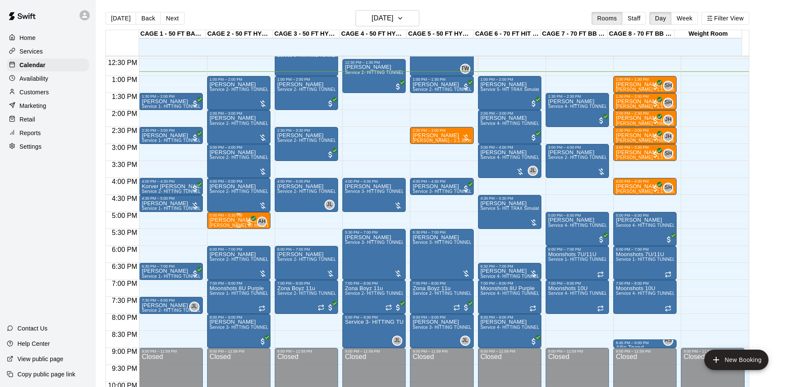
scroll to position [437, 0]
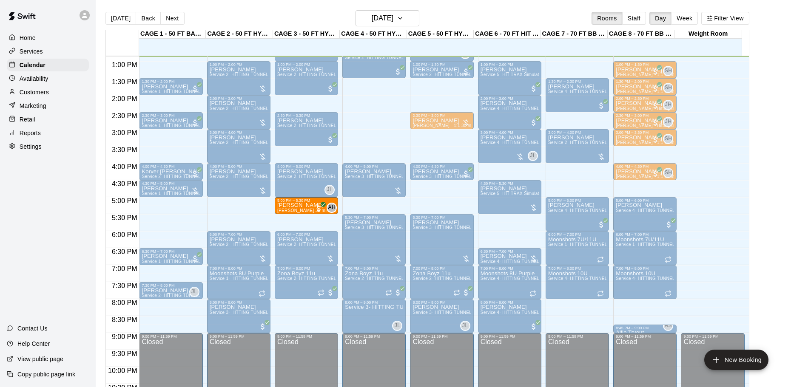
drag, startPoint x: 230, startPoint y: 207, endPoint x: 299, endPoint y: 210, distance: 69.4
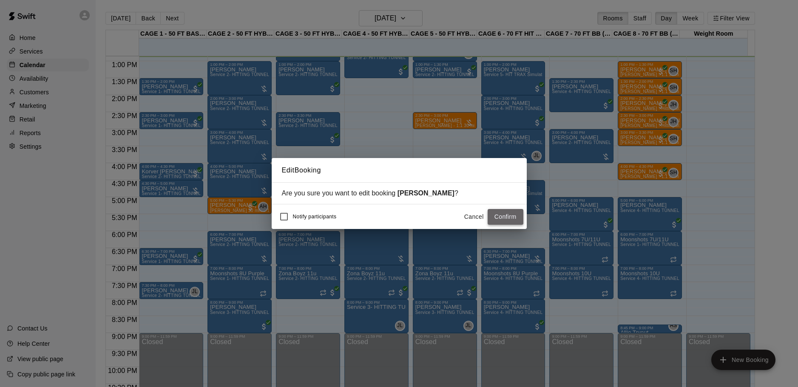
click at [507, 214] on button "Confirm" at bounding box center [506, 217] width 36 height 16
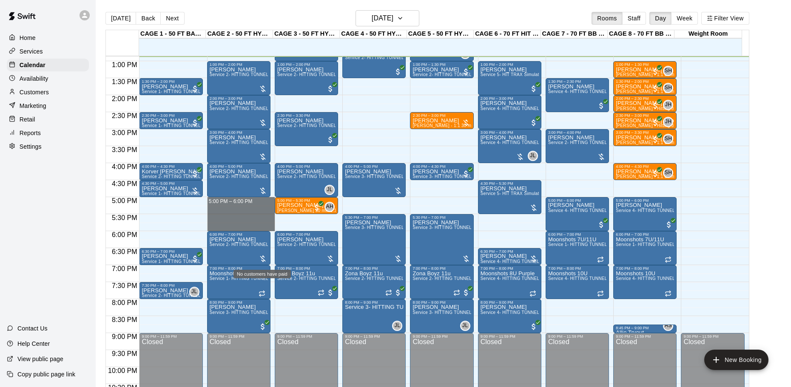
drag, startPoint x: 243, startPoint y: 201, endPoint x: 247, endPoint y: 226, distance: 25.4
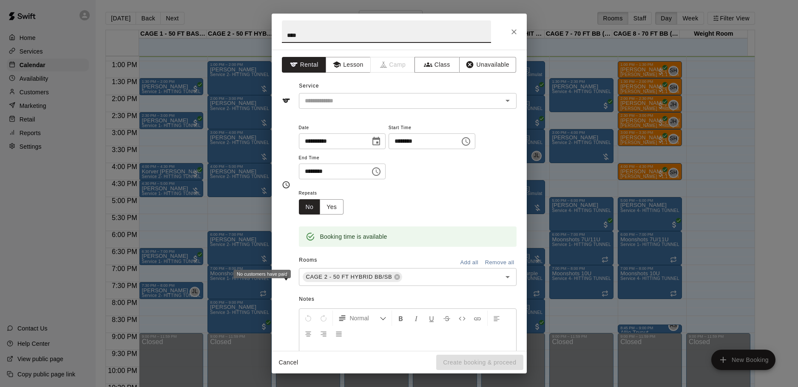
type input "***"
click at [351, 91] on div "Service ​" at bounding box center [399, 93] width 235 height 29
click at [351, 92] on div "Service ​" at bounding box center [399, 93] width 235 height 29
click at [351, 98] on input "text" at bounding box center [394, 101] width 187 height 11
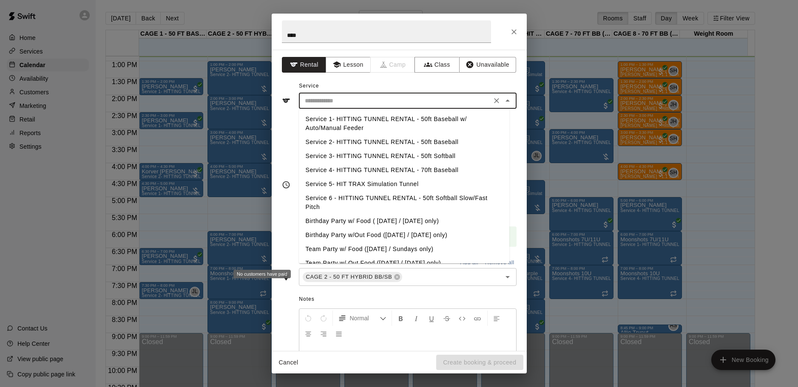
click at [415, 143] on li "Service 2- HITTING TUNNEL RENTAL - 50ft Baseball" at bounding box center [404, 142] width 210 height 14
type input "**********"
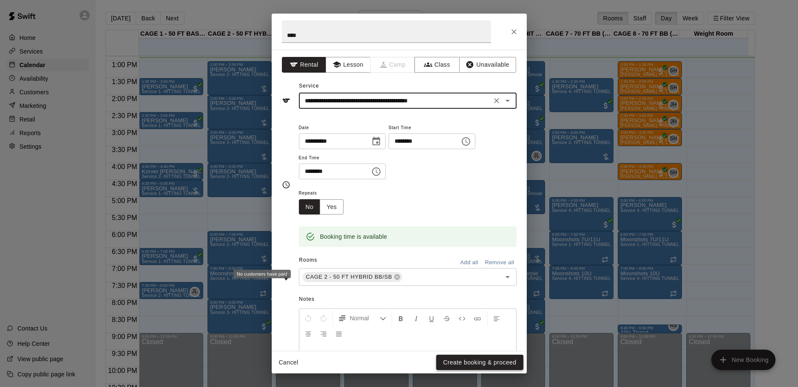
click at [465, 362] on button "Create booking & proceed" at bounding box center [479, 363] width 87 height 16
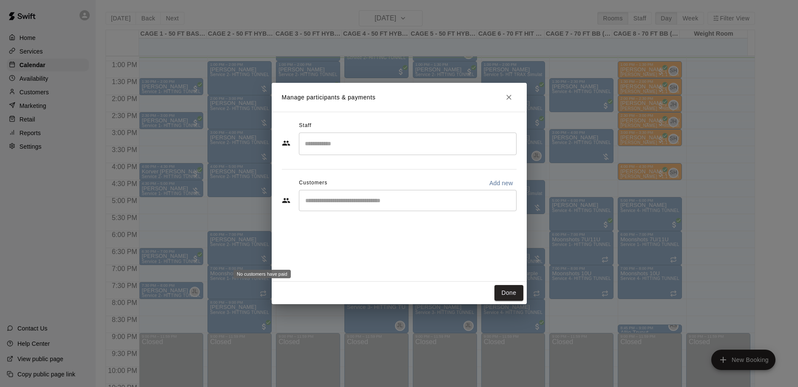
click at [381, 203] on input "Start typing to search customers..." at bounding box center [408, 200] width 210 height 9
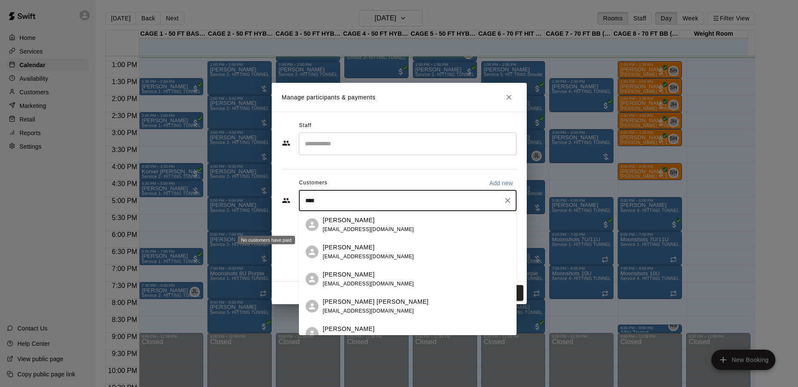
type input "*****"
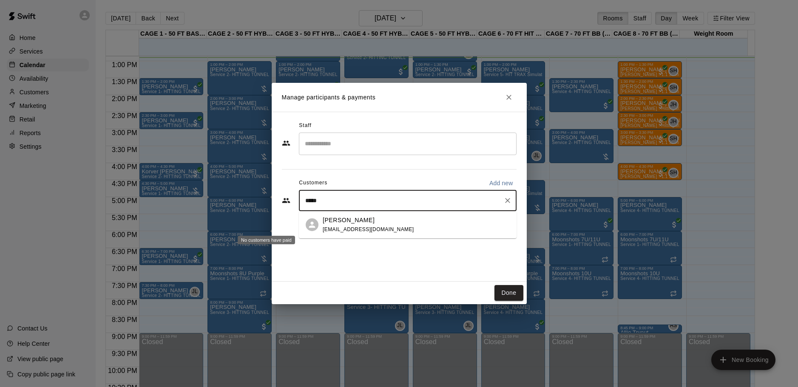
click at [379, 225] on div "Tom Siebert coachtomsiebert@gmail.com" at bounding box center [368, 225] width 91 height 18
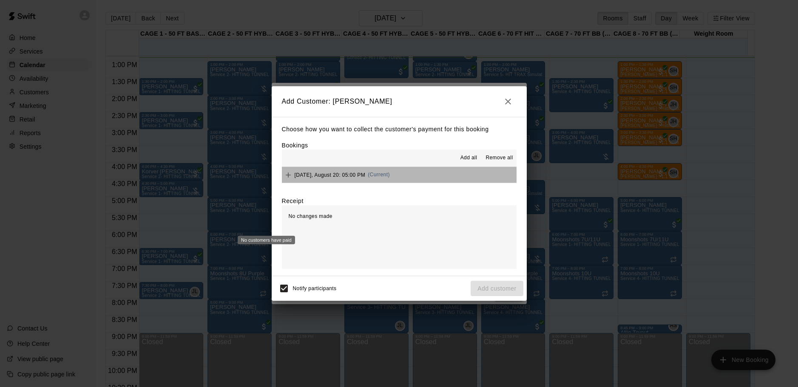
click at [408, 172] on button "Wednesday, August 20: 05:00 PM (Current)" at bounding box center [399, 175] width 235 height 16
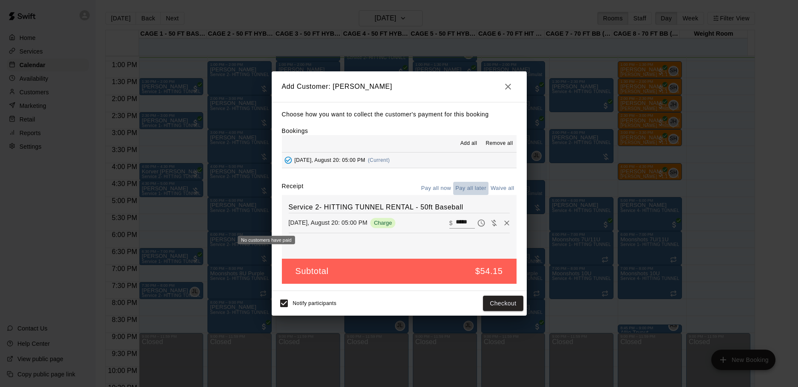
click at [465, 184] on button "Pay all later" at bounding box center [470, 188] width 35 height 13
click at [476, 300] on button "Add customer" at bounding box center [497, 304] width 52 height 16
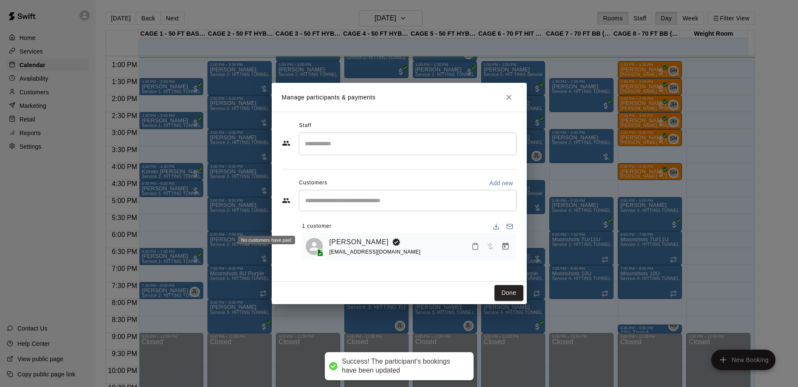
click at [518, 294] on button "Done" at bounding box center [508, 293] width 28 height 16
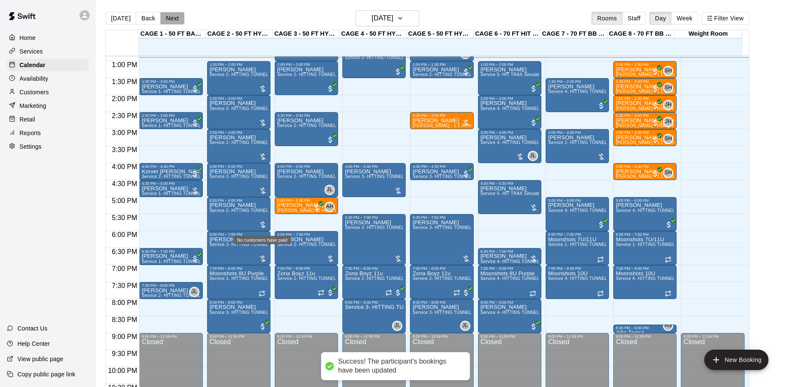
click at [178, 22] on button "Next" at bounding box center [172, 18] width 24 height 13
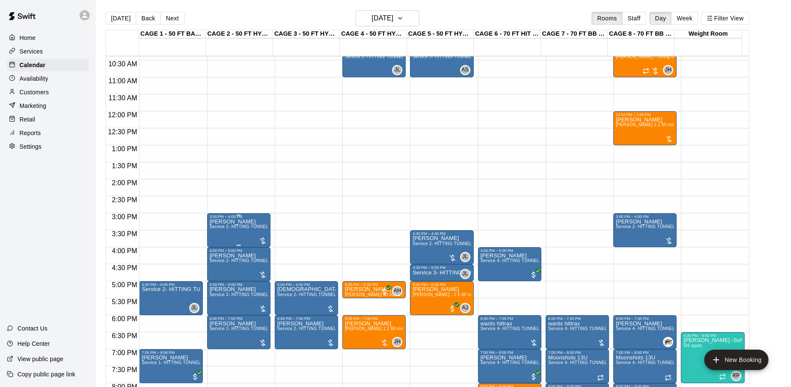
scroll to position [310, 0]
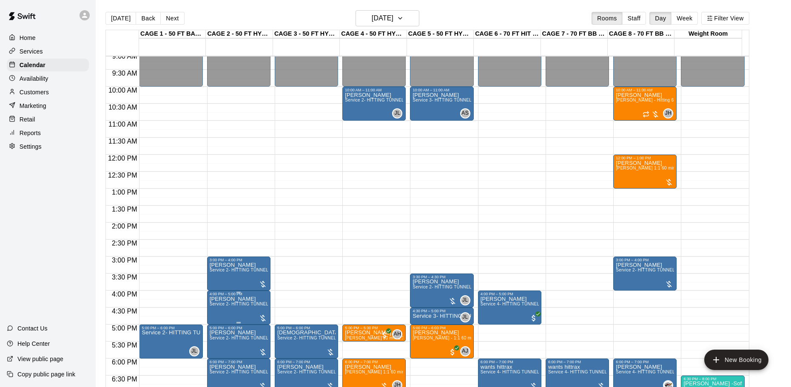
click at [248, 293] on div at bounding box center [239, 292] width 58 height 1
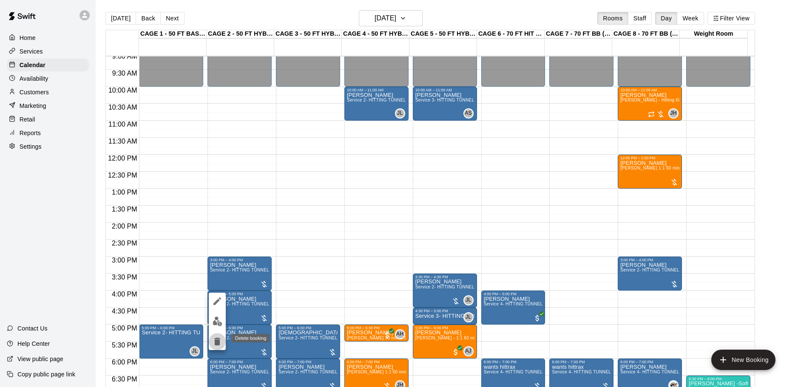
click at [215, 343] on icon "delete" at bounding box center [217, 342] width 6 height 8
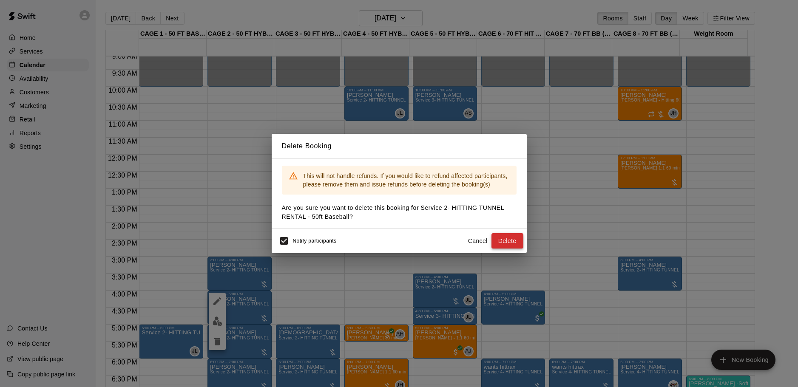
click at [511, 241] on button "Delete" at bounding box center [507, 241] width 32 height 16
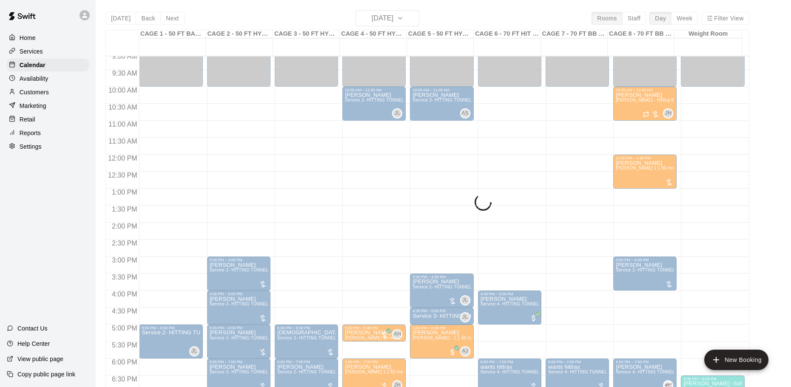
scroll to position [352, 0]
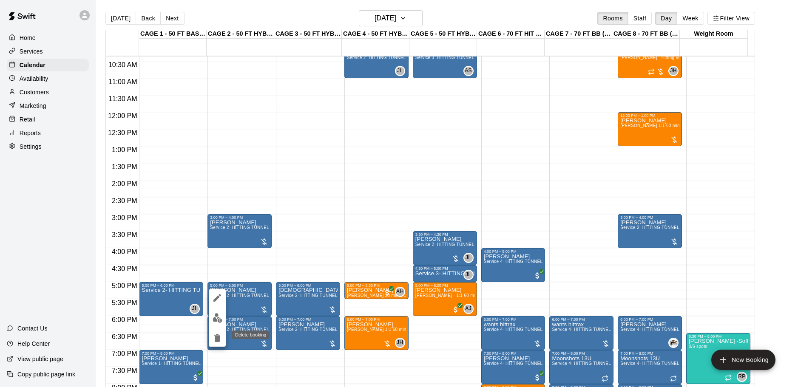
click at [220, 340] on icon "delete" at bounding box center [217, 338] width 10 height 10
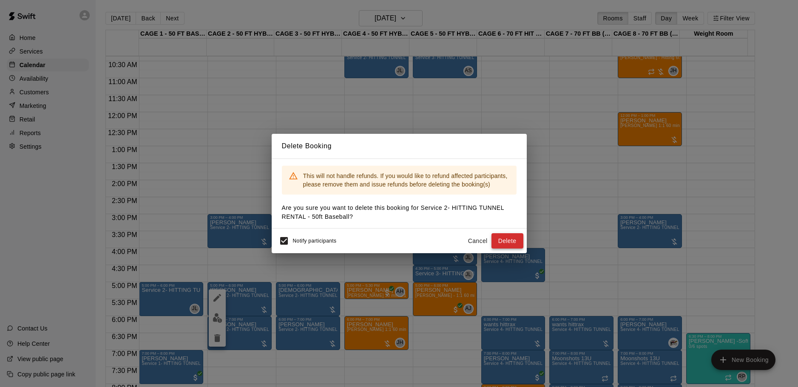
click at [510, 243] on button "Delete" at bounding box center [507, 241] width 32 height 16
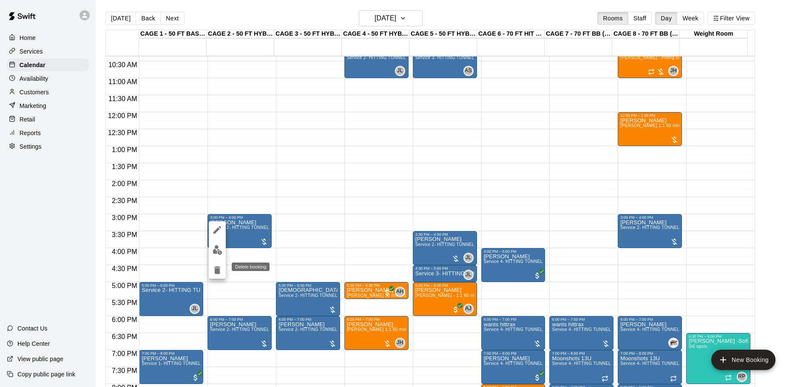
click at [221, 271] on icon "delete" at bounding box center [217, 270] width 10 height 10
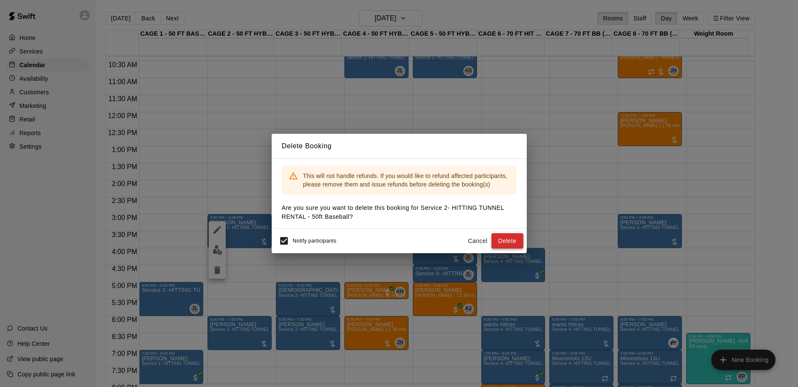
click at [506, 236] on button "Delete" at bounding box center [507, 241] width 32 height 16
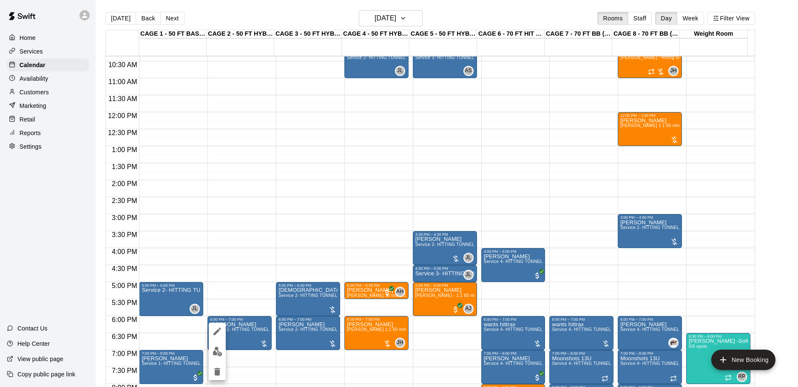
click at [221, 367] on icon "delete" at bounding box center [217, 372] width 10 height 10
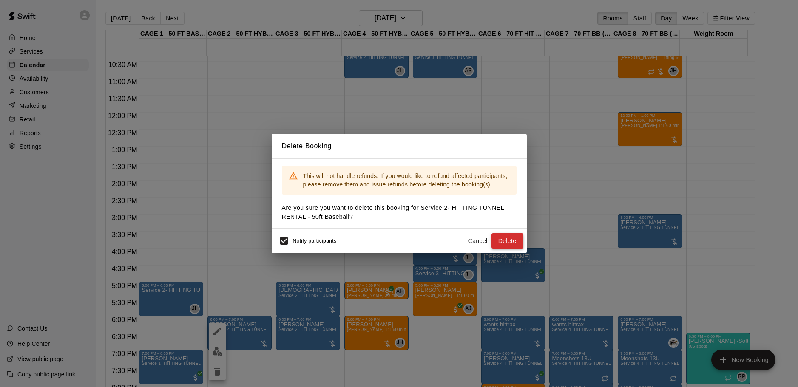
click at [519, 240] on button "Delete" at bounding box center [507, 241] width 32 height 16
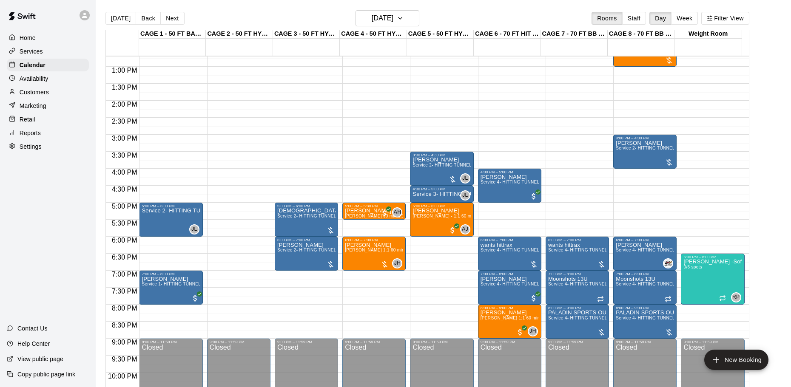
scroll to position [434, 0]
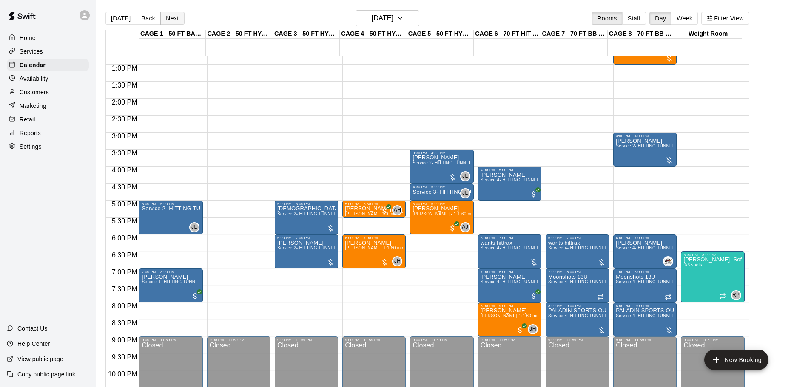
click at [177, 22] on button "Next" at bounding box center [172, 18] width 24 height 13
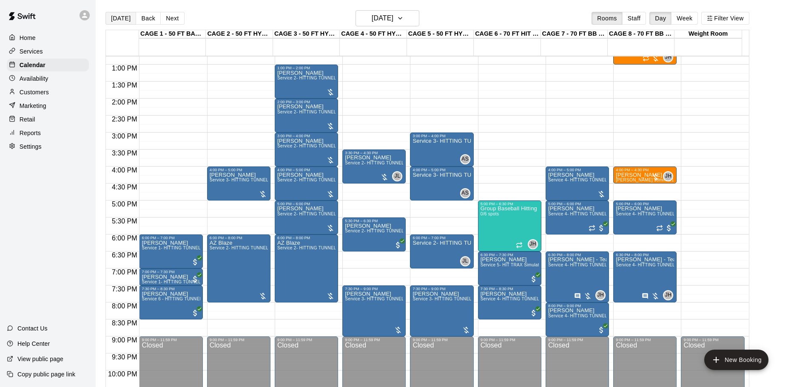
click at [111, 20] on button "[DATE]" at bounding box center [120, 18] width 31 height 13
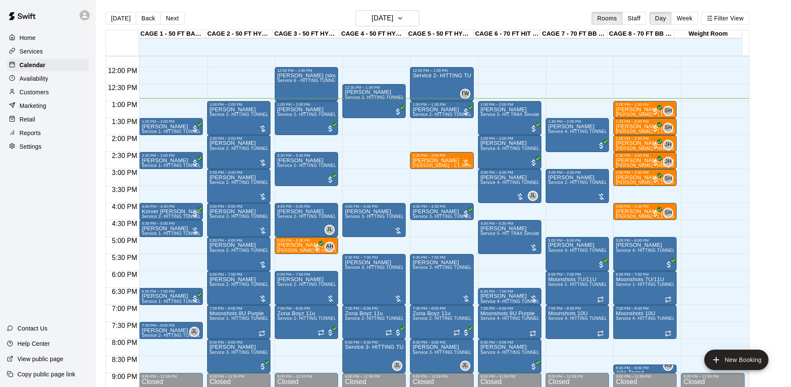
scroll to position [349, 0]
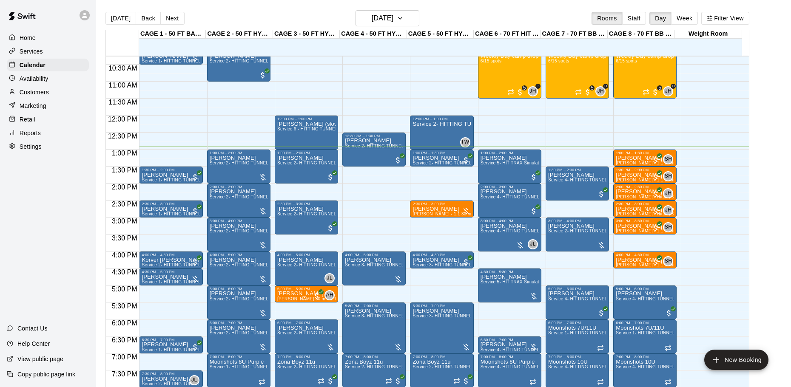
click at [635, 158] on p "[PERSON_NAME]" at bounding box center [644, 158] width 58 height 0
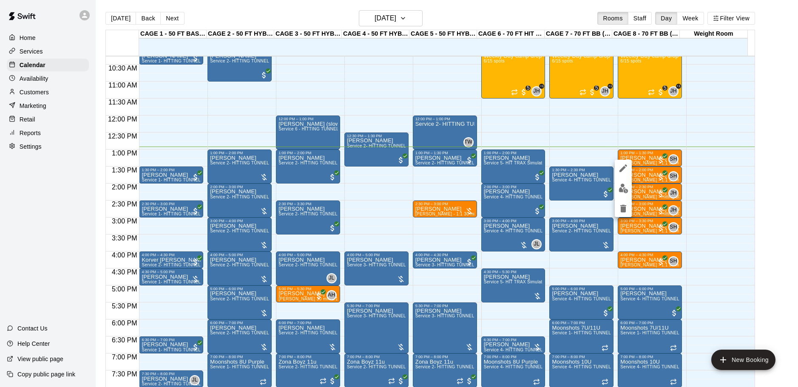
click at [587, 166] on div at bounding box center [399, 193] width 798 height 387
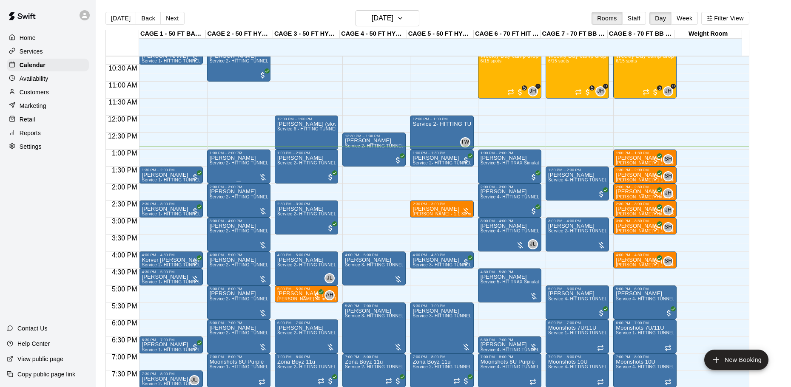
click at [243, 164] on span "Service 2- HITTING TUNNEL RENTAL - 50ft Baseball" at bounding box center [264, 163] width 108 height 5
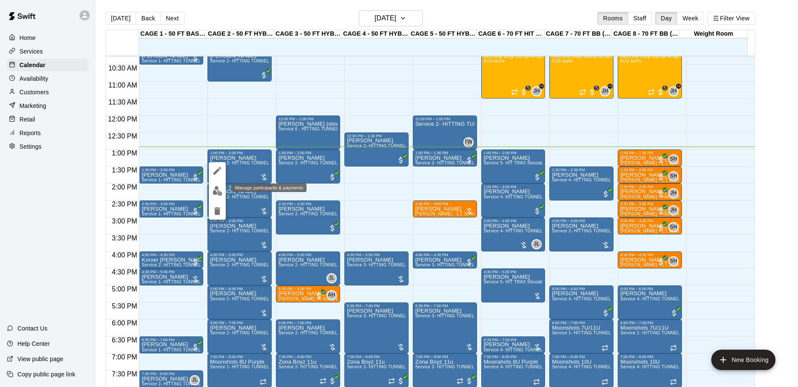
click at [216, 189] on img "edit" at bounding box center [218, 191] width 10 height 10
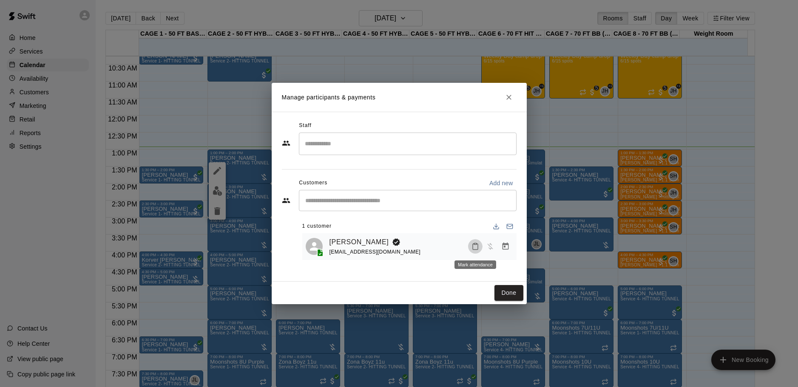
click at [474, 244] on icon "Mark attendance" at bounding box center [475, 247] width 8 height 8
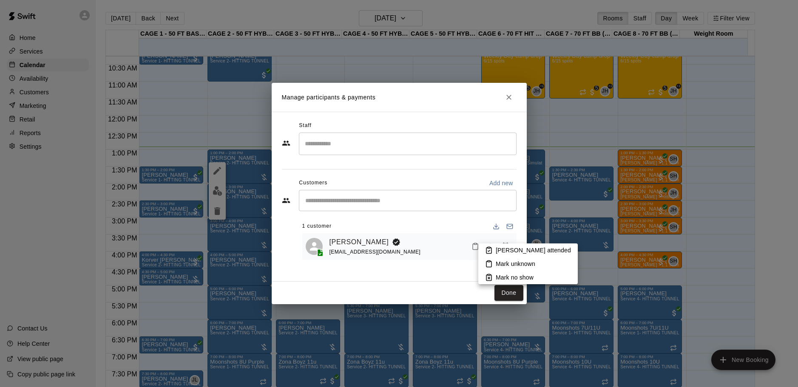
click at [488, 247] on icon at bounding box center [489, 251] width 8 height 8
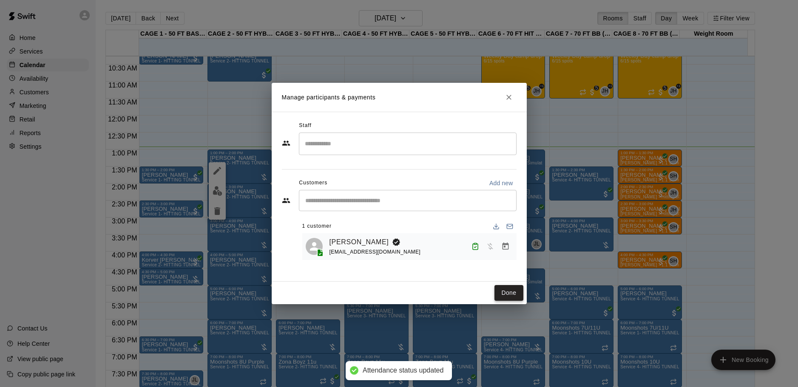
click at [511, 288] on button "Done" at bounding box center [508, 293] width 28 height 16
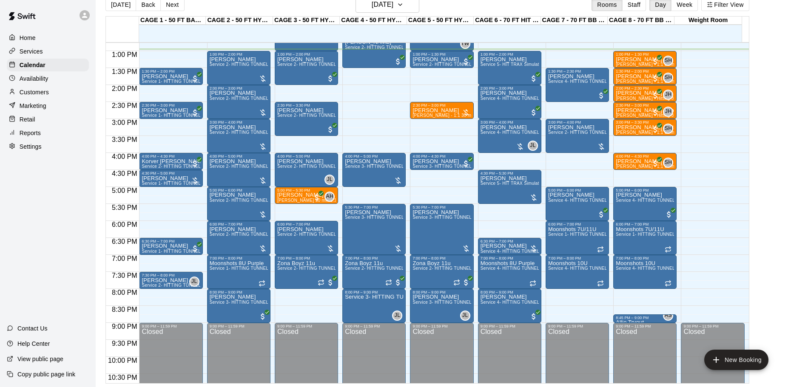
scroll to position [391, 0]
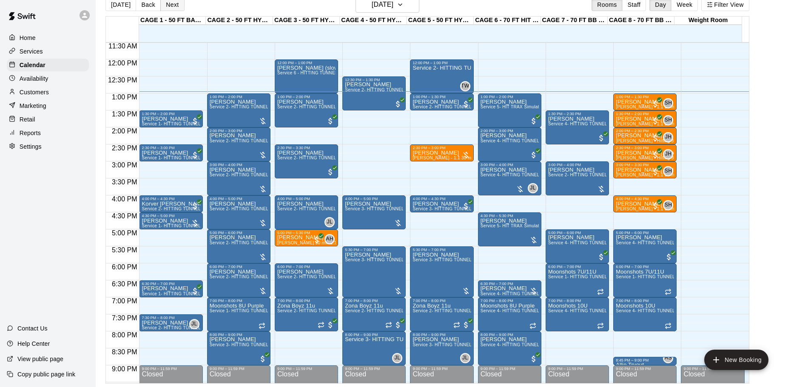
click at [162, 5] on button "Next" at bounding box center [172, 4] width 24 height 13
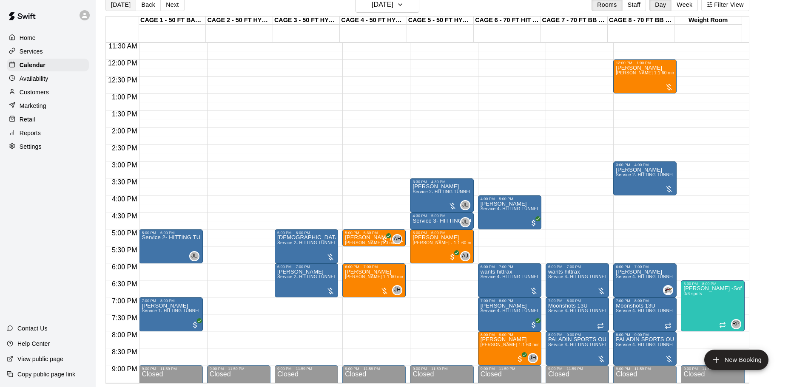
click at [113, 7] on button "[DATE]" at bounding box center [120, 4] width 31 height 13
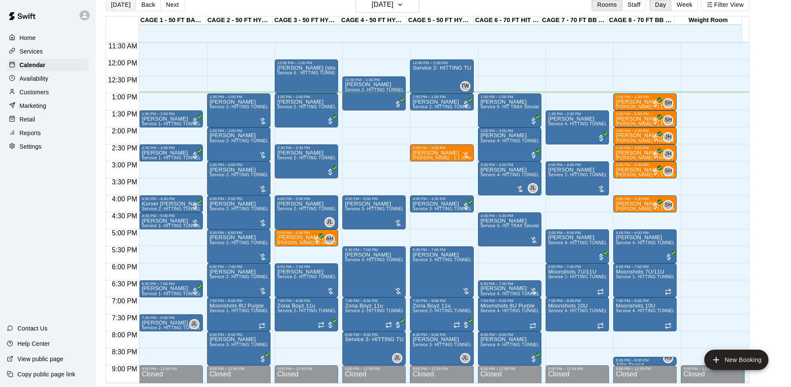
click at [115, 3] on button "[DATE]" at bounding box center [120, 4] width 31 height 13
click at [371, 3] on h6 "[DATE]" at bounding box center [382, 5] width 22 height 12
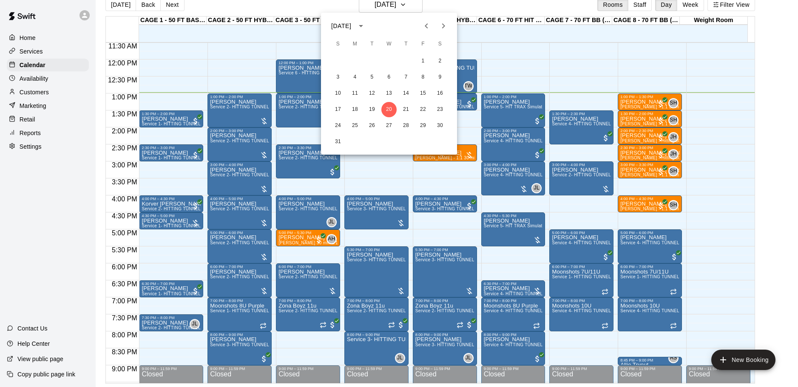
click at [334, 3] on div at bounding box center [399, 193] width 798 height 387
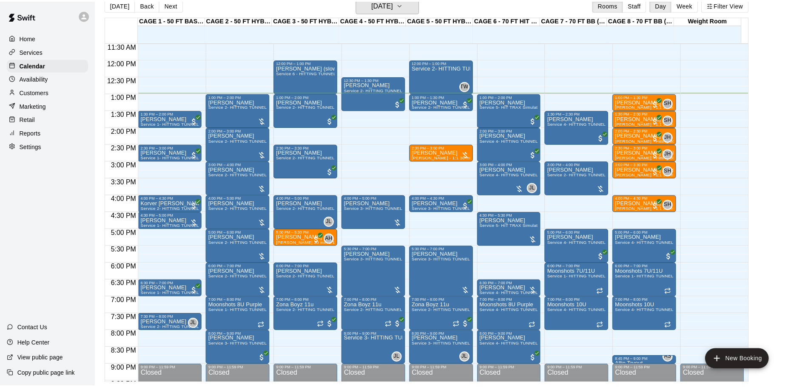
scroll to position [10, 0]
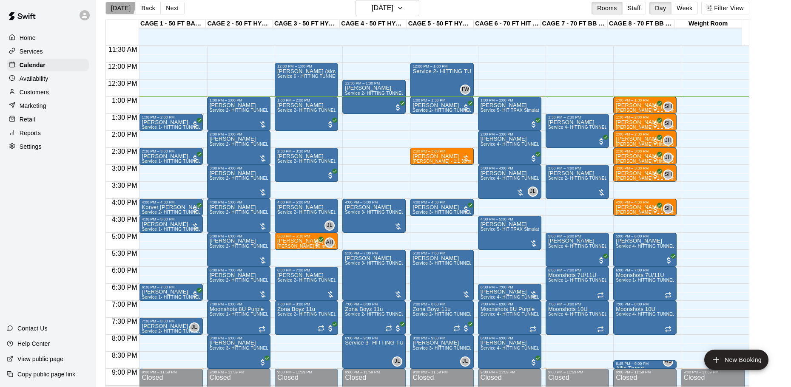
click at [113, 5] on button "[DATE]" at bounding box center [120, 8] width 31 height 13
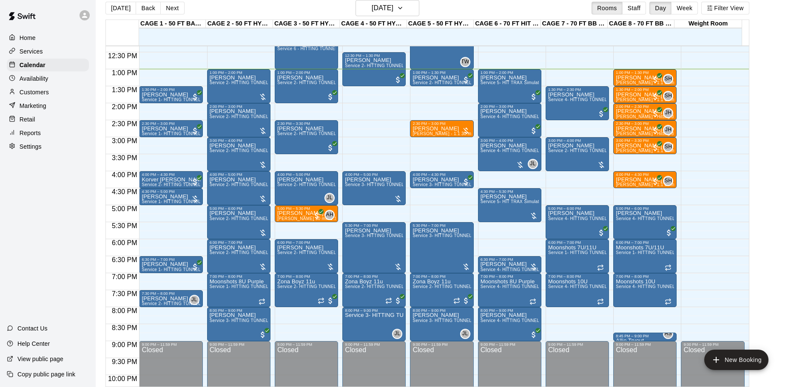
scroll to position [434, 0]
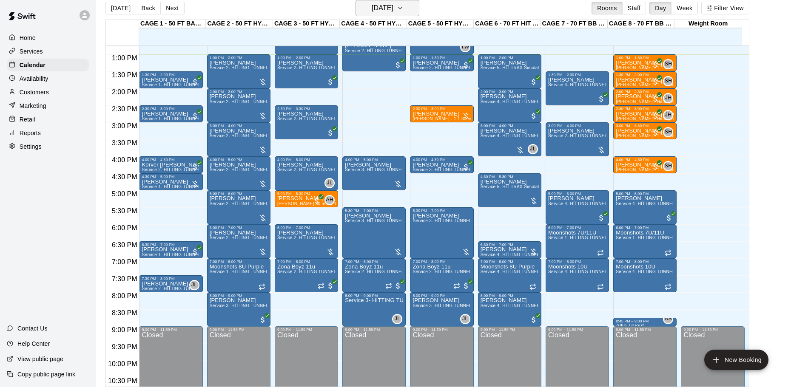
click at [393, 12] on h6 "[DATE]" at bounding box center [382, 8] width 22 height 12
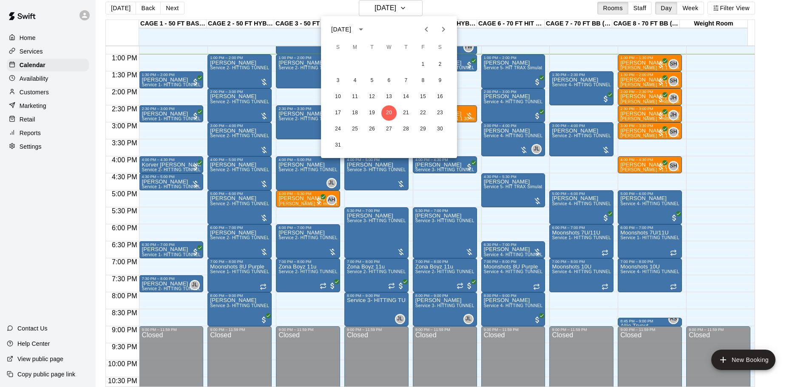
click at [330, 9] on div at bounding box center [399, 193] width 798 height 387
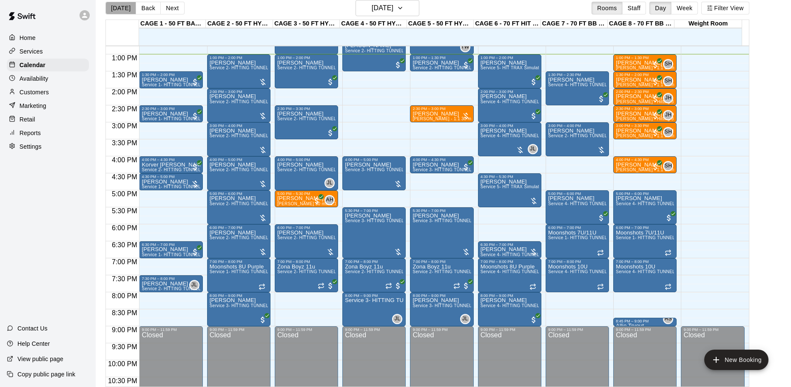
click at [122, 11] on button "[DATE]" at bounding box center [120, 8] width 31 height 13
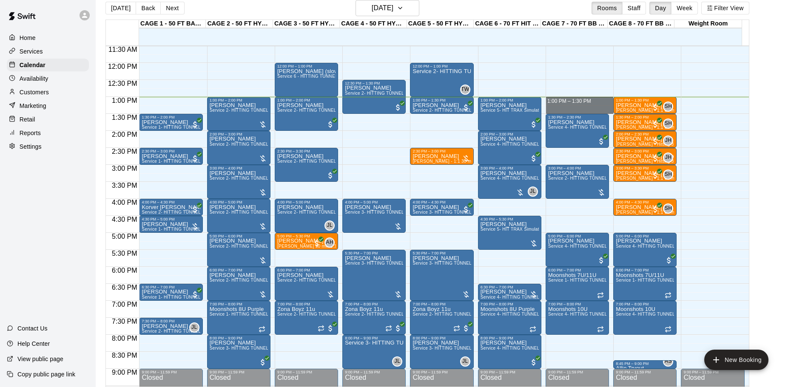
drag, startPoint x: 577, startPoint y: 99, endPoint x: 576, endPoint y: 110, distance: 10.6
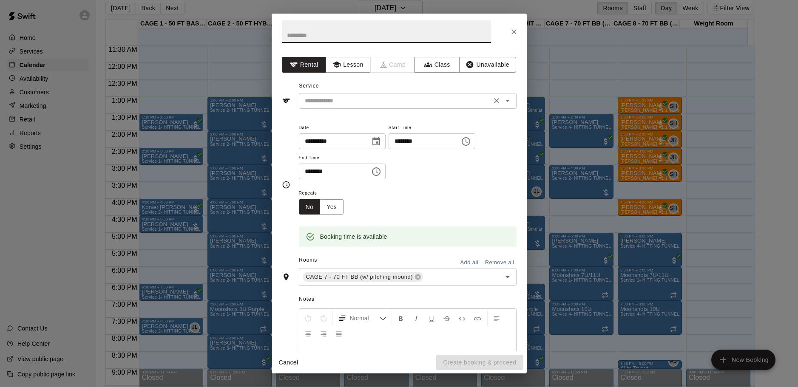
click at [349, 93] on div "​" at bounding box center [408, 101] width 218 height 16
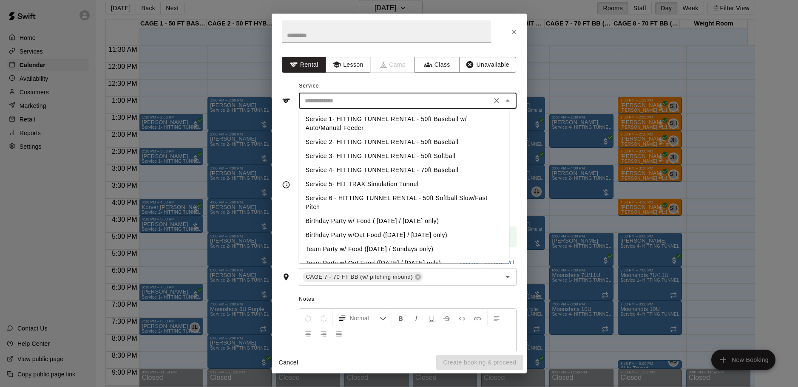
click at [405, 170] on li "Service 4- HITTING TUNNEL RENTAL - 70ft Baseball" at bounding box center [404, 170] width 210 height 14
type input "**********"
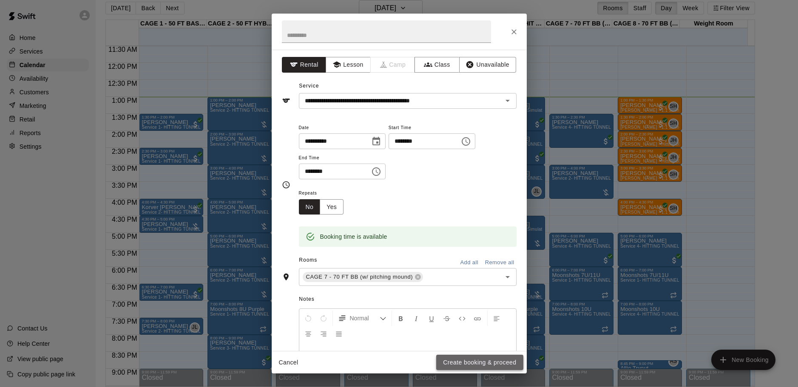
click at [467, 362] on button "Create booking & proceed" at bounding box center [479, 363] width 87 height 16
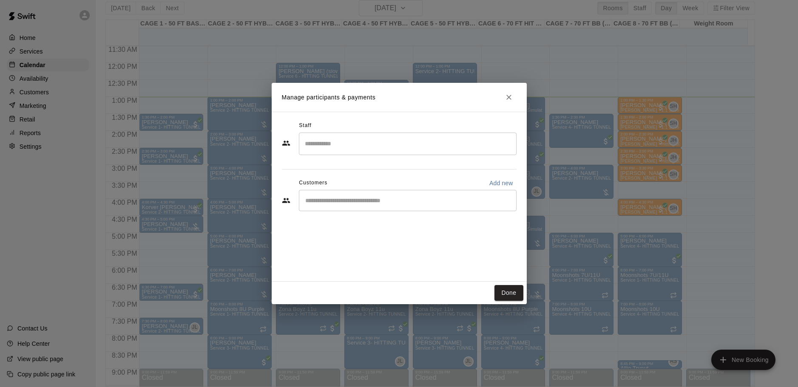
click at [363, 195] on div "​" at bounding box center [408, 200] width 218 height 21
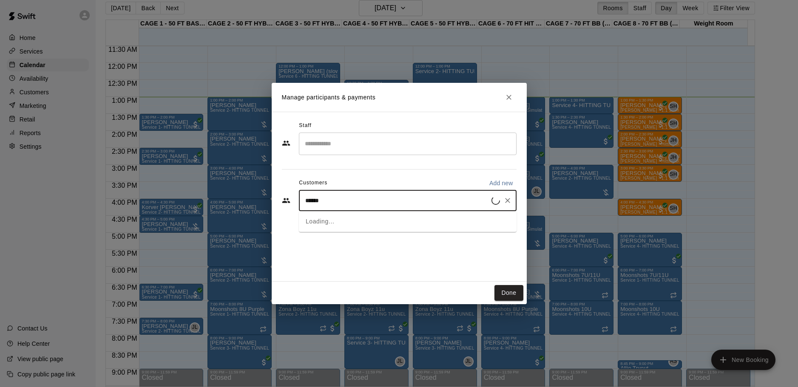
type input "*****"
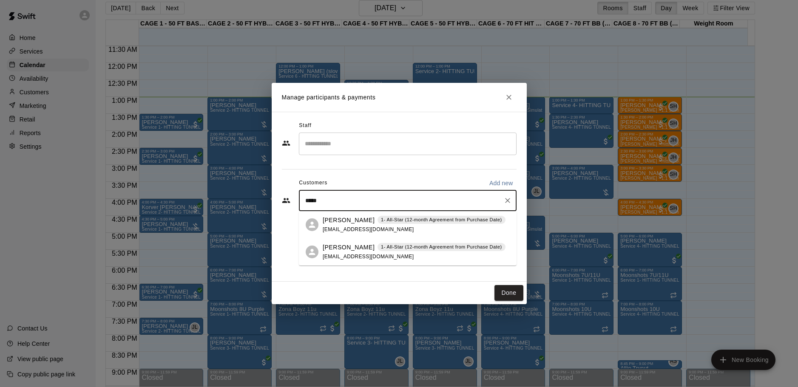
click at [340, 258] on span "[EMAIL_ADDRESS][DOMAIN_NAME]" at bounding box center [368, 257] width 91 height 6
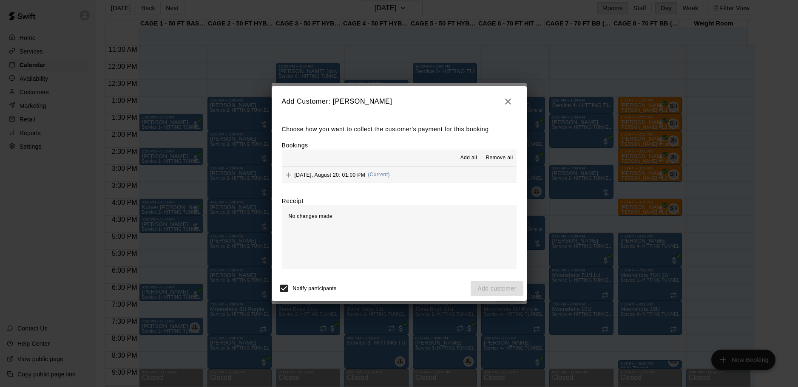
click at [403, 171] on button "[DATE], August 20: 01:00 PM (Current)" at bounding box center [399, 175] width 235 height 16
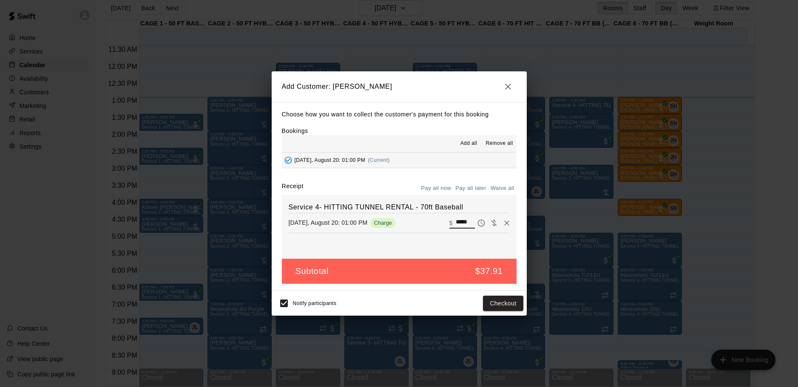
click at [456, 221] on input "*****" at bounding box center [465, 223] width 19 height 11
type input "**"
click at [494, 304] on button "Checkout" at bounding box center [503, 304] width 40 height 16
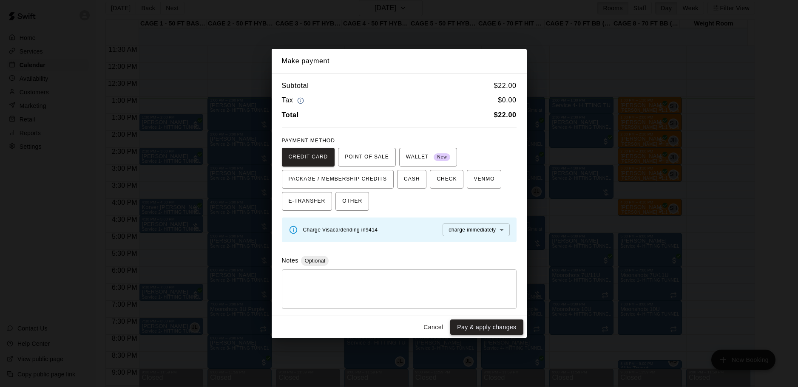
click at [488, 325] on button "Pay & apply changes" at bounding box center [486, 328] width 73 height 16
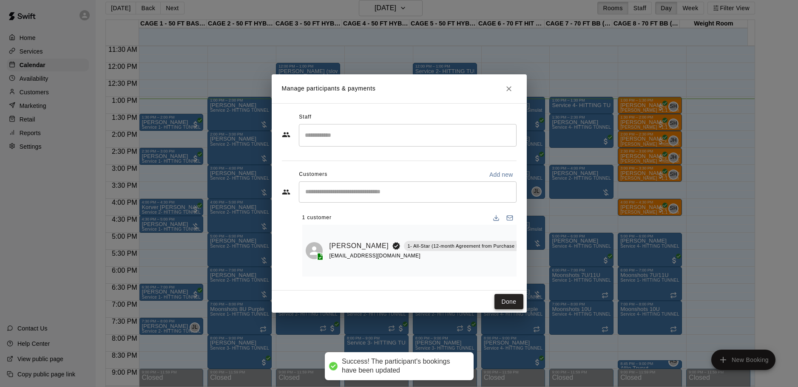
click at [505, 298] on button "Done" at bounding box center [508, 302] width 28 height 16
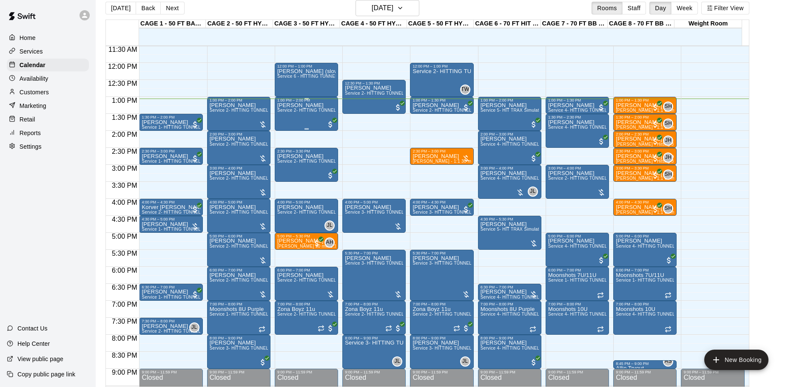
click at [312, 115] on div "Kenan Harvey Service 2- HITTING TUNNEL RENTAL - 50ft Baseball" at bounding box center [306, 295] width 58 height 387
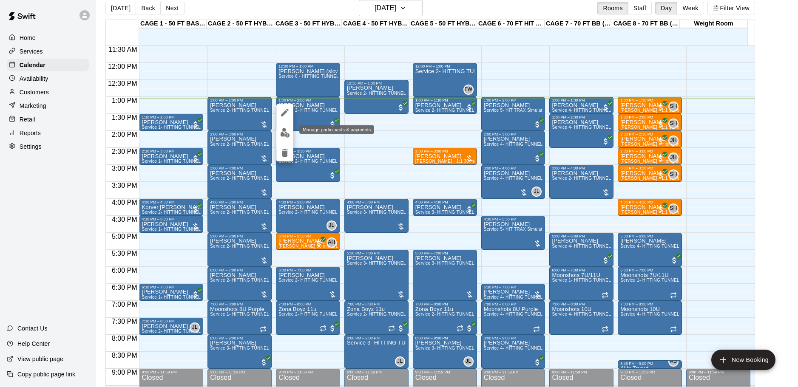
click at [283, 135] on img "edit" at bounding box center [285, 133] width 10 height 10
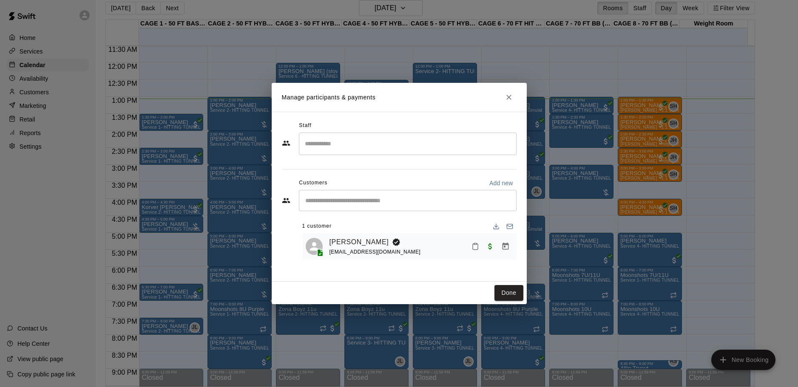
click at [478, 247] on icon "Mark attendance" at bounding box center [475, 247] width 5 height 6
click at [489, 252] on icon at bounding box center [490, 252] width 8 height 8
click at [499, 282] on div "Done" at bounding box center [399, 293] width 255 height 23
click at [500, 285] on div "Done" at bounding box center [399, 293] width 255 height 23
click at [504, 286] on button "Done" at bounding box center [508, 293] width 28 height 16
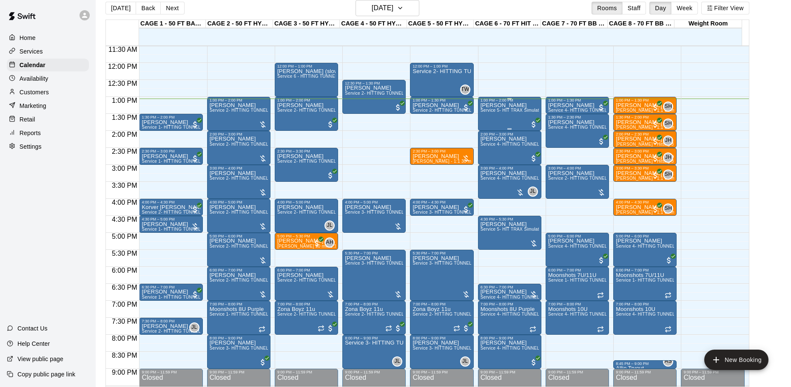
click at [508, 115] on div "David Taylor Service 5- HIT TRAX Simulation Tunnel" at bounding box center [509, 295] width 58 height 387
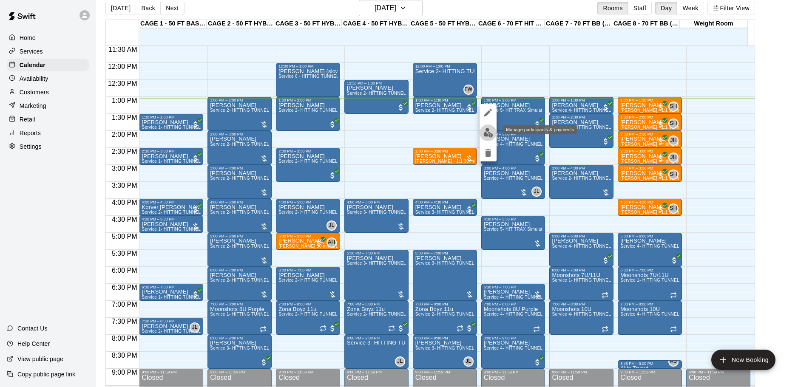
click at [493, 134] on button "edit" at bounding box center [487, 133] width 17 height 17
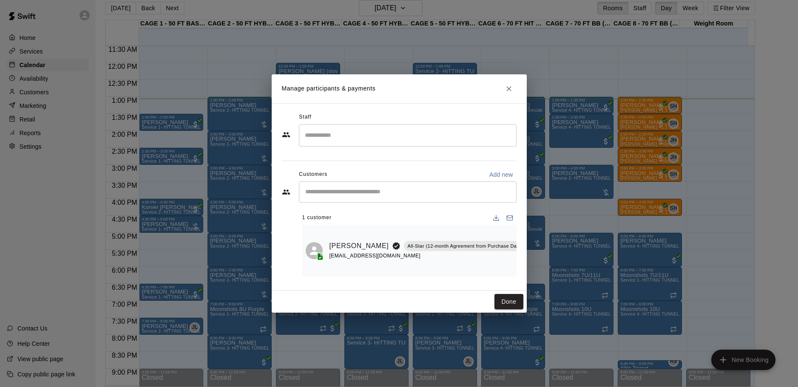
click at [540, 233] on button "Mark attendance" at bounding box center [547, 235] width 14 height 14
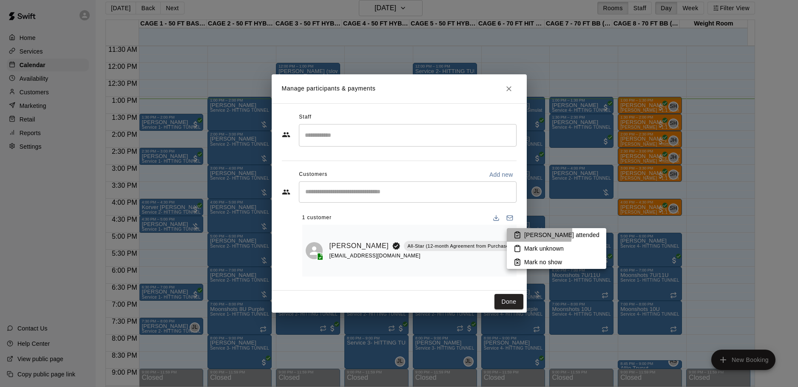
click at [518, 231] on icon at bounding box center [517, 235] width 8 height 8
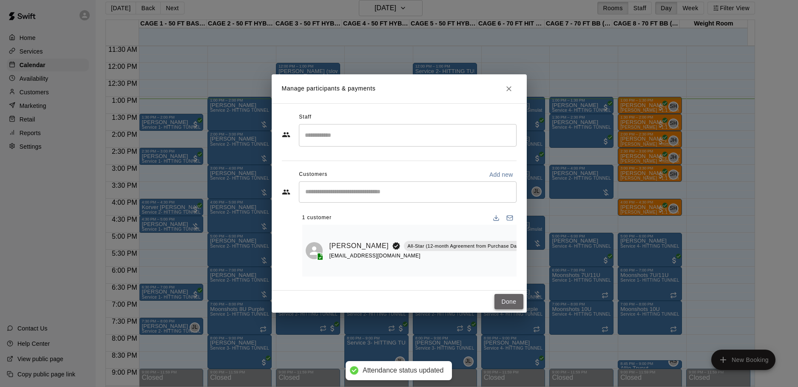
click at [496, 302] on button "Done" at bounding box center [508, 302] width 28 height 16
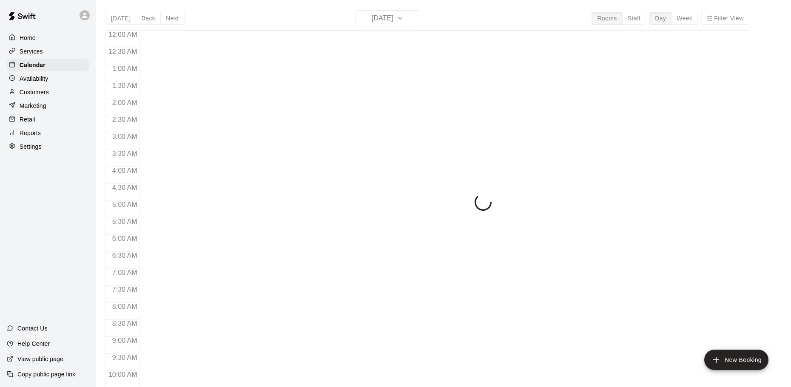
scroll to position [447, 0]
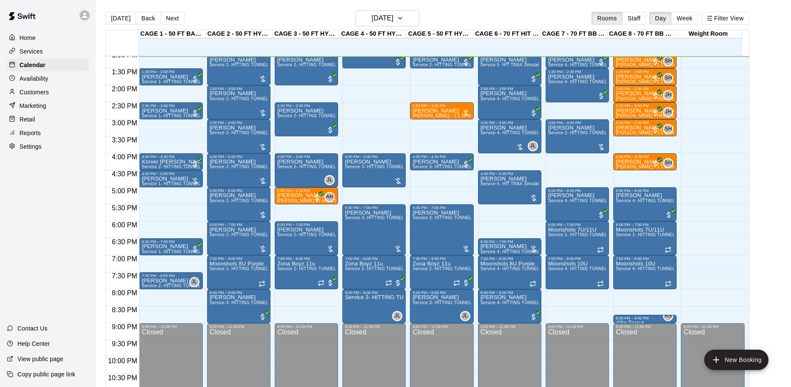
click at [119, 11] on div "Today Back Next Wednesday Aug 20 Rooms Staff Day Week Filter View" at bounding box center [426, 20] width 643 height 20
click at [117, 17] on button "[DATE]" at bounding box center [120, 18] width 31 height 13
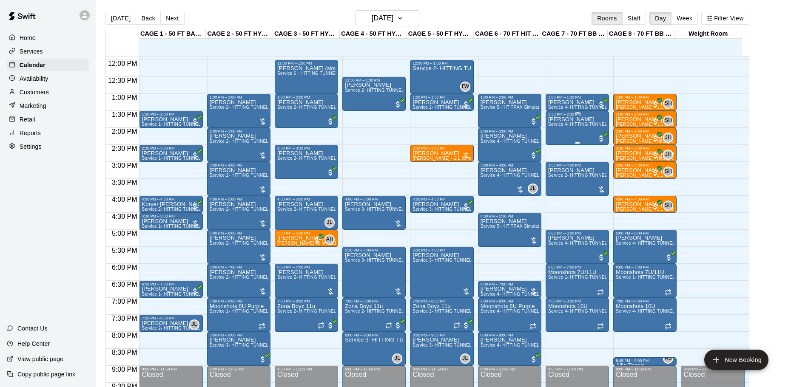
click at [566, 125] on span "Service 4- HITTING TUNNEL RENTAL - 70ft Baseball" at bounding box center [602, 124] width 108 height 5
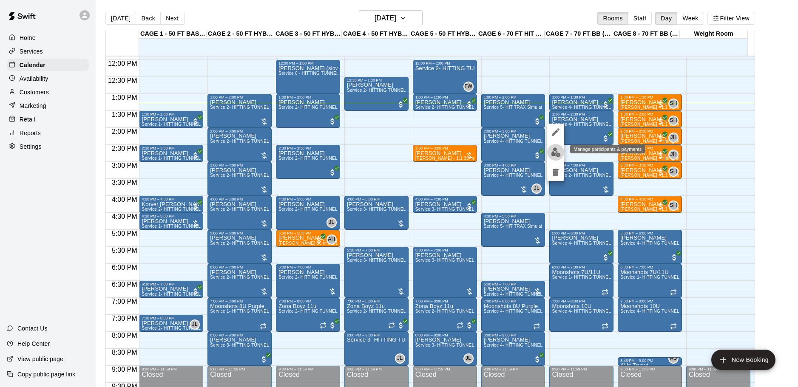
click at [552, 155] on img "edit" at bounding box center [556, 152] width 10 height 10
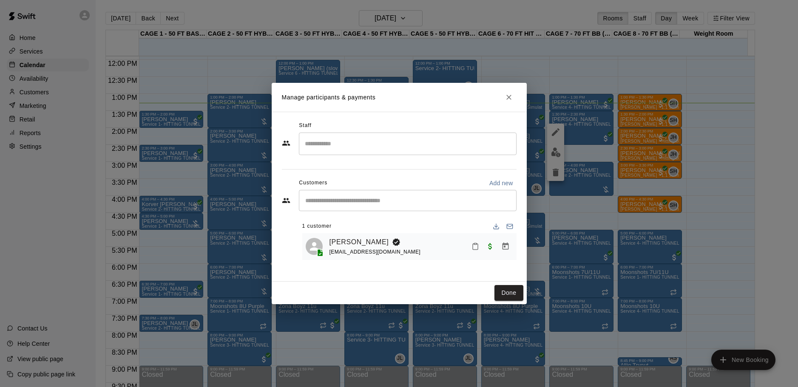
click at [476, 241] on button "Mark attendance" at bounding box center [475, 246] width 14 height 14
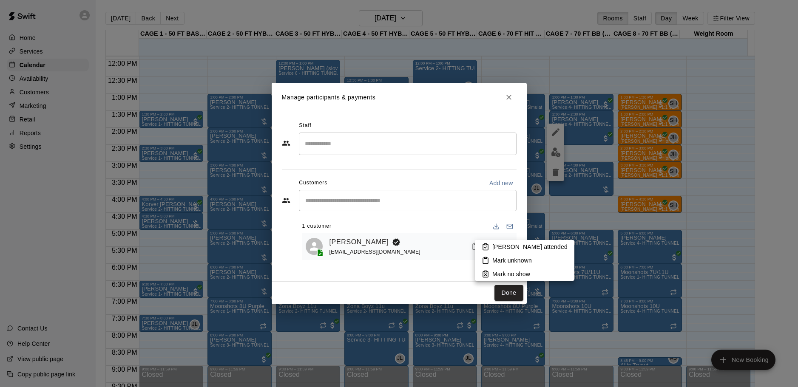
click at [488, 249] on icon at bounding box center [486, 247] width 8 height 8
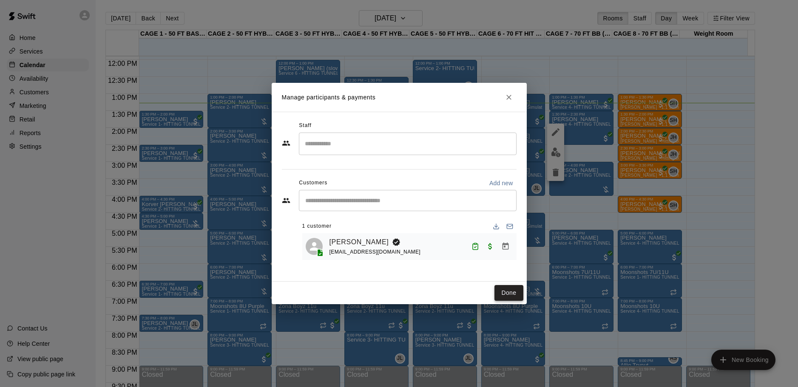
click at [505, 288] on button "Done" at bounding box center [508, 293] width 28 height 16
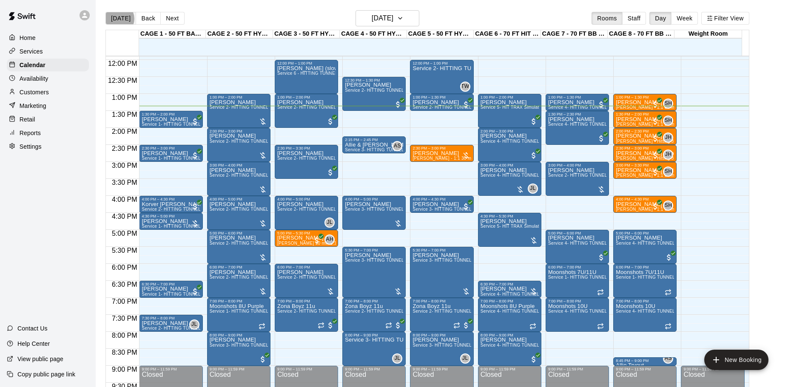
click at [118, 19] on button "[DATE]" at bounding box center [120, 18] width 31 height 13
click at [122, 25] on div "Today Back Next Wednesday Aug 20 Rooms Staff Day Week Filter View" at bounding box center [426, 20] width 643 height 20
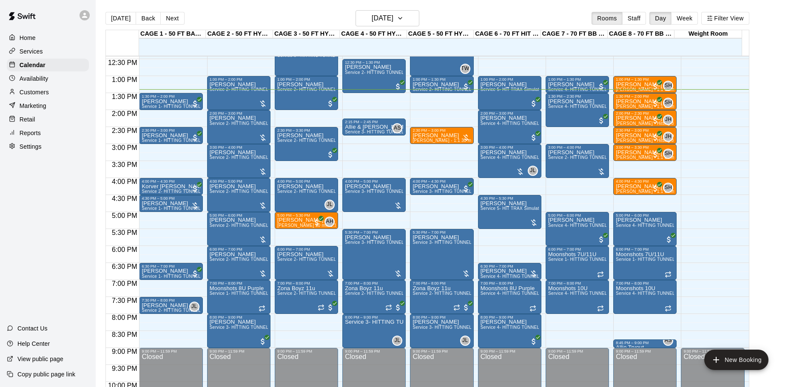
scroll to position [408, 0]
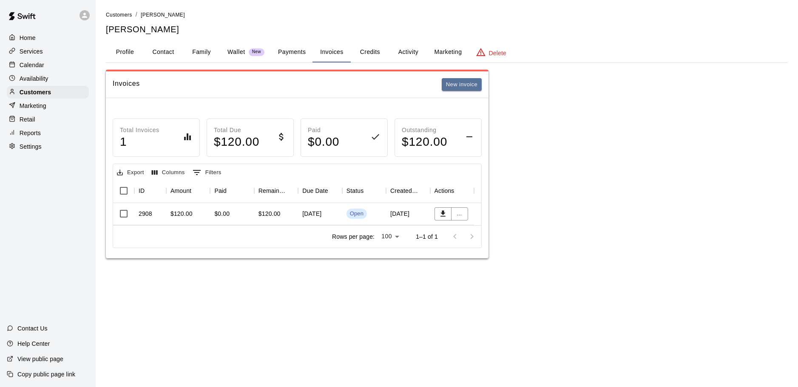
click at [67, 66] on div "Calendar" at bounding box center [48, 65] width 82 height 13
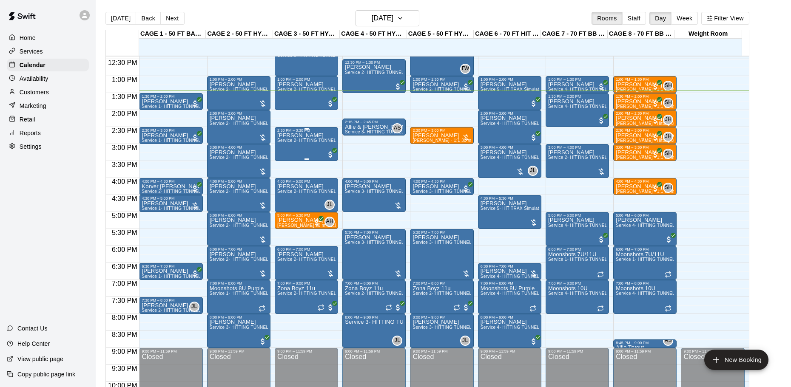
scroll to position [408, 0]
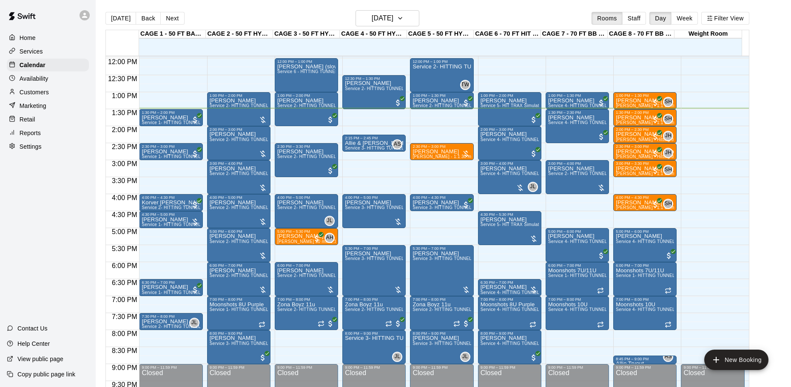
scroll to position [450, 0]
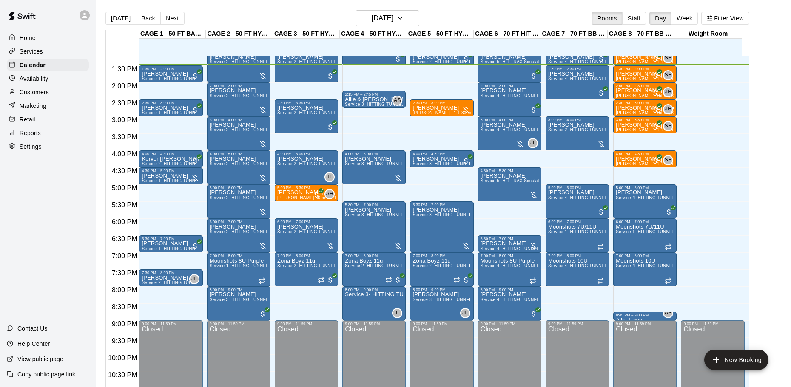
click at [170, 74] on p "[PERSON_NAME]" at bounding box center [171, 74] width 58 height 0
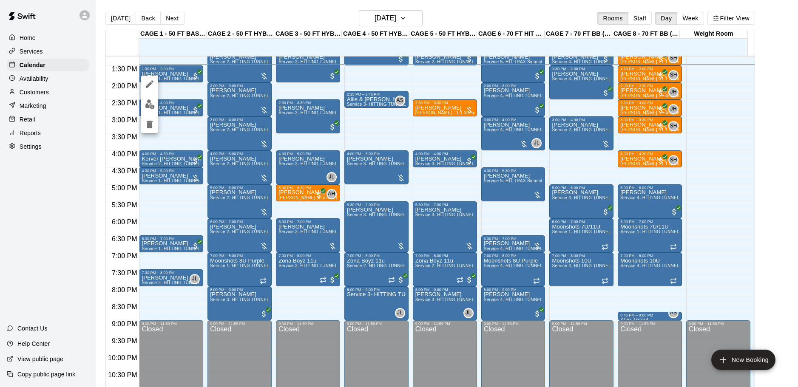
click at [151, 106] on img "edit" at bounding box center [150, 104] width 10 height 10
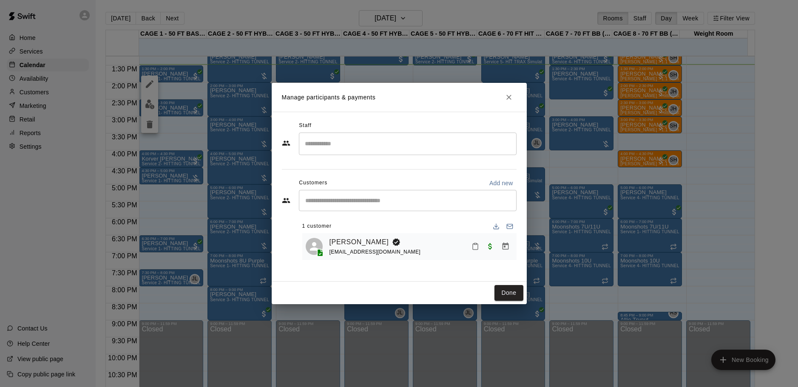
click at [508, 99] on icon "Close" at bounding box center [509, 97] width 9 height 9
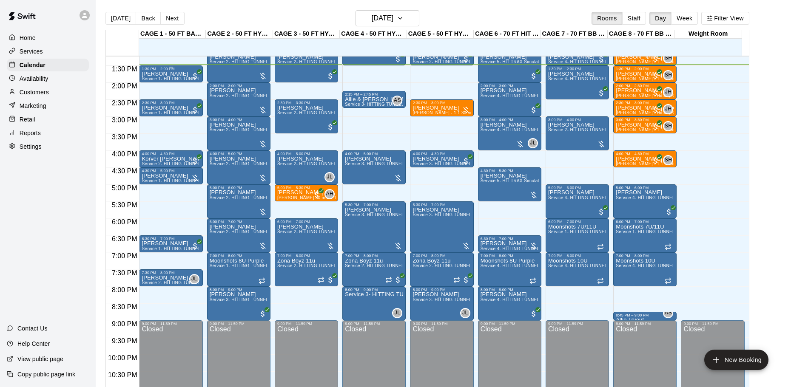
click at [149, 71] on div "1:30 PM – 2:00 PM" at bounding box center [171, 69] width 58 height 4
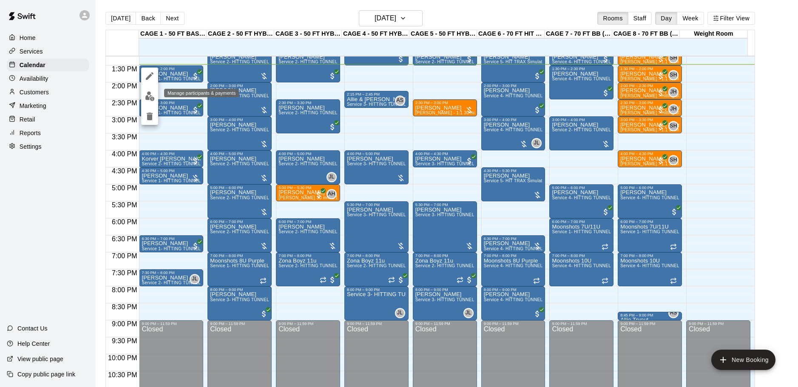
click at [151, 99] on img "edit" at bounding box center [150, 96] width 10 height 10
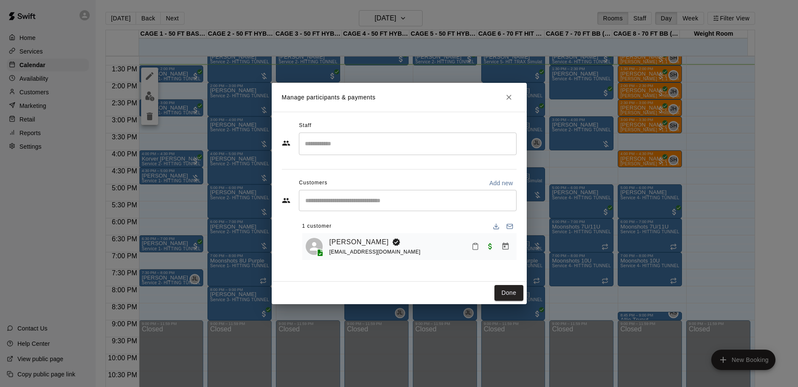
click at [478, 249] on icon "Mark attendance" at bounding box center [475, 247] width 8 height 8
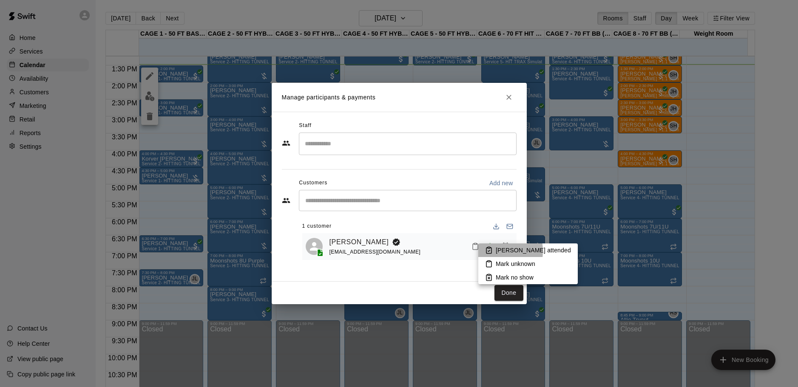
click at [491, 251] on icon at bounding box center [489, 251] width 8 height 8
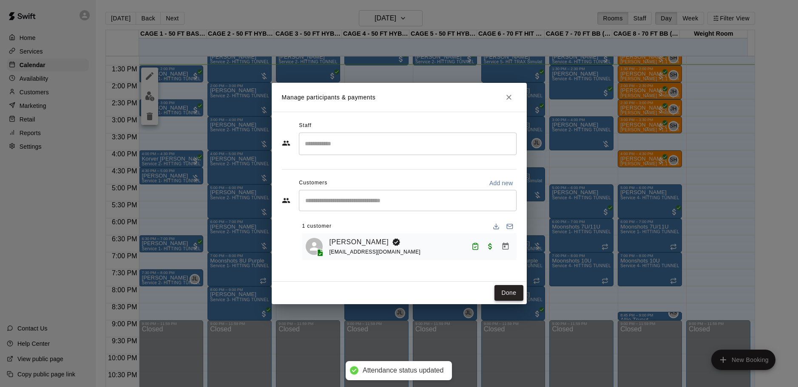
click at [506, 290] on button "Done" at bounding box center [508, 293] width 28 height 16
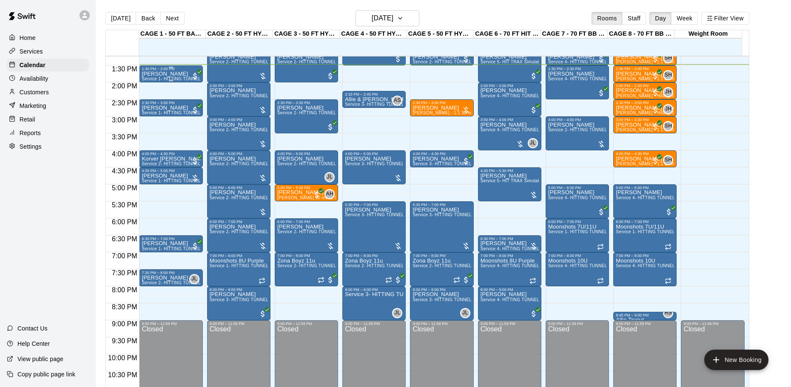
click at [166, 74] on p "[PERSON_NAME]" at bounding box center [171, 74] width 58 height 0
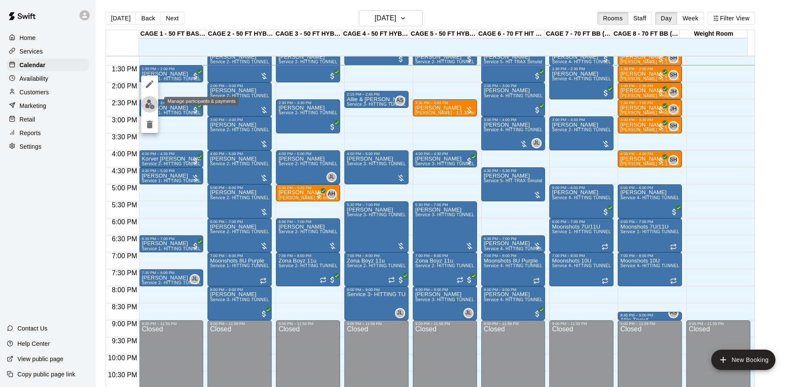
click at [149, 99] on button "edit" at bounding box center [149, 104] width 17 height 17
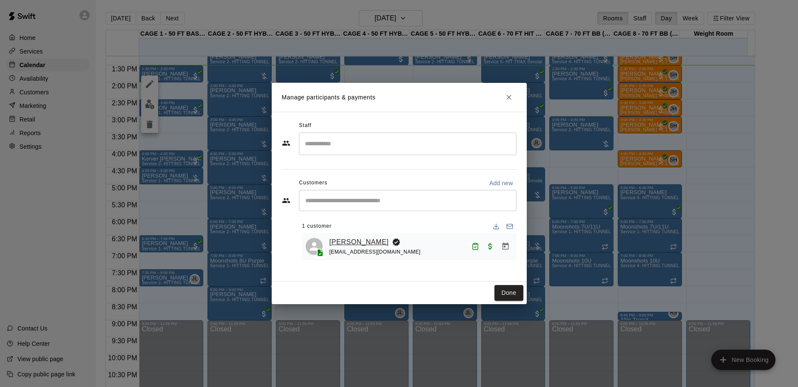
click at [349, 243] on link "[PERSON_NAME]" at bounding box center [359, 242] width 60 height 11
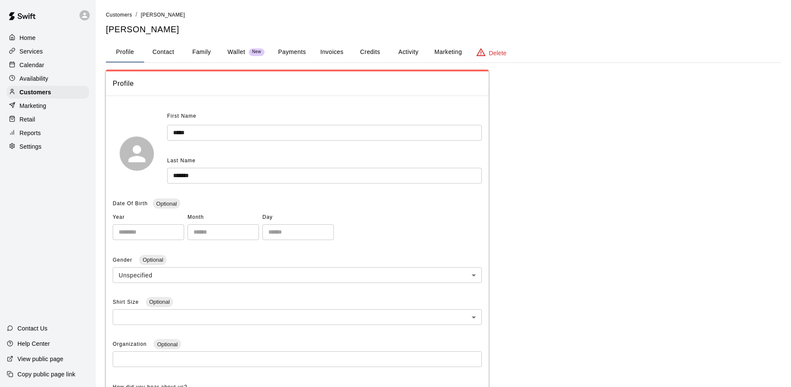
click at [296, 54] on button "Payments" at bounding box center [291, 52] width 41 height 20
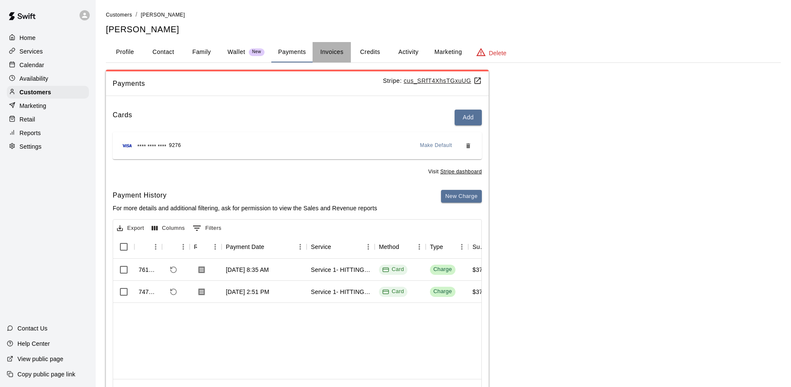
click at [323, 55] on button "Invoices" at bounding box center [331, 52] width 38 height 20
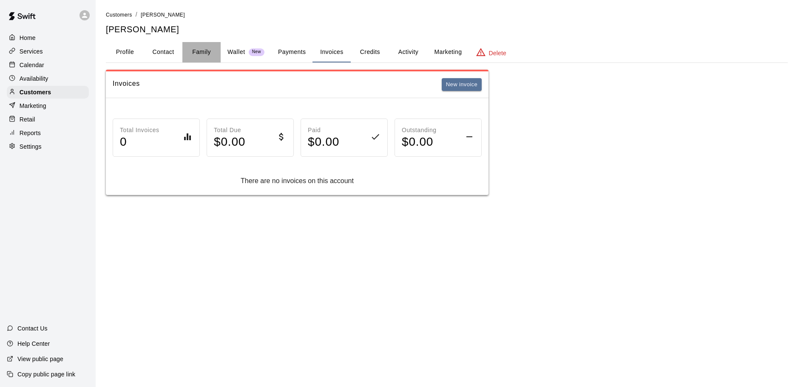
click at [205, 58] on button "Family" at bounding box center [201, 52] width 38 height 20
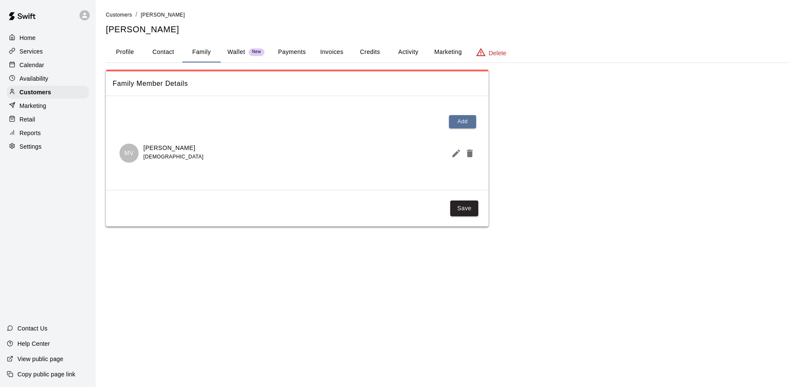
click at [153, 53] on button "Contact" at bounding box center [163, 52] width 38 height 20
select select "**"
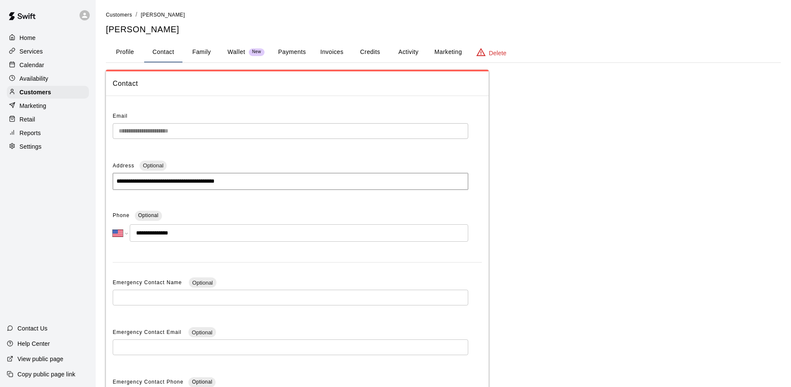
click at [120, 52] on button "Profile" at bounding box center [125, 52] width 38 height 20
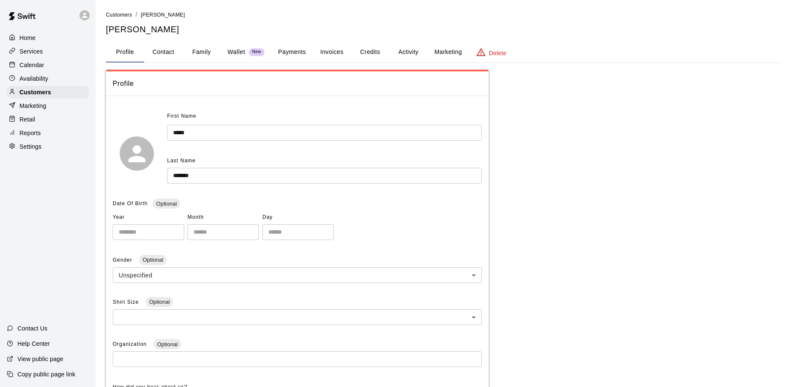
click at [354, 55] on button "Credits" at bounding box center [370, 52] width 38 height 20
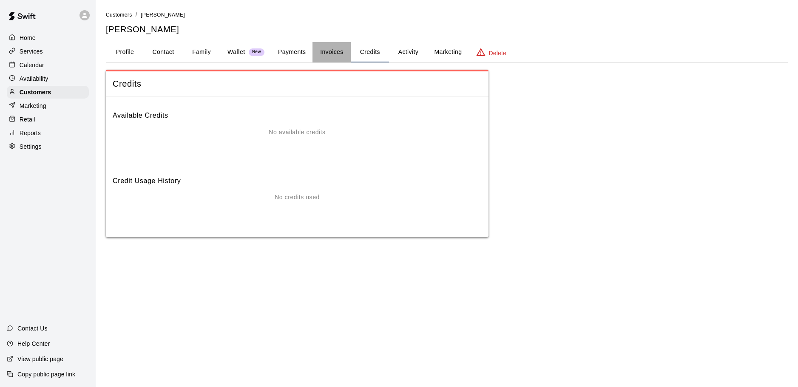
click at [334, 52] on button "Invoices" at bounding box center [331, 52] width 38 height 20
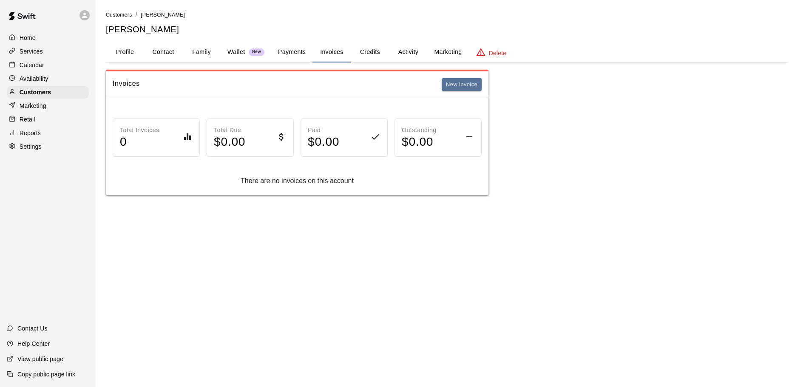
click at [417, 54] on button "Activity" at bounding box center [408, 52] width 38 height 20
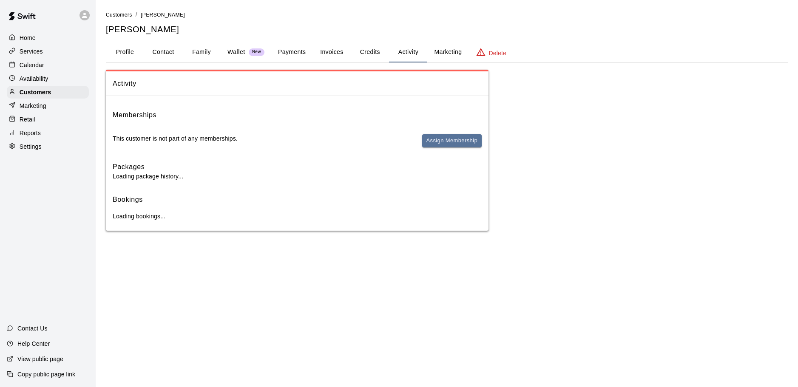
click at [295, 54] on button "Payments" at bounding box center [291, 52] width 41 height 20
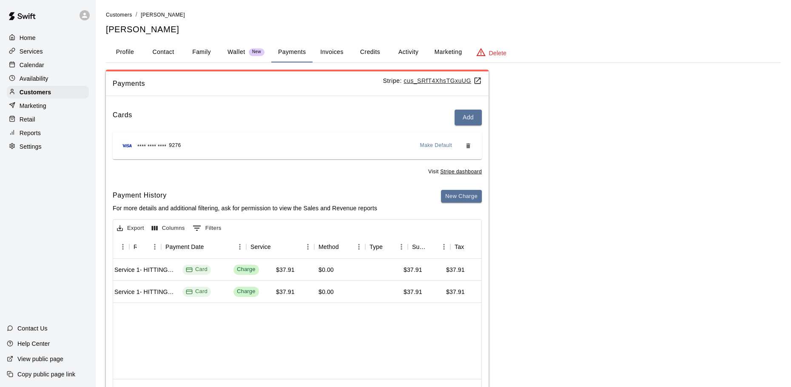
scroll to position [0, 460]
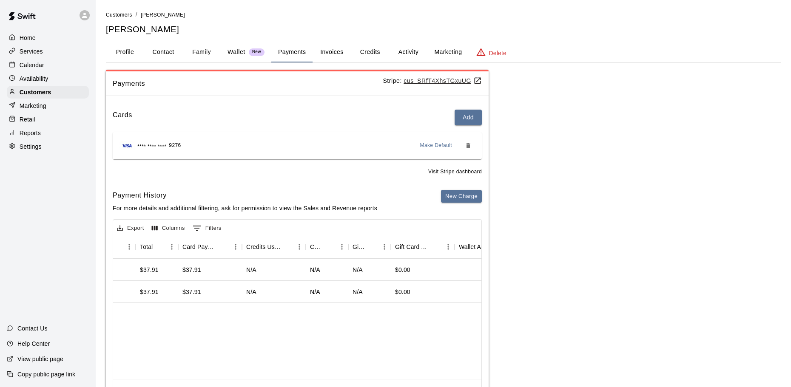
click at [50, 63] on div "Calendar" at bounding box center [48, 65] width 82 height 13
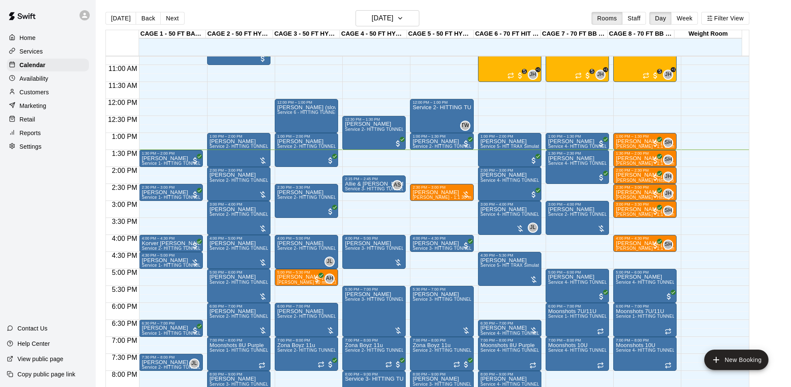
scroll to position [365, 0]
click at [112, 19] on button "[DATE]" at bounding box center [120, 18] width 31 height 13
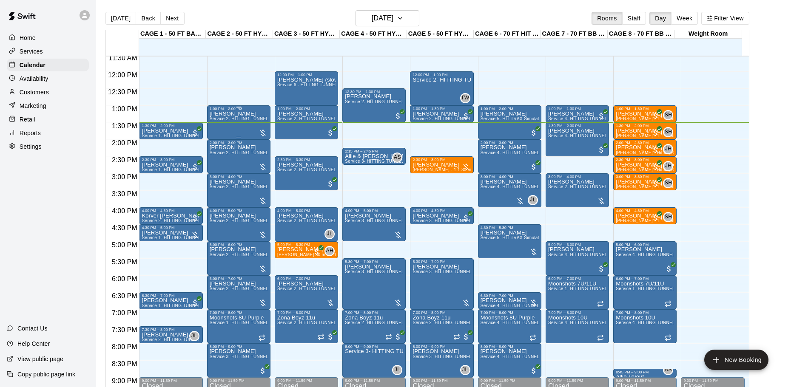
scroll to position [408, 0]
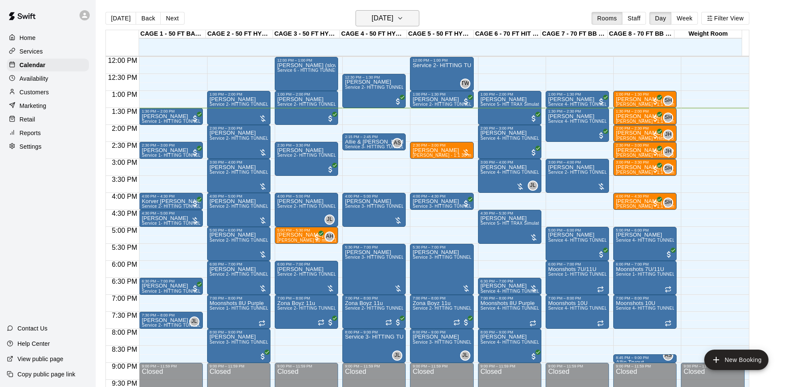
click at [393, 20] on h6 "[DATE]" at bounding box center [382, 18] width 22 height 12
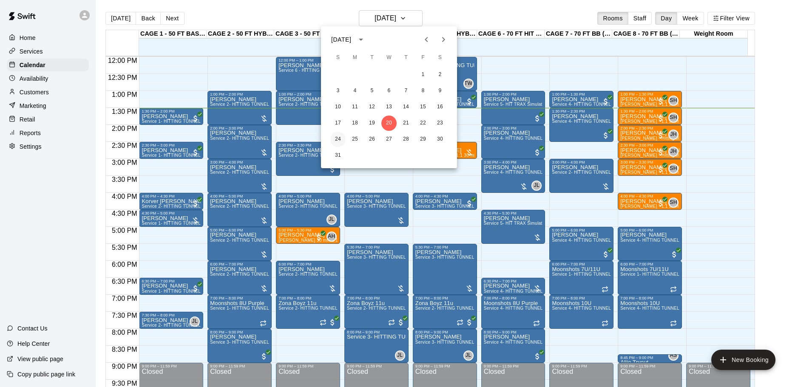
click at [340, 139] on button "24" at bounding box center [337, 139] width 15 height 15
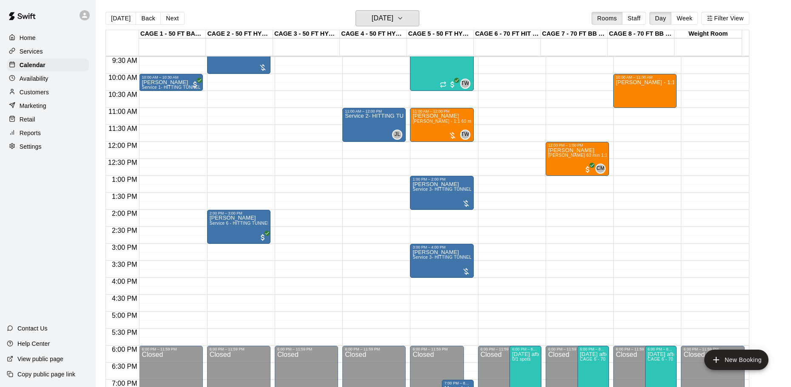
scroll to position [195, 0]
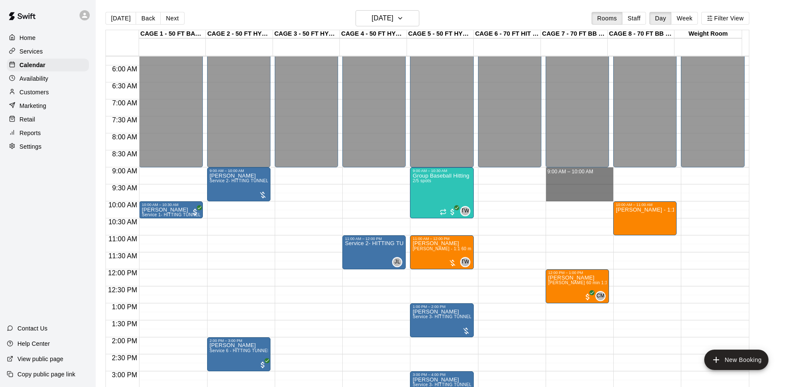
drag, startPoint x: 556, startPoint y: 169, endPoint x: 559, endPoint y: 198, distance: 29.9
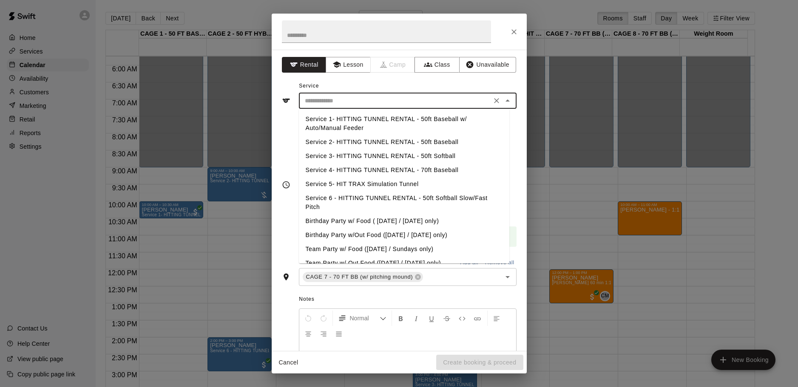
click at [374, 104] on input "text" at bounding box center [394, 101] width 187 height 11
click at [412, 169] on li "Service 4- HITTING TUNNEL RENTAL - 70ft Baseball" at bounding box center [404, 170] width 210 height 14
type input "**********"
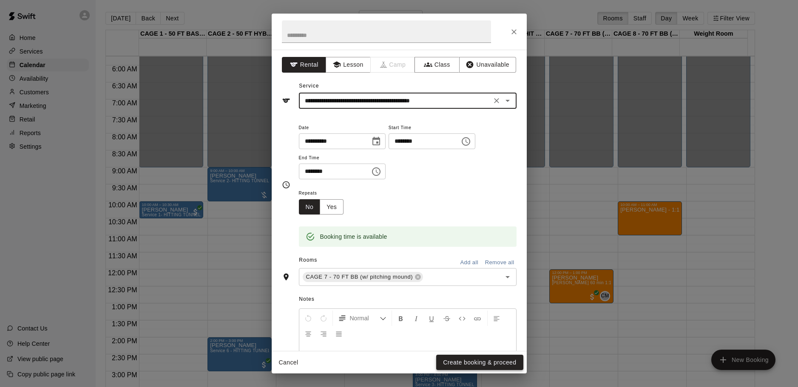
click at [451, 360] on button "Create booking & proceed" at bounding box center [479, 363] width 87 height 16
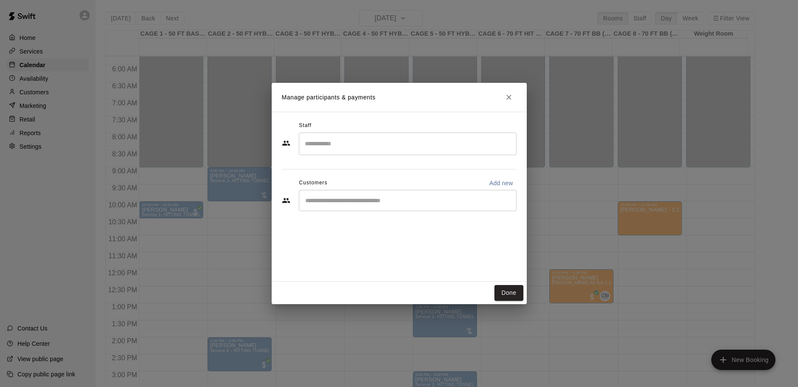
click at [393, 210] on div "​" at bounding box center [408, 200] width 218 height 21
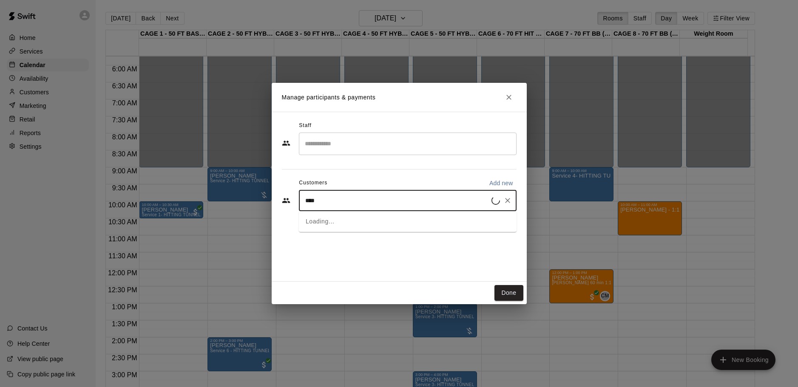
type input "*****"
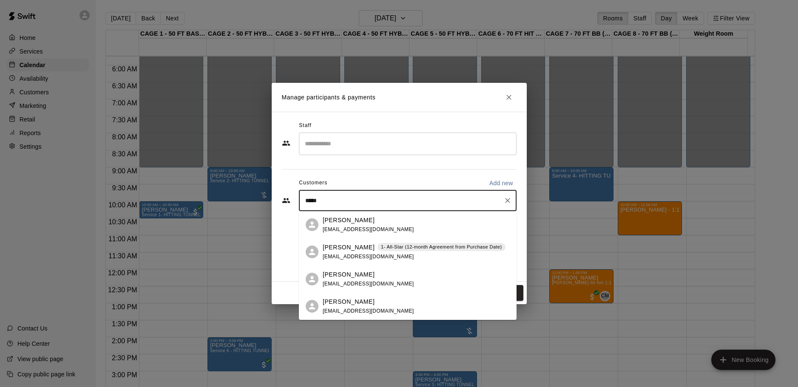
click at [335, 256] on span "jasonmmenin@gmail.com" at bounding box center [368, 257] width 91 height 6
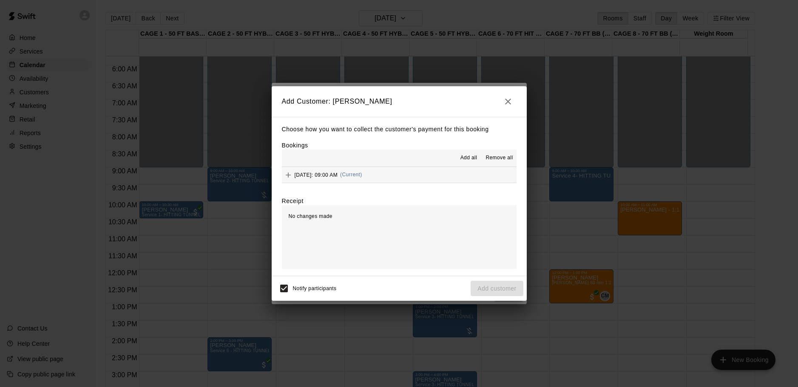
drag, startPoint x: 442, startPoint y: 164, endPoint x: 441, endPoint y: 171, distance: 6.9
click at [441, 169] on button "Sunday, August 24: 09:00 AM (Current)" at bounding box center [399, 175] width 235 height 16
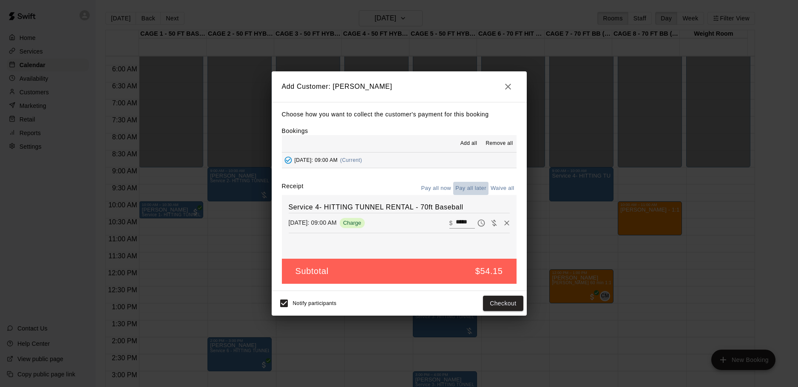
click at [484, 186] on button "Pay all later" at bounding box center [470, 188] width 35 height 13
click at [493, 300] on button "Add customer" at bounding box center [497, 304] width 52 height 16
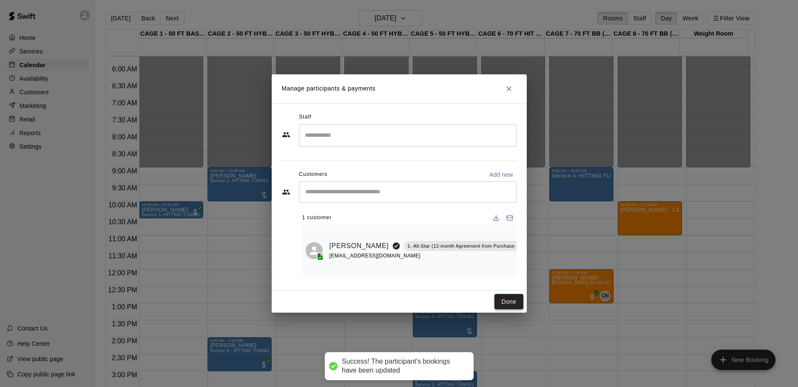
click at [499, 297] on button "Done" at bounding box center [508, 302] width 28 height 16
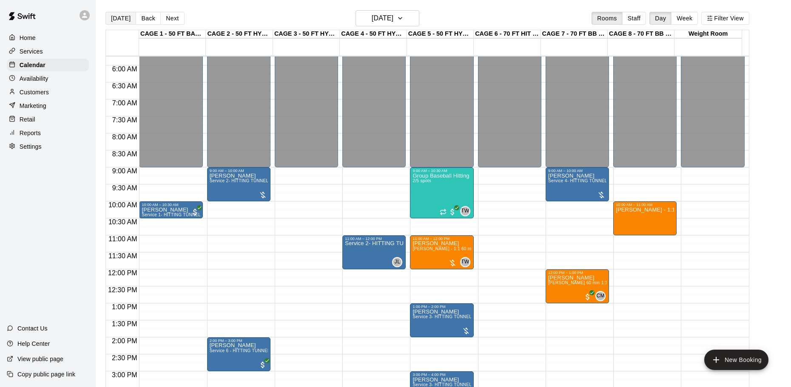
click at [118, 16] on button "[DATE]" at bounding box center [120, 18] width 31 height 13
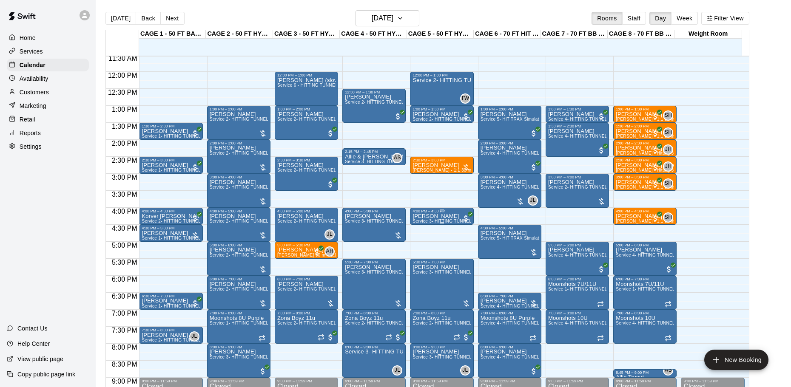
scroll to position [391, 0]
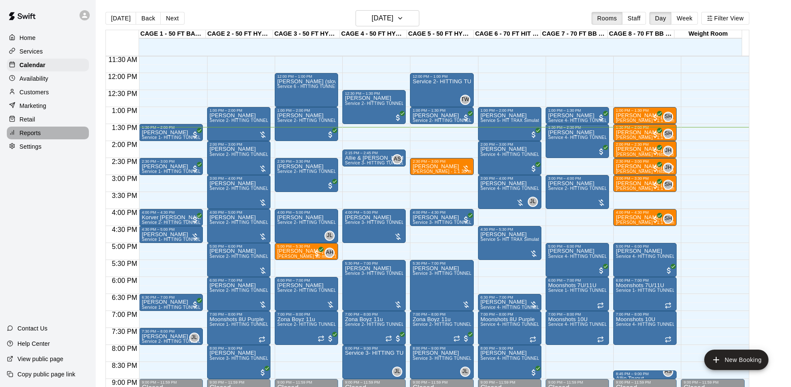
click at [54, 139] on div "Reports" at bounding box center [48, 133] width 82 height 13
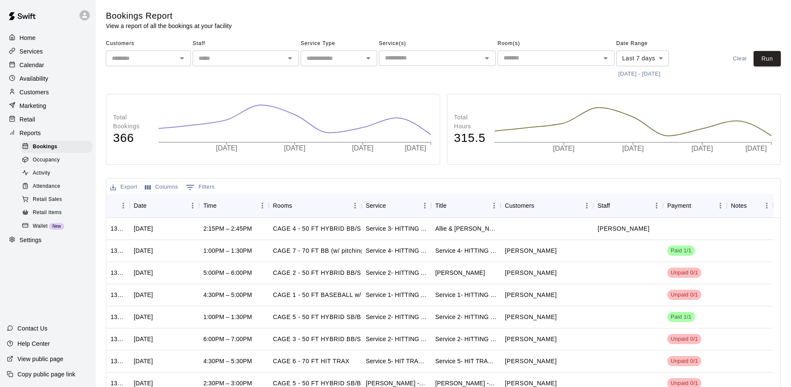
click at [676, 53] on div "Date Range Last 7 days **** ​ 8/13/2025 - 8/20/2025" at bounding box center [653, 59] width 74 height 44
click at [648, 55] on body "Home Services Calendar Availability Customers Marketing Retail Reports Bookings…" at bounding box center [395, 239] width 791 height 479
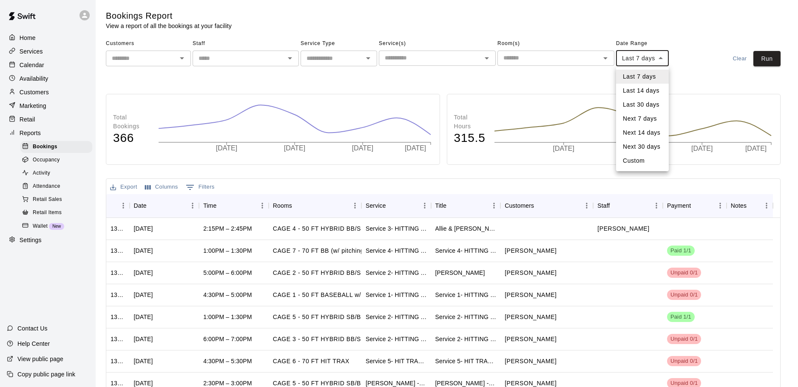
click at [636, 159] on li "Custom" at bounding box center [642, 161] width 53 height 14
type input "******"
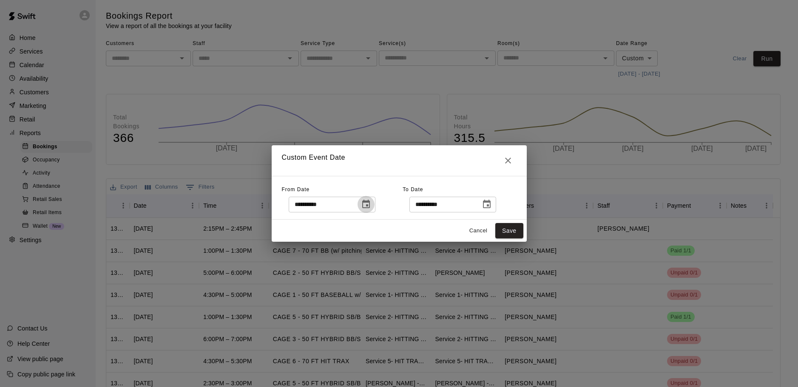
click at [371, 206] on icon "Choose date, selected date is Aug 13, 2025" at bounding box center [366, 204] width 10 height 10
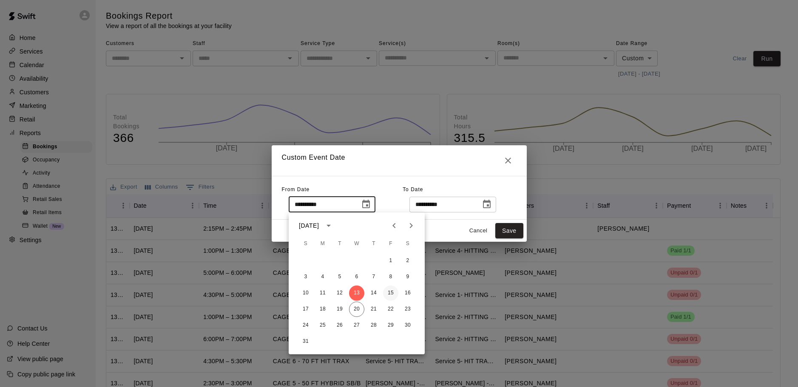
click at [390, 298] on button "15" at bounding box center [390, 293] width 15 height 15
type input "**********"
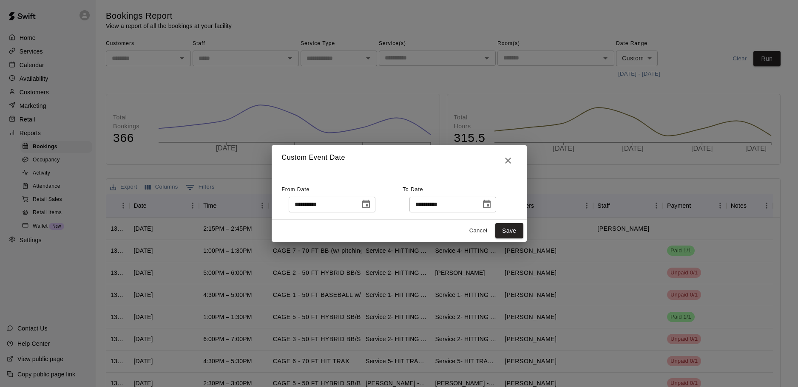
click at [516, 222] on div "Cancel Save" at bounding box center [399, 231] width 255 height 23
click at [513, 227] on button "Save" at bounding box center [509, 231] width 28 height 16
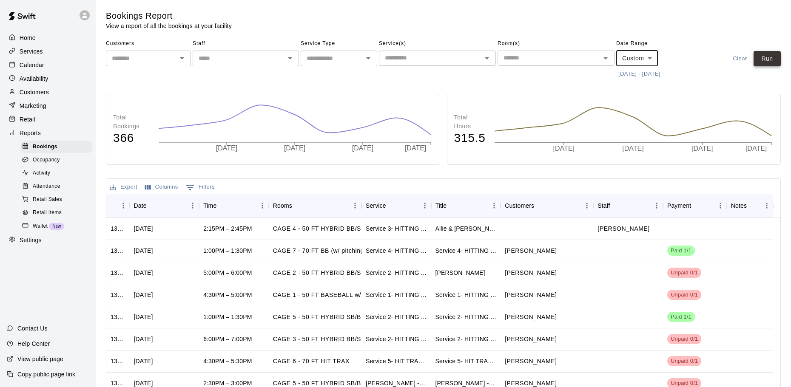
click at [776, 60] on button "Run" at bounding box center [766, 59] width 27 height 16
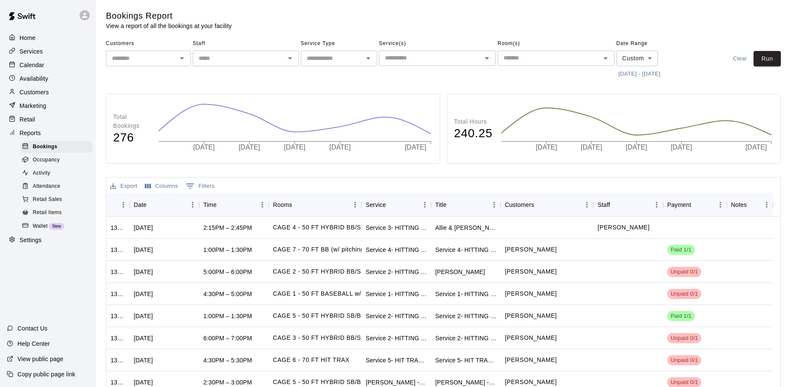
click at [65, 68] on div "Calendar" at bounding box center [48, 65] width 82 height 13
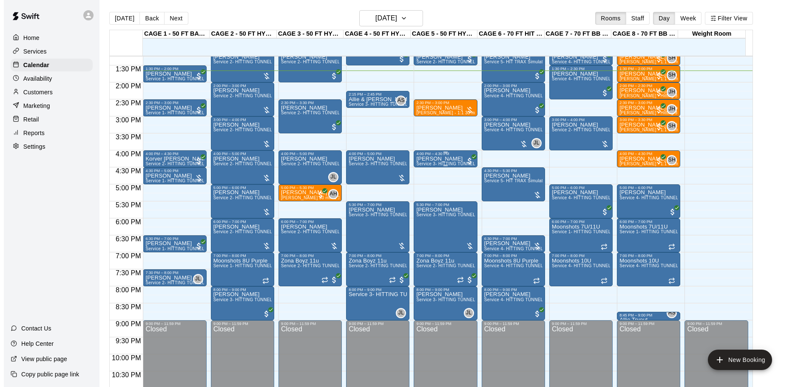
scroll to position [408, 0]
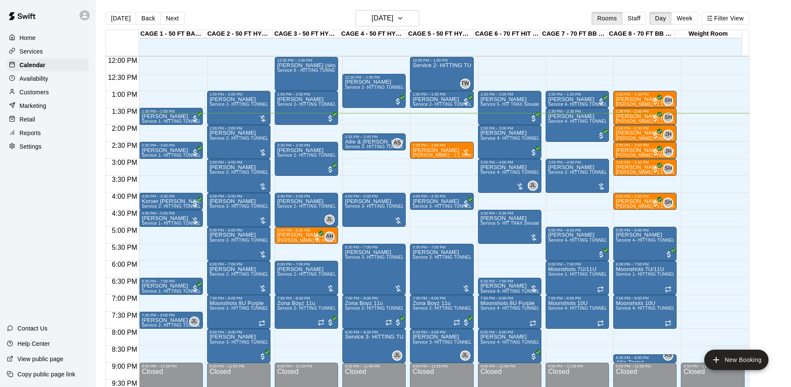
click at [39, 134] on p "Reports" at bounding box center [30, 133] width 21 height 9
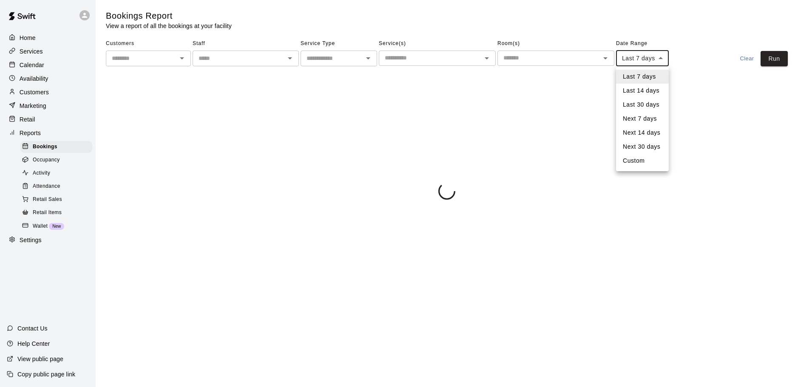
click at [655, 64] on body "Home Services Calendar Availability Customers Marketing Retail Reports Bookings…" at bounding box center [399, 101] width 798 height 203
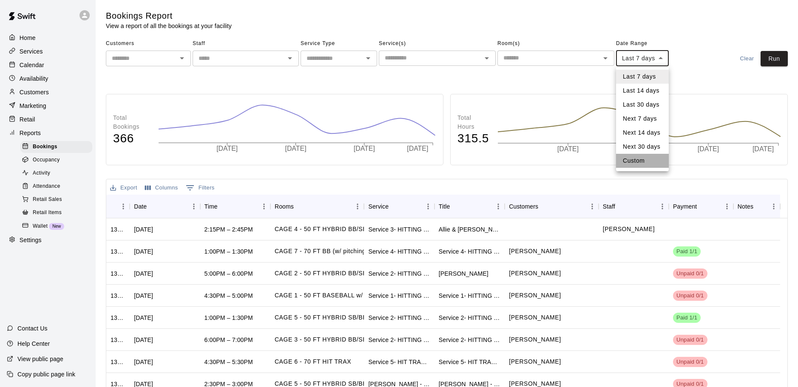
click at [639, 156] on li "Custom" at bounding box center [642, 161] width 53 height 14
type input "******"
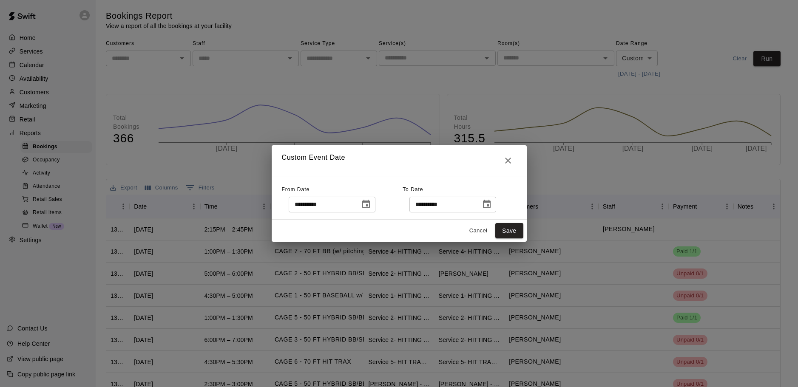
click at [371, 205] on icon "Choose date, selected date is Aug 13, 2025" at bounding box center [366, 204] width 10 height 10
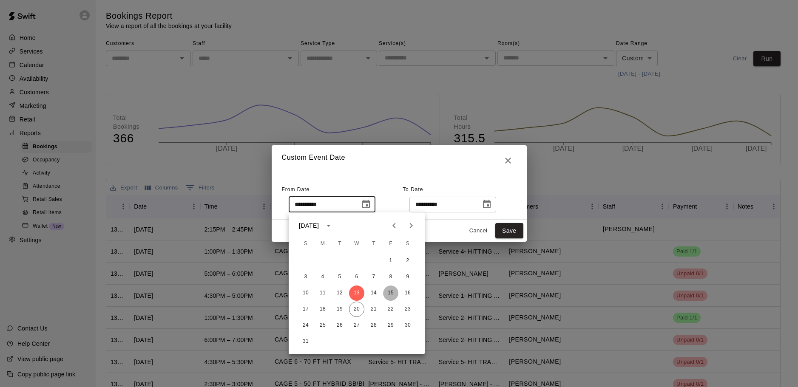
click at [386, 294] on button "15" at bounding box center [390, 293] width 15 height 15
type input "**********"
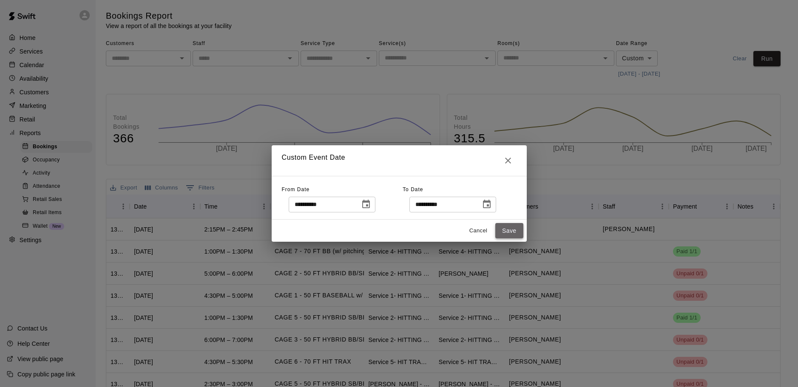
click at [508, 229] on button "Save" at bounding box center [509, 231] width 28 height 16
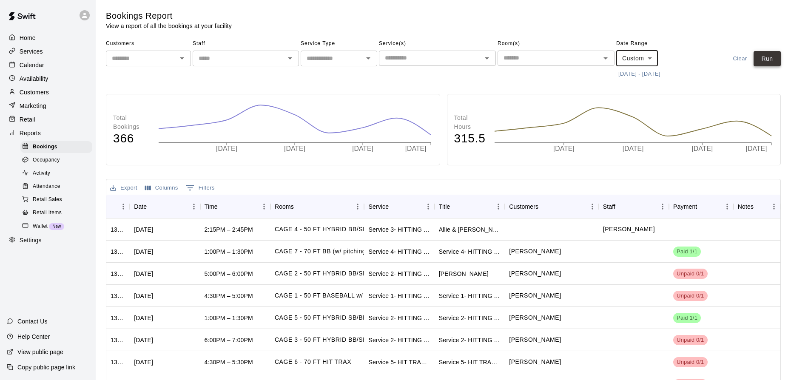
click at [770, 59] on button "Run" at bounding box center [766, 59] width 27 height 16
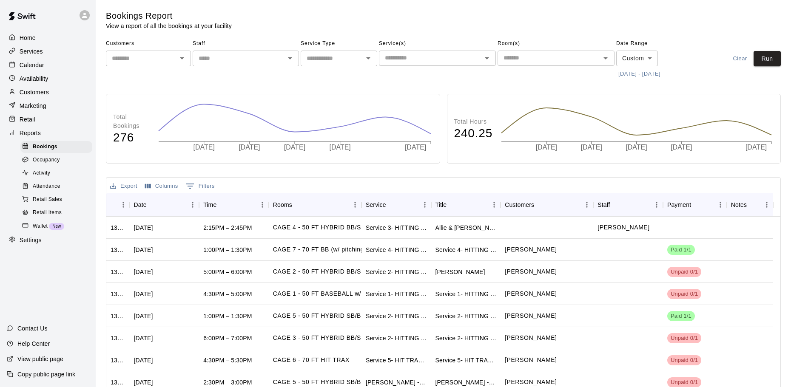
click at [57, 101] on div "Home Services Calendar Availability Customers Marketing Retail Reports Bookings…" at bounding box center [48, 139] width 96 height 217
click at [60, 94] on div "Customers" at bounding box center [48, 92] width 82 height 13
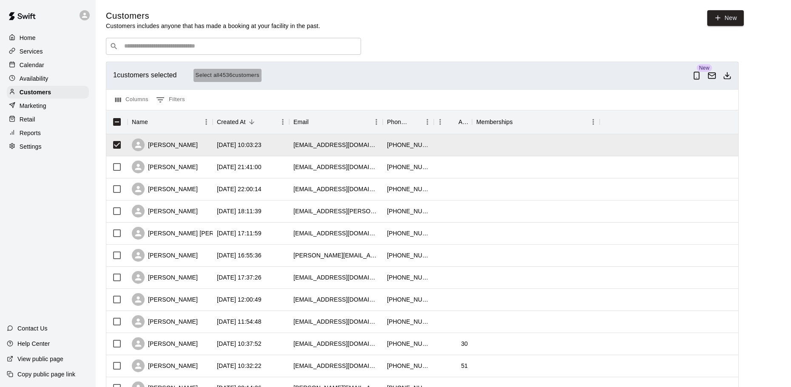
click at [230, 80] on button "Select all 4536 customers" at bounding box center [227, 75] width 68 height 13
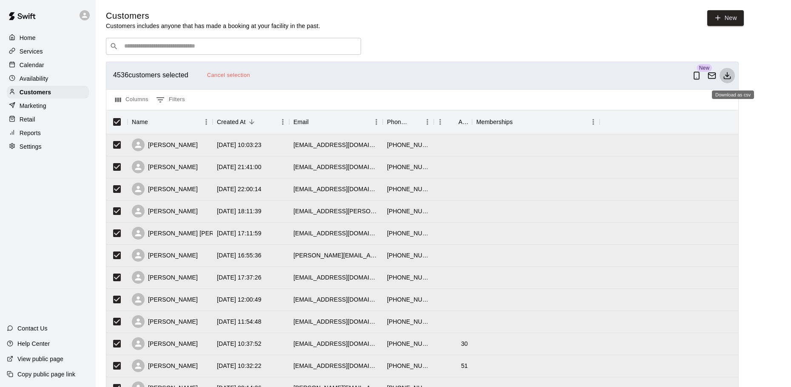
click at [731, 78] on icon "Download as csv" at bounding box center [727, 75] width 9 height 9
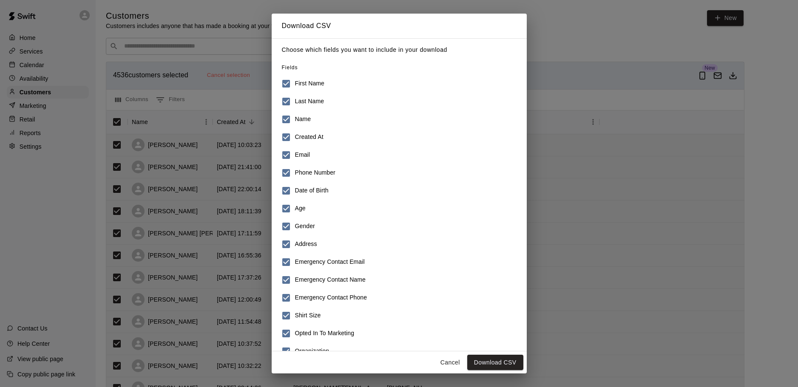
click at [296, 82] on h6 "First Name" at bounding box center [309, 83] width 29 height 9
click at [296, 96] on label "Last Name" at bounding box center [393, 102] width 232 height 18
click at [302, 170] on h6 "Phone Number" at bounding box center [315, 172] width 40 height 9
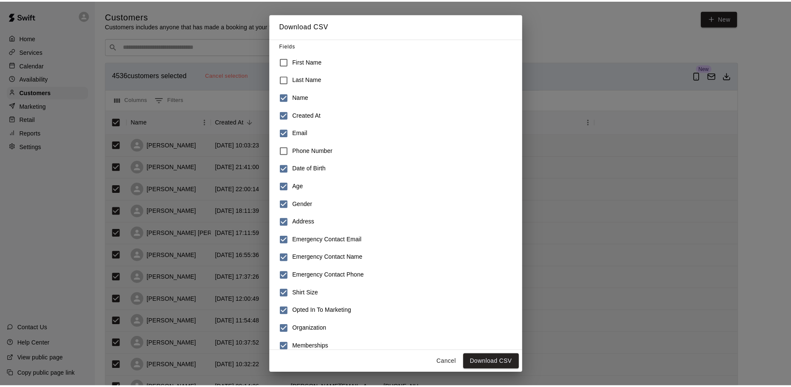
scroll to position [34, 0]
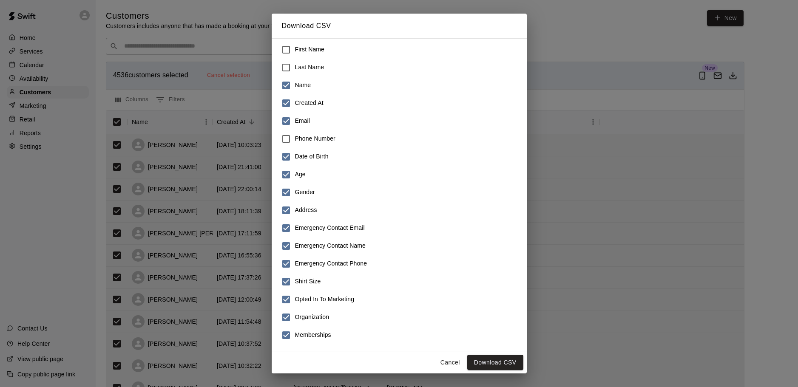
click at [320, 157] on h6 "Date of Birth" at bounding box center [312, 156] width 34 height 9
click at [317, 196] on label "Gender" at bounding box center [393, 193] width 232 height 18
click at [310, 213] on h6 "Address" at bounding box center [306, 210] width 22 height 9
click at [313, 231] on h6 "Emergency Contact Email" at bounding box center [330, 228] width 70 height 9
click at [312, 235] on label "Emergency Contact Email" at bounding box center [393, 228] width 232 height 18
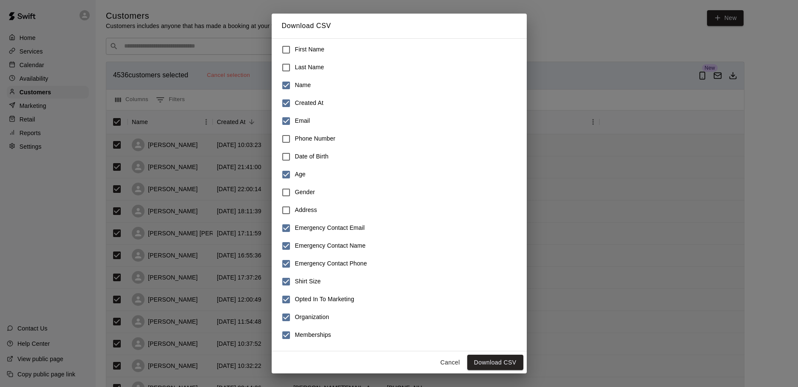
click at [310, 255] on label "Emergency Contact Phone" at bounding box center [393, 264] width 232 height 18
click at [315, 247] on h6 "Emergency Contact Name" at bounding box center [330, 245] width 71 height 9
click at [323, 232] on h6 "Emergency Contact Email" at bounding box center [330, 228] width 70 height 9
click at [300, 278] on h6 "Shirt Size" at bounding box center [308, 281] width 26 height 9
click at [494, 363] on button "Download CSV" at bounding box center [495, 363] width 56 height 16
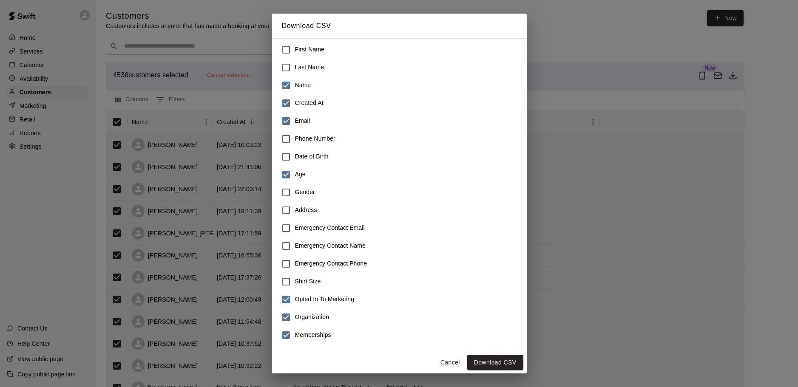
click at [453, 353] on div "Cancel Download CSV" at bounding box center [399, 362] width 255 height 23
click at [442, 365] on button "Cancel" at bounding box center [450, 363] width 27 height 16
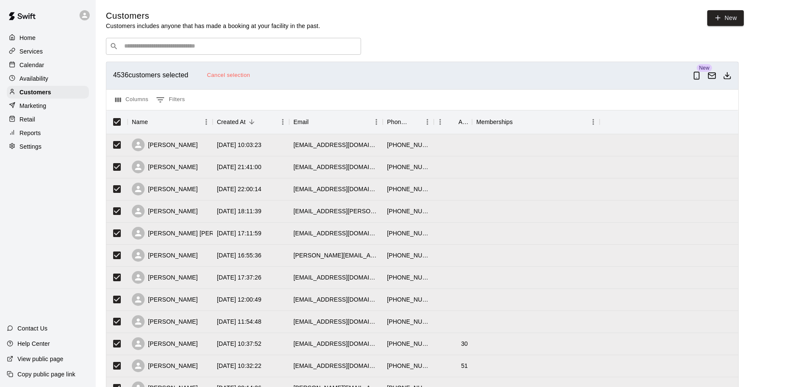
click at [37, 67] on p "Calendar" at bounding box center [32, 65] width 25 height 9
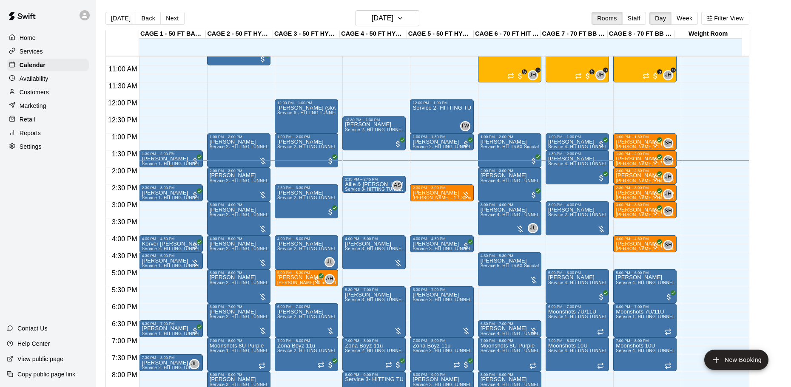
scroll to position [323, 0]
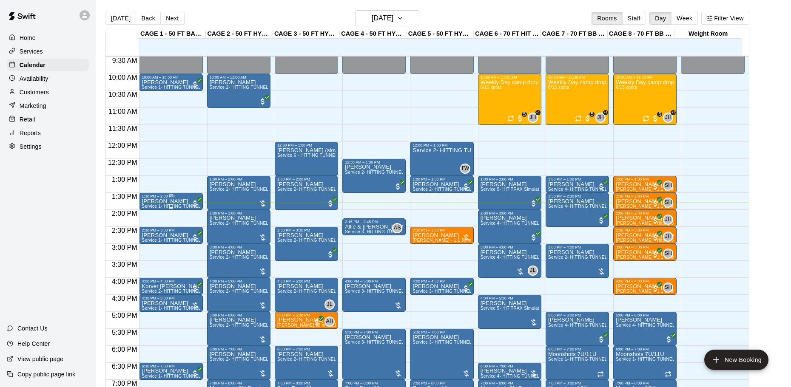
click at [166, 201] on p "[PERSON_NAME]" at bounding box center [171, 201] width 58 height 0
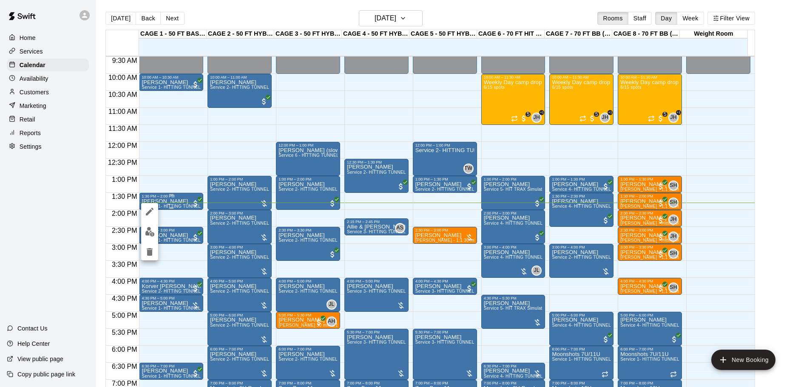
click at [166, 202] on div at bounding box center [399, 193] width 798 height 387
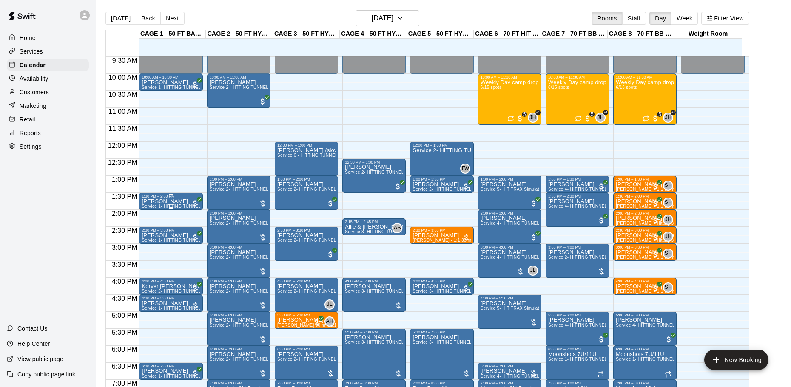
click at [166, 201] on p "[PERSON_NAME]" at bounding box center [171, 201] width 58 height 0
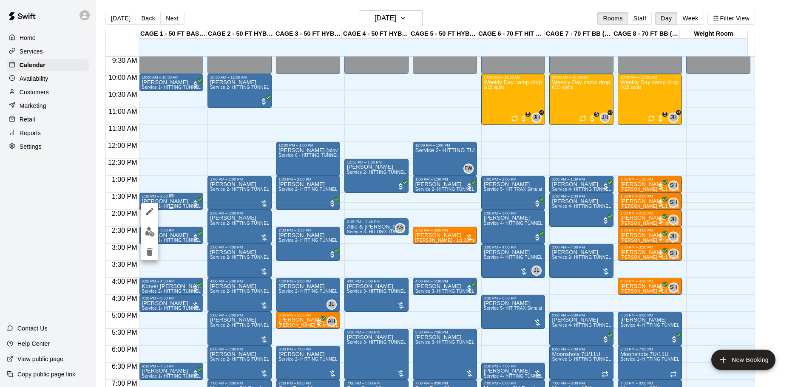
click at [166, 202] on div at bounding box center [399, 193] width 798 height 387
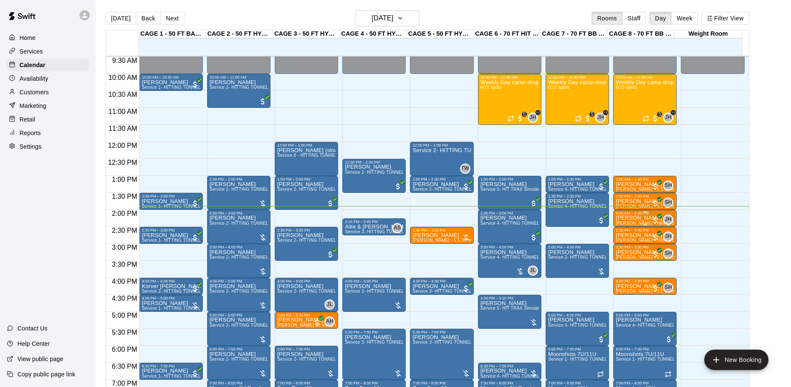
click at [637, 218] on p "[PERSON_NAME]" at bounding box center [644, 218] width 58 height 0
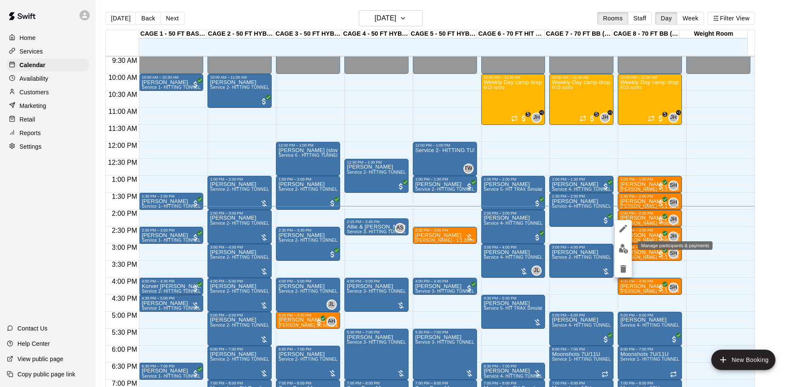
click at [623, 243] on button "edit" at bounding box center [623, 249] width 17 height 17
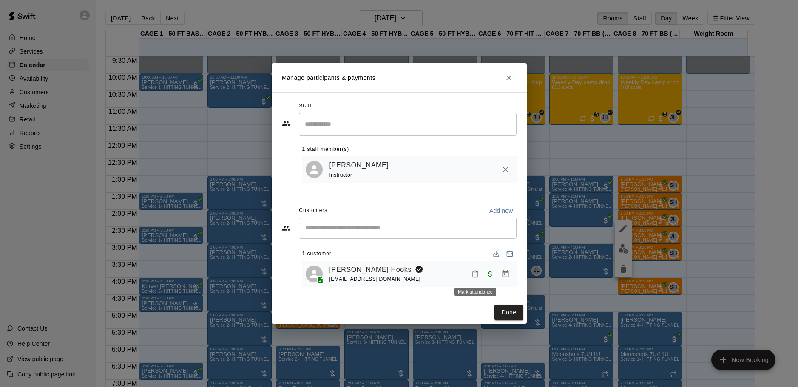
click at [473, 271] on icon "Mark attendance" at bounding box center [475, 274] width 8 height 8
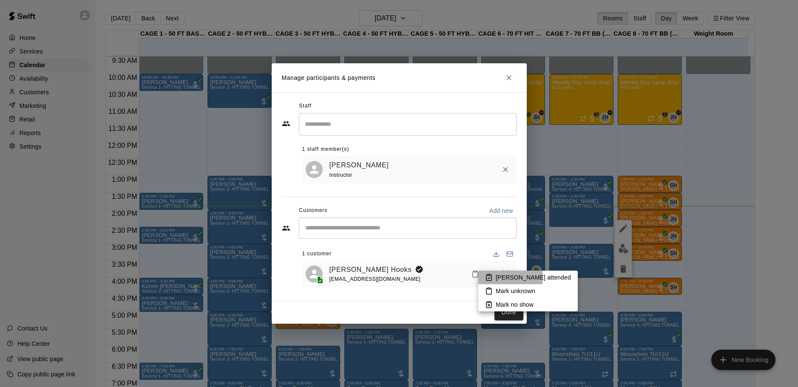
click at [487, 277] on icon at bounding box center [489, 278] width 8 height 8
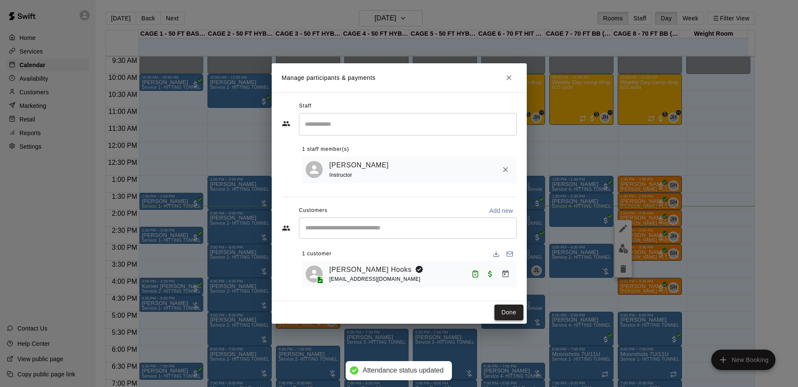
click at [500, 311] on button "Done" at bounding box center [508, 313] width 28 height 16
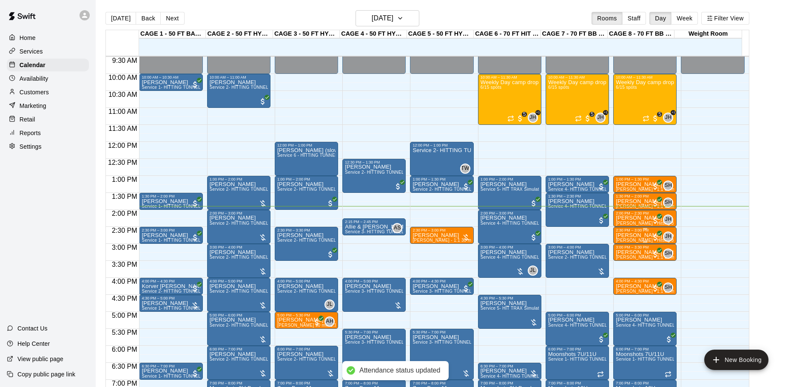
click at [622, 235] on p "[PERSON_NAME] Hooks" at bounding box center [644, 235] width 58 height 0
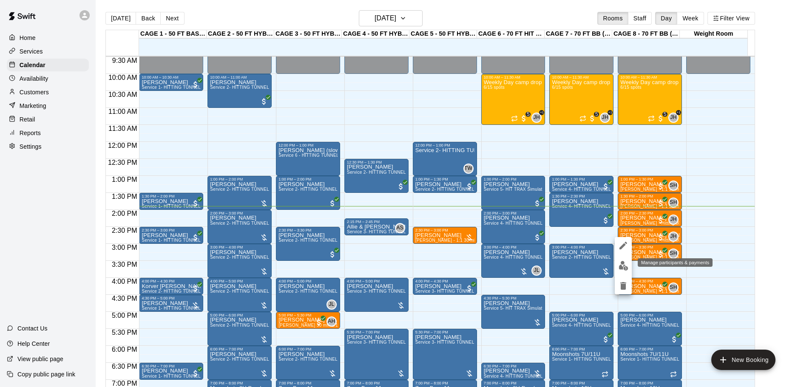
click at [624, 267] on img "edit" at bounding box center [623, 266] width 10 height 10
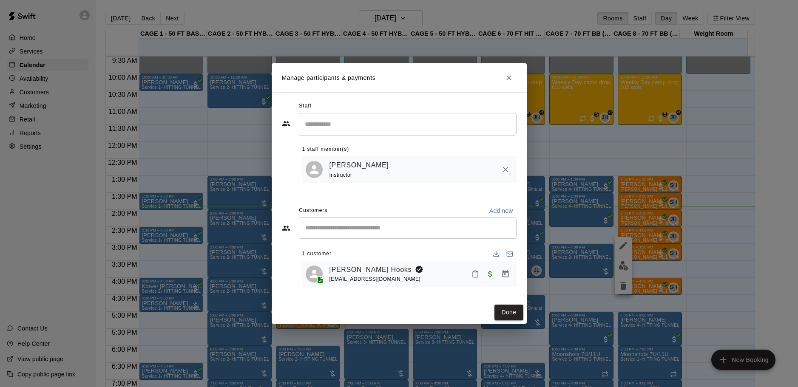
click at [471, 275] on icon "Mark attendance" at bounding box center [475, 274] width 8 height 8
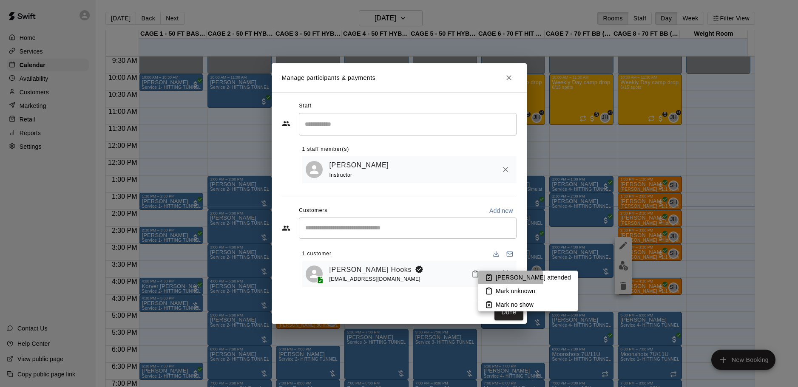
click at [502, 279] on p "Mark attended" at bounding box center [533, 277] width 75 height 9
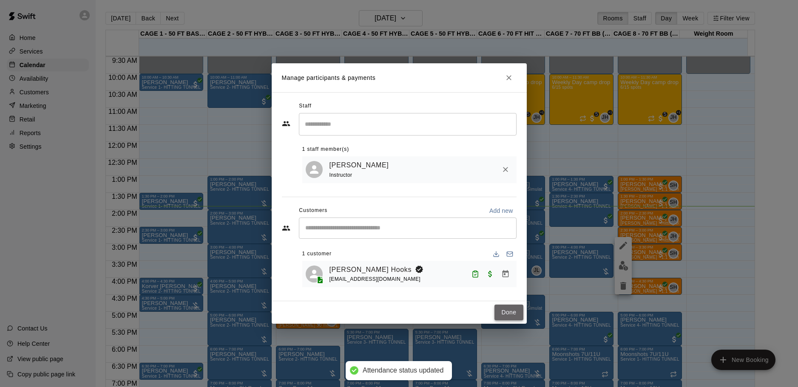
click at [505, 307] on button "Done" at bounding box center [508, 313] width 28 height 16
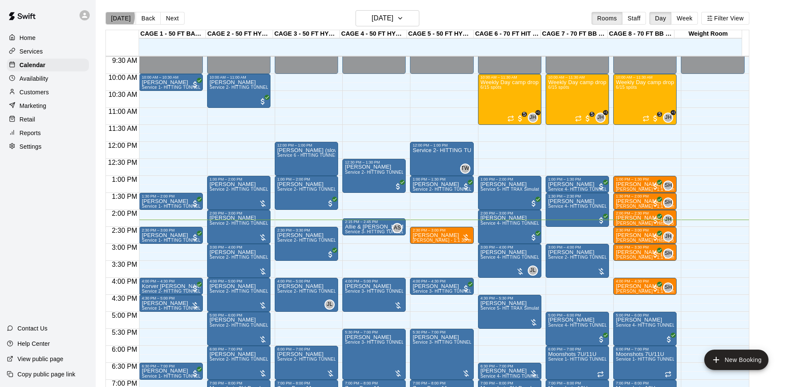
click at [114, 17] on button "[DATE]" at bounding box center [120, 18] width 31 height 13
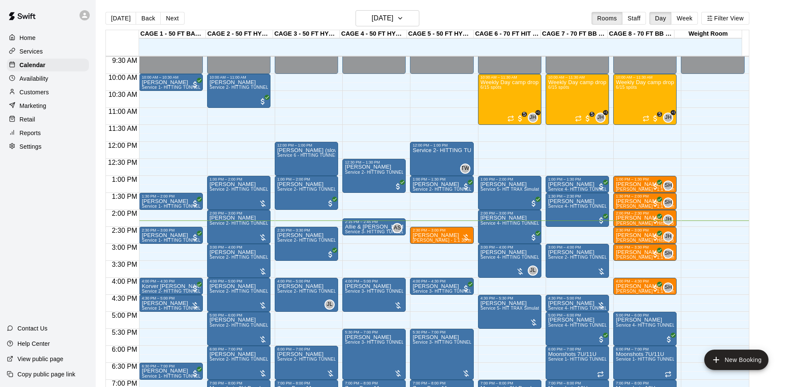
click at [46, 93] on p "Customers" at bounding box center [34, 92] width 29 height 9
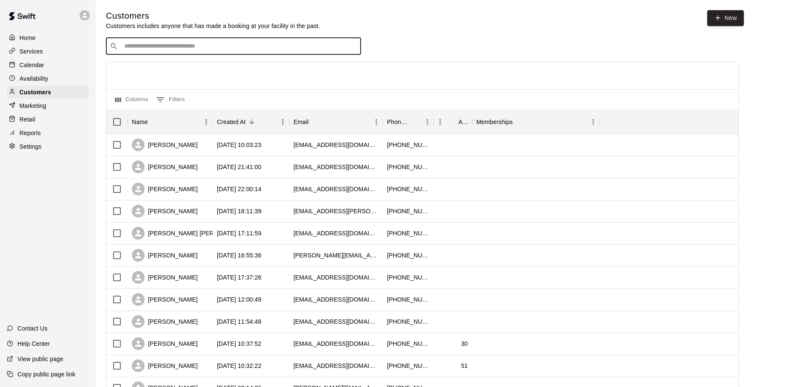
click at [187, 46] on input "Search customers by name or email" at bounding box center [239, 46] width 235 height 9
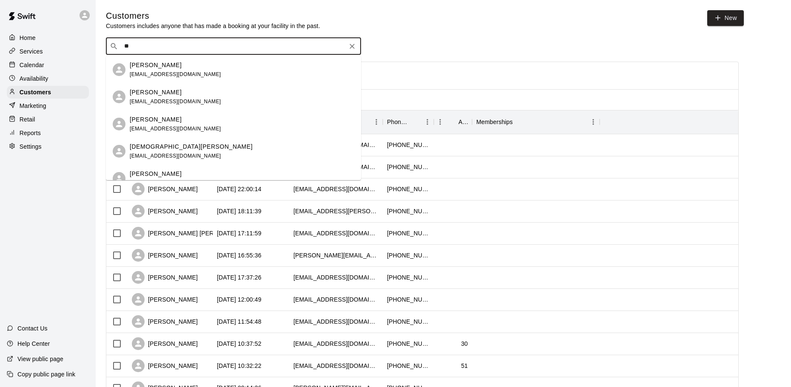
type input "*"
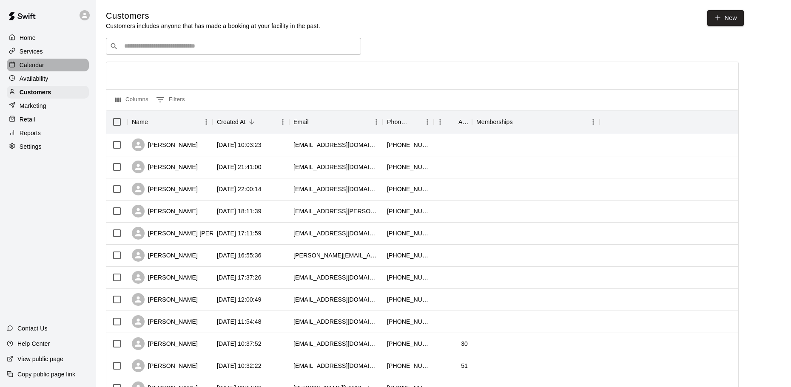
click at [43, 65] on p "Calendar" at bounding box center [32, 65] width 25 height 9
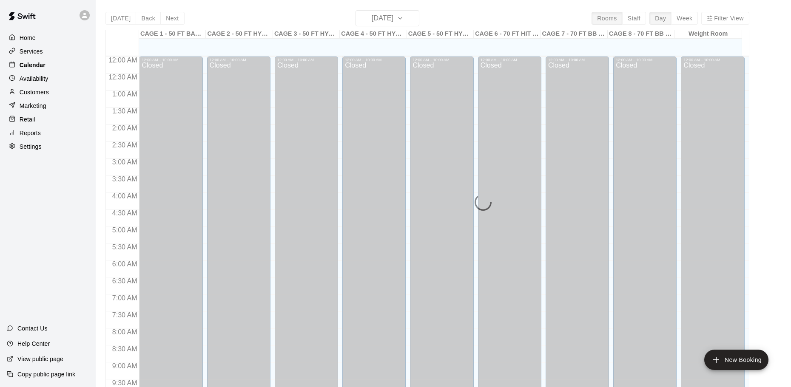
scroll to position [450, 0]
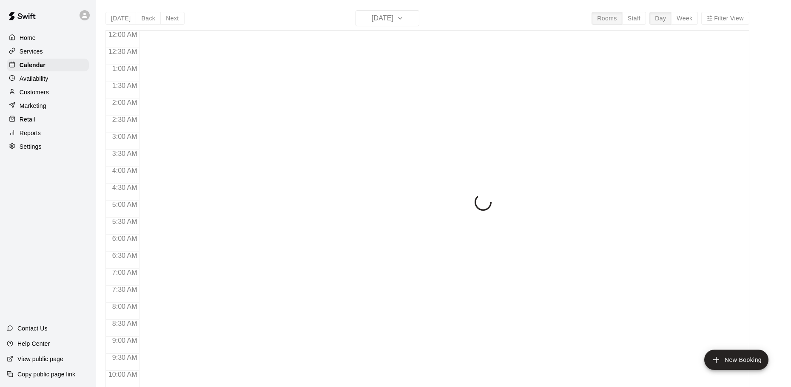
scroll to position [450, 0]
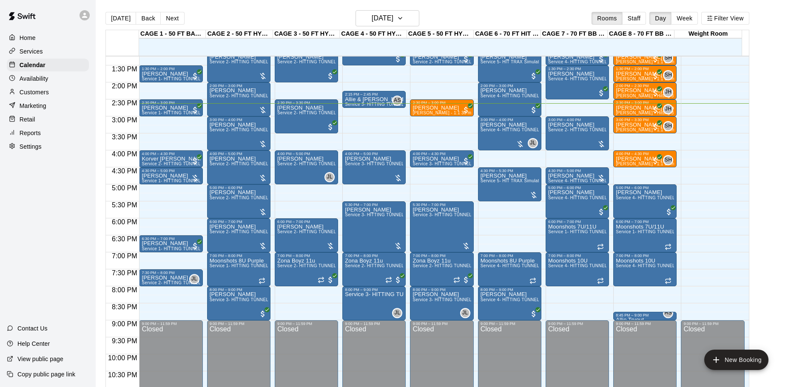
click at [55, 131] on div "Reports" at bounding box center [48, 133] width 82 height 13
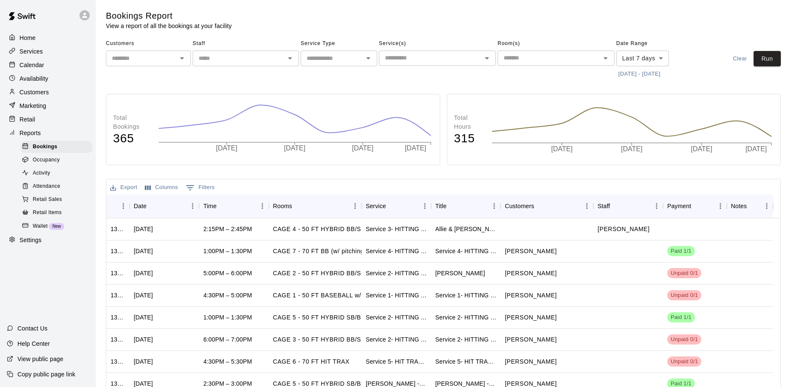
click at [655, 57] on body "Home Services Calendar Availability Customers Marketing Retail Reports Bookings…" at bounding box center [395, 240] width 791 height 480
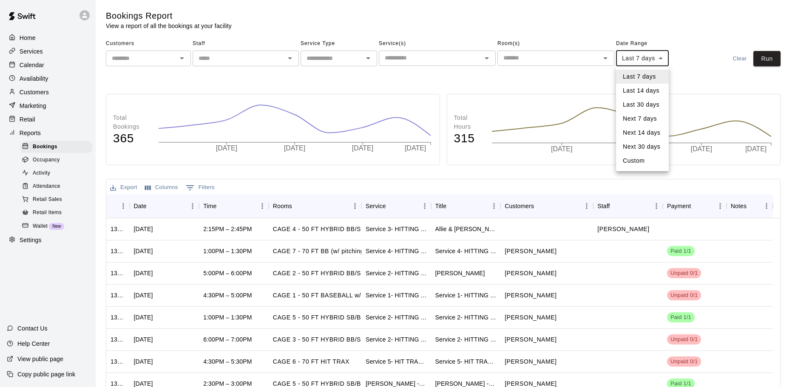
click at [643, 162] on li "Custom" at bounding box center [642, 161] width 53 height 14
type input "******"
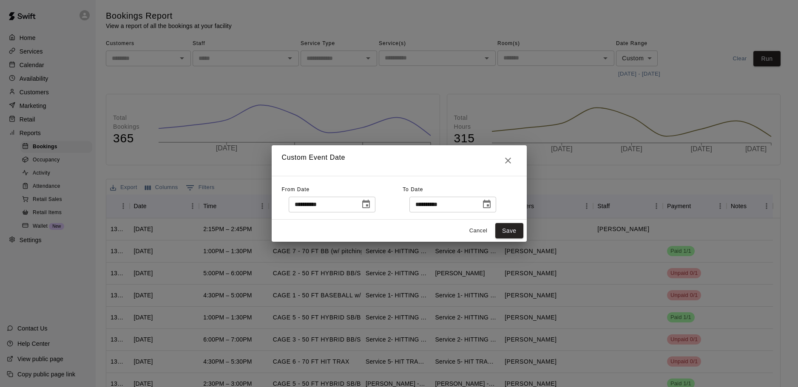
click at [374, 206] on button "Choose date, selected date is Aug 13, 2025" at bounding box center [365, 204] width 17 height 17
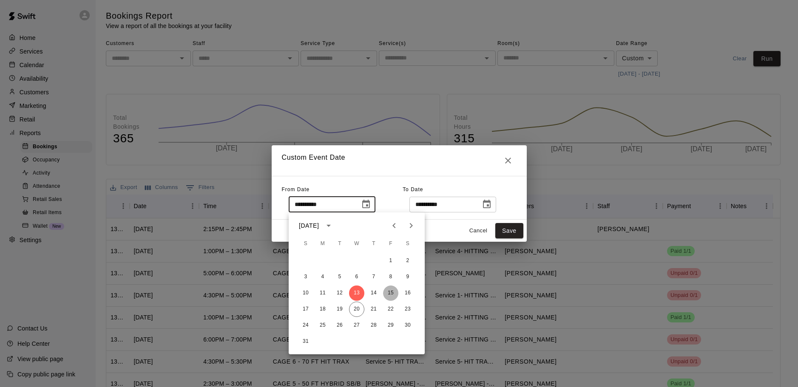
click at [391, 295] on button "15" at bounding box center [390, 293] width 15 height 15
type input "**********"
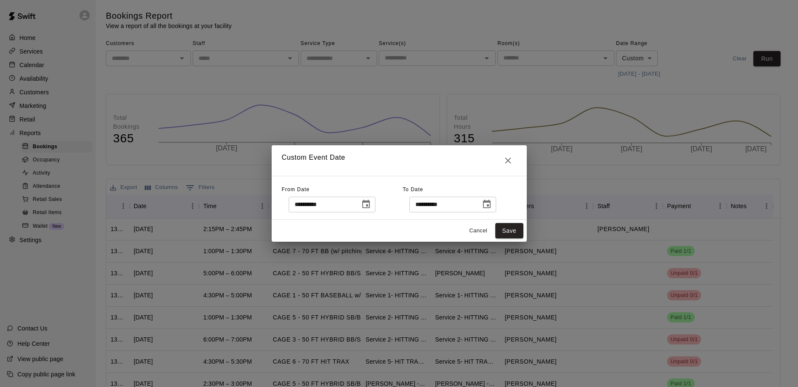
click at [511, 221] on div "Cancel Save" at bounding box center [399, 231] width 255 height 23
click at [510, 224] on button "Save" at bounding box center [509, 231] width 28 height 16
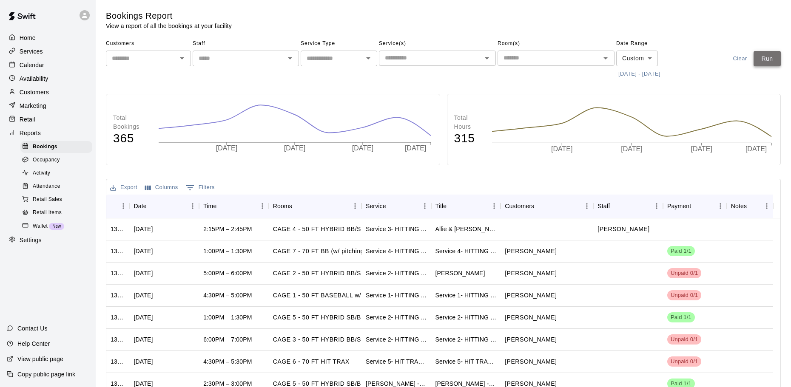
click at [774, 55] on button "Run" at bounding box center [766, 59] width 27 height 16
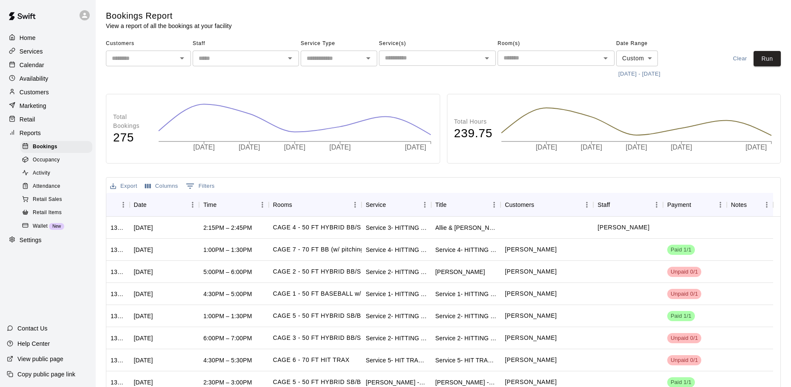
click at [31, 65] on p "Calendar" at bounding box center [32, 65] width 25 height 9
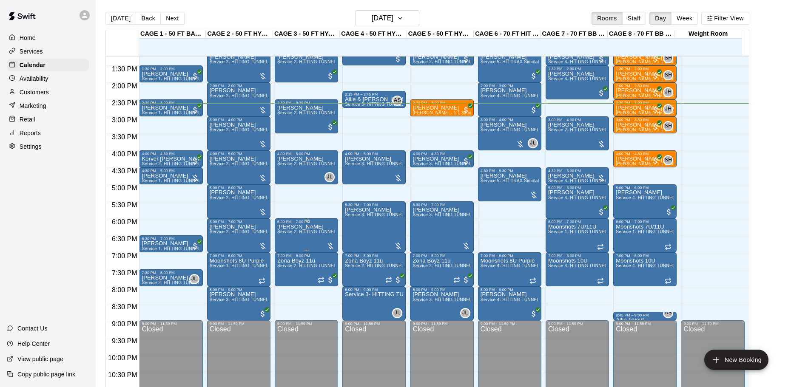
scroll to position [408, 0]
